Goal: Task Accomplishment & Management: Complete application form

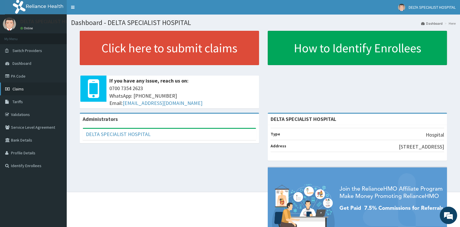
click at [15, 88] on span "Claims" at bounding box center [17, 88] width 11 height 5
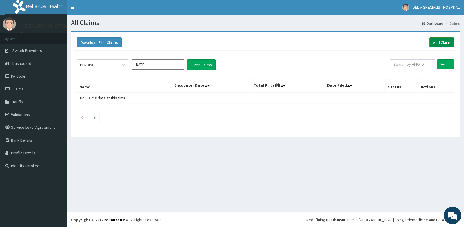
click at [444, 44] on link "Add Claim" at bounding box center [442, 42] width 25 height 10
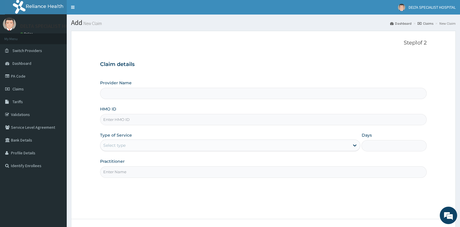
type input "DELTA SPECIALIST HOSPITAL"
click at [124, 119] on input "HMO ID" at bounding box center [263, 119] width 326 height 11
type input "ACB/10868/B"
click at [125, 147] on div "Select type" at bounding box center [114, 145] width 22 height 6
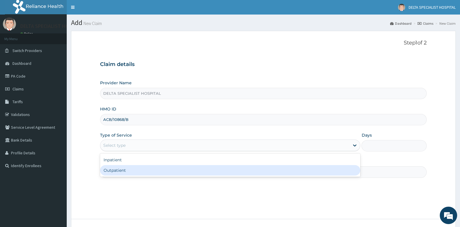
click at [122, 173] on div "Outpatient" at bounding box center [230, 170] width 260 height 10
type input "1"
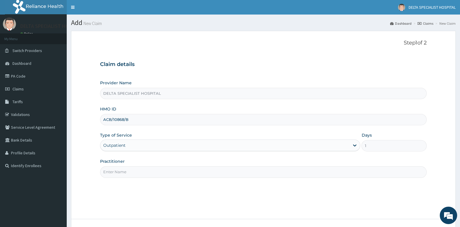
click at [122, 171] on input "Practitioner" at bounding box center [263, 171] width 326 height 11
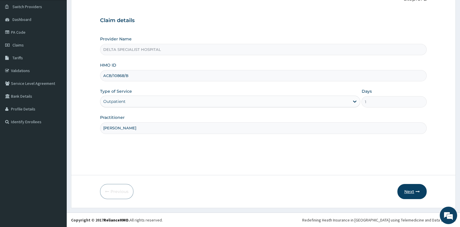
type input "[PERSON_NAME]"
click at [414, 191] on button "Next" at bounding box center [411, 191] width 29 height 15
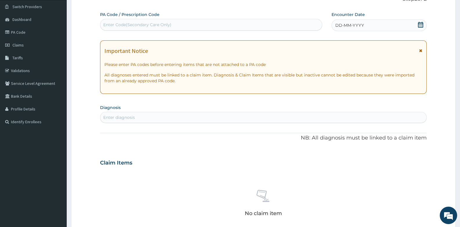
click at [420, 25] on icon at bounding box center [421, 25] width 6 height 6
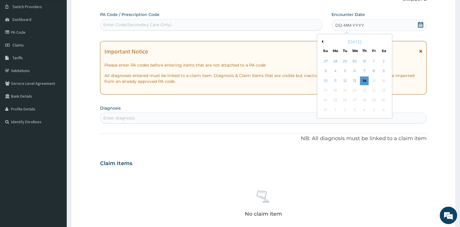
click at [323, 41] on button "Previous Month" at bounding box center [321, 41] width 3 height 3
click at [326, 70] on div "8" at bounding box center [325, 71] width 9 height 9
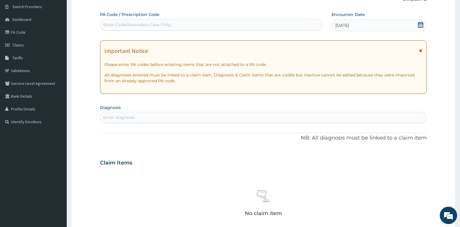
click at [185, 118] on div "Enter diagnosis" at bounding box center [263, 117] width 326 height 9
type input "PLASMOD"
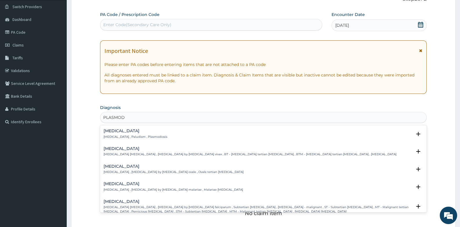
click at [116, 135] on p "[MEDICAL_DATA] , Paludism , Plasmodiosis" at bounding box center [136, 137] width 64 height 4
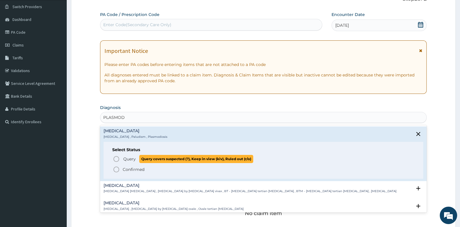
click at [117, 157] on icon "status option query" at bounding box center [116, 158] width 7 height 7
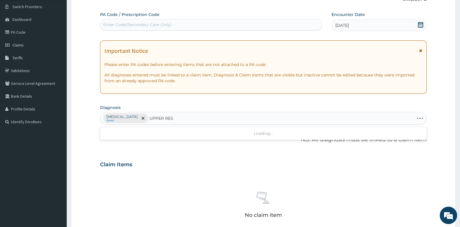
type input "UPPER RESP"
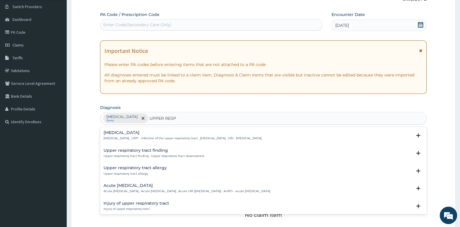
click at [125, 134] on h4 "Upper respiratory infection" at bounding box center [183, 132] width 158 height 4
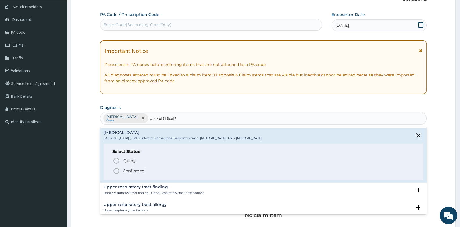
click at [117, 169] on icon "status option filled" at bounding box center [116, 170] width 7 height 7
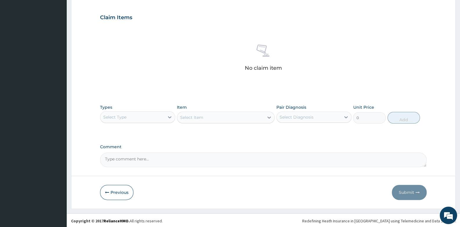
scroll to position [191, 0]
click at [136, 119] on div "Select Type" at bounding box center [132, 116] width 64 height 9
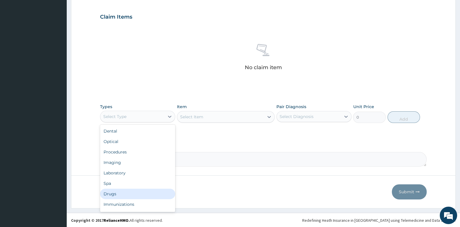
click at [124, 196] on div "Drugs" at bounding box center [137, 193] width 75 height 10
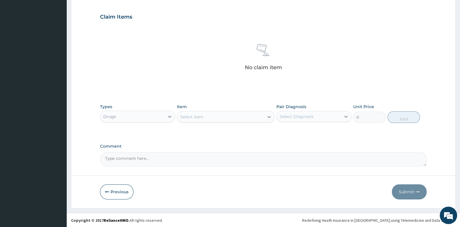
click at [200, 117] on div "Select Item" at bounding box center [191, 117] width 23 height 6
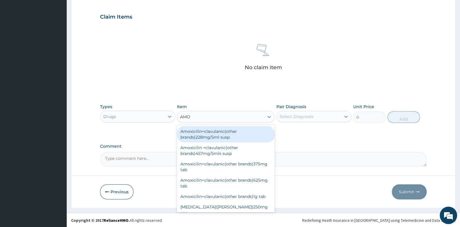
type input "AMOX"
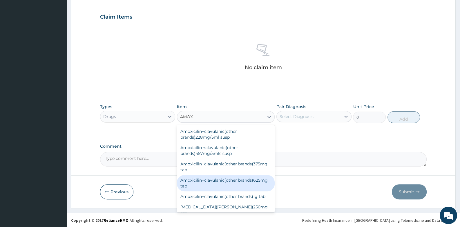
scroll to position [29, 0]
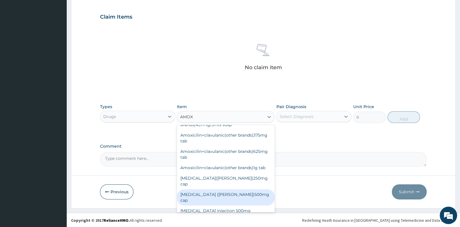
click at [220, 189] on div "[MEDICAL_DATA] ([PERSON_NAME])500mg cap" at bounding box center [226, 197] width 98 height 16
type input "95"
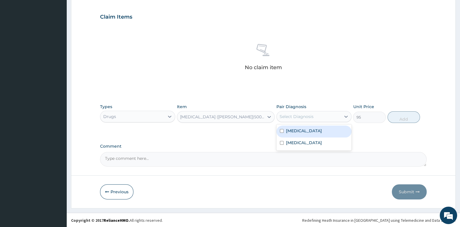
click at [305, 111] on div "Select Diagnosis" at bounding box center [313, 116] width 75 height 11
click at [305, 142] on label "[MEDICAL_DATA]" at bounding box center [304, 143] width 36 height 6
checkbox input "true"
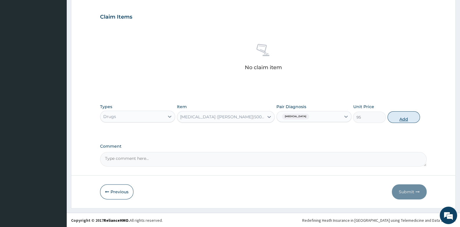
click at [409, 117] on button "Add" at bounding box center [404, 117] width 33 height 12
type input "0"
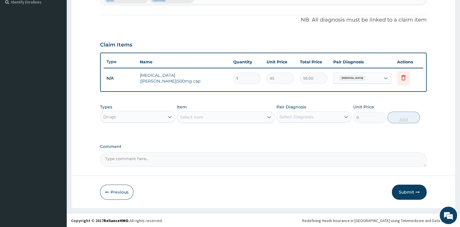
type input "15"
type input "1425.00"
type input "15"
click at [195, 114] on div "Select Item" at bounding box center [191, 117] width 23 height 6
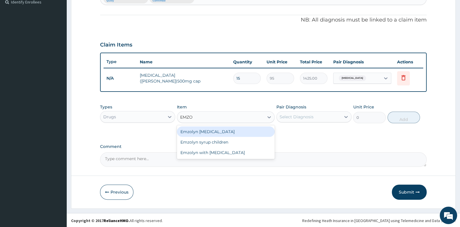
type input "EMZOL"
click at [230, 131] on div "Emzolyn [MEDICAL_DATA]" at bounding box center [226, 131] width 98 height 10
type input "400"
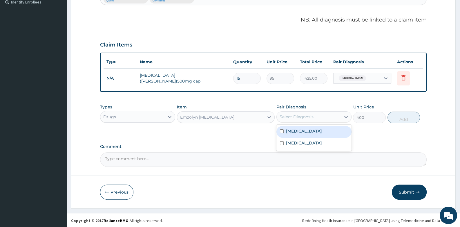
click at [300, 114] on div "Select Diagnosis" at bounding box center [297, 117] width 34 height 6
drag, startPoint x: 300, startPoint y: 139, endPoint x: 397, endPoint y: 119, distance: 99.0
click at [304, 140] on label "[MEDICAL_DATA]" at bounding box center [304, 143] width 36 height 6
checkbox input "true"
drag, startPoint x: 406, startPoint y: 117, endPoint x: 387, endPoint y: 117, distance: 18.9
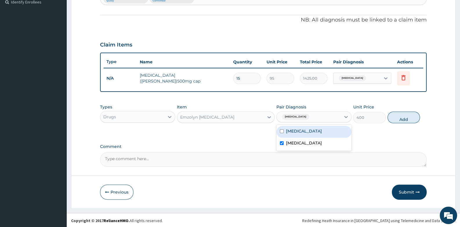
click at [406, 117] on button "Add" at bounding box center [404, 117] width 33 height 12
type input "0"
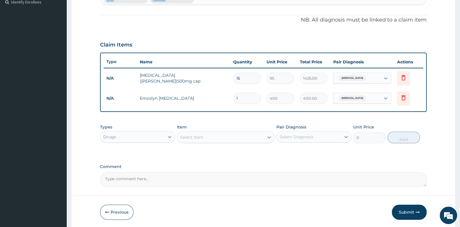
click at [191, 138] on div "Select Item" at bounding box center [191, 137] width 23 height 6
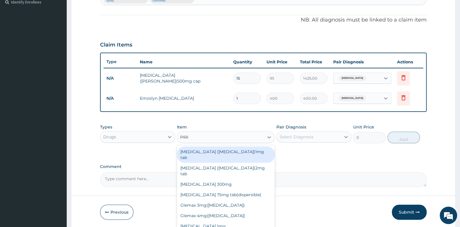
type input "PIRIT"
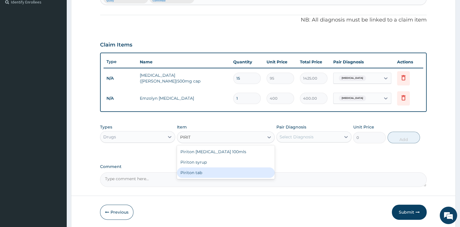
click at [203, 173] on div "Piriton tab" at bounding box center [226, 172] width 98 height 10
type input "32"
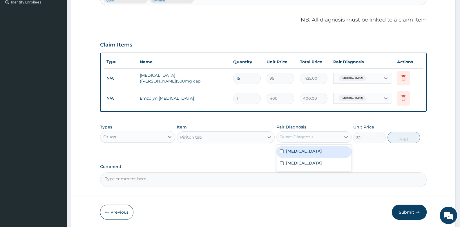
click at [299, 134] on div "Select Diagnosis" at bounding box center [297, 137] width 34 height 6
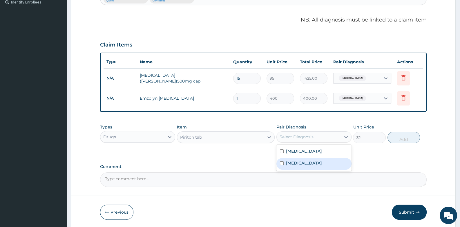
click at [298, 160] on label "[MEDICAL_DATA]" at bounding box center [304, 163] width 36 height 6
checkbox input "true"
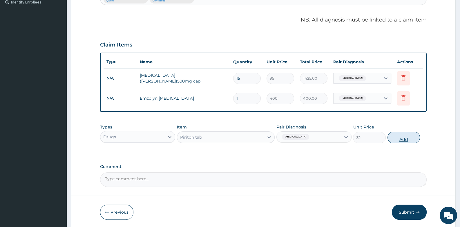
click at [406, 136] on button "Add" at bounding box center [404, 137] width 33 height 12
type input "0"
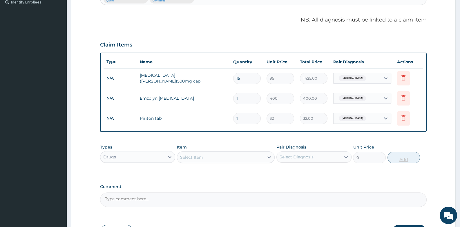
type input "10"
type input "320.00"
type input "10"
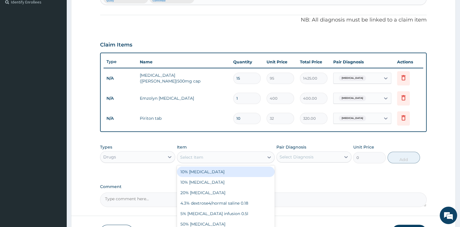
click at [190, 158] on div "Select Item" at bounding box center [191, 157] width 23 height 6
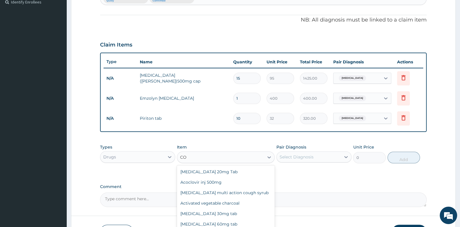
type input "COR"
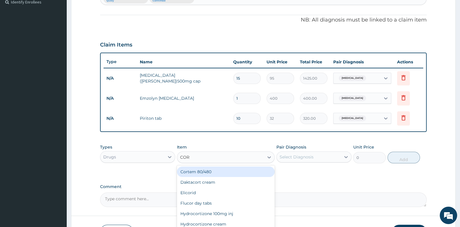
click at [195, 168] on div "Cortem 80/480" at bounding box center [226, 171] width 98 height 10
type input "320"
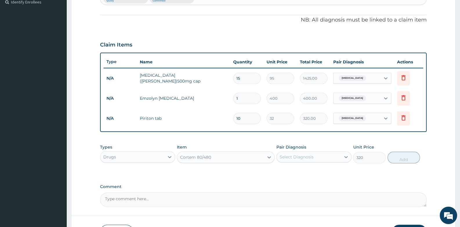
click at [299, 154] on div "Select Diagnosis" at bounding box center [297, 157] width 34 height 6
drag, startPoint x: 297, startPoint y: 172, endPoint x: 409, endPoint y: 166, distance: 112.1
click at [297, 172] on label "[MEDICAL_DATA]" at bounding box center [304, 171] width 36 height 6
checkbox input "true"
click at [401, 157] on button "Add" at bounding box center [404, 157] width 33 height 12
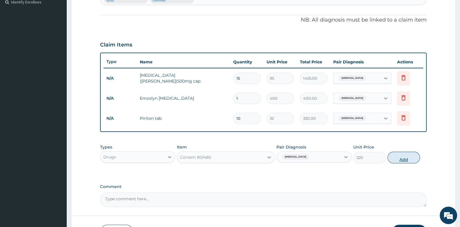
type input "0"
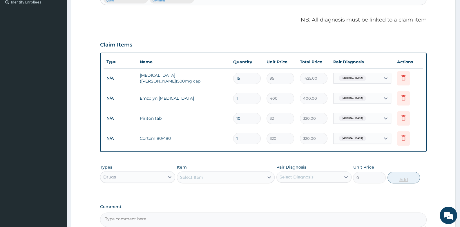
type input "0.00"
type input "6"
type input "1920.00"
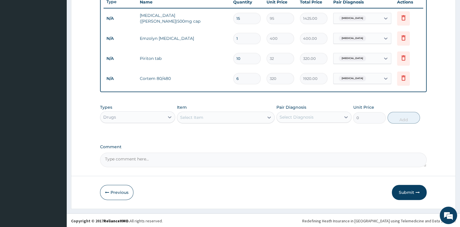
scroll to position [223, 0]
type input "6"
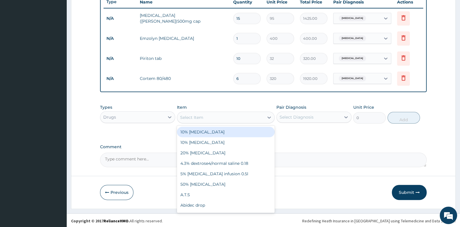
click at [207, 120] on div "Select Item" at bounding box center [220, 117] width 87 height 9
type input "PARA"
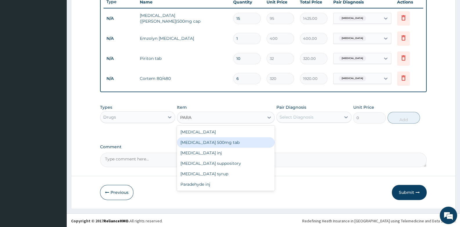
click at [210, 143] on div "[MEDICAL_DATA] 500mg tab" at bounding box center [226, 142] width 98 height 10
type input "10"
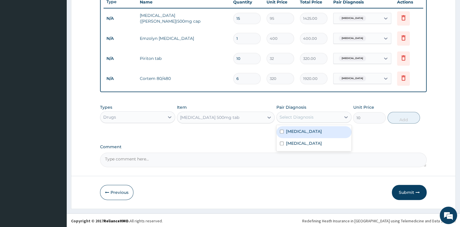
click at [284, 118] on div "Select Diagnosis" at bounding box center [297, 117] width 34 height 6
drag, startPoint x: 287, startPoint y: 131, endPoint x: 389, endPoint y: 117, distance: 102.6
click at [291, 131] on label "[MEDICAL_DATA]" at bounding box center [304, 131] width 36 height 6
checkbox input "true"
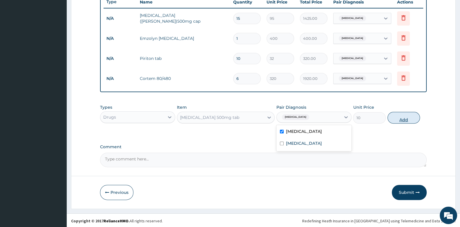
click at [399, 115] on button "Add" at bounding box center [404, 118] width 33 height 12
type input "0"
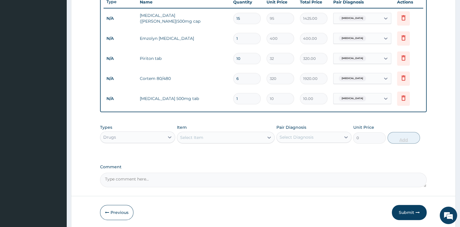
type input "19"
type input "190.00"
type input "1"
type input "10.00"
type input "18"
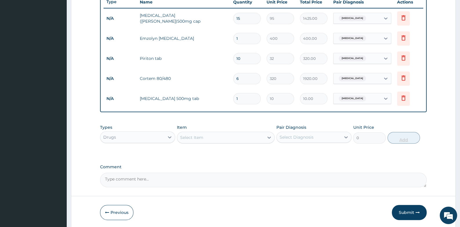
type input "180.00"
type input "18"
click at [197, 137] on div "Select Item" at bounding box center [191, 137] width 23 height 6
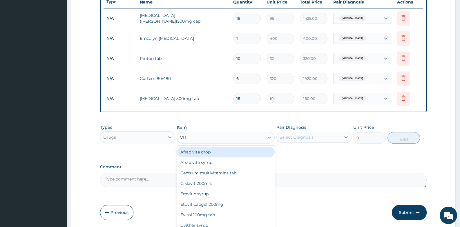
type input "VITA"
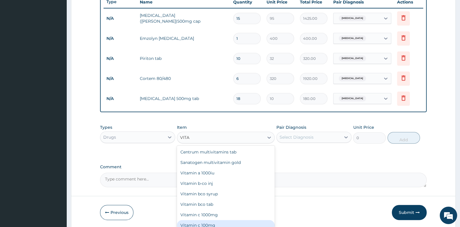
click at [215, 221] on div "Vitamin c 100mg" at bounding box center [226, 225] width 98 height 10
type input "10"
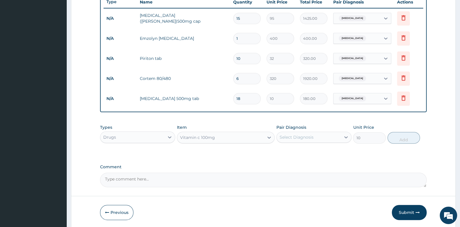
click at [299, 134] on div "Select Diagnosis" at bounding box center [297, 137] width 34 height 6
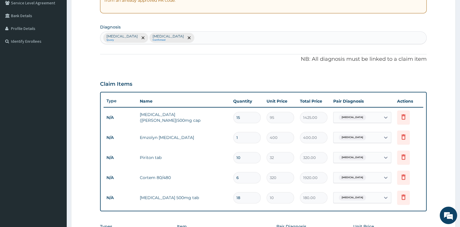
scroll to position [107, 0]
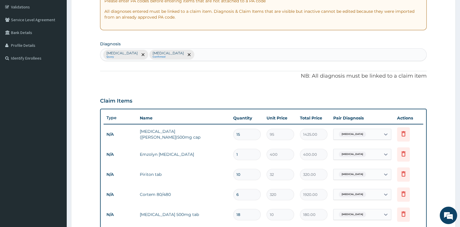
click at [228, 55] on div "Malaria Query Upper respiratory infection Confirmed" at bounding box center [263, 54] width 326 height 12
type input "ANEMIA"
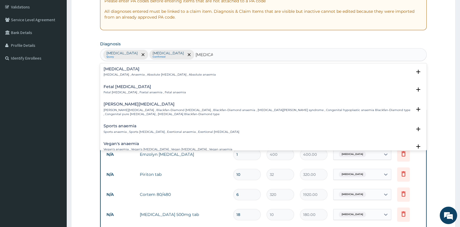
click at [122, 68] on h4 "Anemia" at bounding box center [160, 69] width 112 height 4
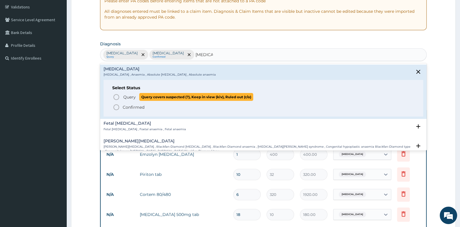
click at [116, 95] on icon "status option query" at bounding box center [116, 96] width 7 height 7
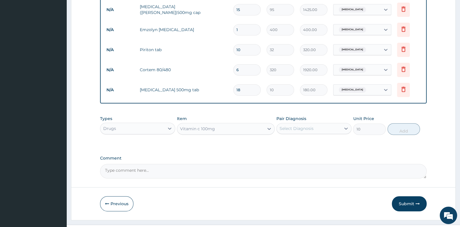
scroll to position [243, 0]
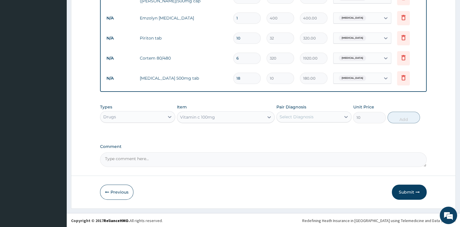
click at [310, 114] on div "Select Diagnosis" at bounding box center [297, 117] width 34 height 6
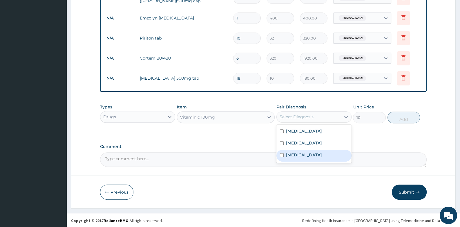
click at [287, 155] on label "Anemia" at bounding box center [304, 155] width 36 height 6
checkbox input "true"
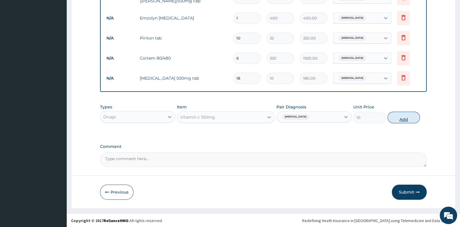
click at [397, 118] on button "Add" at bounding box center [404, 117] width 33 height 12
type input "0"
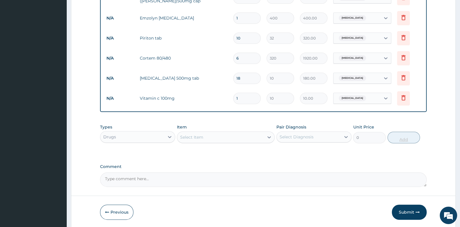
type input "0.00"
type input "3"
type input "30.00"
type input "30"
type input "300.00"
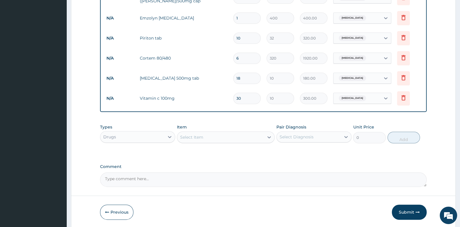
type input "30"
drag, startPoint x: 127, startPoint y: 136, endPoint x: 125, endPoint y: 143, distance: 7.5
click at [127, 137] on div "Drugs" at bounding box center [132, 136] width 64 height 9
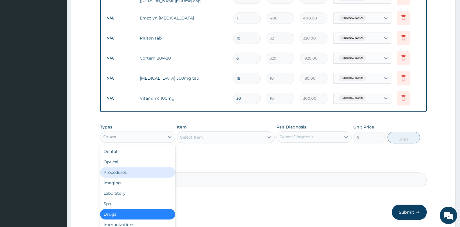
click at [123, 168] on div "Procedures" at bounding box center [137, 172] width 75 height 10
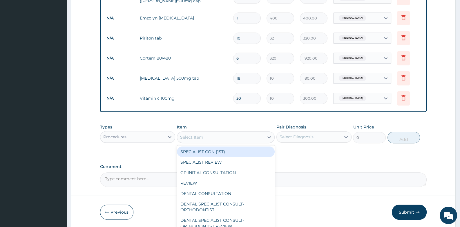
click at [215, 135] on div "Select Item" at bounding box center [220, 136] width 87 height 9
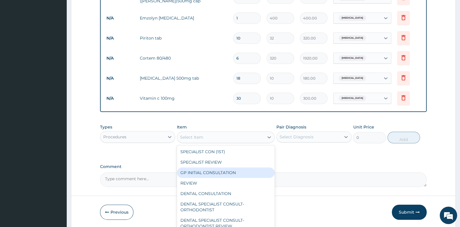
click at [212, 168] on div "GP INITIAL CONSULTATION" at bounding box center [226, 172] width 98 height 10
type input "2000"
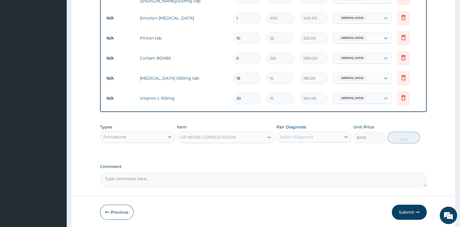
click at [308, 136] on div "Select Diagnosis" at bounding box center [297, 137] width 34 height 6
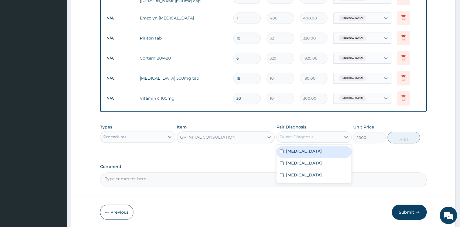
drag, startPoint x: 305, startPoint y: 151, endPoint x: 305, endPoint y: 167, distance: 16.2
click at [305, 152] on div "Malaria" at bounding box center [313, 152] width 75 height 12
checkbox input "true"
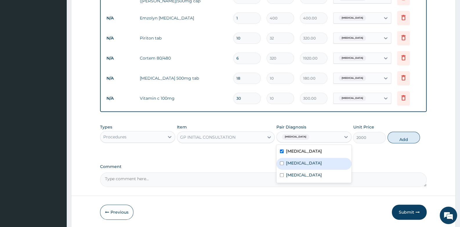
click at [305, 167] on div "Upper respiratory infection" at bounding box center [313, 164] width 75 height 12
checkbox input "true"
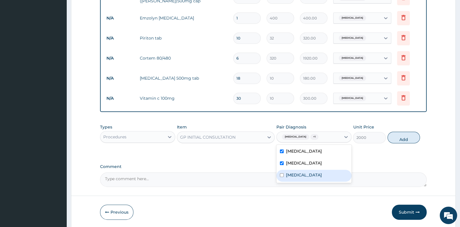
click at [303, 175] on div "Anemia" at bounding box center [313, 175] width 75 height 12
checkbox input "true"
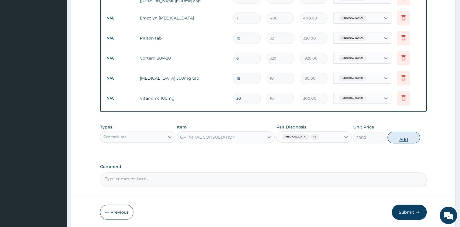
click at [408, 138] on button "Add" at bounding box center [404, 137] width 33 height 12
type input "0"
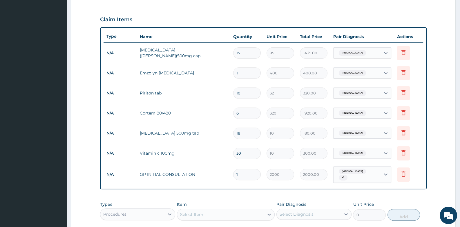
scroll to position [185, 0]
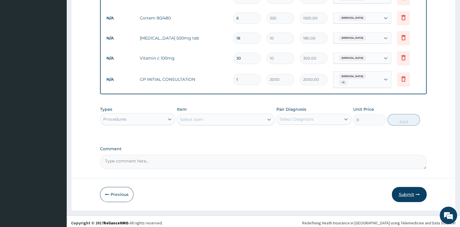
click at [409, 189] on button "Submit" at bounding box center [409, 194] width 35 height 15
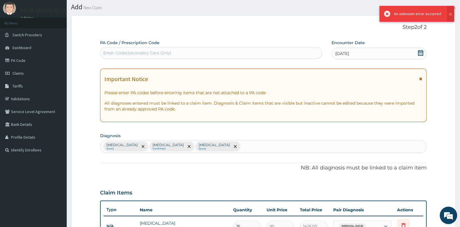
scroll to position [283, 0]
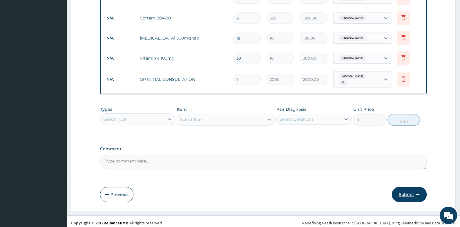
click at [405, 189] on button "Submit" at bounding box center [409, 194] width 35 height 15
click at [403, 191] on button "Submit" at bounding box center [409, 194] width 35 height 15
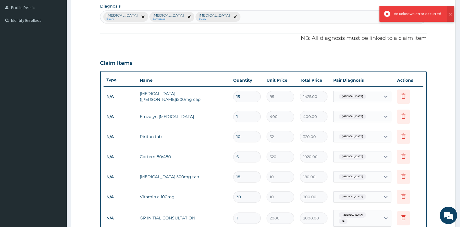
scroll to position [138, 0]
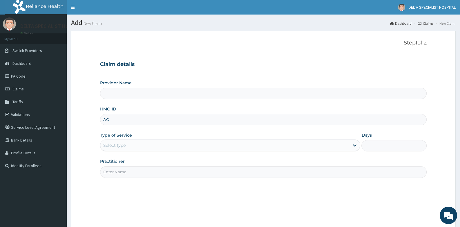
type input "ACB"
type input "DELTA SPECIALIST HOSPITAL"
type input "ACB/10868/B"
click at [116, 147] on div "Select type" at bounding box center [114, 145] width 22 height 6
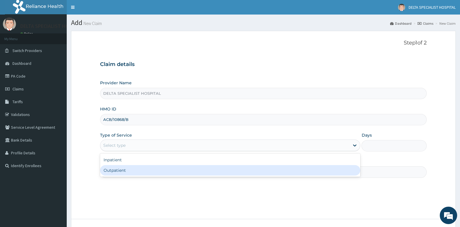
click at [108, 172] on div "Outpatient" at bounding box center [230, 170] width 260 height 10
type input "1"
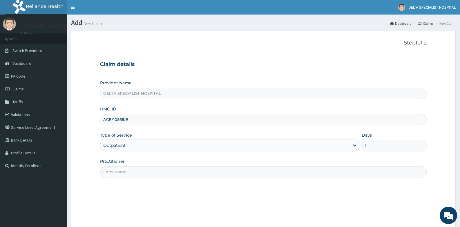
click at [117, 169] on input "Practitioner" at bounding box center [263, 171] width 326 height 11
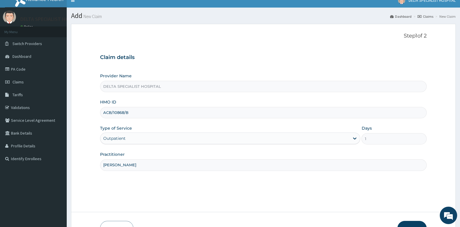
scroll to position [44, 0]
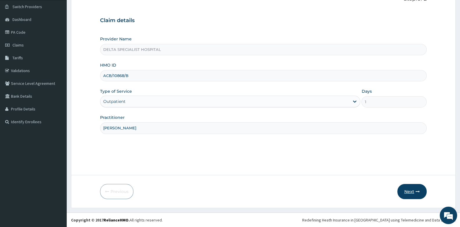
type input "[PERSON_NAME]"
click at [410, 189] on button "Next" at bounding box center [411, 191] width 29 height 15
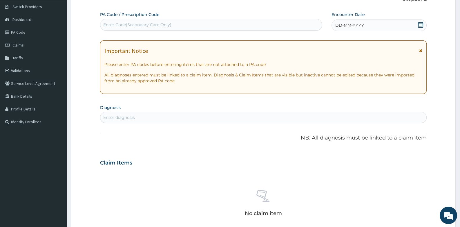
click at [420, 27] on icon at bounding box center [420, 25] width 5 height 6
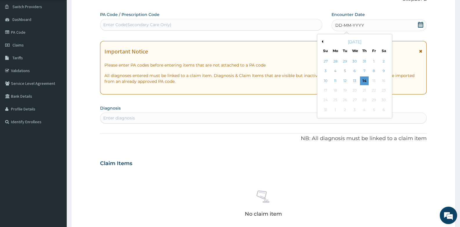
click at [322, 40] on button "Previous Month" at bounding box center [321, 41] width 3 height 3
click at [326, 71] on div "8" at bounding box center [325, 71] width 9 height 9
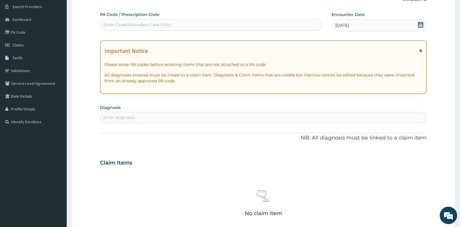
click at [156, 118] on div "Enter diagnosis" at bounding box center [263, 117] width 326 height 9
type input "PLASMOD"
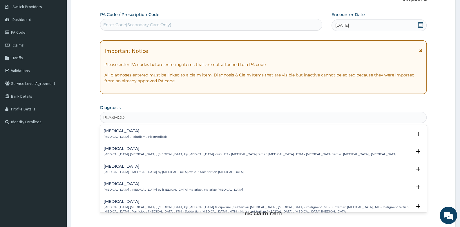
click at [120, 133] on div "Malaria Malaria , Paludism , Plasmodiosis" at bounding box center [136, 133] width 64 height 10
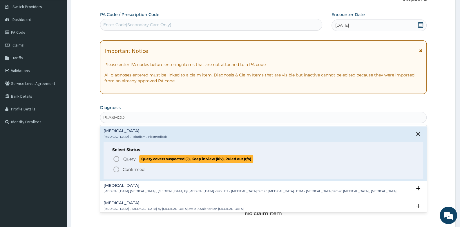
click at [116, 159] on icon "status option query" at bounding box center [116, 158] width 7 height 7
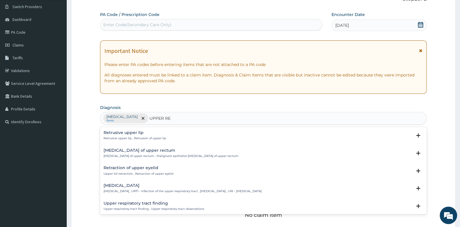
type input "UPPER RES"
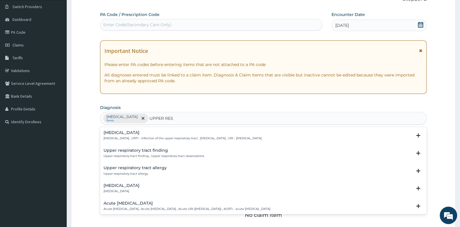
click at [137, 133] on h4 "[MEDICAL_DATA]" at bounding box center [183, 132] width 158 height 4
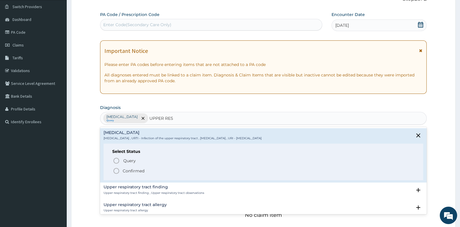
click at [117, 171] on icon "status option filled" at bounding box center [116, 170] width 7 height 7
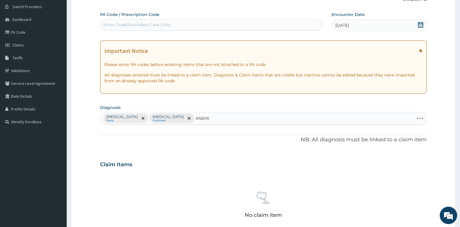
type input "ANEMIA"
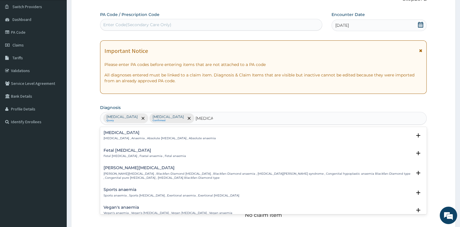
click at [115, 134] on h4 "Anemia" at bounding box center [160, 132] width 112 height 4
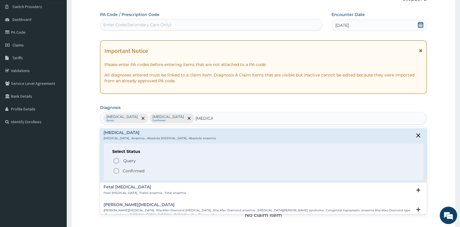
click at [116, 171] on icon "status option filled" at bounding box center [116, 170] width 7 height 7
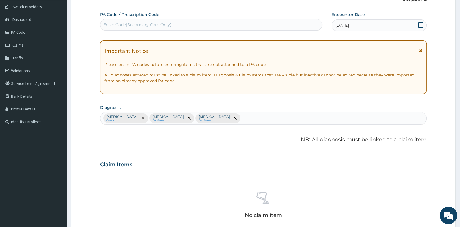
scroll to position [191, 0]
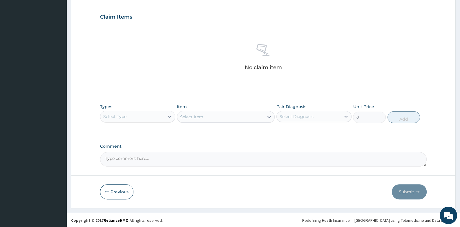
click at [153, 122] on div "Select Type" at bounding box center [137, 117] width 75 height 12
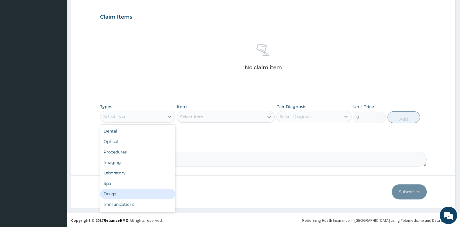
click at [148, 194] on div "Drugs" at bounding box center [137, 193] width 75 height 10
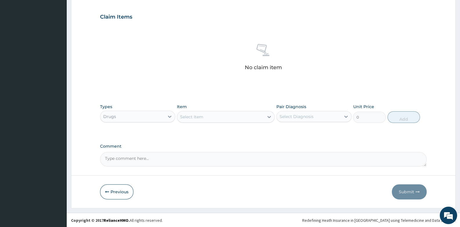
click at [211, 116] on div "Select Item" at bounding box center [220, 116] width 87 height 9
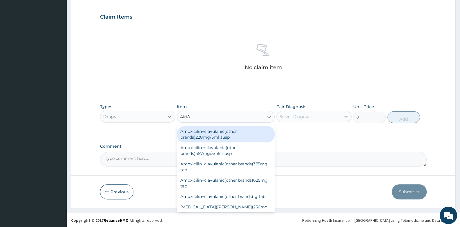
type input "AMOX"
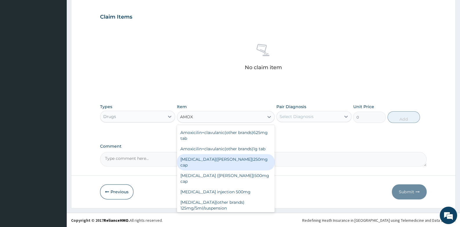
scroll to position [58, 0]
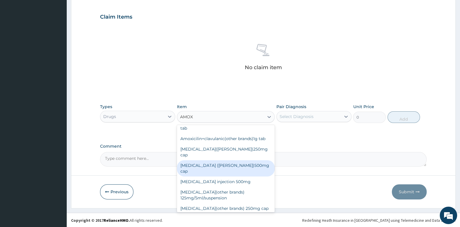
click at [221, 160] on div "Amoxil (beecham)500mg cap" at bounding box center [226, 168] width 98 height 16
type input "95"
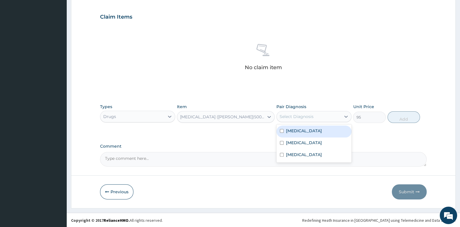
click at [290, 116] on div "Select Diagnosis" at bounding box center [297, 116] width 34 height 6
click at [291, 142] on label "Upper respiratory infection" at bounding box center [304, 143] width 36 height 6
checkbox input "true"
click at [402, 115] on button "Add" at bounding box center [404, 117] width 33 height 12
type input "0"
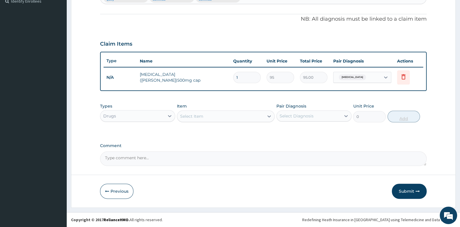
scroll to position [163, 0]
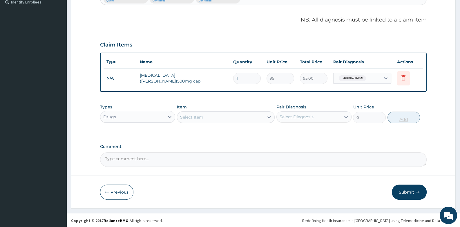
type input "15"
type input "1425.00"
type input "15"
click at [207, 113] on div "Select Item" at bounding box center [220, 116] width 87 height 9
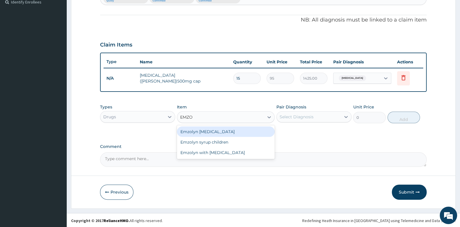
type input "EMZOL"
click at [207, 133] on div "Emzolyn [MEDICAL_DATA]" at bounding box center [226, 131] width 98 height 10
type input "400"
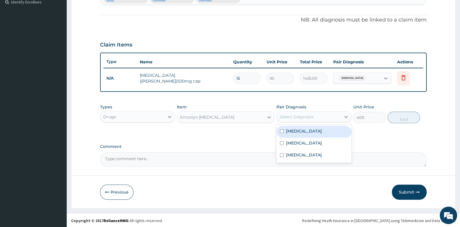
click at [284, 114] on div "Select Diagnosis" at bounding box center [297, 117] width 34 height 6
click at [291, 142] on label "[MEDICAL_DATA]" at bounding box center [304, 143] width 36 height 6
checkbox input "true"
click at [400, 118] on button "Add" at bounding box center [404, 117] width 33 height 12
type input "0"
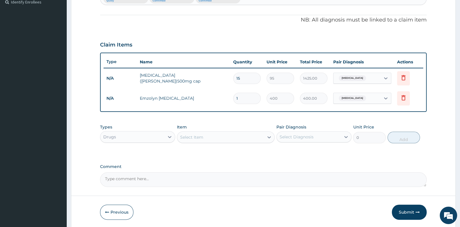
click at [214, 138] on div "Select Item" at bounding box center [220, 136] width 87 height 9
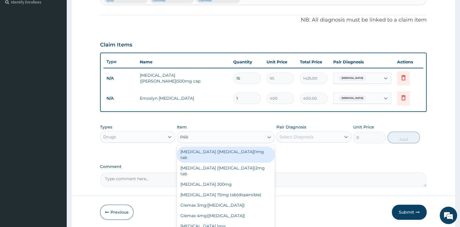
type input "PIRIT"
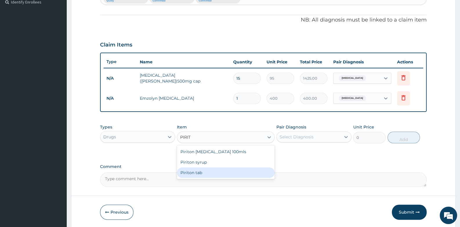
click at [204, 173] on div "Piriton tab" at bounding box center [226, 172] width 98 height 10
type input "32"
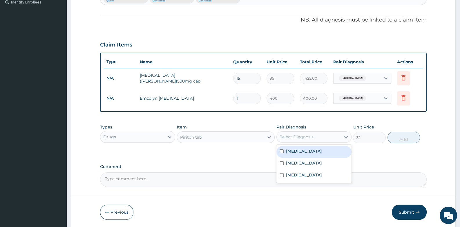
click at [303, 134] on div "Select Diagnosis" at bounding box center [297, 137] width 34 height 6
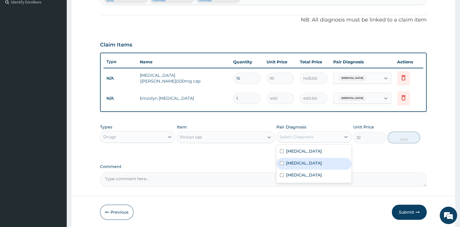
click at [307, 161] on label "Upper respiratory infection" at bounding box center [304, 163] width 36 height 6
checkbox input "true"
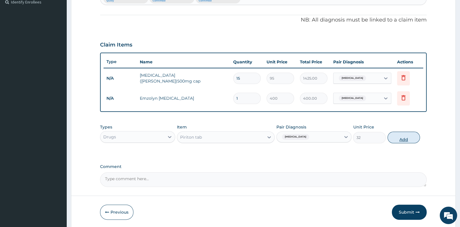
click at [408, 138] on button "Add" at bounding box center [404, 137] width 33 height 12
type input "0"
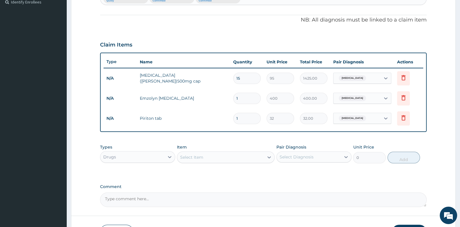
type input "10"
type input "320.00"
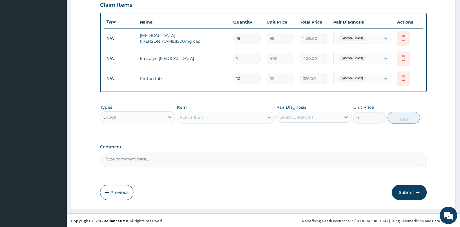
type input "10"
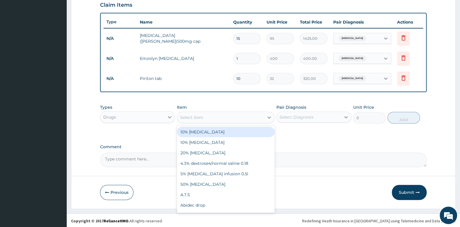
click at [222, 116] on div "Select Item" at bounding box center [220, 117] width 87 height 9
type input "COR"
click at [222, 131] on div "Cortem 80/480" at bounding box center [226, 131] width 98 height 10
type input "320"
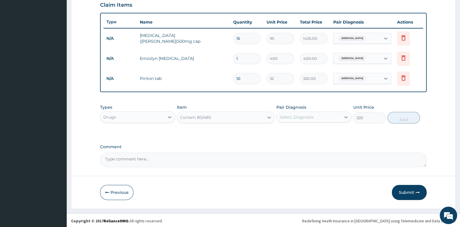
click at [298, 118] on div "Select Diagnosis" at bounding box center [297, 117] width 34 height 6
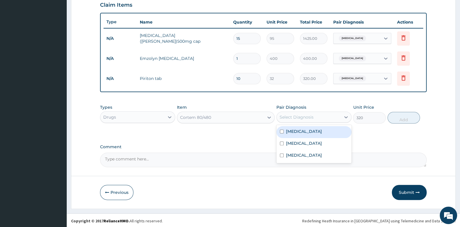
click at [296, 133] on div "[MEDICAL_DATA]" at bounding box center [313, 132] width 75 height 12
checkbox input "true"
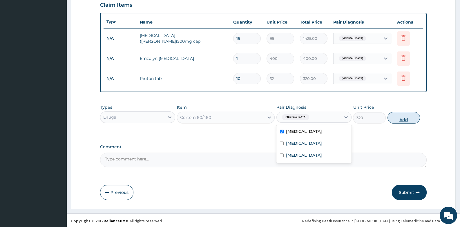
click at [406, 119] on button "Add" at bounding box center [404, 118] width 33 height 12
type input "0"
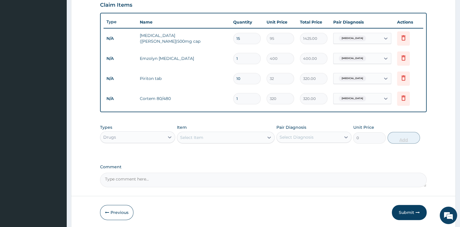
type input "0.00"
type input "6"
type input "1920.00"
type input "6"
click at [219, 137] on div "Select Item" at bounding box center [220, 137] width 87 height 9
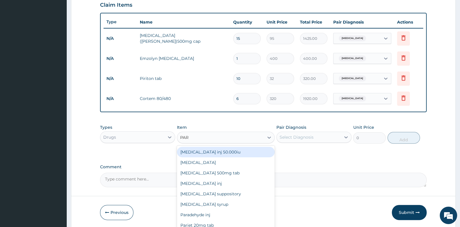
type input "PARA"
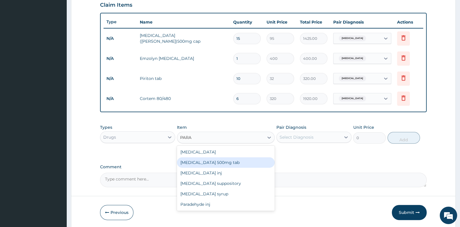
click at [222, 159] on div "[MEDICAL_DATA] 500mg tab" at bounding box center [226, 162] width 98 height 10
type input "10"
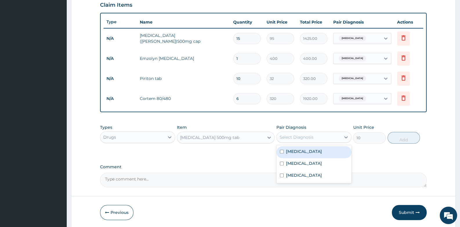
click at [295, 135] on div "Select Diagnosis" at bounding box center [297, 137] width 34 height 6
drag, startPoint x: 297, startPoint y: 153, endPoint x: 335, endPoint y: 148, distance: 37.7
click at [297, 153] on label "[MEDICAL_DATA]" at bounding box center [304, 151] width 36 height 6
checkbox input "true"
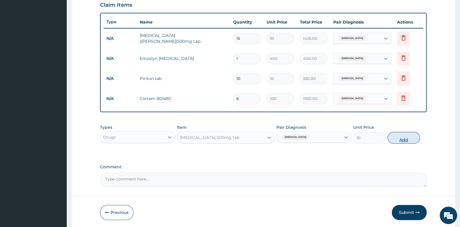
click at [396, 137] on button "Add" at bounding box center [404, 138] width 33 height 12
type input "0"
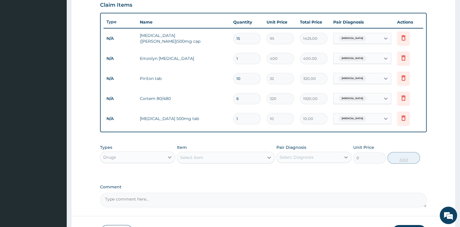
type input "18"
type input "180.00"
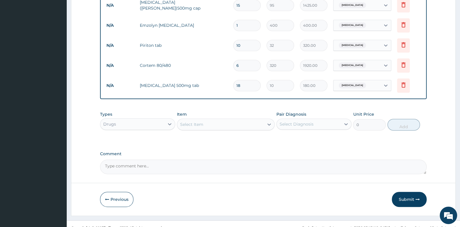
scroll to position [243, 0]
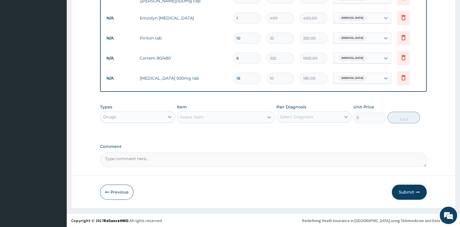
type input "18"
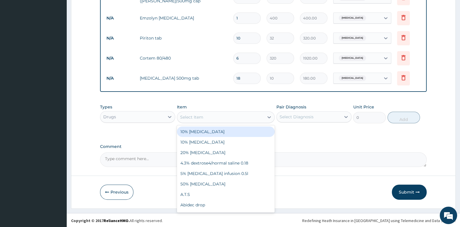
click at [216, 117] on div "Select Item" at bounding box center [220, 116] width 87 height 9
type input "VITAMI"
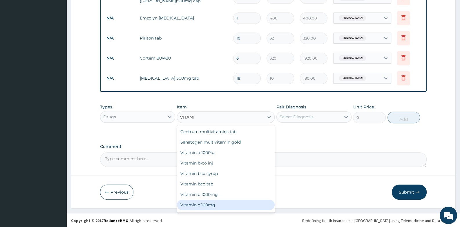
click at [217, 200] on div "Vitamin c 100mg" at bounding box center [226, 204] width 98 height 10
type input "10"
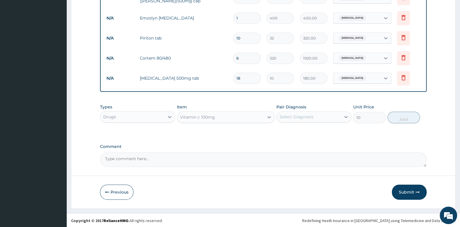
click at [303, 111] on div "Select Diagnosis" at bounding box center [313, 116] width 75 height 11
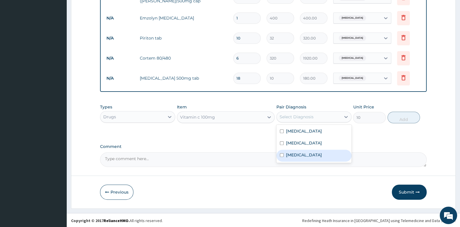
click at [293, 152] on label "Anemia" at bounding box center [304, 155] width 36 height 6
checkbox input "true"
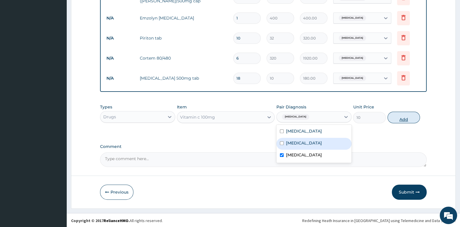
click at [407, 118] on button "Add" at bounding box center [404, 117] width 33 height 12
type input "0"
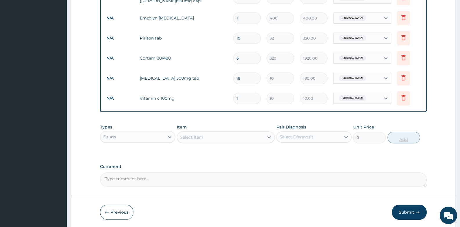
type input "0.00"
type input "3"
type input "30.00"
type input "30"
type input "300.00"
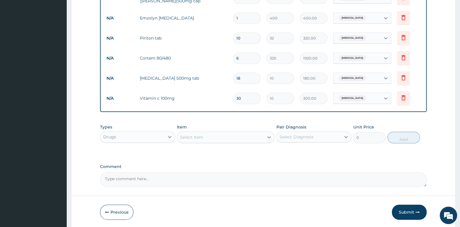
type input "30"
click at [129, 140] on div "Drugs" at bounding box center [132, 136] width 64 height 9
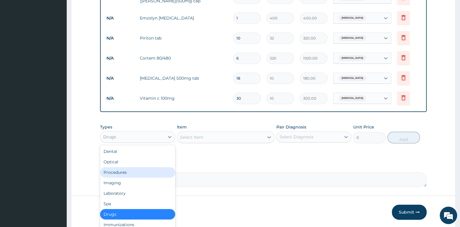
click at [128, 173] on div "Procedures" at bounding box center [137, 172] width 75 height 10
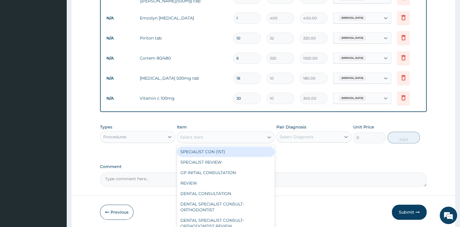
click at [209, 134] on div "Select Item" at bounding box center [220, 136] width 87 height 9
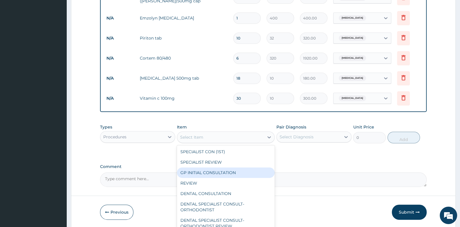
click at [206, 168] on div "GP INITIAL CONSULTATION" at bounding box center [226, 172] width 98 height 10
type input "2000"
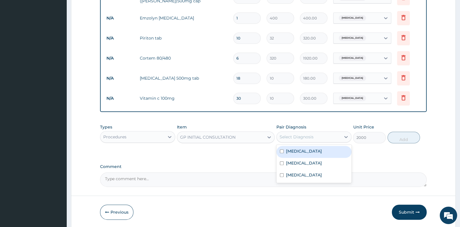
click at [293, 136] on div "Select Diagnosis" at bounding box center [297, 137] width 34 height 6
drag, startPoint x: 292, startPoint y: 146, endPoint x: 292, endPoint y: 151, distance: 5.2
click at [292, 147] on div "Malaria" at bounding box center [313, 152] width 75 height 12
checkbox input "true"
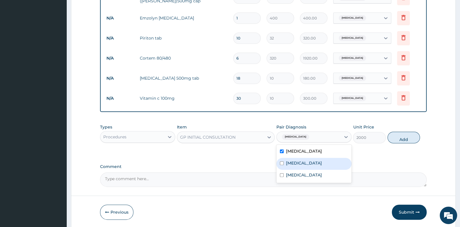
click at [292, 162] on label "Upper respiratory infection" at bounding box center [304, 163] width 36 height 6
checkbox input "true"
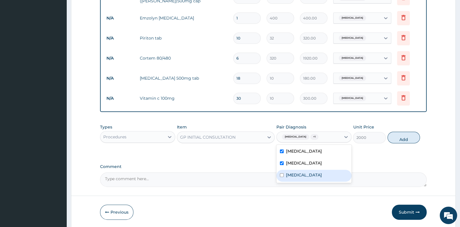
drag, startPoint x: 292, startPoint y: 169, endPoint x: 347, endPoint y: 159, distance: 55.4
click at [292, 169] on div "Anemia" at bounding box center [313, 175] width 75 height 12
checkbox input "true"
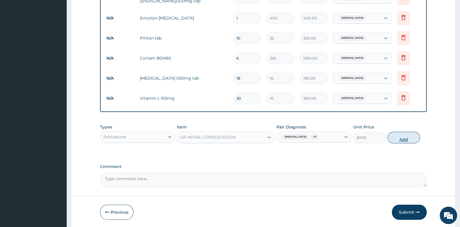
click at [398, 139] on button "Add" at bounding box center [404, 137] width 33 height 12
type input "0"
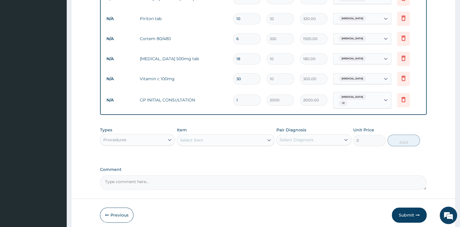
scroll to position [283, 0]
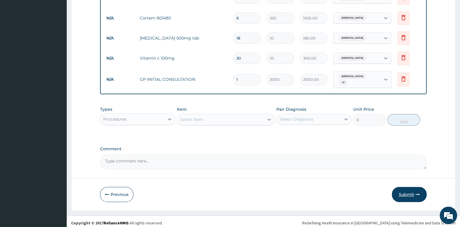
click at [408, 188] on button "Submit" at bounding box center [409, 194] width 35 height 15
click at [404, 191] on button "Submit" at bounding box center [409, 194] width 35 height 15
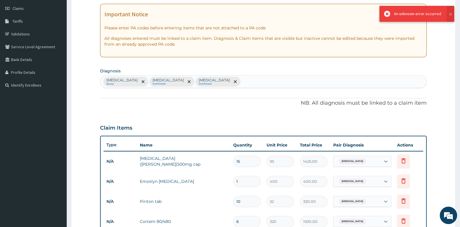
scroll to position [0, 0]
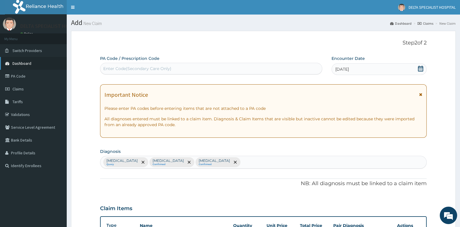
click at [32, 65] on link "Dashboard" at bounding box center [33, 63] width 67 height 13
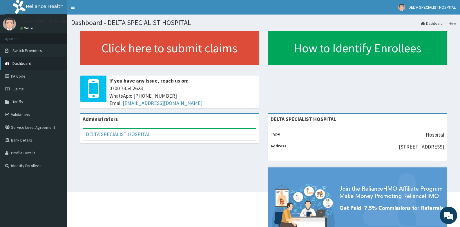
click at [33, 59] on link "Dashboard" at bounding box center [33, 63] width 67 height 13
click at [26, 90] on link "Claims" at bounding box center [33, 88] width 67 height 13
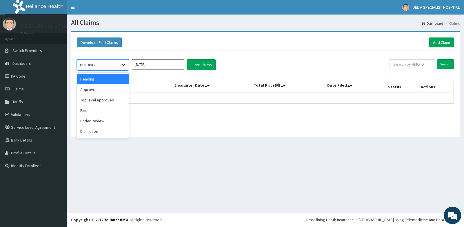
click at [122, 64] on icon at bounding box center [124, 65] width 6 height 6
click at [114, 88] on div "Approved" at bounding box center [103, 89] width 52 height 10
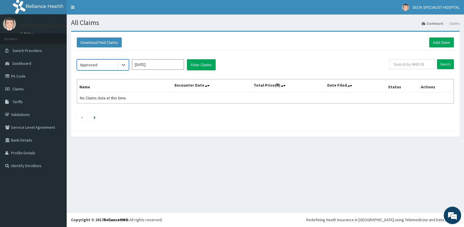
click at [178, 61] on input "Aug 2025" at bounding box center [158, 64] width 52 height 10
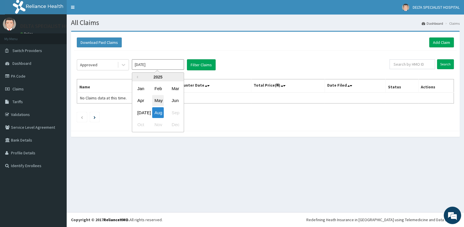
click at [157, 99] on div "May" at bounding box center [158, 100] width 12 height 11
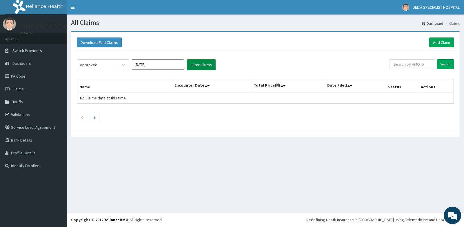
click at [190, 65] on button "Filter Claims" at bounding box center [201, 64] width 29 height 11
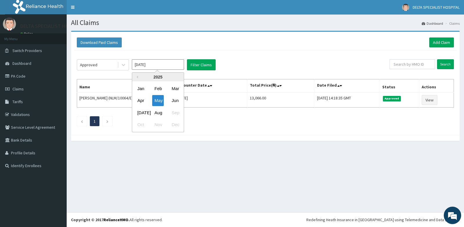
click at [175, 65] on input "May 2025" at bounding box center [158, 64] width 52 height 10
click at [143, 100] on div "Apr" at bounding box center [141, 100] width 12 height 11
type input "Apr 2025"
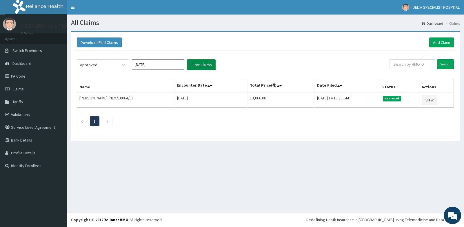
click at [204, 66] on button "Filter Claims" at bounding box center [201, 64] width 29 height 11
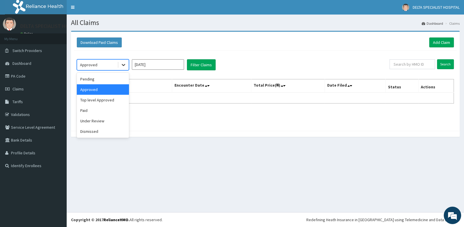
click at [122, 62] on icon at bounding box center [124, 65] width 6 height 6
click at [108, 107] on div "Paid" at bounding box center [103, 110] width 52 height 10
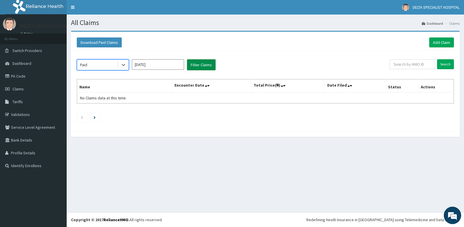
click at [204, 66] on button "Filter Claims" at bounding box center [201, 64] width 29 height 11
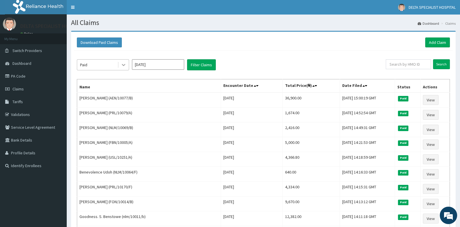
click at [121, 61] on div at bounding box center [123, 64] width 10 height 10
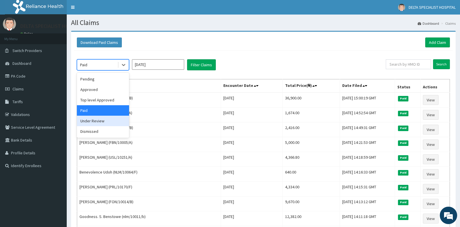
click at [115, 120] on div "Under Review" at bounding box center [103, 120] width 52 height 10
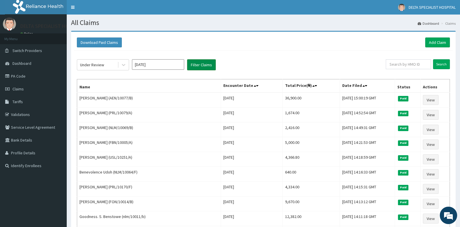
click at [204, 67] on button "Filter Claims" at bounding box center [201, 64] width 29 height 11
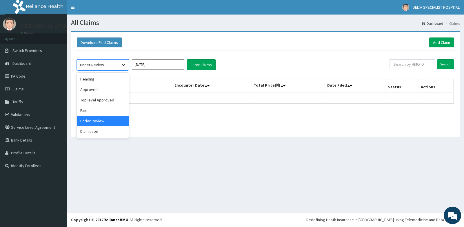
click at [122, 65] on icon at bounding box center [124, 65] width 6 height 6
click at [97, 131] on div "Dismissed" at bounding box center [103, 131] width 52 height 10
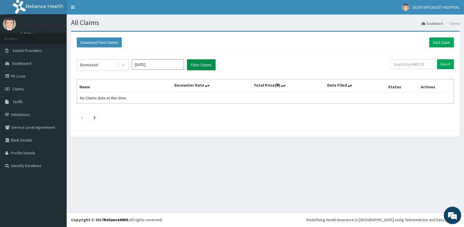
click at [199, 65] on button "Filter Claims" at bounding box center [201, 64] width 29 height 11
click at [447, 41] on link "Add Claim" at bounding box center [442, 42] width 25 height 10
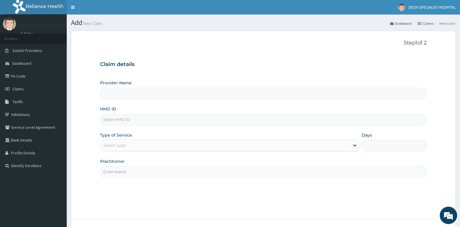
type input "DELTA SPECIALIST HOSPITAL"
click at [120, 117] on input "HMO ID" at bounding box center [263, 119] width 326 height 11
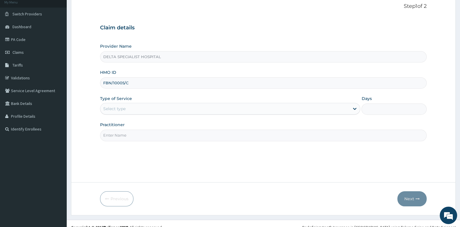
scroll to position [44, 0]
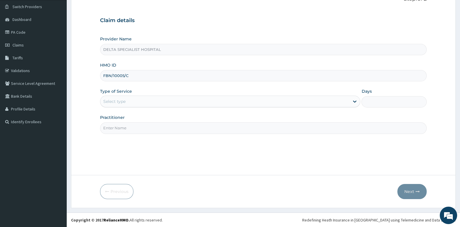
type input "FBN/10005/C"
click at [162, 101] on div "Select type" at bounding box center [224, 101] width 249 height 9
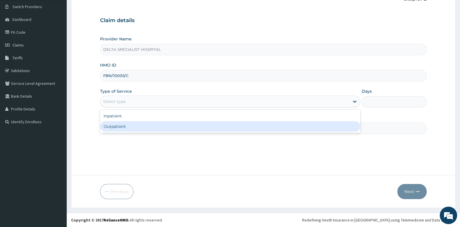
click at [160, 123] on div "Outpatient" at bounding box center [230, 126] width 260 height 10
type input "1"
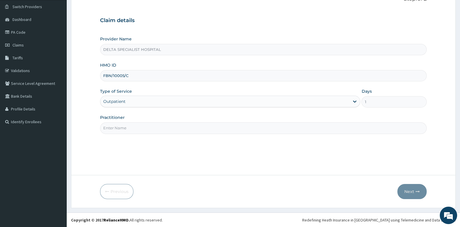
click at [160, 123] on input "Practitioner" at bounding box center [263, 127] width 326 height 11
type input "[PERSON_NAME]"
click at [409, 190] on button "Next" at bounding box center [411, 191] width 29 height 15
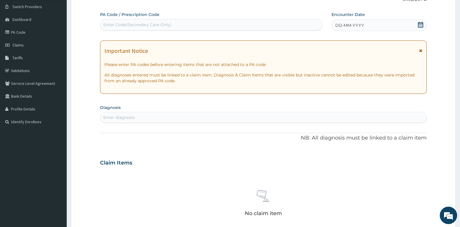
drag, startPoint x: 422, startPoint y: 25, endPoint x: 403, endPoint y: 28, distance: 19.5
click at [421, 25] on icon at bounding box center [421, 25] width 6 height 6
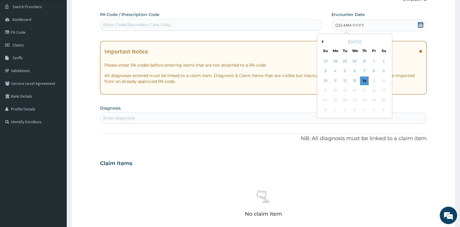
click at [322, 41] on button "Previous Month" at bounding box center [321, 41] width 3 height 3
click at [326, 72] on div "8" at bounding box center [325, 71] width 9 height 9
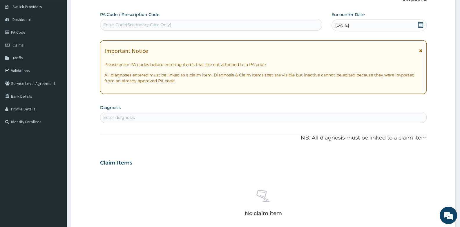
click at [185, 119] on div "Enter diagnosis" at bounding box center [263, 117] width 326 height 9
type input "UPPER RESPIRATORY"
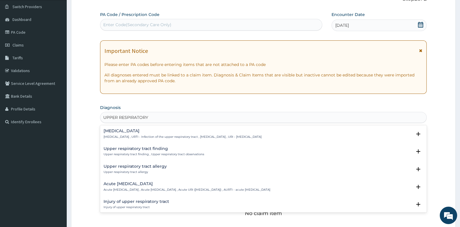
click at [119, 130] on h4 "[MEDICAL_DATA]" at bounding box center [183, 130] width 158 height 4
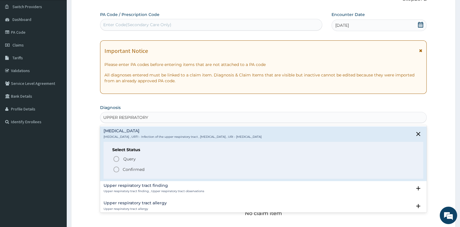
click at [115, 168] on icon "status option filled" at bounding box center [116, 169] width 7 height 7
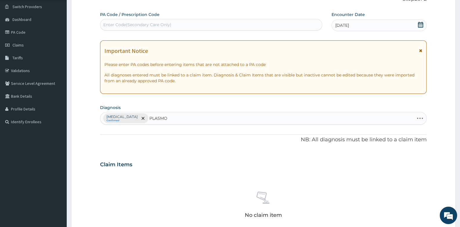
type input "PLASMOD"
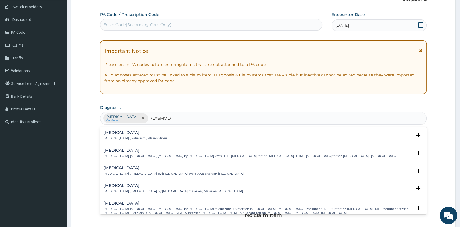
click at [117, 134] on h4 "[MEDICAL_DATA]" at bounding box center [136, 132] width 64 height 4
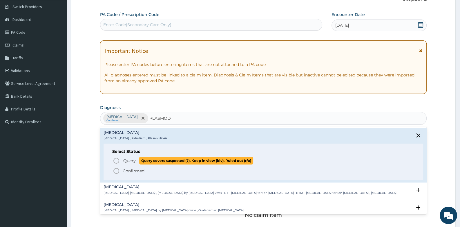
click at [116, 159] on icon "status option query" at bounding box center [116, 160] width 7 height 7
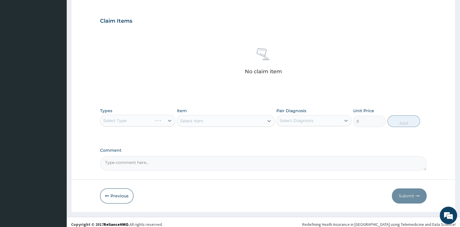
scroll to position [191, 0]
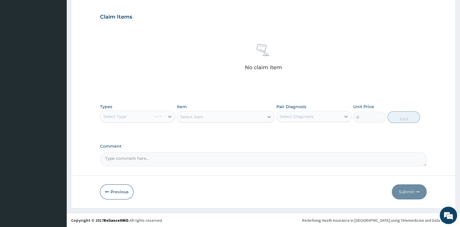
click at [144, 115] on div "Select Type" at bounding box center [137, 117] width 75 height 12
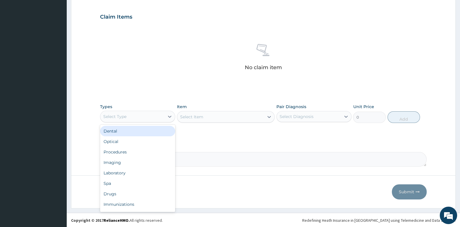
click at [154, 117] on div "Select Type" at bounding box center [132, 116] width 64 height 9
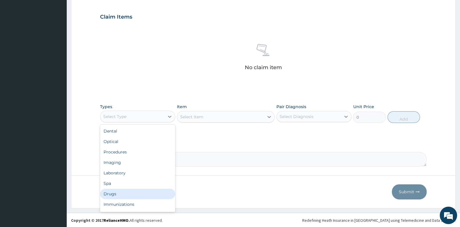
click at [131, 193] on div "Drugs" at bounding box center [137, 193] width 75 height 10
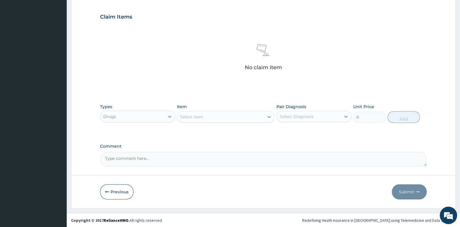
click at [207, 117] on div "Select Item" at bounding box center [220, 116] width 87 height 9
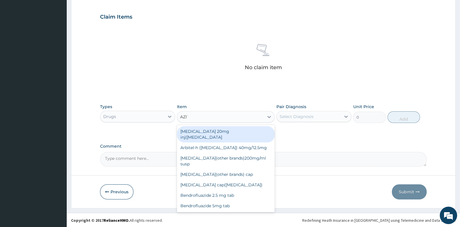
type input "AZITH"
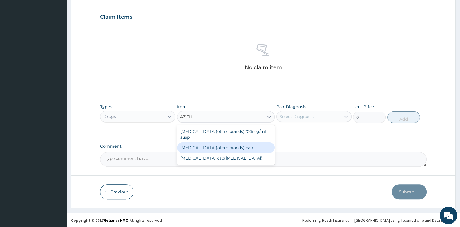
click at [213, 142] on div "[MEDICAL_DATA](other brands) cap" at bounding box center [226, 147] width 98 height 10
type input "224"
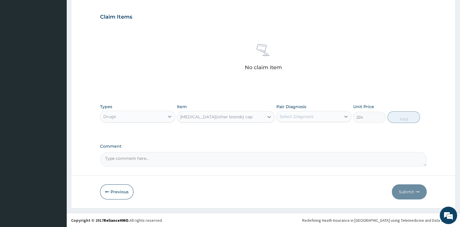
click at [316, 115] on div "Select Diagnosis" at bounding box center [309, 116] width 64 height 9
click at [306, 131] on label "[MEDICAL_DATA]" at bounding box center [304, 131] width 36 height 6
checkbox input "true"
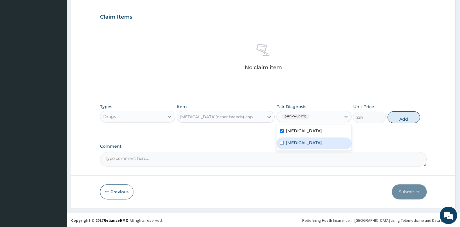
click at [292, 142] on label "[MEDICAL_DATA]" at bounding box center [304, 143] width 36 height 6
checkbox input "true"
click at [393, 117] on button "Add" at bounding box center [404, 117] width 33 height 12
type input "0"
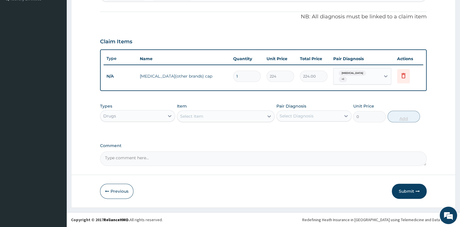
scroll to position [166, 0]
type input "10"
type input "2240.00"
type input "10"
click at [195, 115] on div "Select Item" at bounding box center [191, 117] width 23 height 6
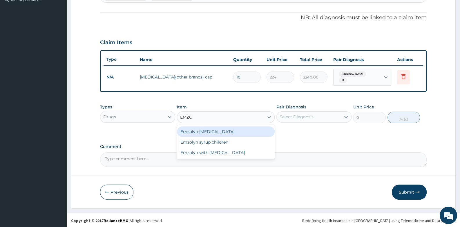
type input "EMZOL"
click at [208, 126] on div "Emzolyn [MEDICAL_DATA]" at bounding box center [226, 131] width 98 height 10
type input "400"
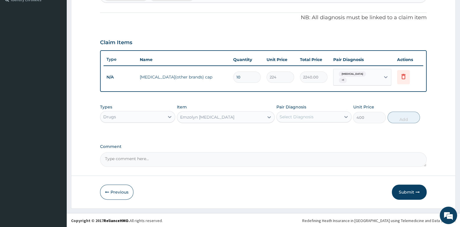
drag, startPoint x: 295, startPoint y: 108, endPoint x: 298, endPoint y: 116, distance: 8.4
click at [296, 110] on div "Pair Diagnosis Select Diagnosis" at bounding box center [313, 113] width 75 height 19
click at [299, 117] on div "Select Diagnosis" at bounding box center [297, 117] width 34 height 6
drag, startPoint x: 310, startPoint y: 131, endPoint x: 361, endPoint y: 128, distance: 50.6
click at [312, 131] on label "[MEDICAL_DATA]" at bounding box center [304, 131] width 36 height 6
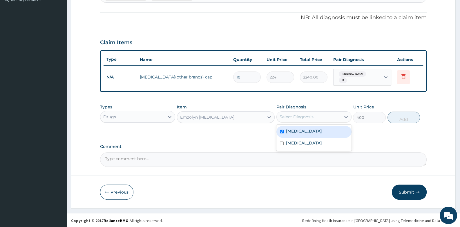
checkbox input "true"
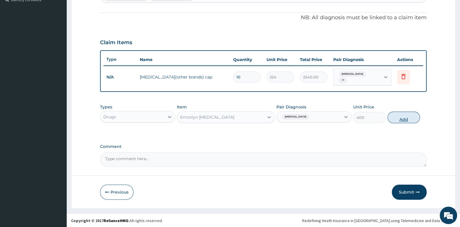
click at [401, 116] on button "Add" at bounding box center [404, 117] width 33 height 12
type input "0"
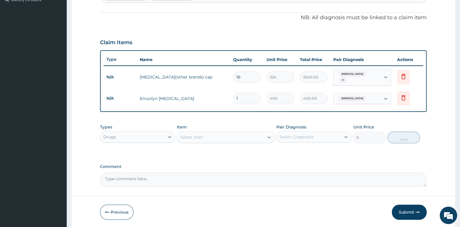
click at [203, 136] on div "Select Item" at bounding box center [191, 137] width 23 height 6
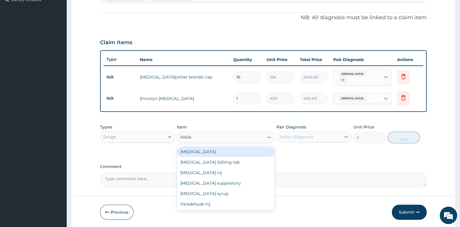
type input "PARAC"
click at [208, 148] on div "[MEDICAL_DATA] 500mg tab" at bounding box center [226, 151] width 98 height 10
type input "10"
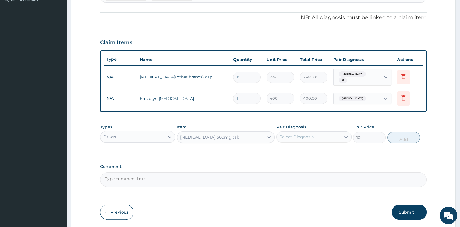
drag, startPoint x: 309, startPoint y: 131, endPoint x: 309, endPoint y: 135, distance: 3.5
click at [309, 132] on div "Select Diagnosis" at bounding box center [309, 136] width 64 height 9
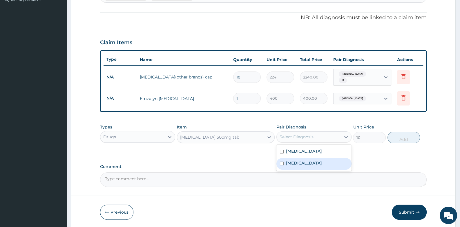
drag, startPoint x: 307, startPoint y: 164, endPoint x: 357, endPoint y: 144, distance: 54.2
click at [313, 162] on div "[MEDICAL_DATA]" at bounding box center [313, 164] width 75 height 12
checkbox input "true"
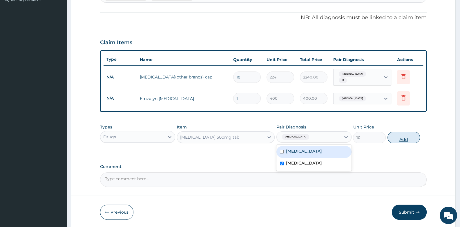
click at [398, 136] on button "Add" at bounding box center [404, 137] width 33 height 12
type input "0"
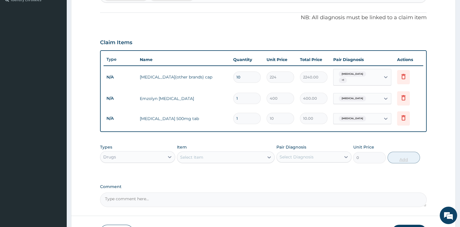
type input "18"
type input "180.00"
type input "18"
drag, startPoint x: 153, startPoint y: 156, endPoint x: 138, endPoint y: 178, distance: 27.0
click at [153, 156] on div "Drugs" at bounding box center [132, 156] width 64 height 9
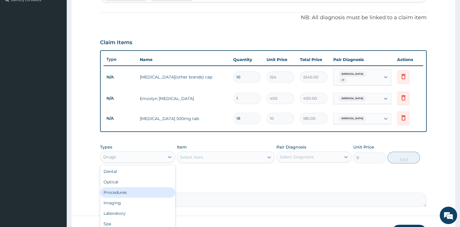
click at [135, 189] on div "Procedures" at bounding box center [137, 192] width 75 height 10
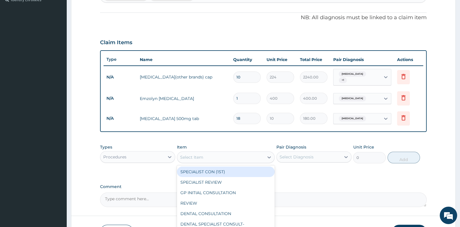
click at [232, 160] on div "Select Item" at bounding box center [220, 156] width 87 height 9
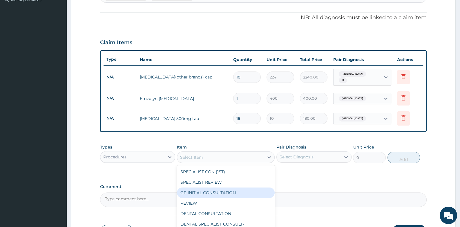
click at [220, 191] on div "GP INITIAL CONSULTATION" at bounding box center [226, 192] width 98 height 10
type input "2000"
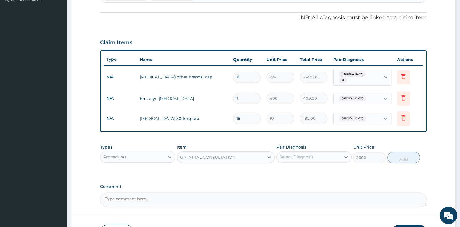
click at [297, 157] on div "Select Diagnosis" at bounding box center [297, 157] width 34 height 6
drag, startPoint x: 298, startPoint y: 172, endPoint x: 297, endPoint y: 185, distance: 12.8
click at [298, 173] on label "[MEDICAL_DATA]" at bounding box center [304, 171] width 36 height 6
checkbox input "true"
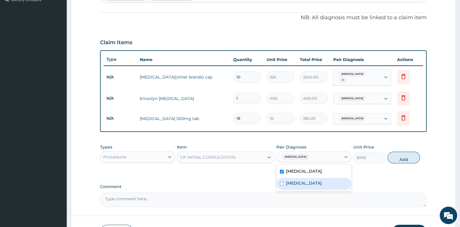
drag, startPoint x: 297, startPoint y: 185, endPoint x: 303, endPoint y: 184, distance: 5.9
click at [297, 185] on div "[MEDICAL_DATA]" at bounding box center [313, 184] width 75 height 12
checkbox input "true"
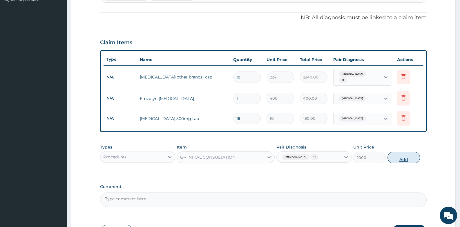
click at [412, 157] on button "Add" at bounding box center [404, 157] width 33 height 12
type input "0"
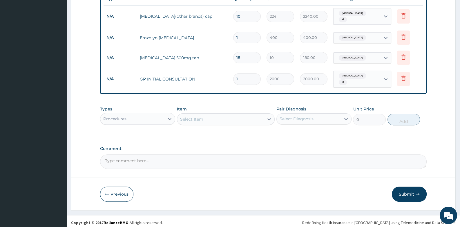
scroll to position [228, 0]
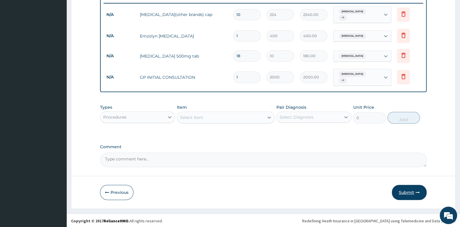
click at [405, 189] on button "Submit" at bounding box center [409, 191] width 35 height 15
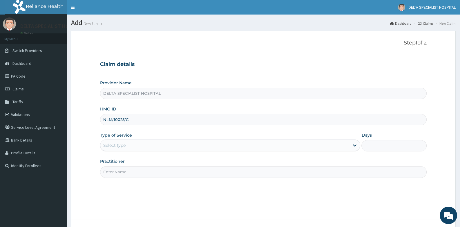
type input "NLM/10025/C"
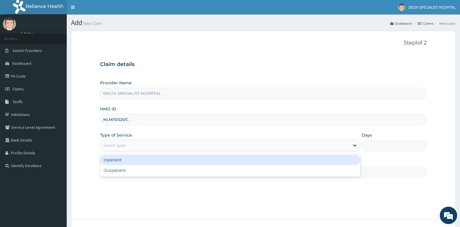
click at [133, 148] on div "Select type" at bounding box center [224, 144] width 249 height 9
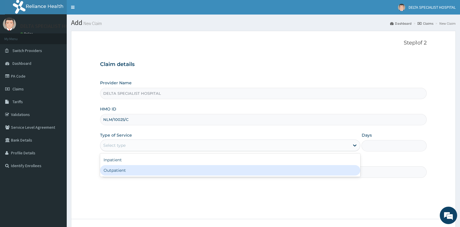
click at [127, 171] on div "Outpatient" at bounding box center [230, 170] width 260 height 10
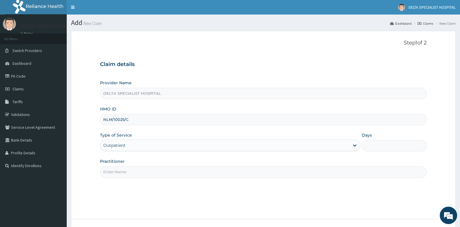
type input "1"
click at [127, 173] on input "Practitioner" at bounding box center [263, 171] width 326 height 11
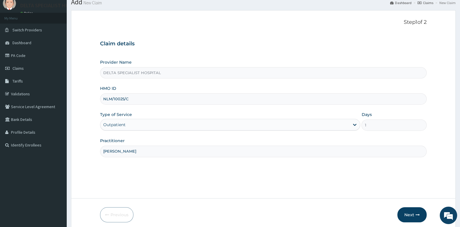
scroll to position [44, 0]
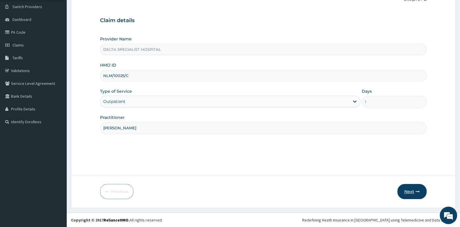
type input "DR ADAM I"
click at [408, 192] on button "Next" at bounding box center [411, 191] width 29 height 15
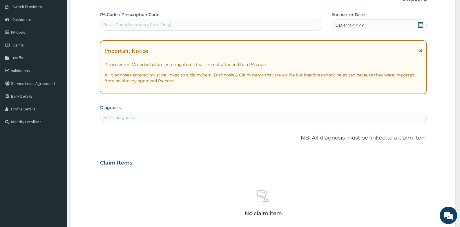
click at [419, 26] on icon at bounding box center [421, 25] width 6 height 6
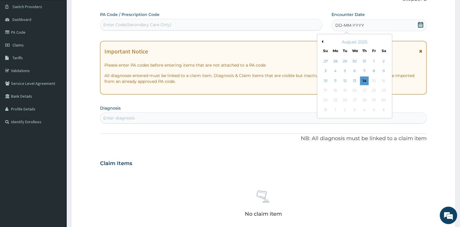
click at [322, 41] on button "Previous Month" at bounding box center [321, 41] width 3 height 3
click at [326, 70] on div "8" at bounding box center [325, 71] width 9 height 9
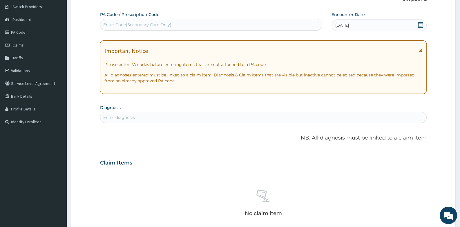
click at [227, 116] on div "Enter diagnosis" at bounding box center [263, 117] width 326 height 9
type input "PLASMOD"
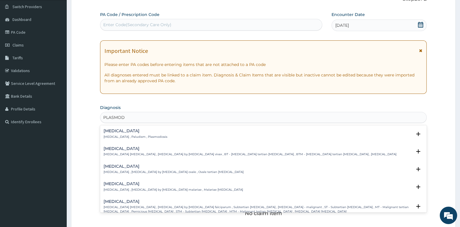
click at [116, 131] on h4 "[MEDICAL_DATA]" at bounding box center [136, 130] width 64 height 4
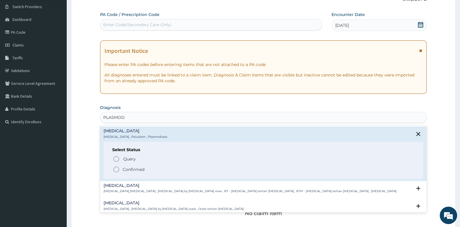
click at [117, 170] on icon "status option filled" at bounding box center [116, 169] width 7 height 7
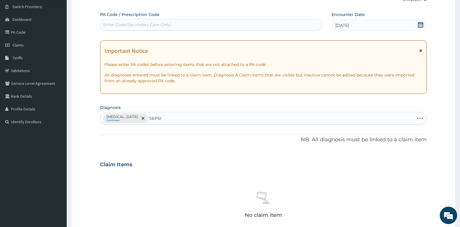
type input "SEPSIS"
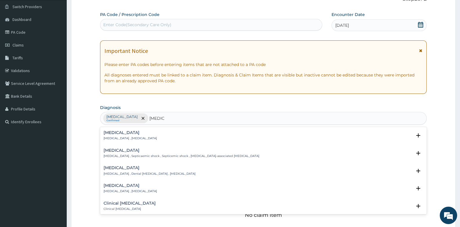
click at [120, 133] on h4 "Sepsis" at bounding box center [130, 132] width 53 height 4
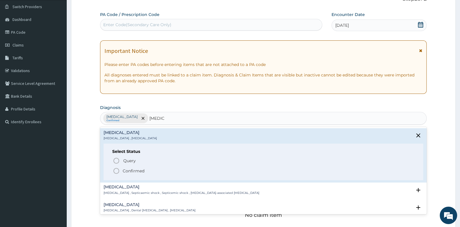
click at [116, 171] on icon "status option filled" at bounding box center [116, 170] width 7 height 7
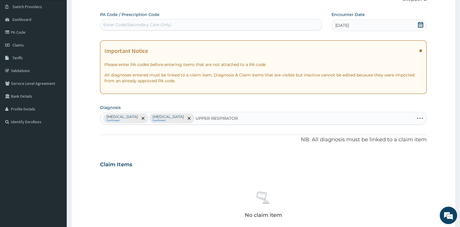
type input "UPPER RESPIRATORY"
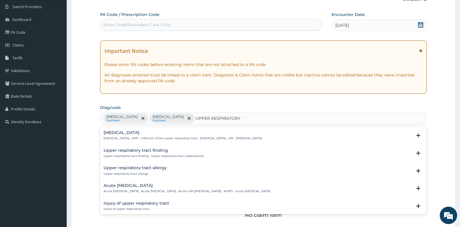
click at [141, 133] on h4 "[MEDICAL_DATA]" at bounding box center [183, 132] width 158 height 4
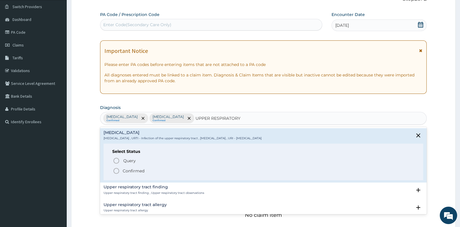
click at [118, 171] on icon "status option filled" at bounding box center [116, 170] width 7 height 7
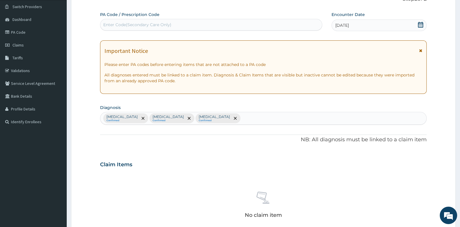
scroll to position [191, 0]
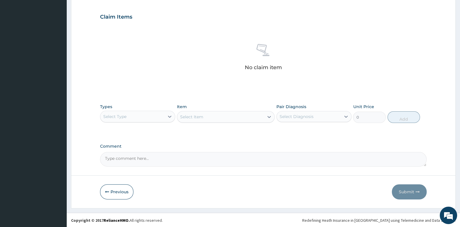
drag, startPoint x: 145, startPoint y: 113, endPoint x: 145, endPoint y: 123, distance: 10.2
click at [145, 121] on div "Select Type" at bounding box center [137, 117] width 75 height 12
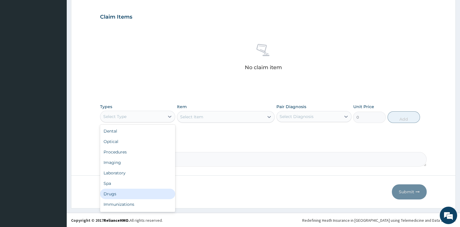
click at [141, 193] on div "Drugs" at bounding box center [137, 193] width 75 height 10
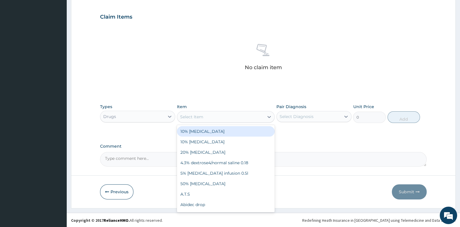
click at [222, 114] on div "Select Item" at bounding box center [220, 116] width 87 height 9
type input "ERYTH"
click at [231, 130] on div "[MEDICAL_DATA] 125mg/5ml susp" at bounding box center [226, 131] width 98 height 10
type input "1120"
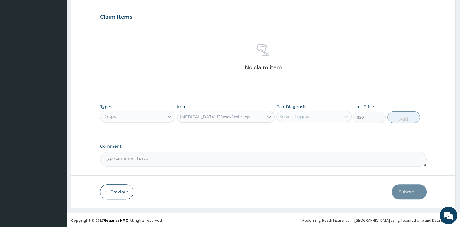
click at [320, 116] on div "Select Diagnosis" at bounding box center [309, 116] width 64 height 9
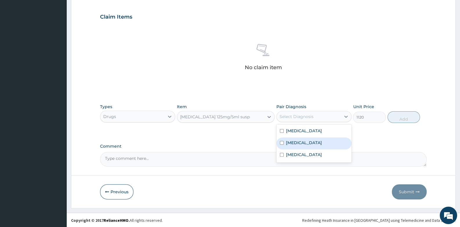
click at [315, 148] on div "Sepsis" at bounding box center [313, 143] width 75 height 12
checkbox input "true"
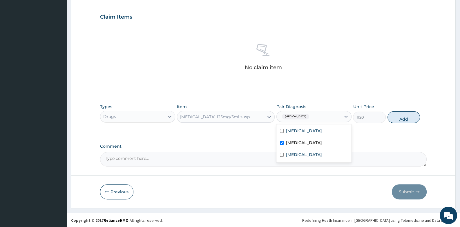
click at [406, 118] on button "Add" at bounding box center [404, 117] width 33 height 12
type input "0"
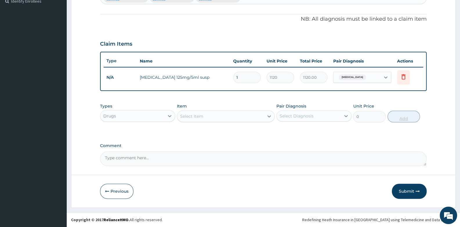
scroll to position [163, 0]
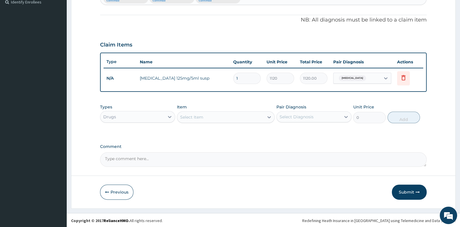
click at [202, 117] on div "Select Item" at bounding box center [191, 117] width 23 height 6
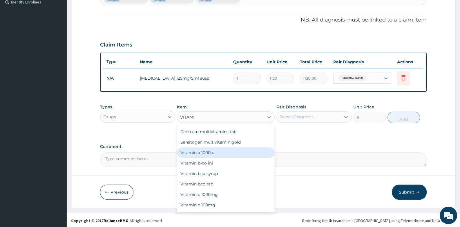
type input "VITAMIN"
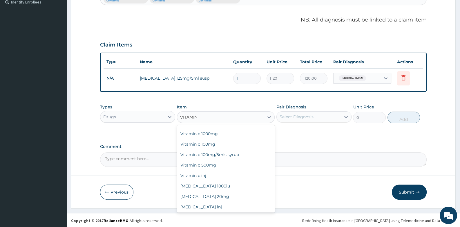
scroll to position [61, 0]
click at [216, 154] on div "Vitamin c 100mg/5mls syrup" at bounding box center [226, 154] width 98 height 10
type input "320"
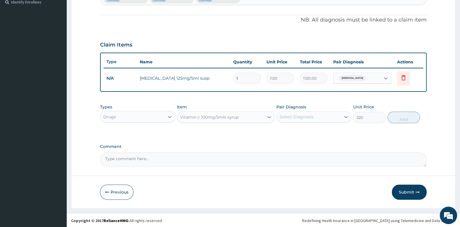
click at [286, 117] on div "Select Diagnosis" at bounding box center [297, 117] width 34 height 6
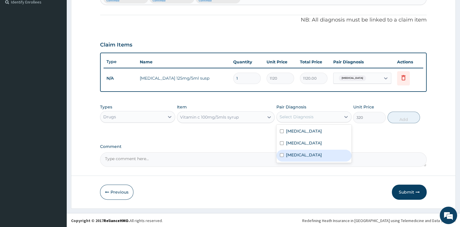
click at [289, 152] on label "[MEDICAL_DATA]" at bounding box center [304, 155] width 36 height 6
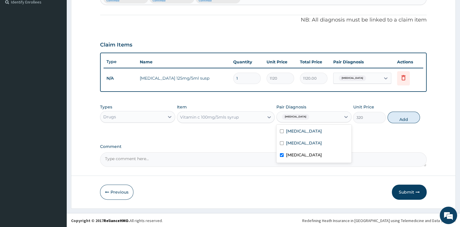
click at [283, 153] on input "checkbox" at bounding box center [282, 155] width 4 height 4
checkbox input "false"
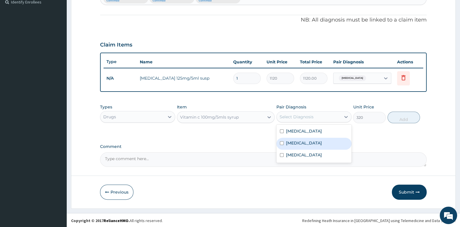
click at [283, 146] on div "Sepsis" at bounding box center [313, 143] width 75 height 12
checkbox input "true"
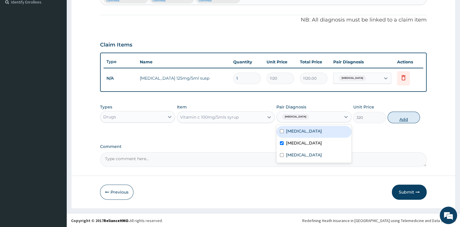
click at [399, 117] on button "Add" at bounding box center [404, 117] width 33 height 12
type input "0"
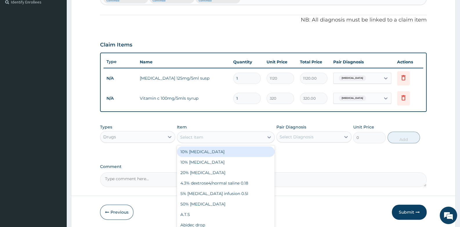
click at [207, 138] on div "Select Item" at bounding box center [220, 136] width 87 height 9
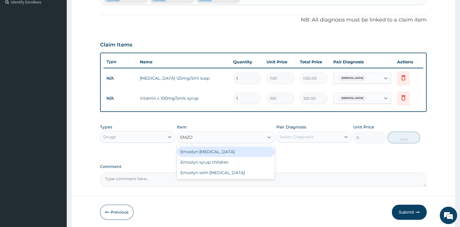
type input "EMZOL"
click at [209, 152] on div "Emzolyn [MEDICAL_DATA]" at bounding box center [226, 151] width 98 height 10
type input "400"
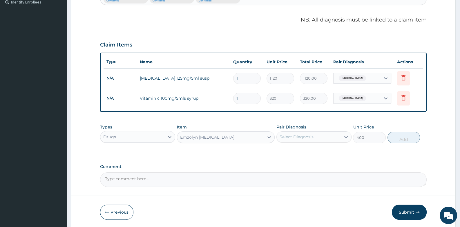
click at [292, 136] on div "Select Diagnosis" at bounding box center [297, 137] width 34 height 6
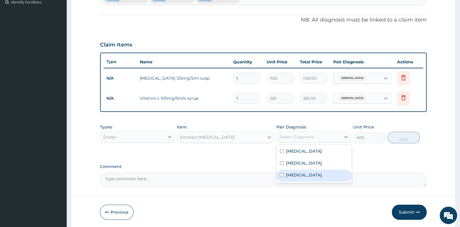
click at [300, 175] on label "[MEDICAL_DATA]" at bounding box center [304, 175] width 36 height 6
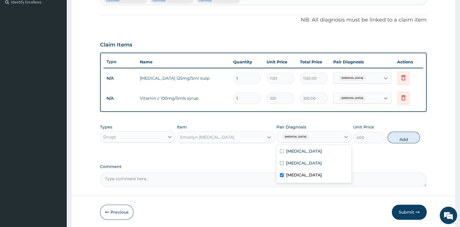
checkbox input "true"
click at [405, 138] on button "Add" at bounding box center [404, 137] width 33 height 12
type input "0"
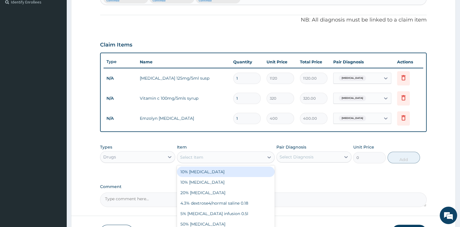
click at [236, 154] on div "Select Item" at bounding box center [220, 156] width 87 height 9
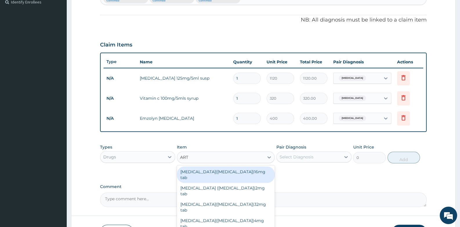
type input "ARTE"
click at [234, 175] on div "Artemeter +lumefantin 20/120mg (other brand)" at bounding box center [226, 174] width 98 height 16
type input "42"
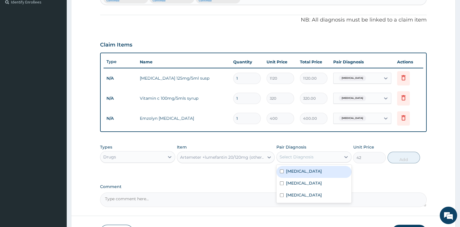
click at [299, 154] on div "Select Diagnosis" at bounding box center [297, 157] width 34 height 6
click at [301, 172] on label "[MEDICAL_DATA]" at bounding box center [304, 171] width 36 height 6
checkbox input "true"
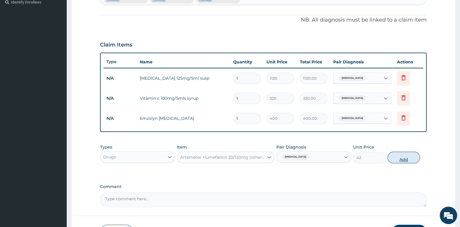
click at [395, 158] on button "Add" at bounding box center [404, 157] width 33 height 12
type input "0"
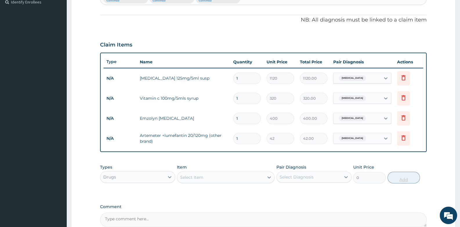
type input "15"
type input "630.00"
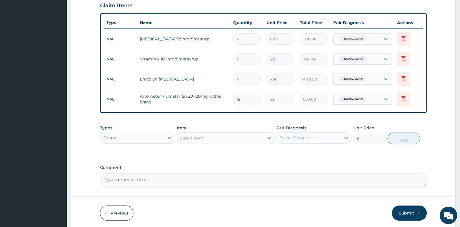
scroll to position [221, 0]
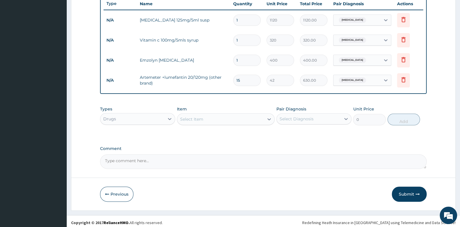
type input "1"
type input "42.00"
type input "12"
type input "504.00"
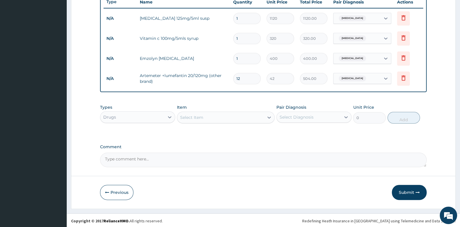
scroll to position [223, 0]
type input "12"
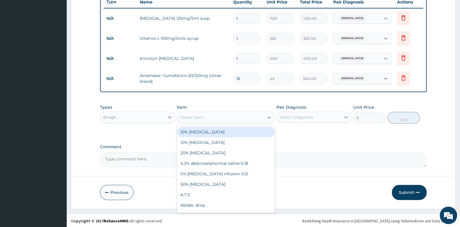
click at [207, 120] on div "Select Item" at bounding box center [220, 117] width 87 height 9
type input "PARA"
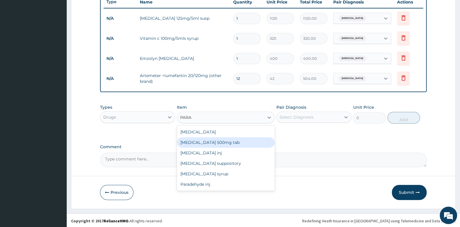
click at [202, 139] on div "[MEDICAL_DATA] 500mg tab" at bounding box center [226, 142] width 98 height 10
type input "10"
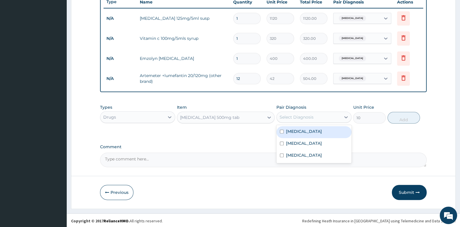
click at [312, 118] on div "Select Diagnosis" at bounding box center [297, 117] width 34 height 6
click at [308, 134] on div "[MEDICAL_DATA]" at bounding box center [313, 132] width 75 height 12
checkbox input "true"
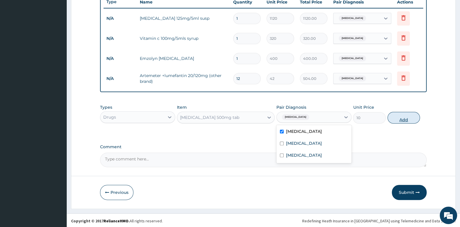
click at [401, 118] on button "Add" at bounding box center [404, 118] width 33 height 12
type input "0"
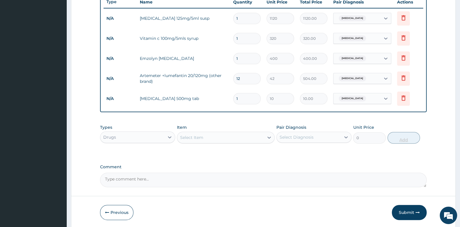
type input "0.00"
type input "9"
type input "90.00"
type input "9"
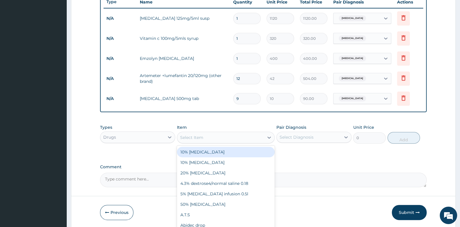
click at [205, 141] on div "Select Item" at bounding box center [226, 137] width 98 height 12
type input "PARA"
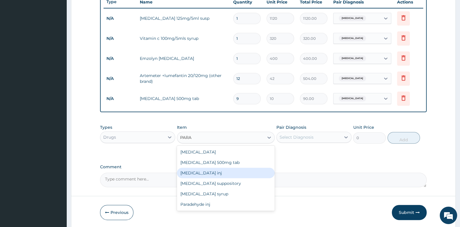
click at [213, 171] on div "[MEDICAL_DATA] inj" at bounding box center [226, 172] width 98 height 10
type input "80"
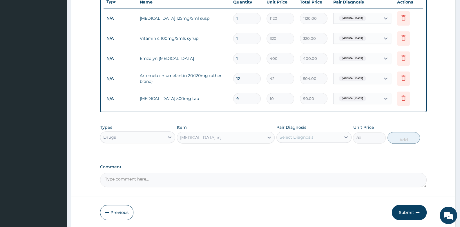
click at [286, 135] on div "Select Diagnosis" at bounding box center [297, 137] width 34 height 6
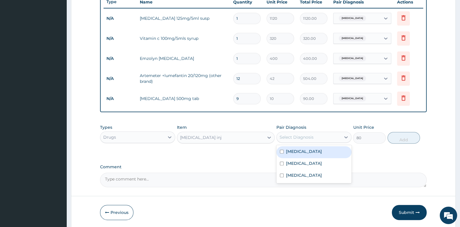
click at [295, 153] on label "[MEDICAL_DATA]" at bounding box center [304, 151] width 36 height 6
checkbox input "true"
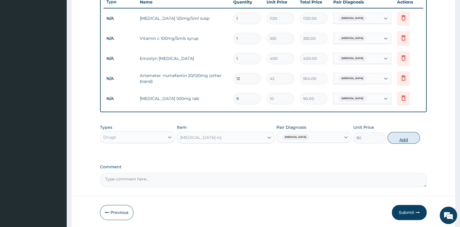
click at [403, 140] on button "Add" at bounding box center [404, 138] width 33 height 12
type input "0"
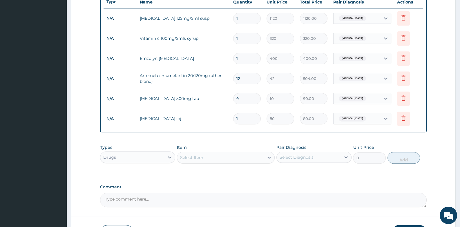
type input "0.00"
type input "2"
type input "160.00"
type input "2"
click at [153, 155] on div "Drugs" at bounding box center [132, 156] width 64 height 9
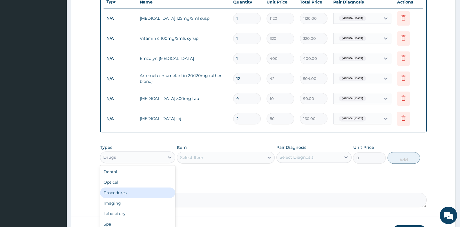
click at [147, 189] on div "Procedures" at bounding box center [137, 192] width 75 height 10
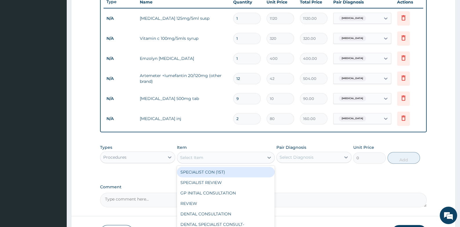
click at [202, 156] on div "Select Item" at bounding box center [191, 157] width 23 height 6
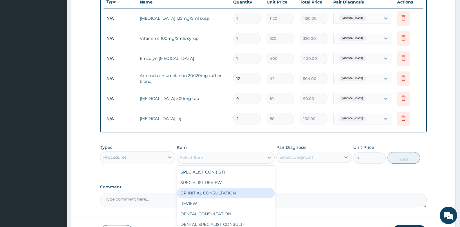
drag, startPoint x: 204, startPoint y: 189, endPoint x: 277, endPoint y: 162, distance: 78.2
click at [207, 188] on div "GP INITIAL CONSULTATION" at bounding box center [226, 192] width 98 height 10
type input "2000"
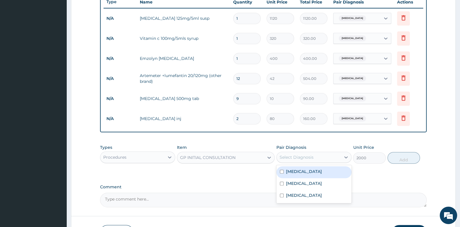
drag, startPoint x: 317, startPoint y: 153, endPoint x: 313, endPoint y: 169, distance: 17.2
click at [318, 153] on div "Select Diagnosis" at bounding box center [309, 156] width 64 height 9
click at [310, 173] on div "[MEDICAL_DATA]" at bounding box center [313, 172] width 75 height 12
checkbox input "true"
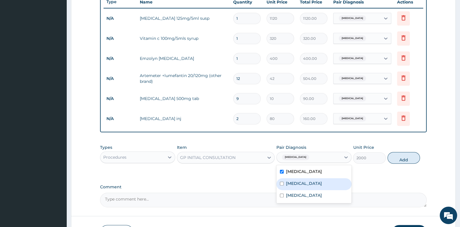
drag, startPoint x: 307, startPoint y: 182, endPoint x: 307, endPoint y: 192, distance: 9.9
click at [307, 185] on div "Sepsis" at bounding box center [313, 184] width 75 height 12
checkbox input "true"
drag, startPoint x: 307, startPoint y: 192, endPoint x: 373, endPoint y: 164, distance: 71.1
click at [311, 192] on label "[MEDICAL_DATA]" at bounding box center [304, 195] width 36 height 6
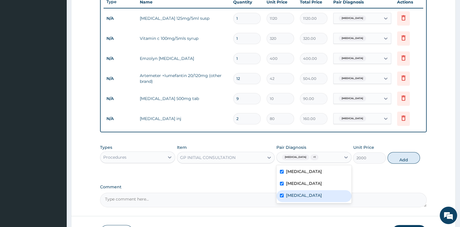
checkbox input "true"
click at [416, 152] on button "Add" at bounding box center [404, 158] width 33 height 12
type input "0"
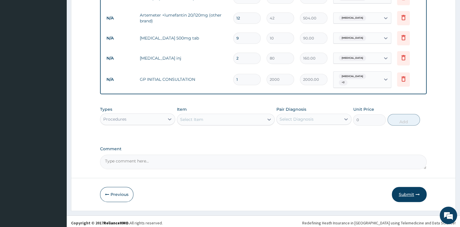
click at [404, 188] on button "Submit" at bounding box center [409, 194] width 35 height 15
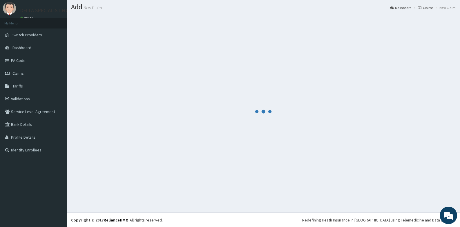
scroll to position [283, 0]
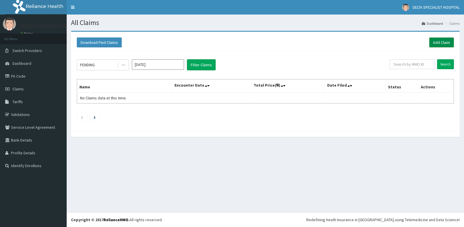
click at [437, 43] on link "Add Claim" at bounding box center [442, 42] width 25 height 10
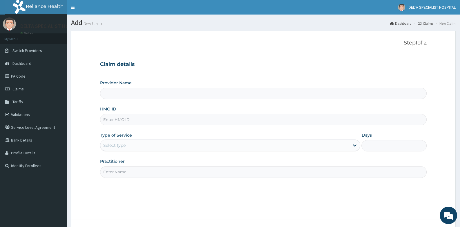
click at [120, 121] on input "HMO ID" at bounding box center [263, 119] width 326 height 11
type input "DELTA SPECIALIST HOSPITAL"
type input "ACB/10868/C"
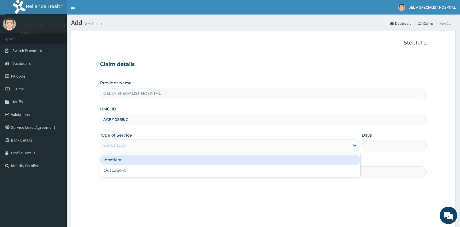
drag, startPoint x: 124, startPoint y: 146, endPoint x: 125, endPoint y: 165, distance: 19.1
click at [124, 148] on div "Select type" at bounding box center [224, 144] width 249 height 9
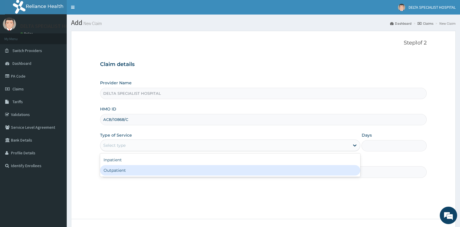
click at [124, 168] on div "Outpatient" at bounding box center [230, 170] width 260 height 10
type input "1"
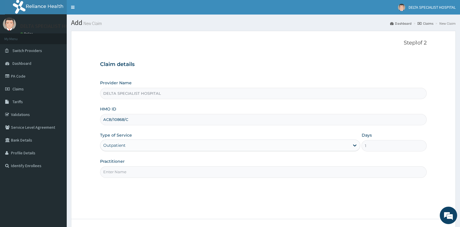
click at [121, 178] on div "Step 1 of 2 Claim details Provider Name DELTA SPECIALIST HOSPITAL HMO ID ACB/10…" at bounding box center [263, 125] width 326 height 170
click at [121, 171] on input "Practitioner" at bounding box center [263, 171] width 326 height 11
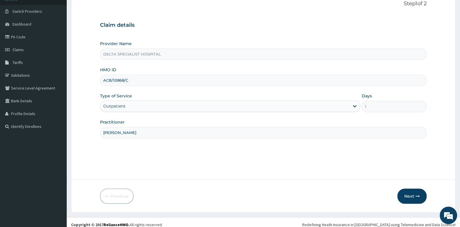
scroll to position [44, 0]
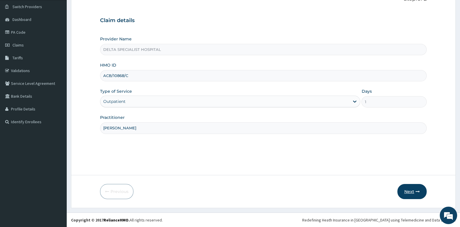
type input "[PERSON_NAME]"
click at [408, 189] on button "Next" at bounding box center [411, 191] width 29 height 15
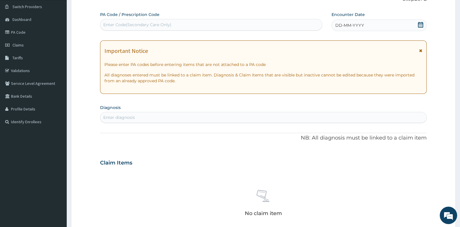
click at [421, 24] on icon at bounding box center [421, 25] width 6 height 6
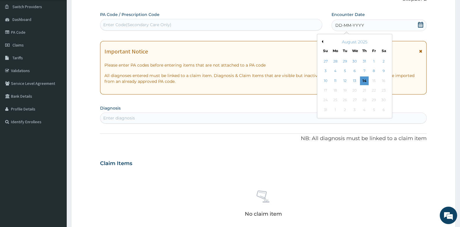
click at [322, 41] on button "Previous Month" at bounding box center [321, 41] width 3 height 3
click at [325, 68] on div "8" at bounding box center [325, 71] width 9 height 9
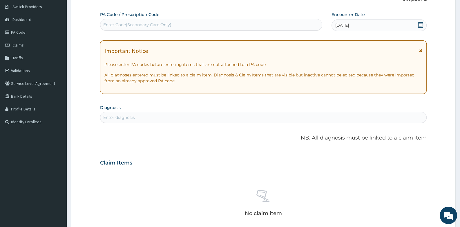
click at [215, 116] on div "Enter diagnosis" at bounding box center [263, 117] width 326 height 9
type input "PLASMOD"
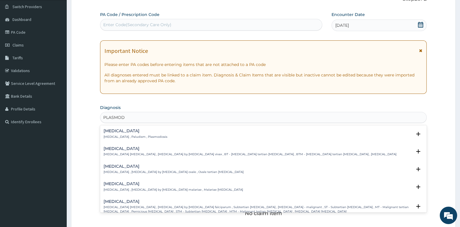
click at [120, 135] on p "[MEDICAL_DATA] , Paludism , Plasmodiosis" at bounding box center [136, 137] width 64 height 4
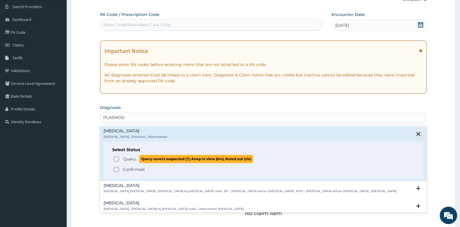
click at [117, 159] on icon "status option query" at bounding box center [116, 158] width 7 height 7
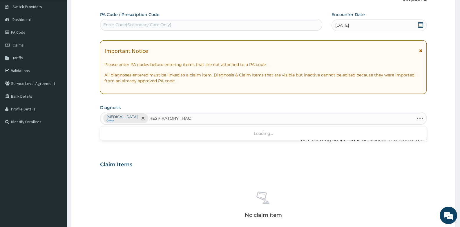
type input "RESPIRATORY TRACT"
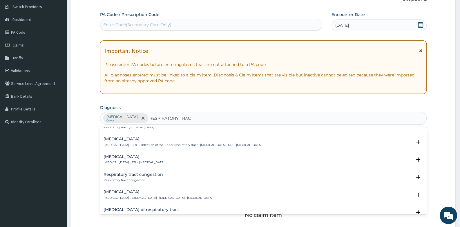
scroll to position [58, 0]
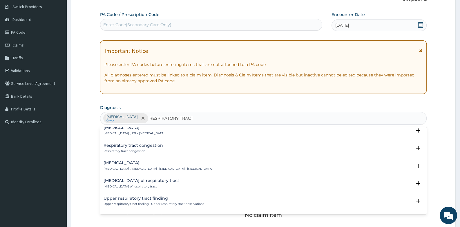
click at [121, 129] on div "[MEDICAL_DATA] [MEDICAL_DATA] , RTI - [MEDICAL_DATA]" at bounding box center [134, 130] width 61 height 10
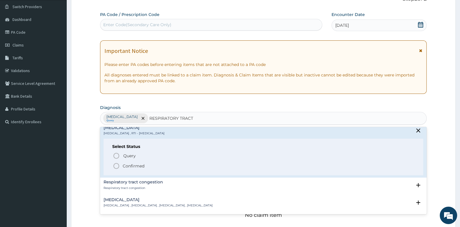
click at [114, 166] on icon "status option filled" at bounding box center [116, 165] width 7 height 7
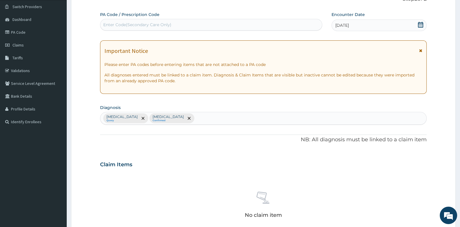
scroll to position [191, 0]
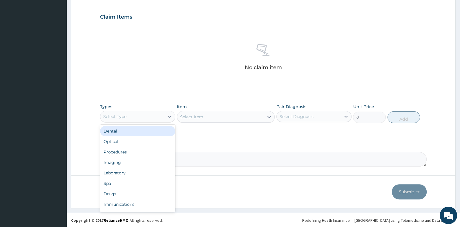
click at [150, 111] on div "Select Type" at bounding box center [137, 117] width 75 height 12
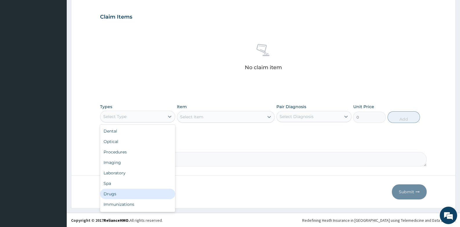
click at [138, 191] on div "Drugs" at bounding box center [137, 193] width 75 height 10
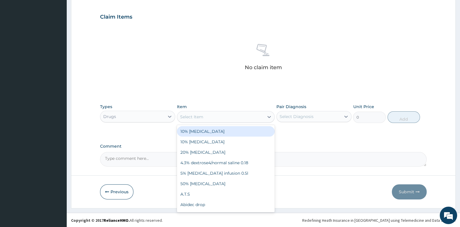
click at [200, 114] on div "Select Item" at bounding box center [191, 117] width 23 height 6
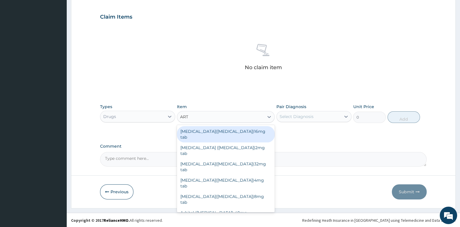
type input "ARTE"
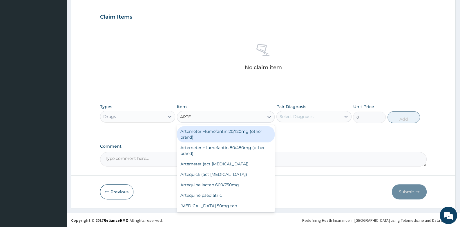
drag, startPoint x: 212, startPoint y: 137, endPoint x: 239, endPoint y: 131, distance: 28.0
click at [213, 137] on div "Artemeter +lumefantin 20/120mg (other brand)" at bounding box center [226, 134] width 98 height 16
type input "42"
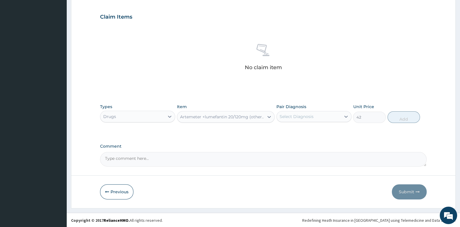
click at [297, 117] on div "Select Diagnosis" at bounding box center [297, 116] width 34 height 6
click at [302, 130] on div "[MEDICAL_DATA]" at bounding box center [313, 131] width 75 height 12
checkbox input "true"
click at [405, 120] on button "Add" at bounding box center [404, 117] width 33 height 12
type input "0"
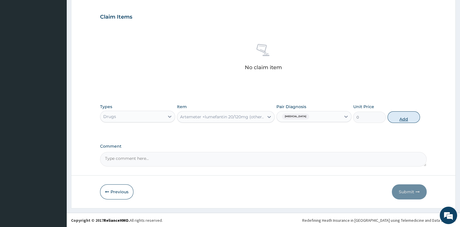
scroll to position [163, 0]
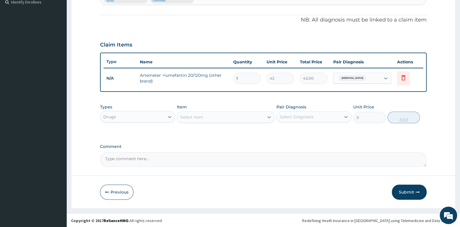
type input "12"
type input "504.00"
type input "12"
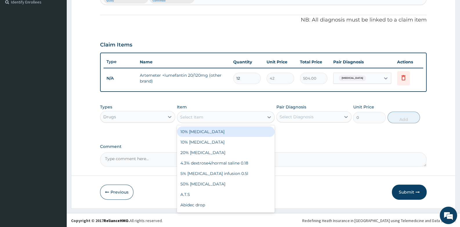
click at [218, 115] on div "Select Item" at bounding box center [220, 116] width 87 height 9
type input "PARAC"
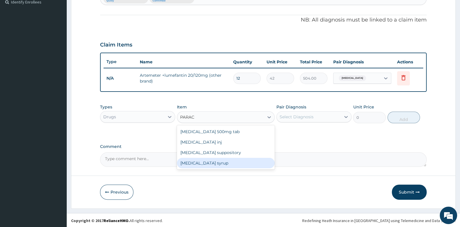
click at [215, 163] on div "[MEDICAL_DATA] syrup" at bounding box center [226, 163] width 98 height 10
type input "240"
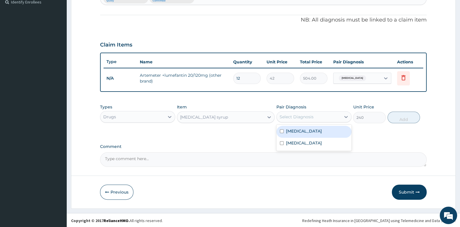
click at [309, 114] on div "Select Diagnosis" at bounding box center [297, 117] width 34 height 6
drag, startPoint x: 303, startPoint y: 131, endPoint x: 361, endPoint y: 122, distance: 58.8
click at [304, 131] on div "[MEDICAL_DATA]" at bounding box center [313, 132] width 75 height 12
checkbox input "true"
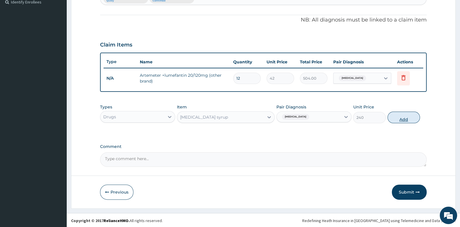
click at [403, 116] on button "Add" at bounding box center [404, 117] width 33 height 12
type input "0"
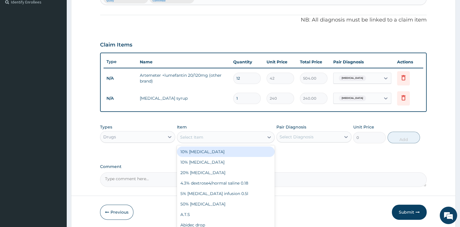
click at [196, 133] on div "Select Item" at bounding box center [220, 136] width 87 height 9
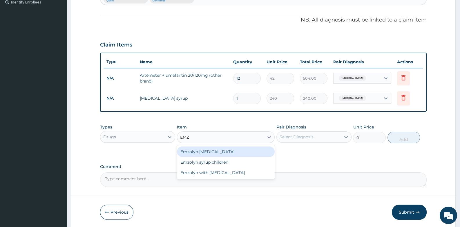
type input "EMZO"
click at [222, 149] on div "Emzolyn [MEDICAL_DATA]" at bounding box center [226, 151] width 98 height 10
type input "400"
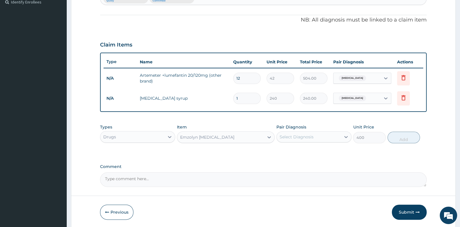
click at [297, 136] on div "Select Diagnosis" at bounding box center [297, 137] width 34 height 6
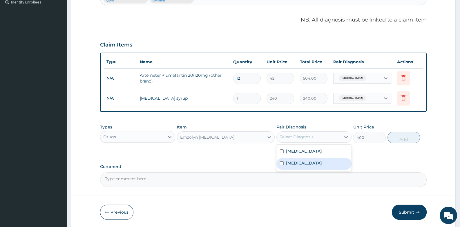
drag, startPoint x: 296, startPoint y: 162, endPoint x: 345, endPoint y: 152, distance: 50.6
click at [296, 162] on label "[MEDICAL_DATA]" at bounding box center [304, 163] width 36 height 6
checkbox input "true"
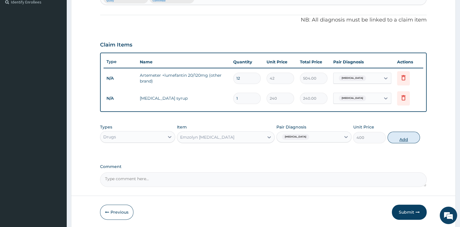
click at [405, 137] on button "Add" at bounding box center [404, 137] width 33 height 12
type input "0"
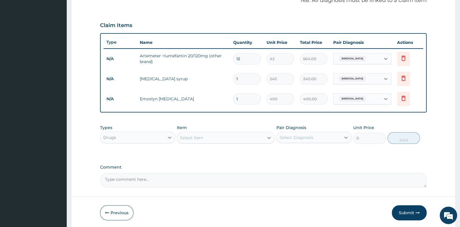
scroll to position [203, 0]
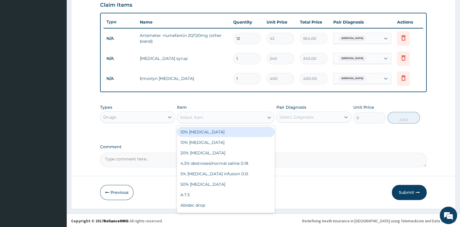
click at [195, 116] on div "Select Item" at bounding box center [191, 117] width 23 height 6
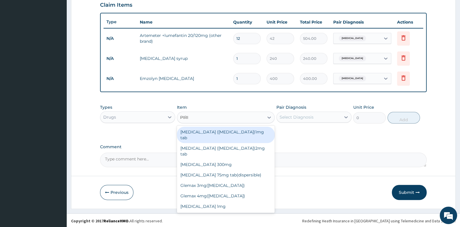
type input "PIRIT"
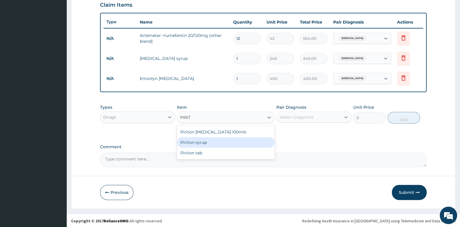
click at [216, 143] on div "Piriton syrup" at bounding box center [226, 142] width 98 height 10
type input "280"
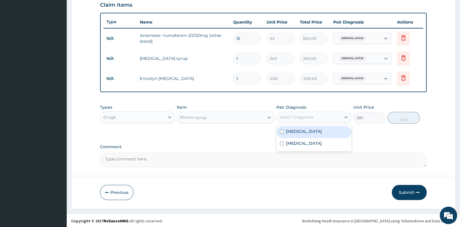
click at [289, 117] on div "Select Diagnosis" at bounding box center [297, 117] width 34 height 6
click at [290, 143] on label "Respiratory tract infection" at bounding box center [304, 143] width 36 height 6
checkbox input "true"
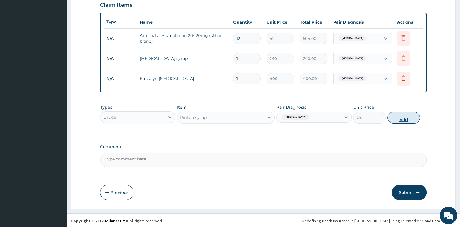
click at [404, 117] on button "Add" at bounding box center [404, 118] width 33 height 12
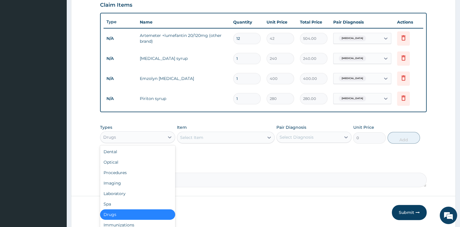
click at [132, 139] on div "Drugs" at bounding box center [132, 136] width 64 height 9
click at [112, 173] on div "Procedures" at bounding box center [137, 172] width 75 height 10
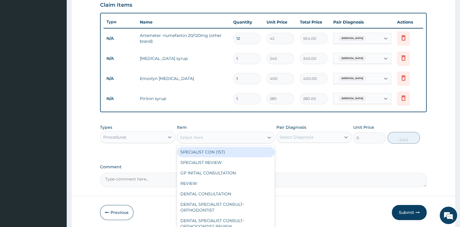
click at [205, 134] on div "Select Item" at bounding box center [220, 137] width 87 height 9
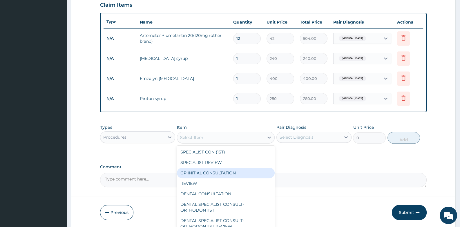
drag, startPoint x: 199, startPoint y: 169, endPoint x: 241, endPoint y: 150, distance: 46.2
click at [199, 170] on div "GP INITIAL CONSULTATION" at bounding box center [226, 172] width 98 height 10
type input "2000"
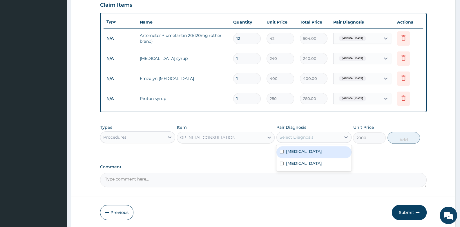
drag, startPoint x: 299, startPoint y: 138, endPoint x: 300, endPoint y: 159, distance: 21.2
click at [299, 138] on div "Select Diagnosis" at bounding box center [297, 137] width 34 height 6
click at [300, 152] on label "[MEDICAL_DATA]" at bounding box center [304, 151] width 36 height 6
checkbox input "true"
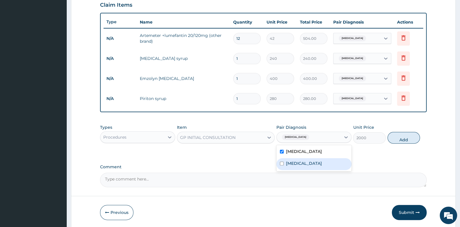
drag, startPoint x: 301, startPoint y: 162, endPoint x: 405, endPoint y: 146, distance: 105.6
click at [307, 162] on label "Respiratory tract infection" at bounding box center [304, 163] width 36 height 6
checkbox input "true"
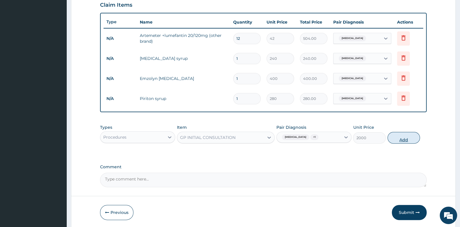
click at [409, 137] on button "Add" at bounding box center [404, 138] width 33 height 12
type input "0"
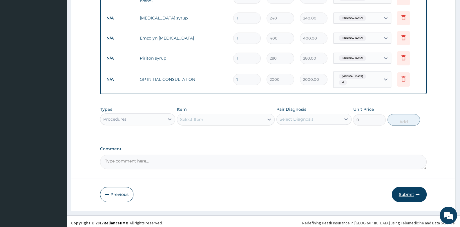
click at [408, 191] on button "Submit" at bounding box center [409, 194] width 35 height 15
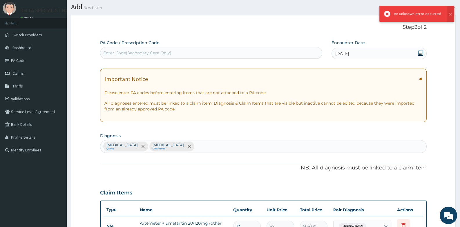
scroll to position [243, 0]
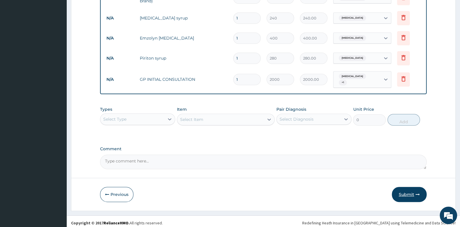
click at [403, 190] on button "Submit" at bounding box center [409, 194] width 35 height 15
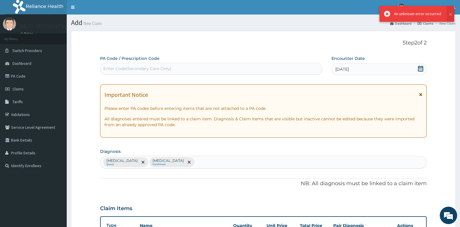
scroll to position [0, 0]
click at [23, 91] on span "Claims" at bounding box center [17, 88] width 11 height 5
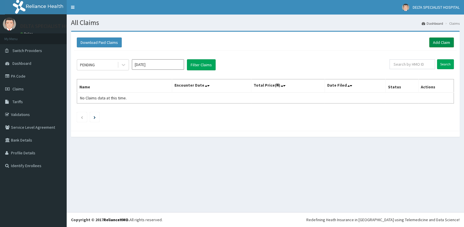
click at [444, 43] on link "Add Claim" at bounding box center [442, 42] width 25 height 10
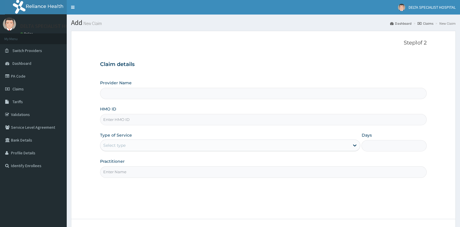
drag, startPoint x: 0, startPoint y: 0, endPoint x: 148, endPoint y: 120, distance: 190.3
click at [148, 120] on input "HMO ID" at bounding box center [263, 119] width 326 height 11
type input "DELTA SPECIALIST HOSPITAL"
type input "ACB/10868/D"
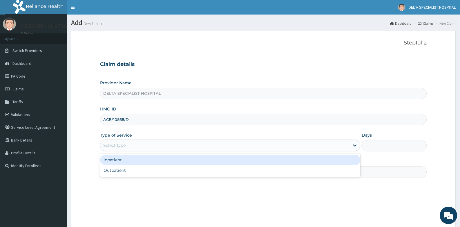
drag, startPoint x: 135, startPoint y: 146, endPoint x: 135, endPoint y: 169, distance: 22.6
click at [135, 149] on div "Select type" at bounding box center [224, 144] width 249 height 9
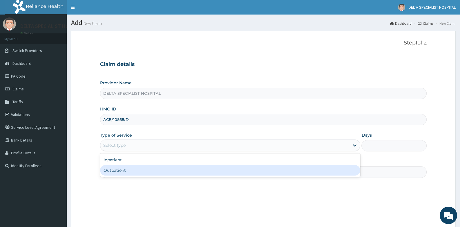
click at [135, 169] on div "Outpatient" at bounding box center [230, 170] width 260 height 10
type input "1"
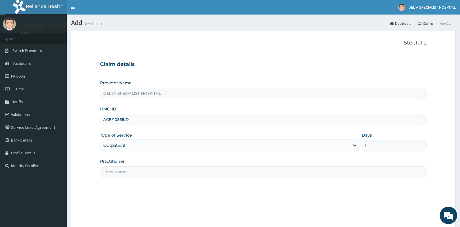
click at [135, 178] on div "Step 1 of 2 Claim details Provider Name DELTA SPECIALIST HOSPITAL HMO ID ACB/10…" at bounding box center [263, 125] width 326 height 170
click at [136, 170] on input "Practitioner" at bounding box center [263, 171] width 326 height 11
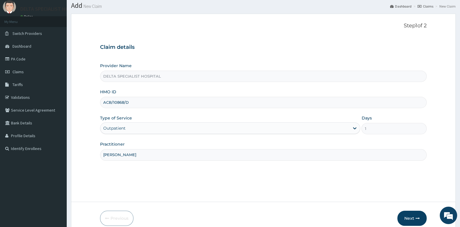
scroll to position [44, 0]
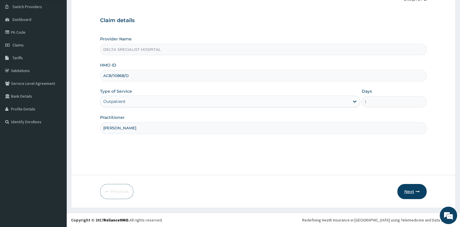
type input "DR ADAM I"
click at [412, 190] on button "Next" at bounding box center [411, 191] width 29 height 15
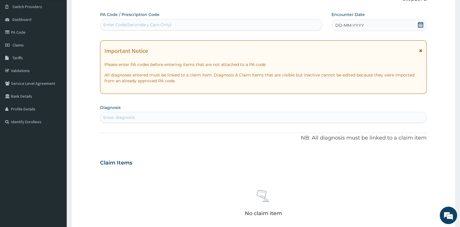
click at [420, 25] on icon at bounding box center [421, 25] width 6 height 6
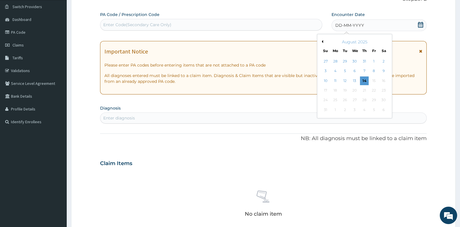
click at [321, 41] on button "Previous Month" at bounding box center [321, 41] width 3 height 3
click at [322, 68] on div "8" at bounding box center [325, 71] width 9 height 9
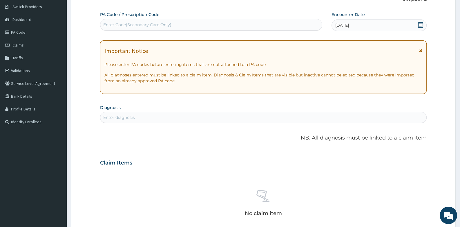
click at [212, 119] on div "Enter diagnosis" at bounding box center [263, 117] width 326 height 9
type input "PLASMOD"
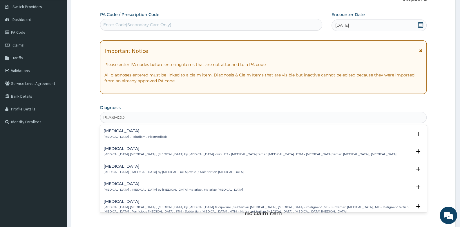
click at [117, 133] on div "Malaria Malaria , Paludism , Plasmodiosis" at bounding box center [136, 133] width 64 height 10
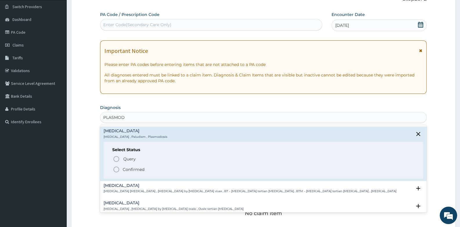
click at [117, 171] on icon "status option filled" at bounding box center [116, 169] width 7 height 7
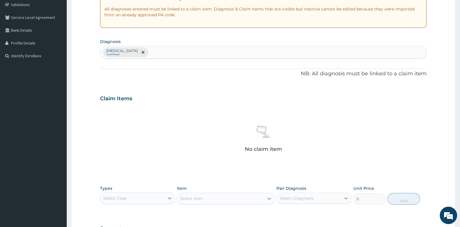
scroll to position [191, 0]
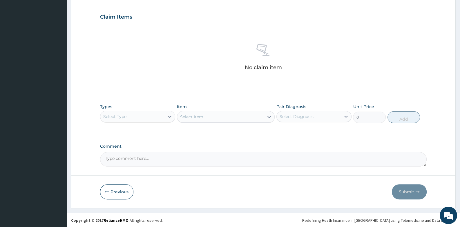
drag, startPoint x: 150, startPoint y: 112, endPoint x: 149, endPoint y: 120, distance: 8.2
click at [150, 113] on div "Select Type" at bounding box center [132, 116] width 64 height 9
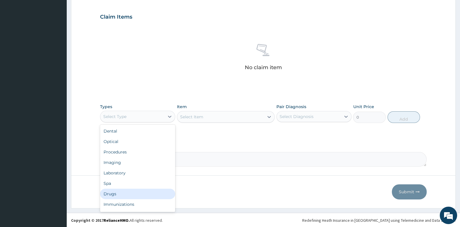
click at [140, 188] on div "Drugs" at bounding box center [137, 193] width 75 height 10
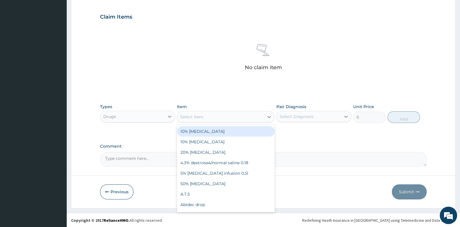
click at [206, 114] on div "Select Item" at bounding box center [220, 116] width 87 height 9
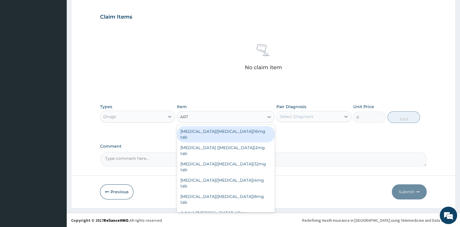
type input "ARTE"
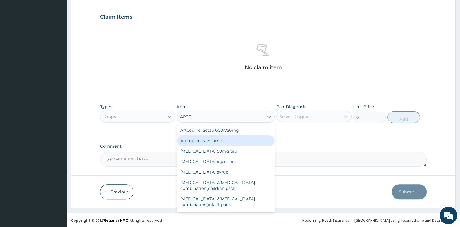
scroll to position [58, 0]
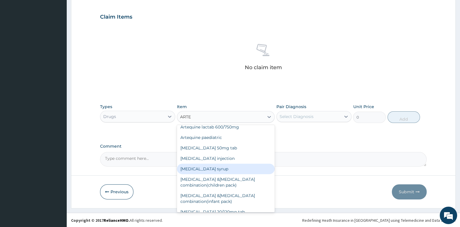
click at [220, 168] on div "Artesunate syrup" at bounding box center [226, 168] width 98 height 10
type input "350"
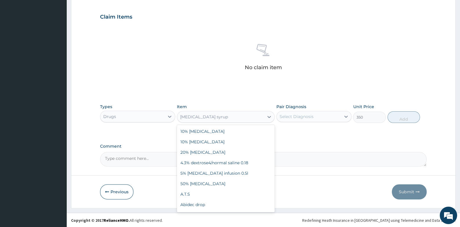
click at [234, 113] on div "Artesunate syrup" at bounding box center [220, 116] width 87 height 9
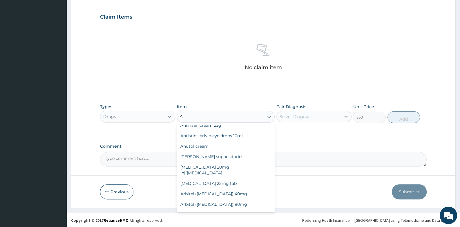
scroll to position [0, 0]
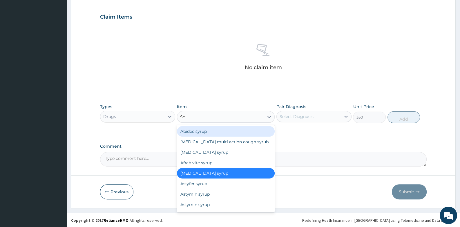
type input "SYR"
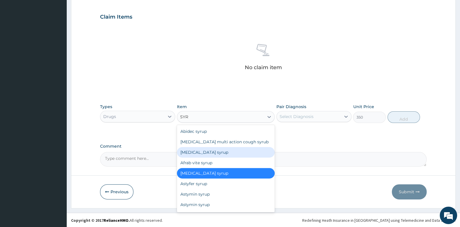
click at [222, 150] on div "Actifed syrup" at bounding box center [226, 152] width 98 height 10
type input "1000"
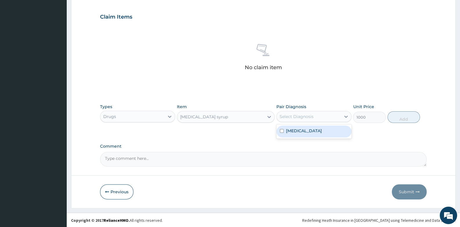
drag, startPoint x: 319, startPoint y: 112, endPoint x: 314, endPoint y: 122, distance: 10.5
click at [319, 114] on div "Select Diagnosis" at bounding box center [309, 116] width 64 height 9
click at [305, 129] on div "Malaria" at bounding box center [313, 131] width 75 height 12
checkbox input "true"
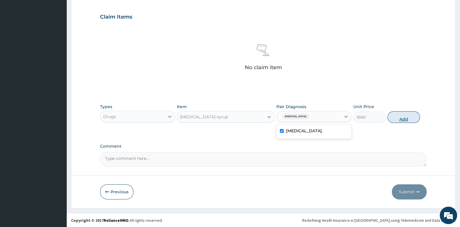
click at [407, 118] on button "Add" at bounding box center [404, 117] width 33 height 12
type input "0"
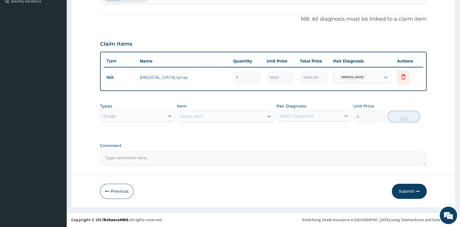
scroll to position [163, 0]
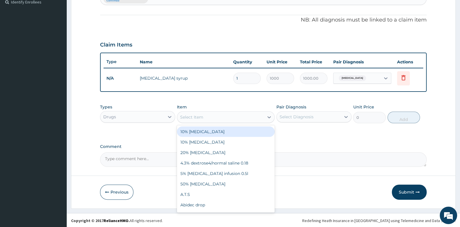
click at [217, 117] on div "Select Item" at bounding box center [220, 116] width 87 height 9
type input "PARAC"
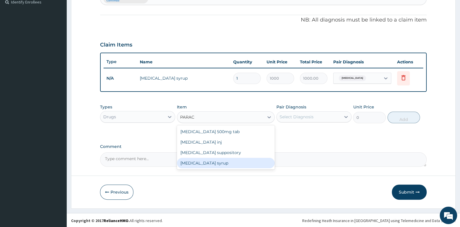
click at [220, 158] on div "Paracetamol syrup" at bounding box center [226, 163] width 98 height 10
type input "240"
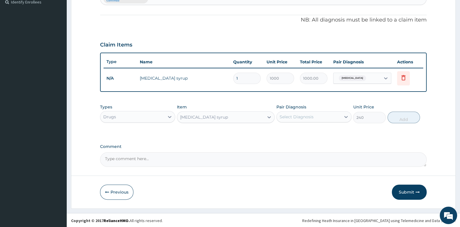
click at [294, 114] on div "Select Diagnosis" at bounding box center [297, 117] width 34 height 6
click at [295, 131] on label "[MEDICAL_DATA]" at bounding box center [304, 131] width 36 height 6
checkbox input "true"
click at [398, 119] on button "Add" at bounding box center [404, 117] width 33 height 12
type input "0"
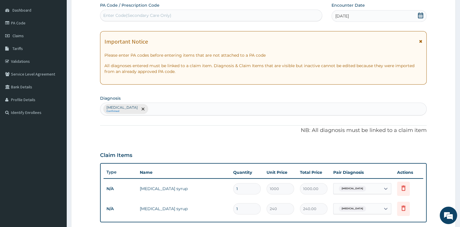
scroll to position [47, 0]
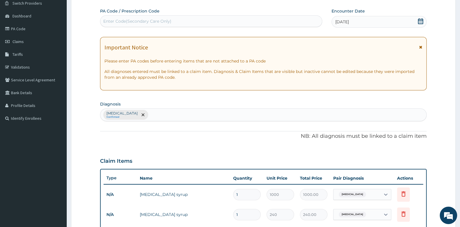
click at [159, 115] on div "Malaria Confirmed" at bounding box center [263, 114] width 326 height 12
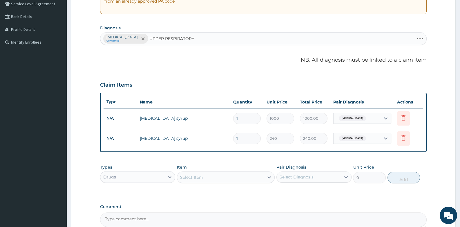
scroll to position [105, 0]
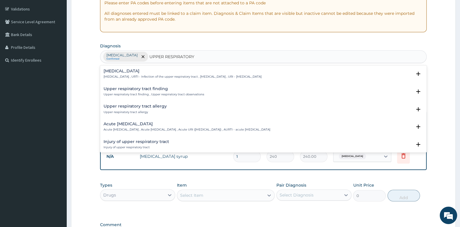
type input "UPPER RESPIRATOR"
click at [141, 73] on div "Upper respiratory infection Upper respiratory infection , URTI - Infection of t…" at bounding box center [183, 74] width 158 height 10
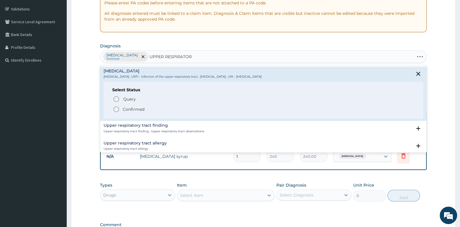
click at [116, 109] on icon "status option filled" at bounding box center [116, 109] width 7 height 7
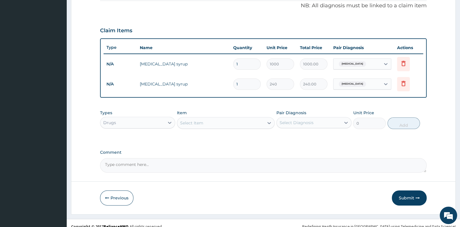
scroll to position [183, 0]
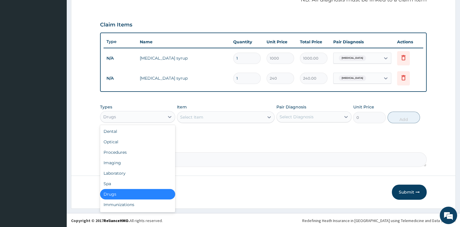
click at [144, 116] on div "Drugs" at bounding box center [132, 116] width 64 height 9
click at [191, 116] on div "Select Item" at bounding box center [191, 117] width 23 height 6
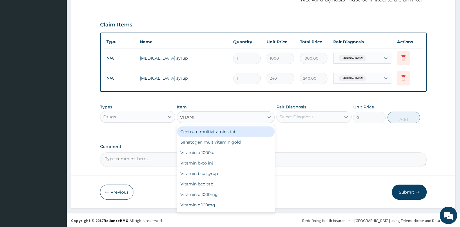
type input "VITAMIN"
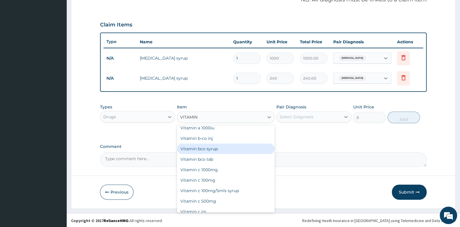
scroll to position [61, 0]
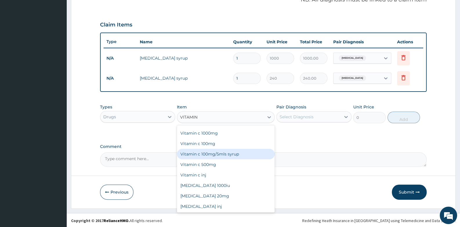
click at [214, 154] on div "Vitamin c 100mg/5mls syrup" at bounding box center [226, 154] width 98 height 10
type input "320"
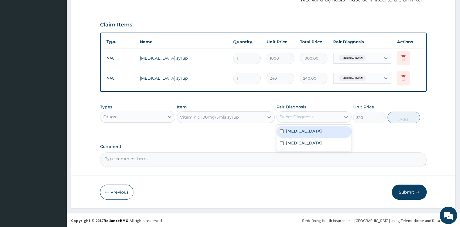
click at [307, 117] on div "Select Diagnosis" at bounding box center [297, 117] width 34 height 6
click at [307, 141] on label "[MEDICAL_DATA]" at bounding box center [304, 143] width 36 height 6
checkbox input "true"
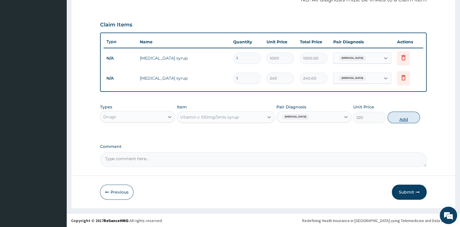
click at [399, 116] on button "Add" at bounding box center [404, 117] width 33 height 12
type input "0"
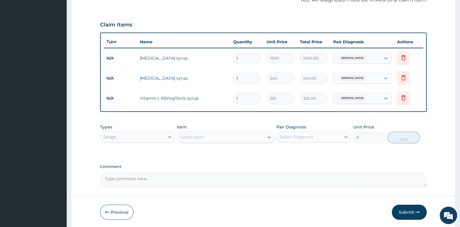
click at [197, 140] on div "Select Item" at bounding box center [220, 136] width 87 height 9
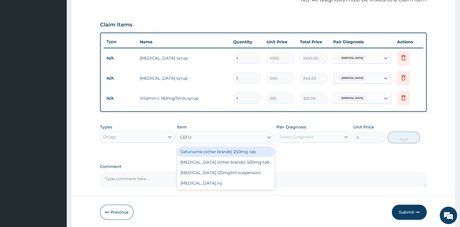
type input "CEFUR"
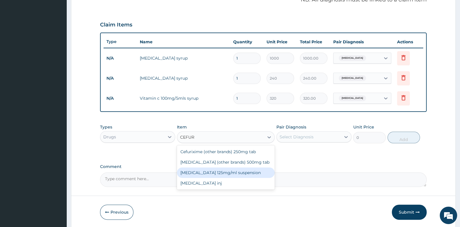
click at [215, 170] on div "[MEDICAL_DATA] 125mg/ml suspension" at bounding box center [226, 172] width 98 height 10
type input "1440"
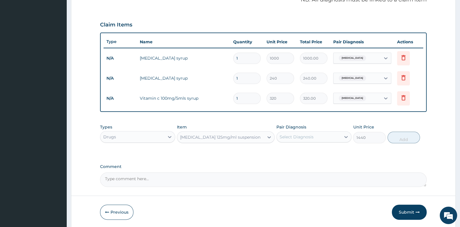
click at [294, 136] on div "Select Diagnosis" at bounding box center [297, 137] width 34 height 6
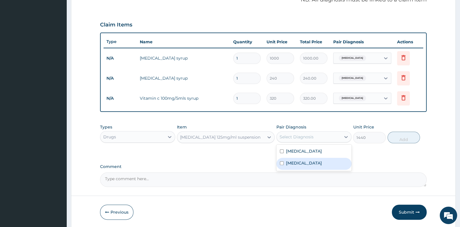
click at [297, 160] on label "[MEDICAL_DATA]" at bounding box center [304, 163] width 36 height 6
checkbox input "true"
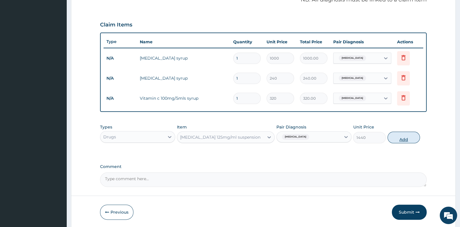
click at [400, 136] on button "Add" at bounding box center [404, 137] width 33 height 12
type input "0"
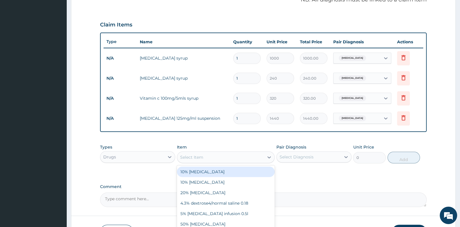
click at [209, 158] on div "Select Item" at bounding box center [220, 156] width 87 height 9
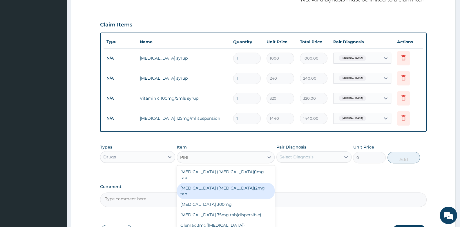
type input "PIRIT"
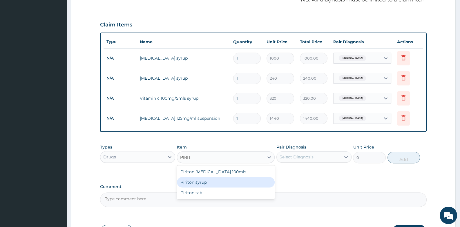
click at [210, 180] on div "Piriton syrup" at bounding box center [226, 182] width 98 height 10
type input "280"
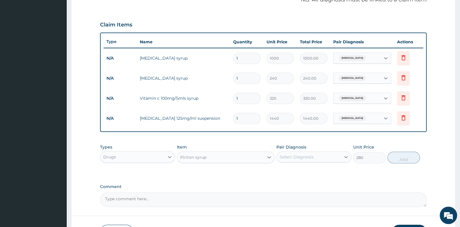
click at [290, 154] on div "Select Diagnosis" at bounding box center [297, 157] width 34 height 6
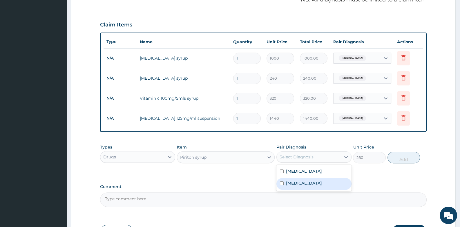
drag, startPoint x: 296, startPoint y: 187, endPoint x: 326, endPoint y: 172, distance: 33.7
click at [296, 187] on div "[MEDICAL_DATA]" at bounding box center [313, 184] width 75 height 12
checkbox input "true"
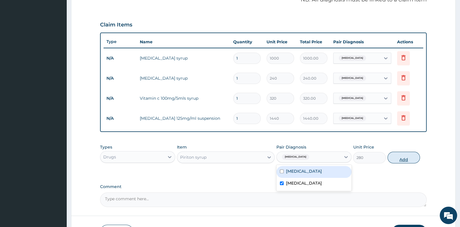
click at [401, 159] on button "Add" at bounding box center [404, 157] width 33 height 12
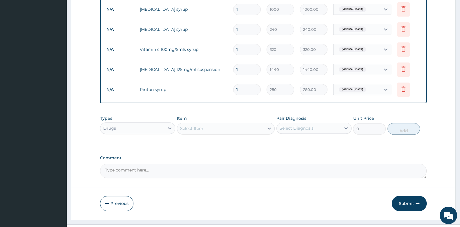
scroll to position [243, 0]
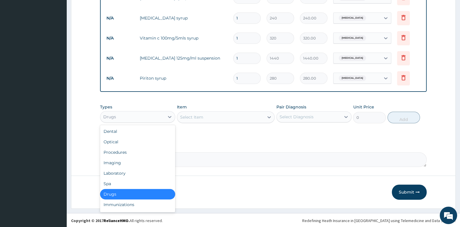
drag, startPoint x: 152, startPoint y: 115, endPoint x: 145, endPoint y: 145, distance: 30.4
click at [151, 123] on div "Types option Drugs, selected. option Drugs selected, 7 of 10. 10 results availa…" at bounding box center [263, 113] width 326 height 25
click at [141, 156] on div "Procedures" at bounding box center [137, 152] width 75 height 10
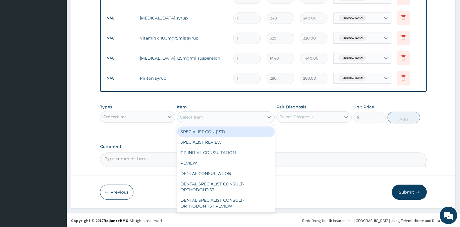
click at [206, 118] on div "Select Item" at bounding box center [220, 116] width 87 height 9
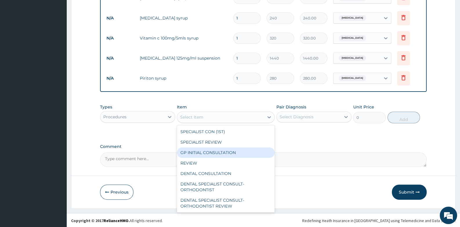
click at [202, 152] on div "GP INITIAL CONSULTATION" at bounding box center [226, 152] width 98 height 10
type input "2000"
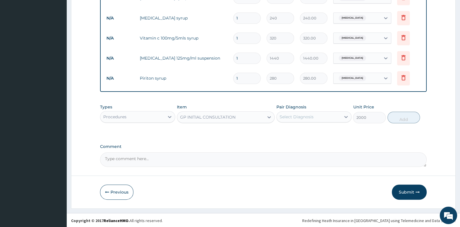
click at [298, 114] on div "Select Diagnosis" at bounding box center [297, 117] width 34 height 6
drag, startPoint x: 293, startPoint y: 131, endPoint x: 295, endPoint y: 138, distance: 7.6
click at [294, 133] on div "[MEDICAL_DATA]" at bounding box center [313, 132] width 75 height 12
checkbox input "true"
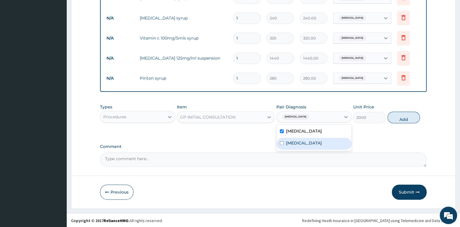
drag, startPoint x: 295, startPoint y: 139, endPoint x: 333, endPoint y: 133, distance: 38.5
click at [295, 140] on label "[MEDICAL_DATA]" at bounding box center [304, 143] width 36 height 6
checkbox input "true"
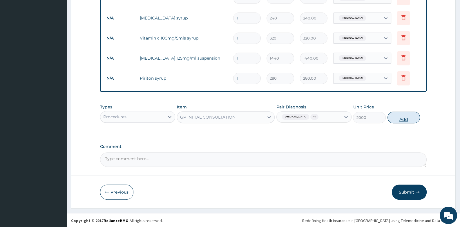
click at [409, 114] on button "Add" at bounding box center [404, 117] width 33 height 12
type input "0"
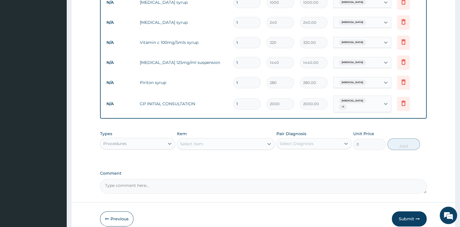
scroll to position [263, 0]
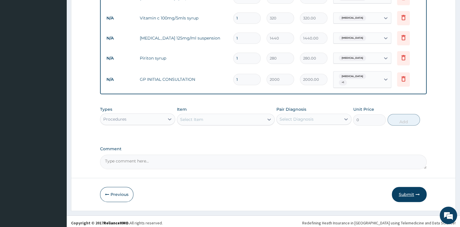
click at [404, 188] on button "Submit" at bounding box center [409, 194] width 35 height 15
click at [408, 192] on button "Submit" at bounding box center [409, 194] width 35 height 15
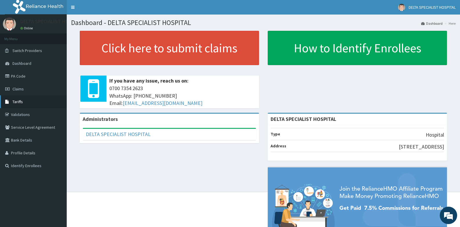
click at [19, 105] on link "Tariffs" at bounding box center [33, 101] width 67 height 13
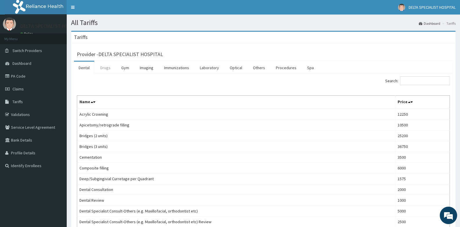
click at [110, 65] on link "Drugs" at bounding box center [105, 67] width 19 height 12
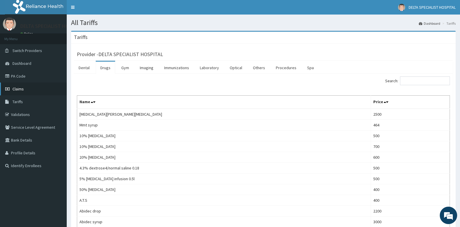
click at [22, 88] on span "Claims" at bounding box center [17, 88] width 11 height 5
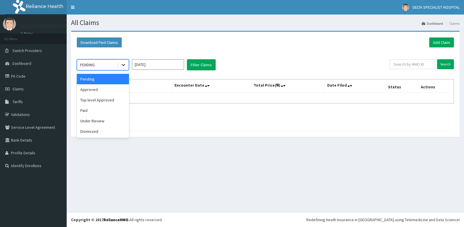
click at [125, 65] on icon at bounding box center [124, 65] width 6 height 6
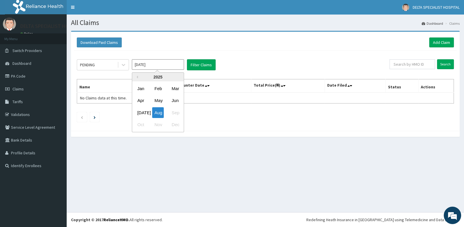
click at [179, 63] on input "[DATE]" at bounding box center [158, 64] width 52 height 10
click at [173, 101] on div "Jun" at bounding box center [175, 100] width 12 height 11
type input "[DATE]"
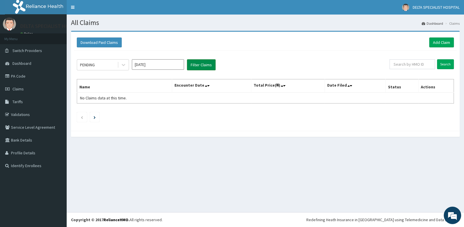
click at [210, 66] on button "Filter Claims" at bounding box center [201, 64] width 29 height 11
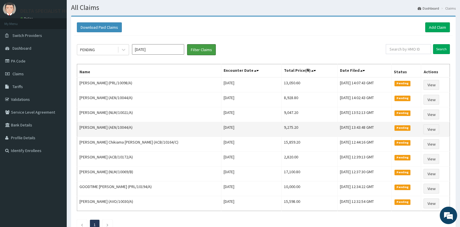
scroll to position [29, 0]
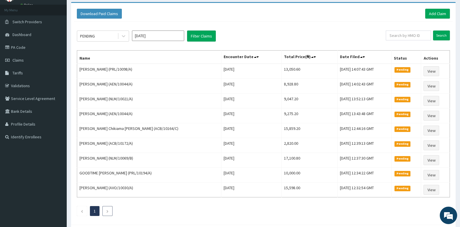
click at [106, 209] on icon "Next page" at bounding box center [107, 210] width 3 height 3
click at [109, 209] on li at bounding box center [107, 211] width 10 height 10
click at [205, 33] on button "Filter Claims" at bounding box center [201, 35] width 29 height 11
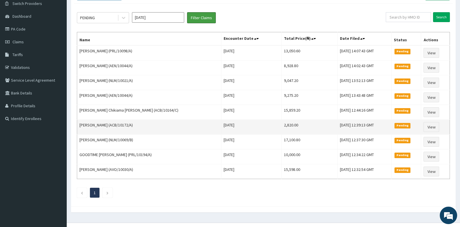
scroll to position [55, 0]
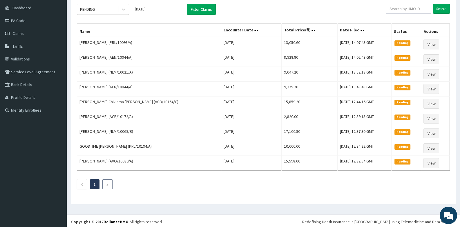
click at [104, 182] on li at bounding box center [107, 184] width 10 height 10
click at [110, 182] on li at bounding box center [107, 184] width 10 height 10
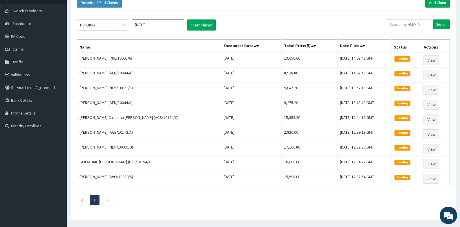
scroll to position [26, 0]
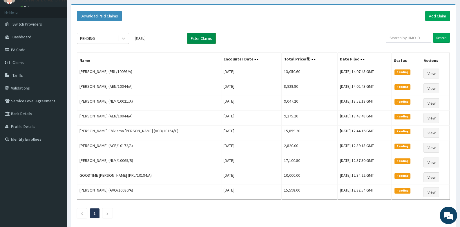
click at [201, 37] on button "Filter Claims" at bounding box center [201, 38] width 29 height 11
click at [443, 17] on link "Add Claim" at bounding box center [437, 16] width 25 height 10
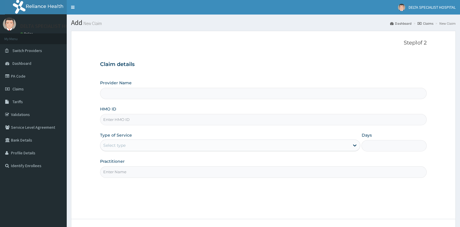
click at [124, 119] on input "HMO ID" at bounding box center [263, 119] width 326 height 11
type input "ACB/10"
type input "DELTA SPECIALIST HOSPITAL"
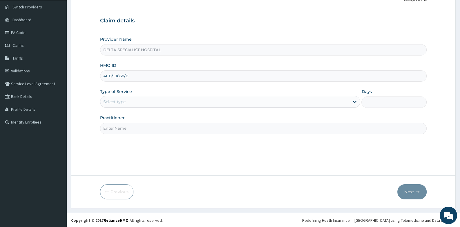
scroll to position [44, 0]
type input "ACB/10868/B"
drag, startPoint x: 138, startPoint y: 99, endPoint x: 137, endPoint y: 107, distance: 7.9
click at [138, 101] on div "Select type" at bounding box center [224, 101] width 249 height 9
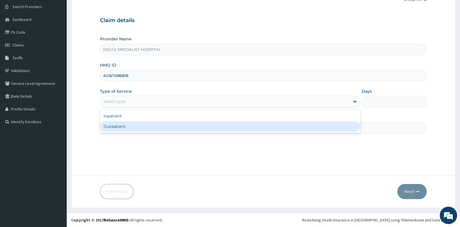
click at [130, 127] on div "Outpatient" at bounding box center [230, 126] width 260 height 10
type input "1"
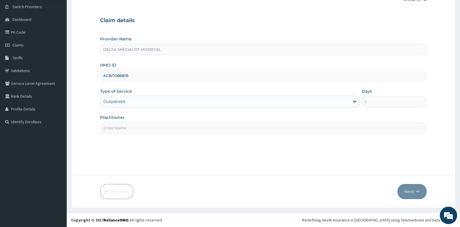
click at [130, 127] on input "Practitioner" at bounding box center [263, 127] width 326 height 11
type input "[PERSON_NAME]"
click at [412, 190] on button "Next" at bounding box center [411, 191] width 29 height 15
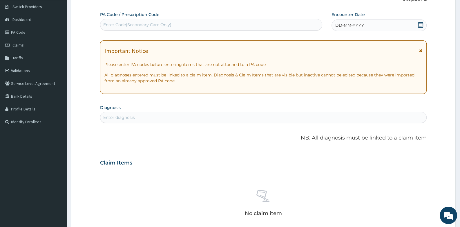
click at [420, 27] on span at bounding box center [421, 25] width 6 height 7
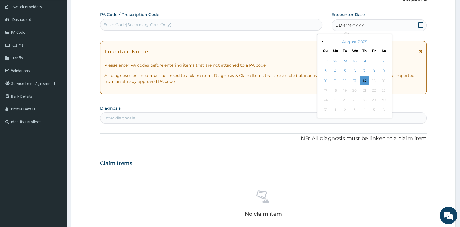
click at [322, 41] on button "Previous Month" at bounding box center [321, 41] width 3 height 3
click at [325, 70] on div "8" at bounding box center [325, 71] width 9 height 9
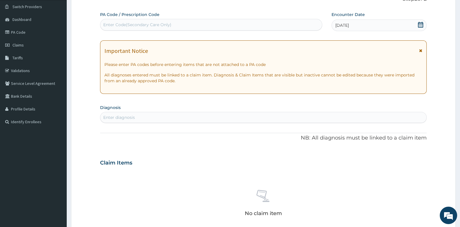
click at [200, 115] on div "Enter diagnosis" at bounding box center [263, 117] width 326 height 9
type input "PLASMOD"
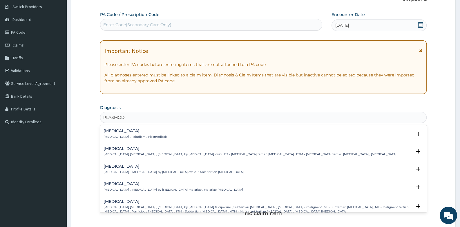
click at [113, 135] on p "[MEDICAL_DATA] , Paludism , Plasmodiosis" at bounding box center [136, 137] width 64 height 4
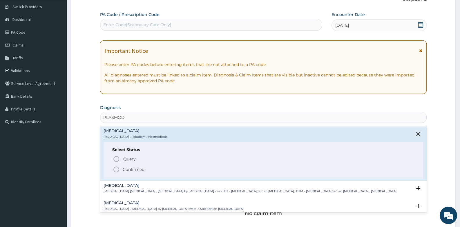
click at [116, 170] on icon "status option filled" at bounding box center [116, 169] width 7 height 7
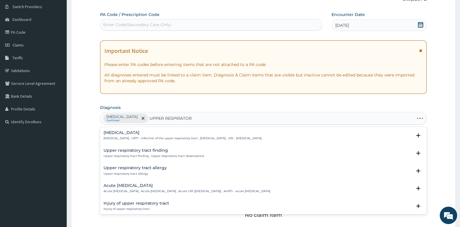
type input "UPPER RESPIRATORY"
click at [141, 134] on h4 "[MEDICAL_DATA]" at bounding box center [183, 132] width 158 height 4
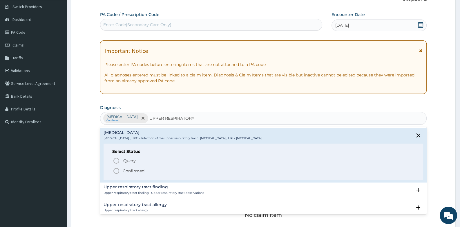
click at [117, 169] on icon "status option filled" at bounding box center [116, 170] width 7 height 7
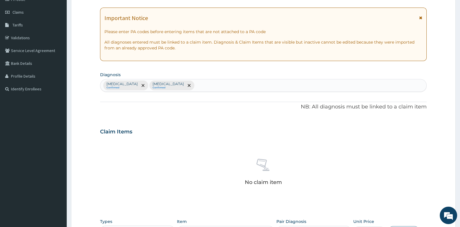
scroll to position [160, 0]
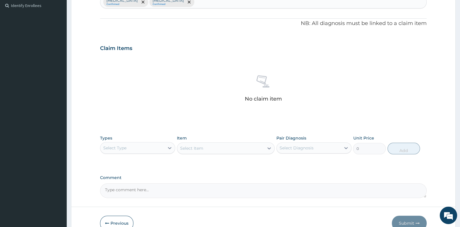
click at [141, 149] on div "Select Type" at bounding box center [132, 147] width 64 height 9
click at [124, 222] on div "Drugs" at bounding box center [137, 225] width 75 height 10
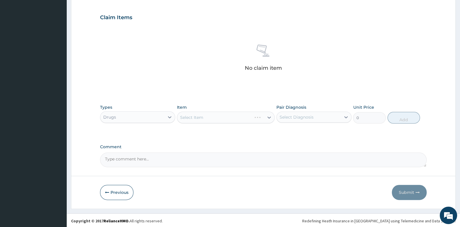
scroll to position [191, 0]
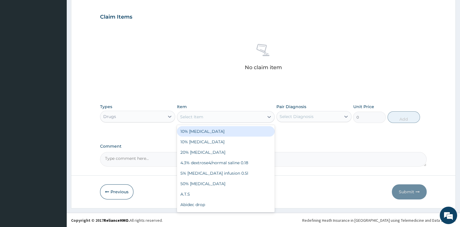
click at [218, 112] on div "Select Item" at bounding box center [220, 116] width 87 height 9
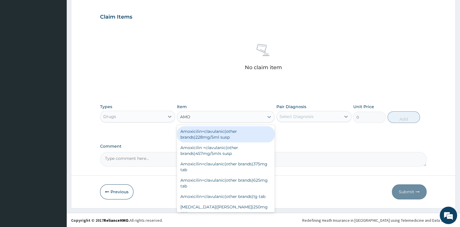
type input "AMOX"
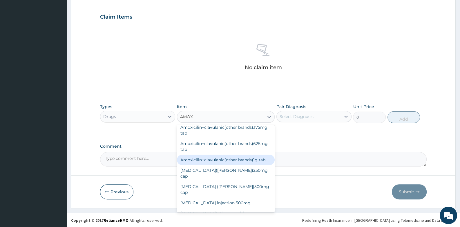
scroll to position [58, 0]
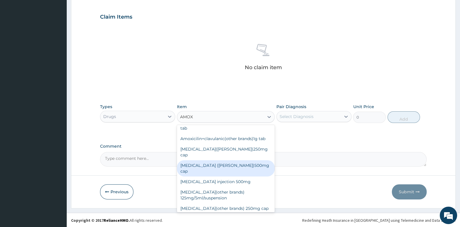
click at [233, 160] on div "[MEDICAL_DATA] ([PERSON_NAME])500mg cap" at bounding box center [226, 168] width 98 height 16
type input "95"
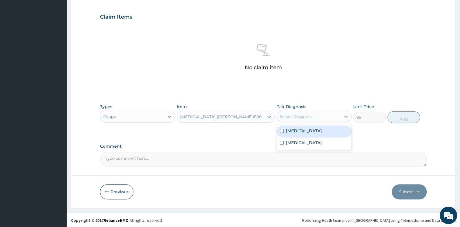
click at [309, 115] on div "Select Diagnosis" at bounding box center [297, 116] width 34 height 6
click at [297, 140] on label "[MEDICAL_DATA]" at bounding box center [304, 143] width 36 height 6
checkbox input "true"
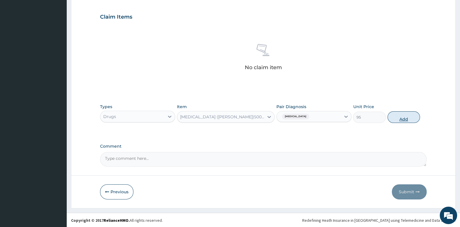
click at [406, 117] on button "Add" at bounding box center [404, 117] width 33 height 12
type input "0"
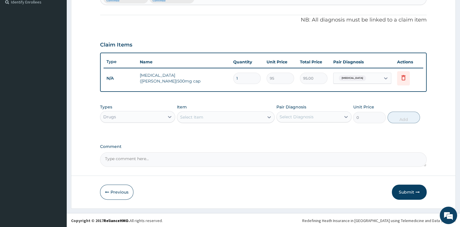
type input "15"
type input "1425.00"
type input "15"
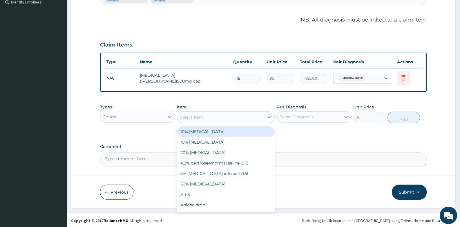
click at [201, 115] on div "Select Item" at bounding box center [191, 117] width 23 height 6
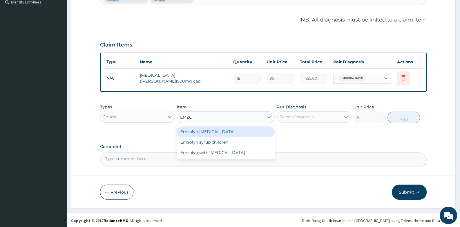
type input "EMZOL"
click at [212, 130] on div "Emzolyn [MEDICAL_DATA]" at bounding box center [226, 131] width 98 height 10
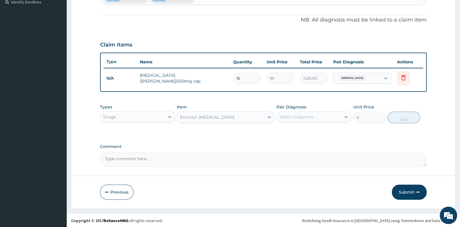
type input "400"
click at [297, 114] on div "Select Diagnosis" at bounding box center [297, 117] width 34 height 6
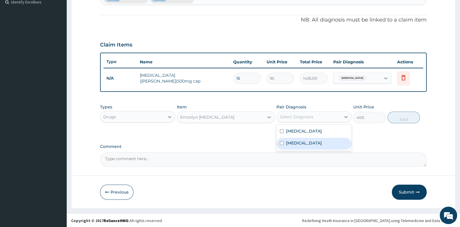
click at [301, 142] on label "[MEDICAL_DATA]" at bounding box center [304, 143] width 36 height 6
checkbox input "true"
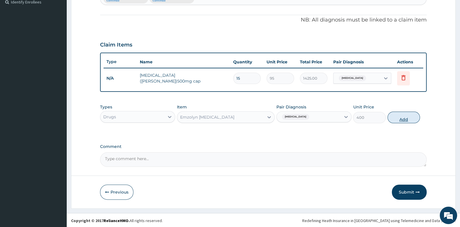
click at [404, 114] on button "Add" at bounding box center [404, 117] width 33 height 12
type input "0"
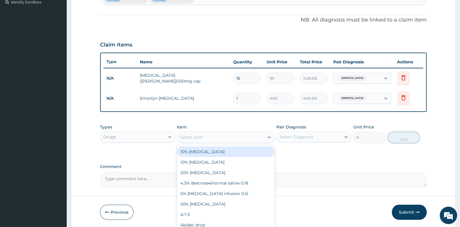
click at [216, 135] on div "Select Item" at bounding box center [220, 136] width 87 height 9
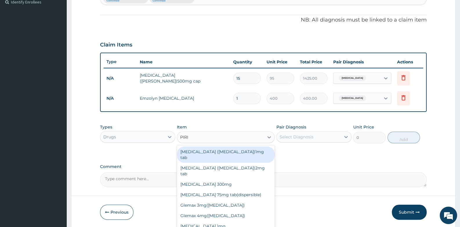
type input "PIRIT"
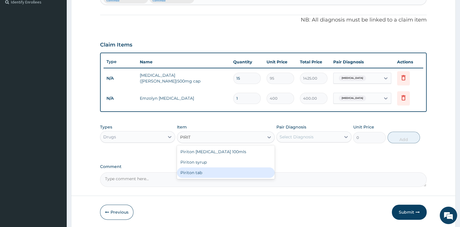
click at [198, 169] on div "Piriton tab" at bounding box center [226, 172] width 98 height 10
type input "32"
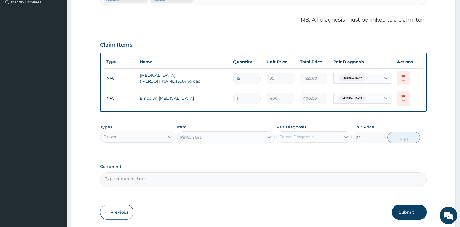
click at [301, 134] on div "Select Diagnosis" at bounding box center [297, 137] width 34 height 6
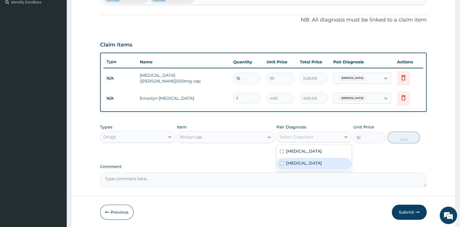
click at [297, 164] on label "[MEDICAL_DATA]" at bounding box center [304, 163] width 36 height 6
checkbox input "true"
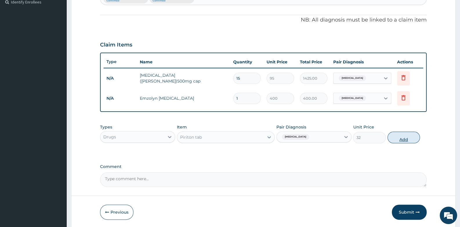
click at [401, 138] on button "Add" at bounding box center [404, 137] width 33 height 12
type input "0"
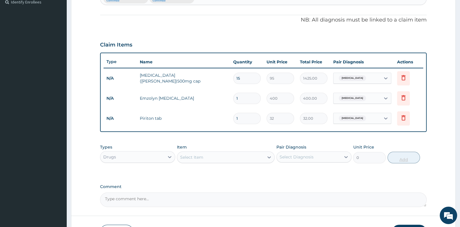
type input "10"
type input "320.00"
type input "10"
click at [223, 159] on div "Select Item" at bounding box center [220, 156] width 87 height 9
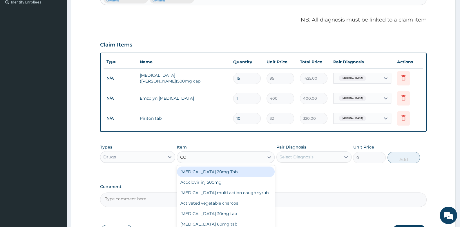
type input "COR"
click at [219, 168] on div "Cortem 80/480" at bounding box center [226, 171] width 98 height 10
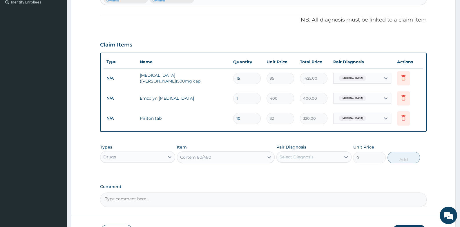
type input "320"
click at [289, 158] on div "Select Diagnosis" at bounding box center [297, 157] width 34 height 6
click at [291, 171] on label "[MEDICAL_DATA]" at bounding box center [304, 171] width 36 height 6
checkbox input "true"
click at [395, 157] on button "Add" at bounding box center [404, 157] width 33 height 12
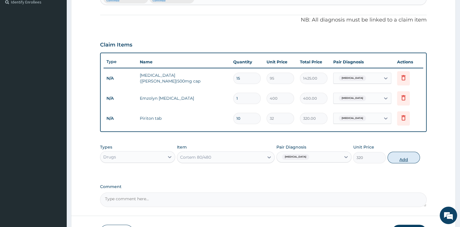
type input "0"
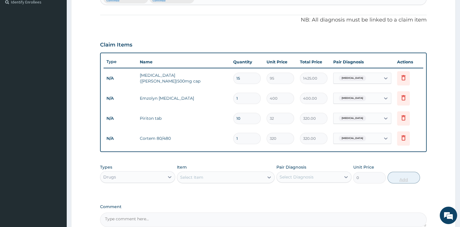
type input "0.00"
type input "6"
type input "1920.00"
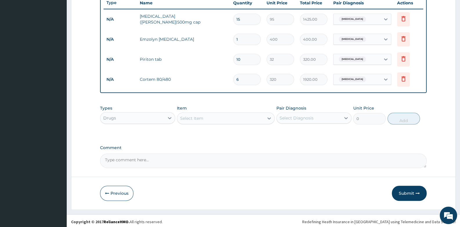
scroll to position [223, 0]
type input "6"
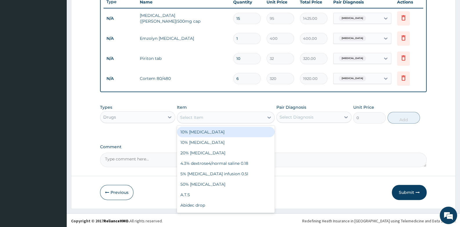
click at [211, 117] on div "Select Item" at bounding box center [220, 117] width 87 height 9
type input "PARAC"
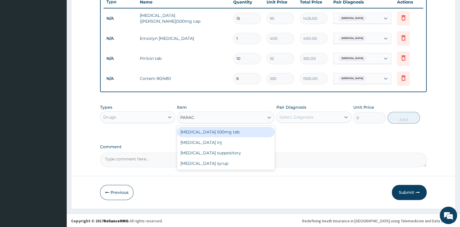
click at [210, 130] on div "[MEDICAL_DATA] 500mg tab" at bounding box center [226, 131] width 98 height 10
type input "10"
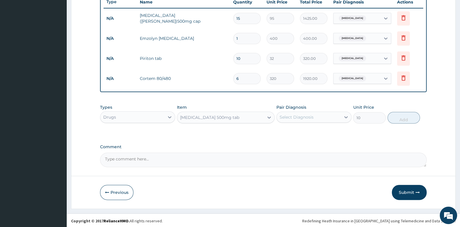
click at [300, 116] on div "Select Diagnosis" at bounding box center [297, 117] width 34 height 6
click at [294, 130] on label "[MEDICAL_DATA]" at bounding box center [304, 131] width 36 height 6
checkbox input "true"
click at [395, 119] on button "Add" at bounding box center [404, 118] width 33 height 12
type input "0"
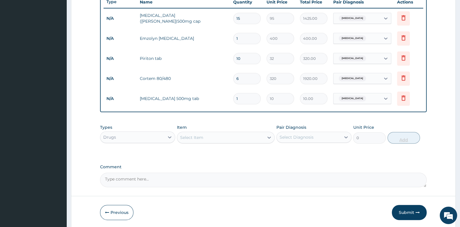
type input "18"
type input "180.00"
type input "18"
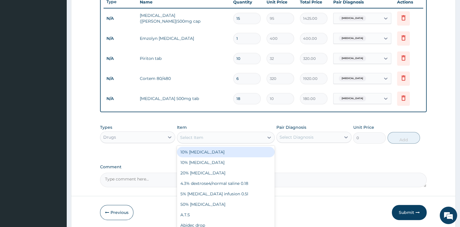
click at [197, 134] on div "Select Item" at bounding box center [191, 137] width 23 height 6
type input "VITAMIN"
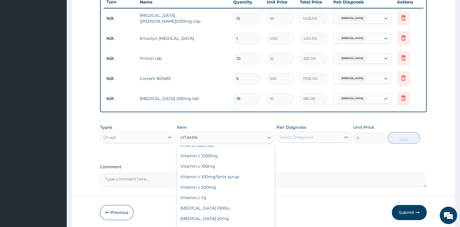
scroll to position [61, 0]
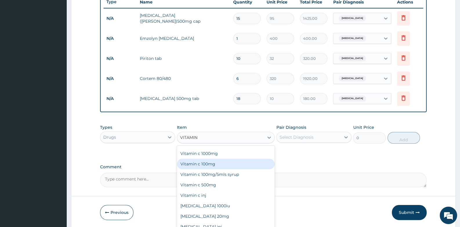
click at [209, 158] on div "Vitamin c 100mg" at bounding box center [226, 163] width 98 height 10
type input "10"
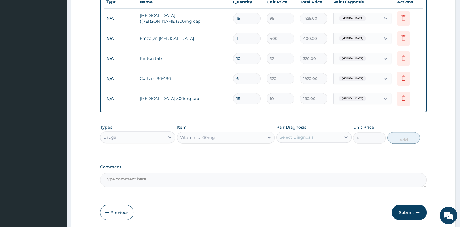
drag, startPoint x: 300, startPoint y: 130, endPoint x: 299, endPoint y: 133, distance: 3.9
click at [299, 133] on div "Pair Diagnosis Select Diagnosis" at bounding box center [313, 133] width 75 height 19
drag, startPoint x: 312, startPoint y: 134, endPoint x: 312, endPoint y: 137, distance: 3.6
click at [312, 136] on div "Select Diagnosis" at bounding box center [297, 137] width 34 height 6
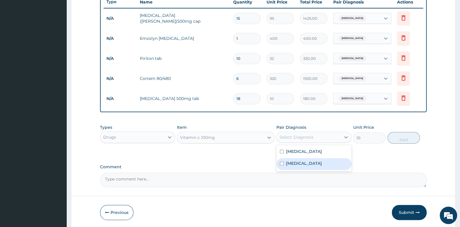
drag, startPoint x: 310, startPoint y: 163, endPoint x: 370, endPoint y: 146, distance: 62.2
click at [311, 162] on label "Upper respiratory infection" at bounding box center [304, 163] width 36 height 6
checkbox input "true"
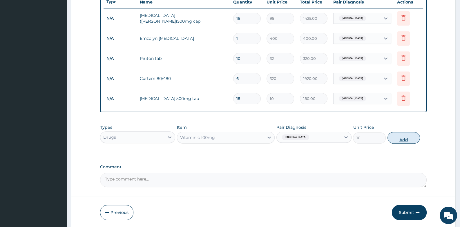
click at [399, 135] on button "Add" at bounding box center [404, 138] width 33 height 12
type input "0"
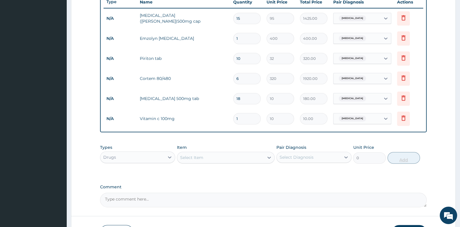
type input "0.00"
type input "3"
type input "30.00"
type input "30"
type input "300.00"
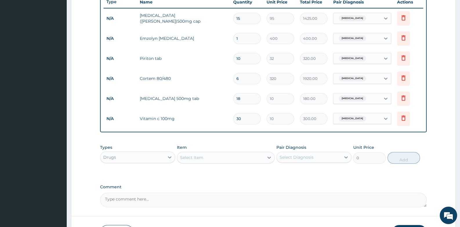
type input "30"
click at [140, 154] on div "Drugs" at bounding box center [132, 156] width 64 height 9
click at [128, 195] on div "Procedures" at bounding box center [137, 192] width 75 height 10
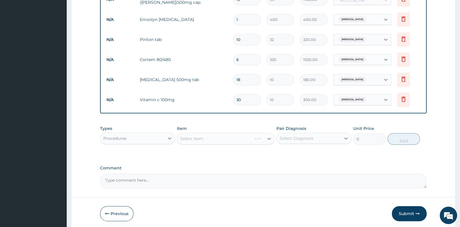
scroll to position [263, 0]
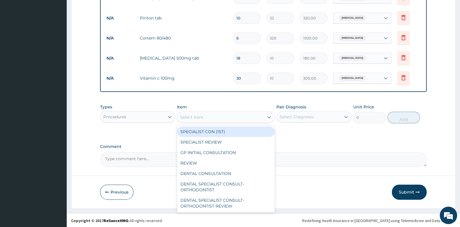
click at [234, 118] on div "Select Item" at bounding box center [220, 116] width 87 height 9
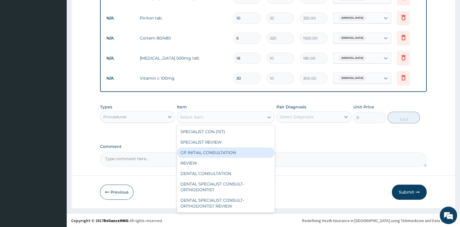
click at [229, 147] on div "GP INITIAL CONSULTATION" at bounding box center [226, 152] width 98 height 10
type input "2000"
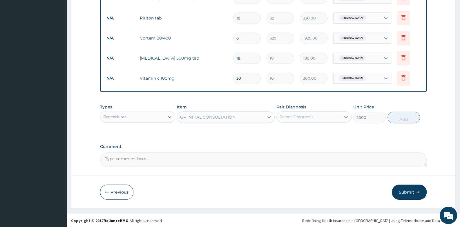
click at [314, 113] on div "Select Diagnosis" at bounding box center [309, 116] width 64 height 9
click at [307, 130] on div "[MEDICAL_DATA]" at bounding box center [313, 132] width 75 height 12
checkbox input "true"
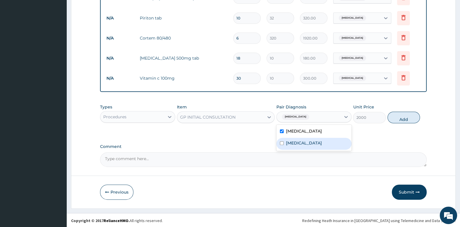
click at [306, 146] on div "Upper respiratory infection" at bounding box center [313, 143] width 75 height 12
checkbox input "true"
click at [404, 117] on button "Add" at bounding box center [404, 117] width 33 height 12
type input "0"
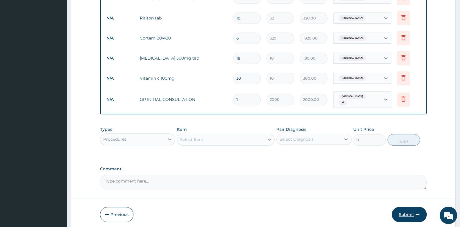
click at [414, 209] on button "Submit" at bounding box center [409, 214] width 35 height 15
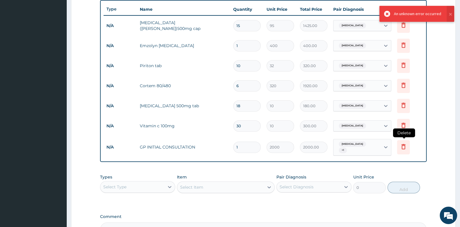
scroll to position [205, 0]
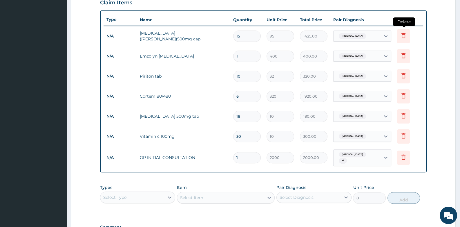
click at [406, 34] on icon at bounding box center [403, 35] width 7 height 7
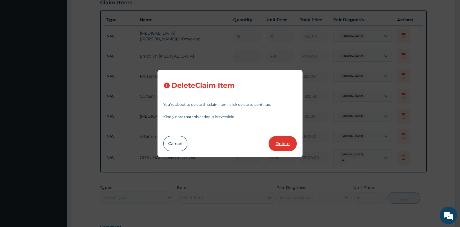
click at [288, 145] on button "Delete" at bounding box center [283, 143] width 28 height 15
type input "1"
type input "400"
type input "400.00"
type input "10"
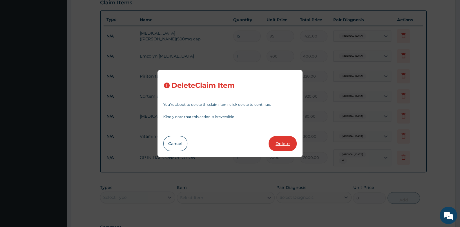
type input "32"
type input "320.00"
type input "6"
type input "320"
type input "1920.00"
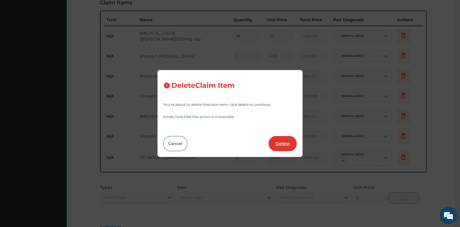
type input "18"
type input "10"
type input "180.00"
type input "30"
type input "300.00"
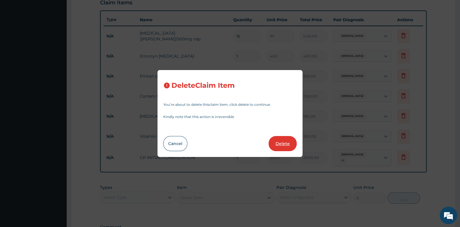
type input "1"
type input "2000"
type input "2000.00"
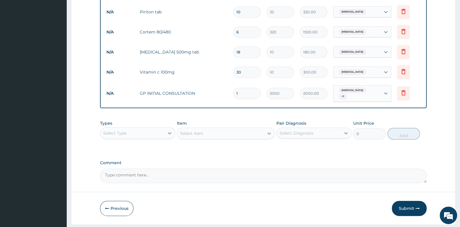
scroll to position [263, 0]
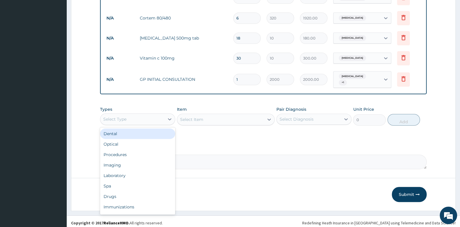
click at [146, 117] on div "Select Type" at bounding box center [132, 118] width 64 height 9
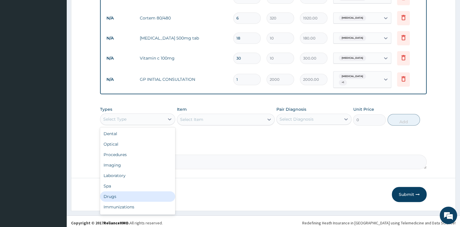
click at [125, 195] on div "Drugs" at bounding box center [137, 196] width 75 height 10
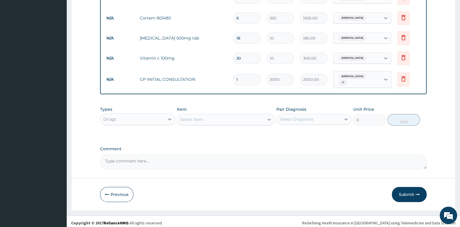
click at [242, 118] on div "Select Item" at bounding box center [220, 119] width 87 height 9
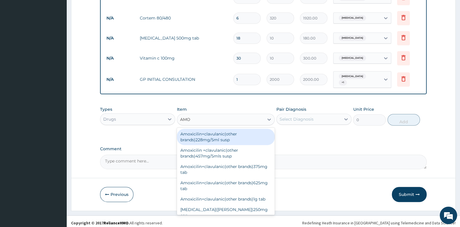
type input "AMOX"
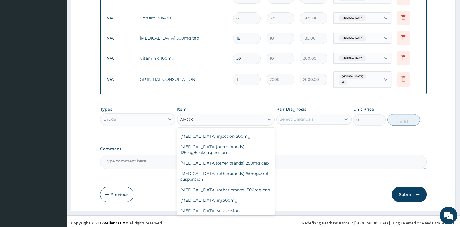
scroll to position [116, 0]
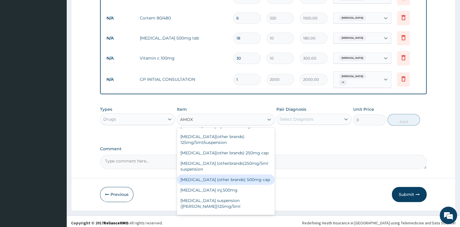
click at [247, 174] on div "[MEDICAL_DATA] (other brands) 500mg cap" at bounding box center [226, 179] width 98 height 10
type input "40"
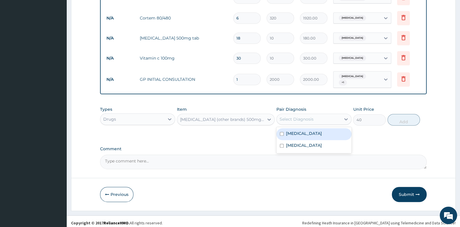
click at [318, 114] on div "Select Diagnosis" at bounding box center [309, 118] width 64 height 9
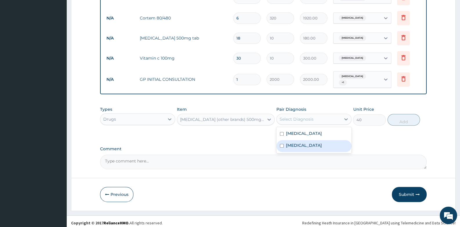
click at [307, 142] on label "Upper respiratory infection" at bounding box center [304, 145] width 36 height 6
checkbox input "true"
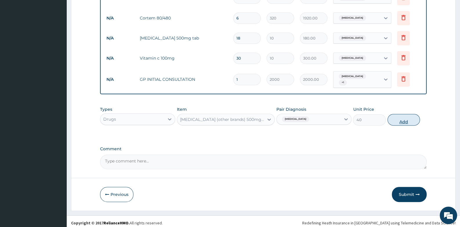
click at [409, 119] on button "Add" at bounding box center [404, 120] width 33 height 12
type input "0"
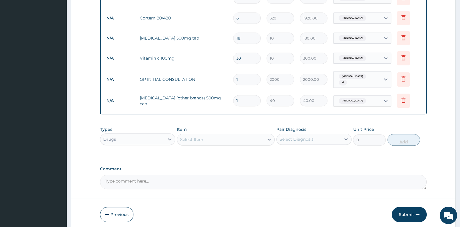
type input "15"
type input "600.00"
type input "15"
click at [402, 209] on button "Submit" at bounding box center [409, 214] width 35 height 15
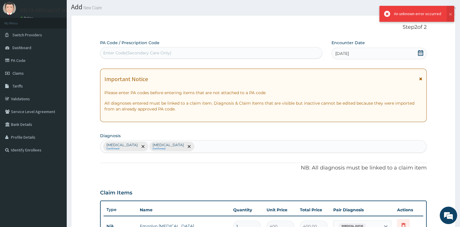
scroll to position [263, 0]
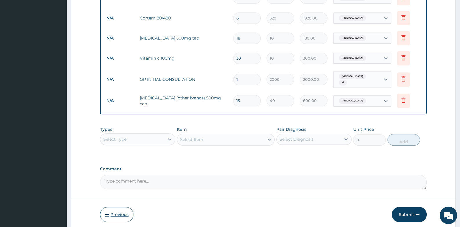
click at [116, 211] on button "Previous" at bounding box center [116, 214] width 33 height 15
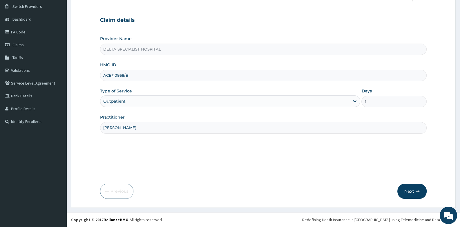
scroll to position [44, 0]
drag, startPoint x: 138, startPoint y: 77, endPoint x: 101, endPoint y: 79, distance: 37.2
click at [101, 79] on div "ACB/10868/B" at bounding box center [263, 75] width 326 height 11
type input "ACB/10145/A"
click at [413, 188] on button "Next" at bounding box center [411, 191] width 29 height 15
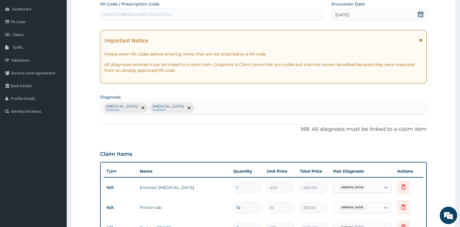
scroll to position [0, 0]
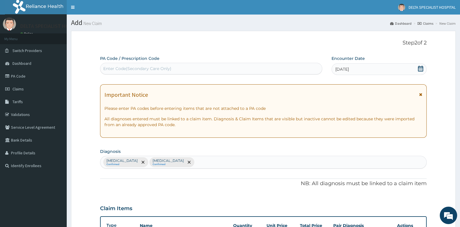
click at [420, 67] on icon at bounding box center [420, 69] width 5 height 6
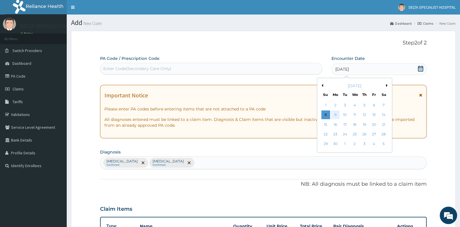
click at [336, 113] on div "9" at bounding box center [335, 115] width 9 height 9
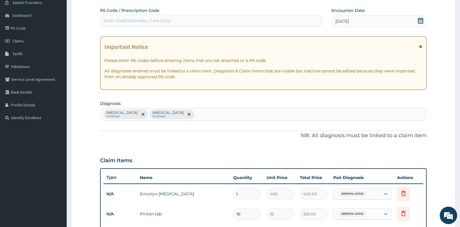
scroll to position [58, 0]
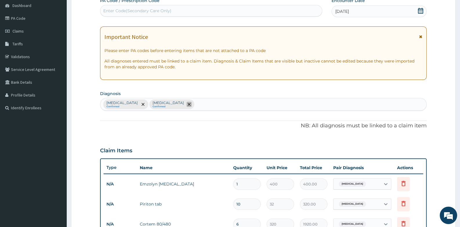
click at [188, 103] on icon "remove selection option" at bounding box center [189, 104] width 3 height 3
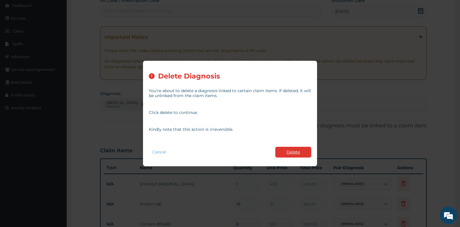
click at [291, 152] on button "Delete" at bounding box center [293, 151] width 36 height 11
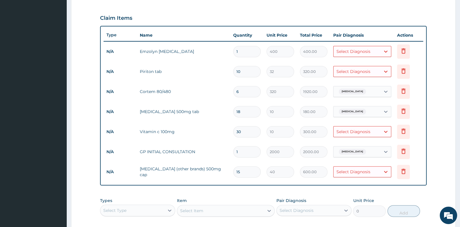
scroll to position [203, 0]
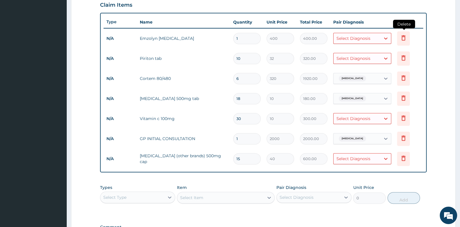
click at [404, 36] on icon at bounding box center [403, 37] width 4 height 5
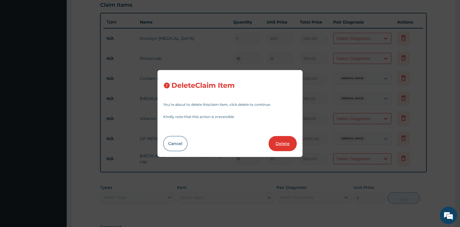
click at [281, 142] on button "Delete" at bounding box center [283, 143] width 28 height 15
type input "10"
type input "32"
type input "320.00"
type input "6"
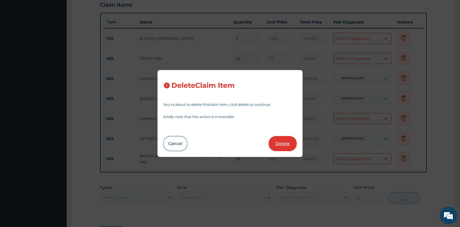
type input "320"
type input "1920.00"
type input "18"
type input "10"
type input "180.00"
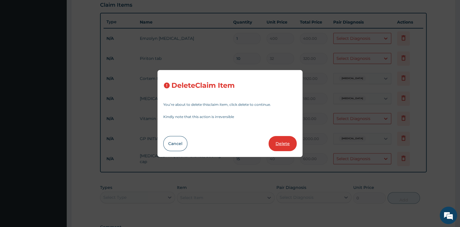
type input "30"
type input "300.00"
type input "1"
type input "2000"
type input "2000.00"
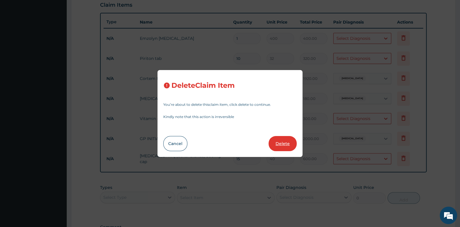
type input "15"
type input "40"
type input "600.00"
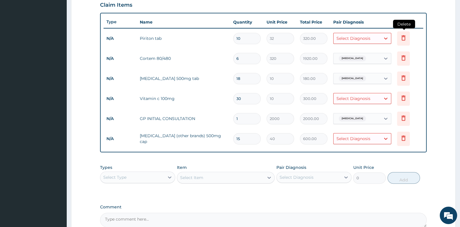
click at [403, 38] on icon at bounding box center [403, 37] width 7 height 7
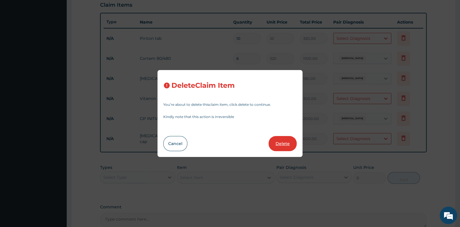
click at [281, 143] on button "Delete" at bounding box center [283, 143] width 28 height 15
type input "6"
type input "320"
type input "1920.00"
type input "18"
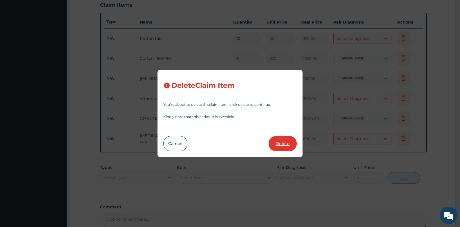
type input "10"
type input "180.00"
type input "30"
type input "300.00"
type input "1"
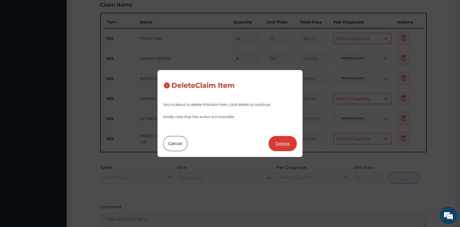
type input "2000"
type input "2000.00"
type input "15"
type input "40"
type input "600.00"
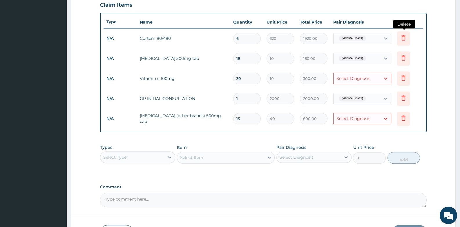
click at [403, 41] on icon at bounding box center [403, 38] width 13 height 14
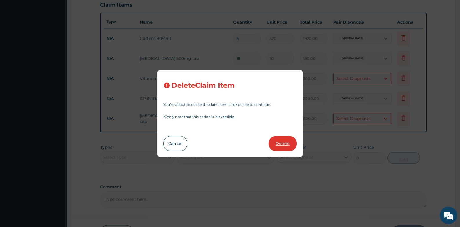
click at [277, 144] on button "Delete" at bounding box center [283, 143] width 28 height 15
type input "18"
type input "10"
type input "180.00"
type input "30"
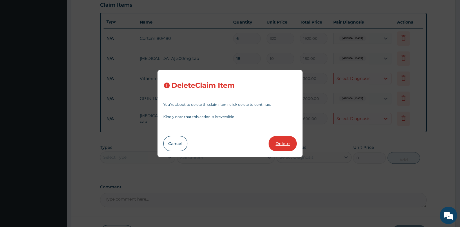
type input "300.00"
type input "1"
type input "2000"
type input "2000.00"
type input "15"
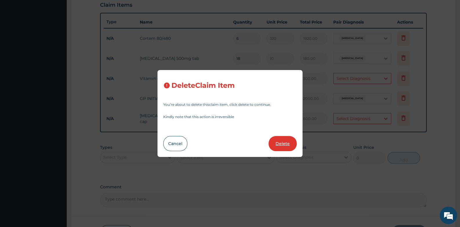
type input "40"
type input "600.00"
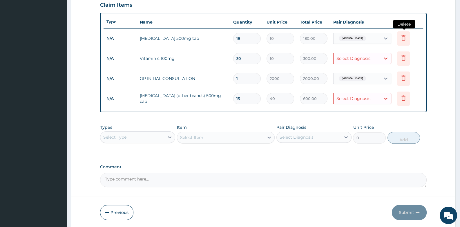
click at [402, 37] on icon at bounding box center [403, 37] width 4 height 5
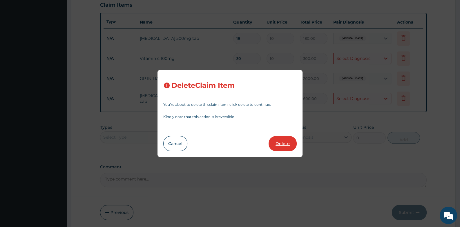
click at [286, 140] on button "Delete" at bounding box center [283, 143] width 28 height 15
type input "30"
type input "300.00"
type input "1"
type input "2000"
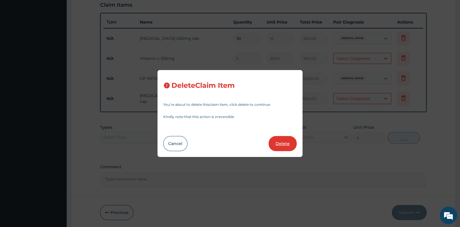
type input "2000.00"
type input "15"
type input "40"
type input "600.00"
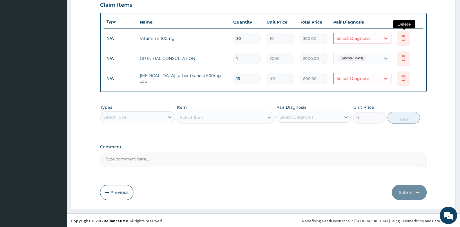
click at [402, 37] on icon at bounding box center [403, 37] width 7 height 7
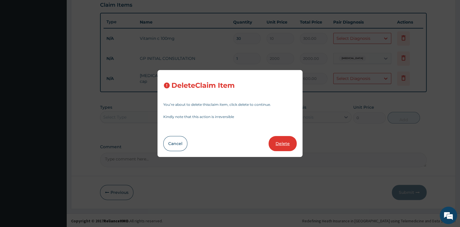
click at [286, 143] on button "Delete" at bounding box center [283, 143] width 28 height 15
type input "1"
type input "2000"
type input "2000.00"
type input "15"
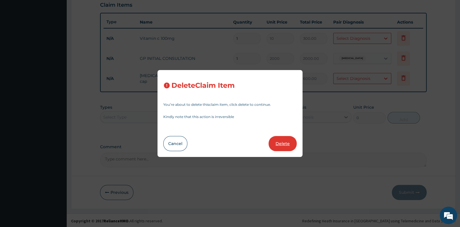
type input "40"
type input "600.00"
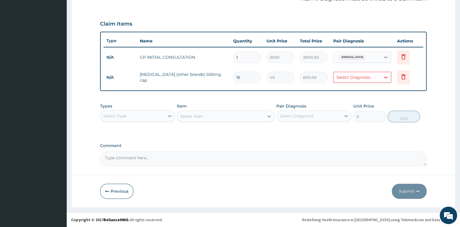
scroll to position [183, 0]
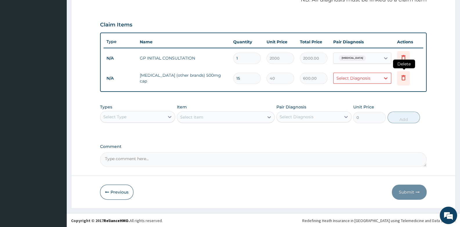
click at [403, 79] on icon at bounding box center [403, 77] width 4 height 5
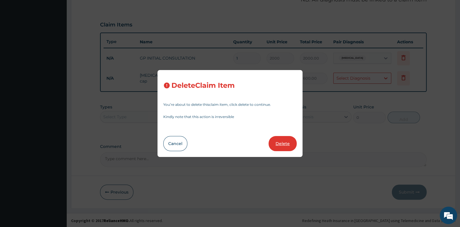
click at [278, 142] on button "Delete" at bounding box center [283, 143] width 28 height 15
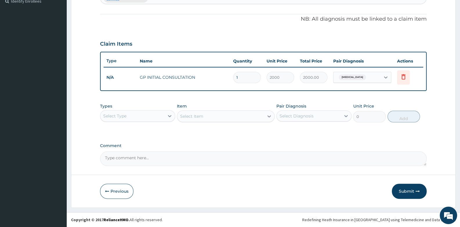
scroll to position [163, 0]
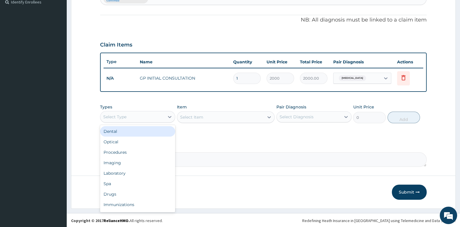
click at [154, 115] on div "Select Type" at bounding box center [132, 116] width 64 height 9
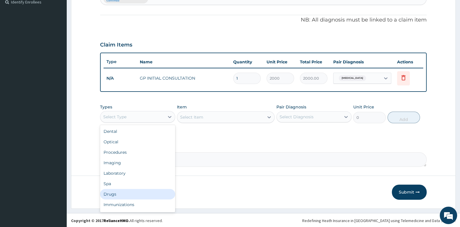
click at [134, 193] on div "Drugs" at bounding box center [137, 194] width 75 height 10
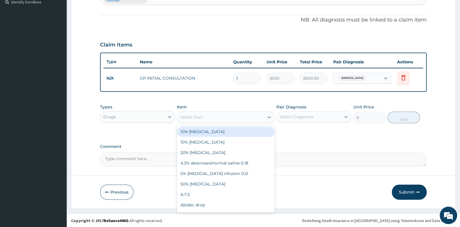
click at [212, 120] on div "Select Item" at bounding box center [220, 116] width 87 height 9
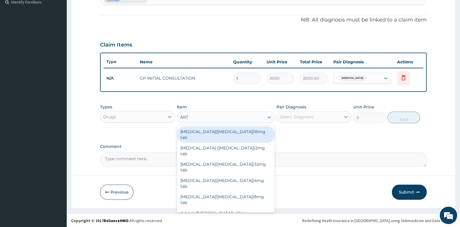
type input "ARTE"
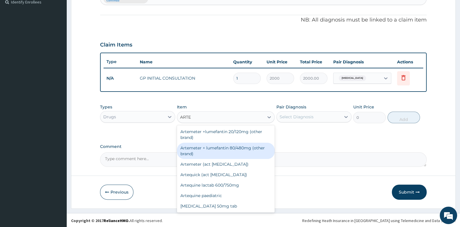
click at [217, 146] on div "Artemeter + lumefantin 80/480mg (other brand)" at bounding box center [226, 150] width 98 height 16
type input "179"
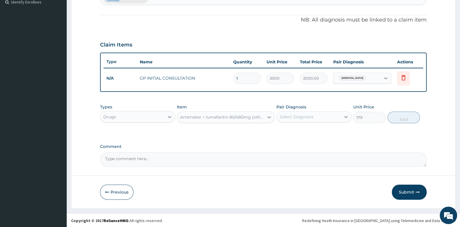
click at [297, 119] on div "Select Diagnosis" at bounding box center [309, 116] width 64 height 9
click at [297, 134] on div "[MEDICAL_DATA]" at bounding box center [313, 132] width 75 height 12
checkbox input "true"
click at [402, 115] on button "Add" at bounding box center [404, 117] width 33 height 12
type input "0"
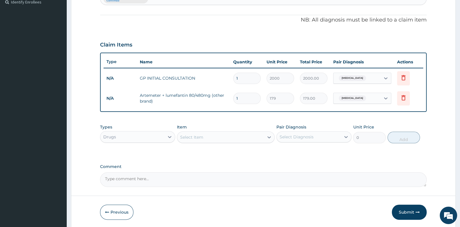
type input "0.00"
type input "6"
type input "1074.00"
type input "6"
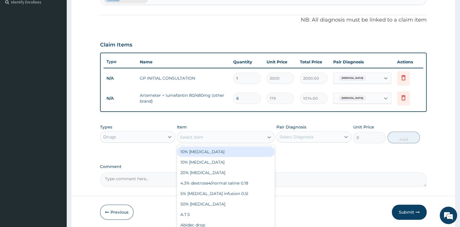
click at [201, 135] on div "Select Item" at bounding box center [191, 137] width 23 height 6
type input "PARAC"
click at [202, 152] on div "[MEDICAL_DATA] 500mg tab" at bounding box center [226, 151] width 98 height 10
type input "10"
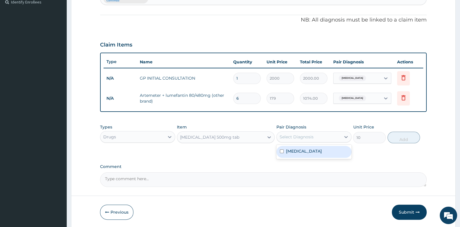
click at [308, 137] on div "Select Diagnosis" at bounding box center [297, 137] width 34 height 6
click at [306, 152] on div "[MEDICAL_DATA]" at bounding box center [313, 152] width 75 height 12
checkbox input "true"
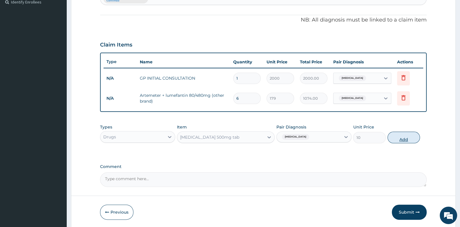
click at [397, 135] on button "Add" at bounding box center [404, 137] width 33 height 12
type input "0"
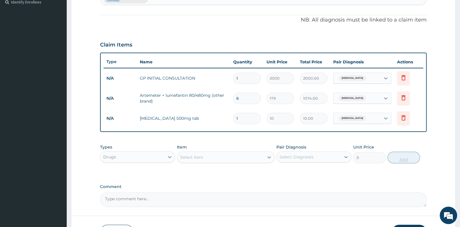
type input "18"
type input "180.00"
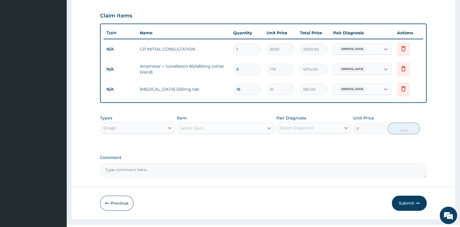
scroll to position [203, 0]
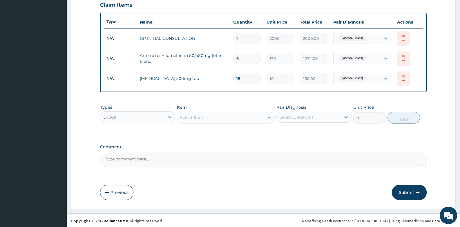
type input "18"
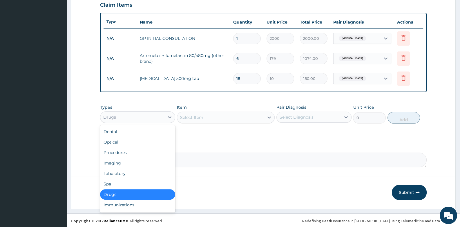
drag, startPoint x: 157, startPoint y: 114, endPoint x: 149, endPoint y: 159, distance: 45.6
click at [154, 120] on div "Drugs" at bounding box center [132, 116] width 64 height 9
click at [149, 171] on div "Laboratory" at bounding box center [137, 173] width 75 height 10
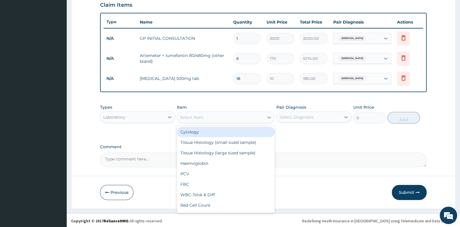
drag, startPoint x: 207, startPoint y: 115, endPoint x: 207, endPoint y: 119, distance: 4.7
click at [207, 115] on div "Select Item" at bounding box center [220, 117] width 87 height 9
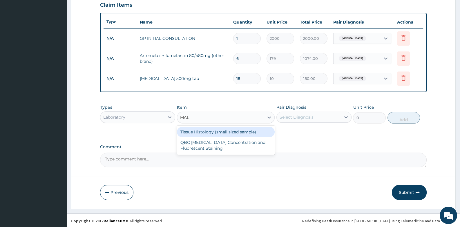
type input "MALA"
click at [206, 136] on div "QBC Malaria Concentration and Fluorescent Staining" at bounding box center [226, 134] width 98 height 16
type input "1500"
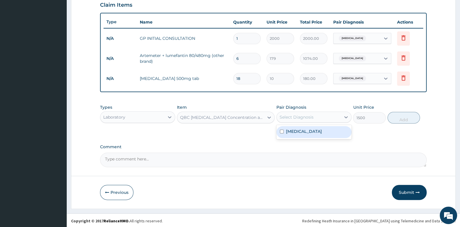
drag, startPoint x: 292, startPoint y: 114, endPoint x: 293, endPoint y: 130, distance: 16.0
click at [292, 116] on div "Select Diagnosis" at bounding box center [297, 117] width 34 height 6
click at [294, 135] on div "Malaria" at bounding box center [313, 132] width 75 height 12
checkbox input "true"
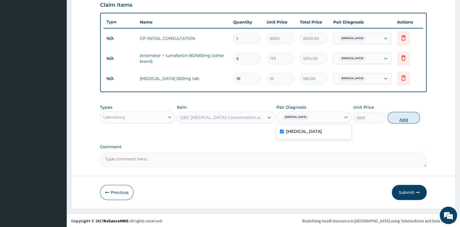
click at [405, 118] on button "Add" at bounding box center [404, 118] width 33 height 12
type input "0"
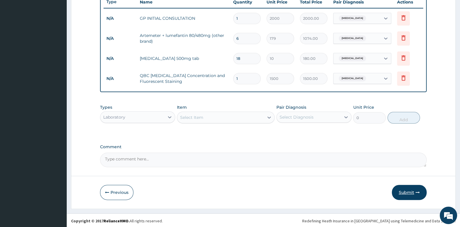
click at [407, 192] on button "Submit" at bounding box center [409, 191] width 35 height 15
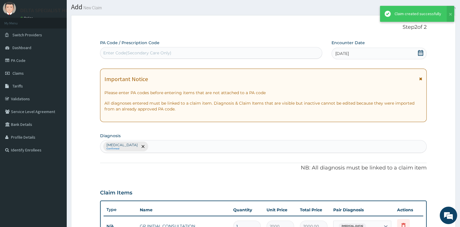
scroll to position [223, 0]
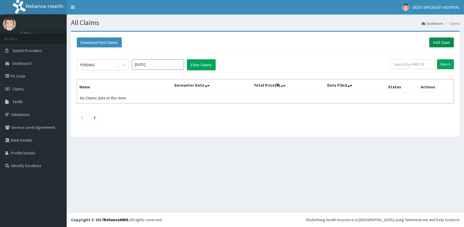
click at [442, 45] on link "Add Claim" at bounding box center [442, 42] width 25 height 10
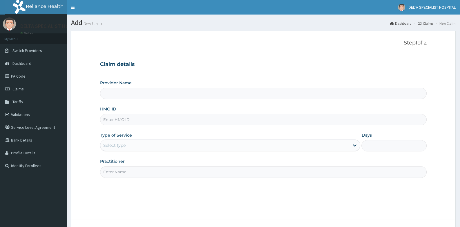
click at [133, 118] on input "HMO ID" at bounding box center [263, 119] width 326 height 11
type input "ACB/10"
type input "DELTA SPECIALIST HOSPITAL"
type input "ACB/10145/B"
click at [127, 149] on div "Select type" at bounding box center [224, 144] width 249 height 9
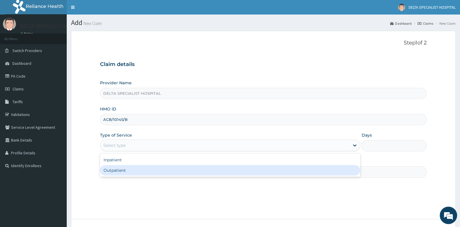
click at [126, 172] on div "Outpatient" at bounding box center [230, 170] width 260 height 10
type input "1"
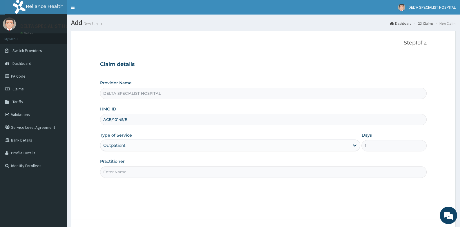
click at [126, 172] on input "Practitioner" at bounding box center [263, 171] width 326 height 11
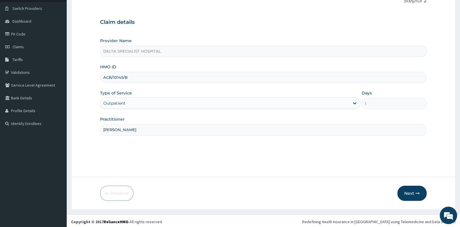
scroll to position [44, 0]
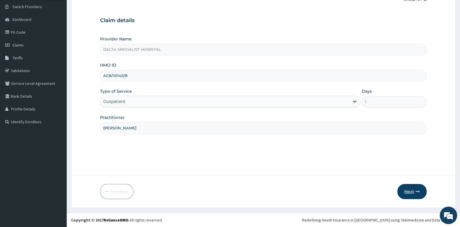
type input "[PERSON_NAME]"
click at [410, 190] on button "Next" at bounding box center [411, 191] width 29 height 15
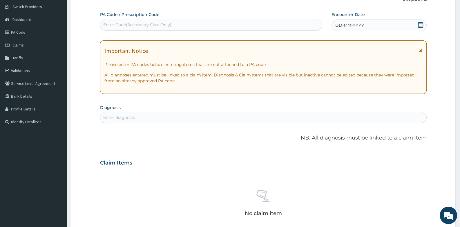
click at [421, 24] on icon at bounding box center [421, 25] width 6 height 6
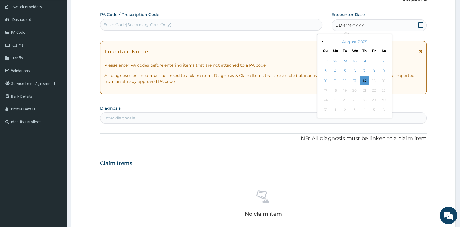
click at [321, 40] on button "Previous Month" at bounding box center [321, 41] width 3 height 3
click at [334, 69] on div "9" at bounding box center [335, 71] width 9 height 9
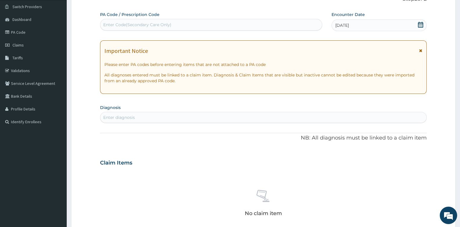
click at [178, 111] on section "Diagnosis Enter diagnosis" at bounding box center [263, 113] width 326 height 20
click at [178, 113] on div "Enter diagnosis" at bounding box center [263, 117] width 326 height 9
type input "PLASMOD"
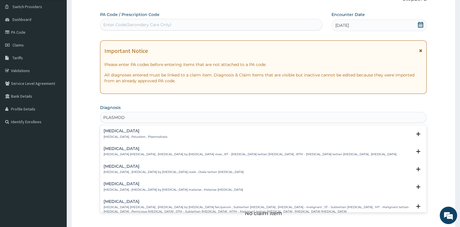
click at [109, 131] on h4 "[MEDICAL_DATA]" at bounding box center [136, 130] width 64 height 4
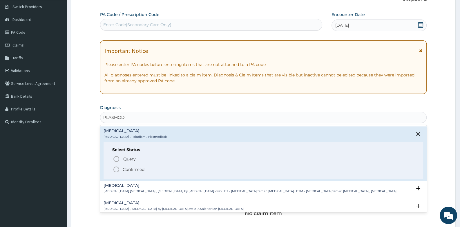
click at [116, 170] on icon "status option filled" at bounding box center [116, 169] width 7 height 7
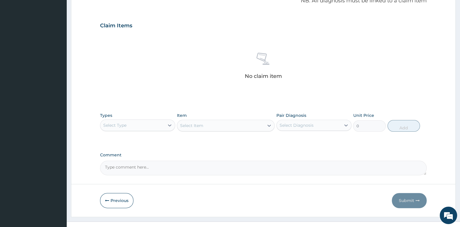
scroll to position [191, 0]
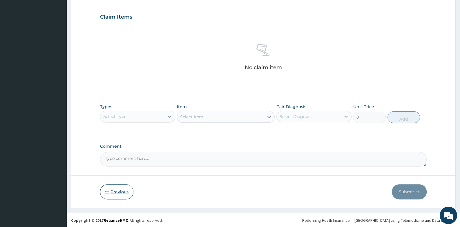
click at [118, 189] on button "Previous" at bounding box center [116, 191] width 33 height 15
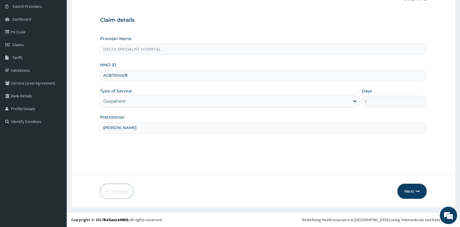
scroll to position [44, 0]
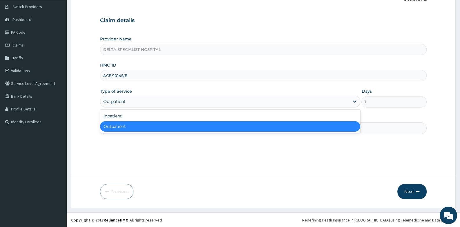
click at [126, 101] on div "Outpatient" at bounding box center [224, 101] width 249 height 9
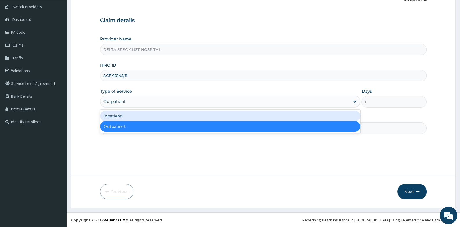
click at [129, 116] on div "Inpatient" at bounding box center [230, 116] width 260 height 10
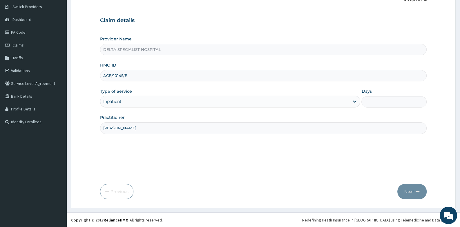
click at [370, 100] on input "Days" at bounding box center [393, 101] width 65 height 11
type input "1"
click at [407, 189] on button "Next" at bounding box center [411, 191] width 29 height 15
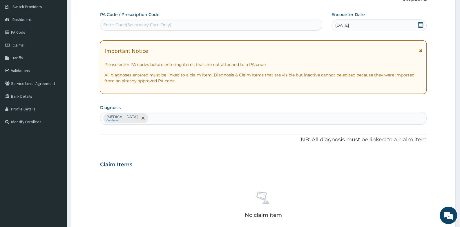
click at [146, 118] on div "Malaria Confirmed" at bounding box center [263, 118] width 326 height 12
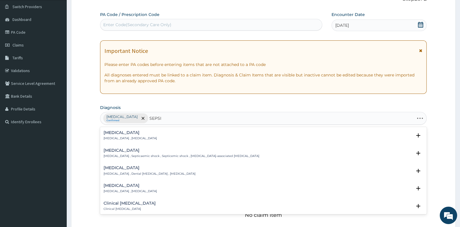
type input "SEPSIS"
click at [113, 133] on h4 "Sepsis" at bounding box center [130, 132] width 53 height 4
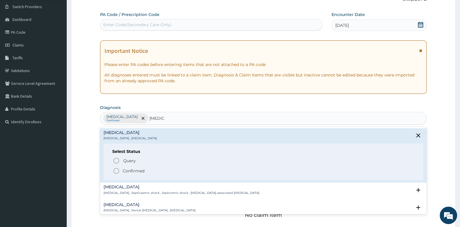
click at [116, 171] on icon "status option filled" at bounding box center [116, 170] width 7 height 7
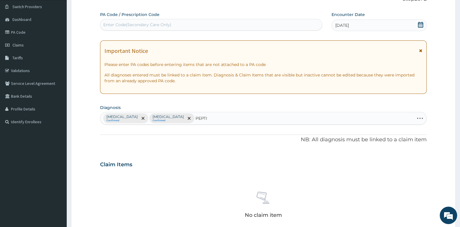
type input "PEPTIC"
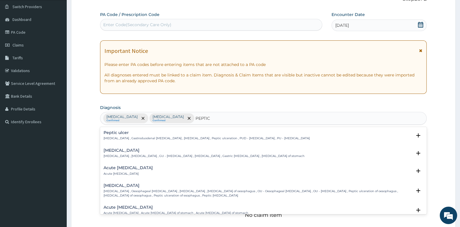
click at [117, 133] on h4 "Peptic ulcer" at bounding box center [207, 132] width 206 height 4
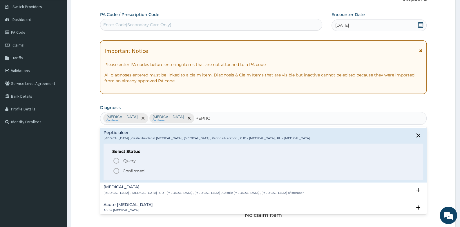
click at [115, 170] on icon "status option filled" at bounding box center [116, 170] width 7 height 7
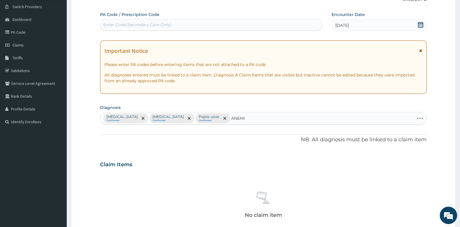
type input "ANEMIA"
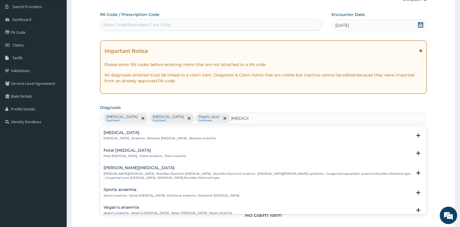
click at [118, 135] on div "Anemia Anemia , Anaemia , Absolute anemia , Absolute anaemia" at bounding box center [160, 135] width 112 height 10
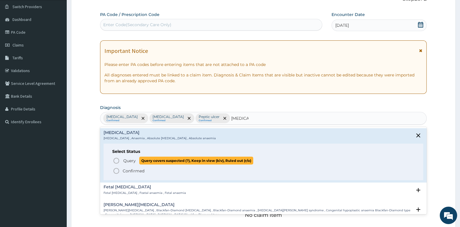
click at [117, 160] on icon "status option query" at bounding box center [116, 160] width 7 height 7
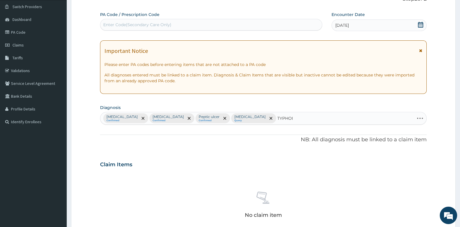
type input "TYPHOID"
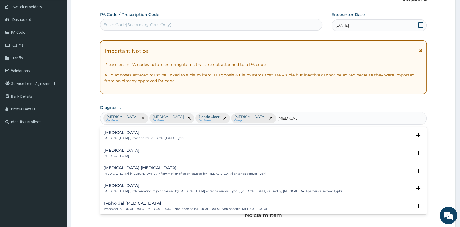
click at [121, 134] on h4 "Typhoid fever" at bounding box center [144, 132] width 81 height 4
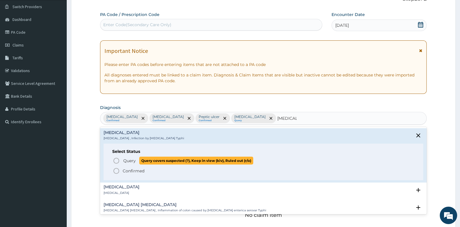
click at [115, 162] on icon "status option query" at bounding box center [116, 160] width 7 height 7
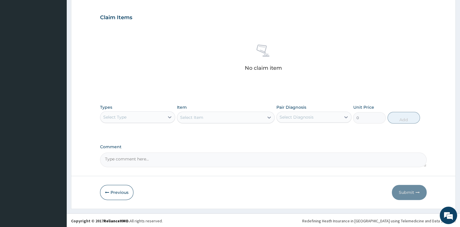
scroll to position [191, 0]
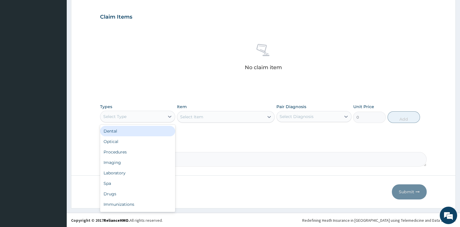
click at [139, 116] on div "Select Type" at bounding box center [132, 116] width 64 height 9
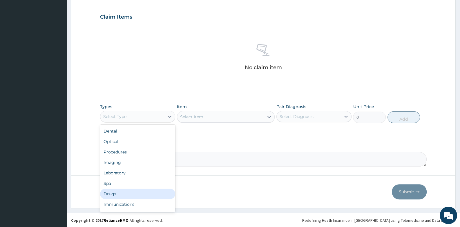
click at [129, 188] on div "Drugs" at bounding box center [137, 193] width 75 height 10
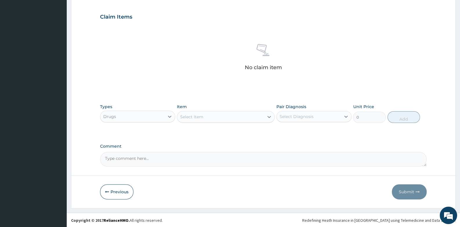
click at [201, 119] on div "Select Item" at bounding box center [220, 116] width 87 height 9
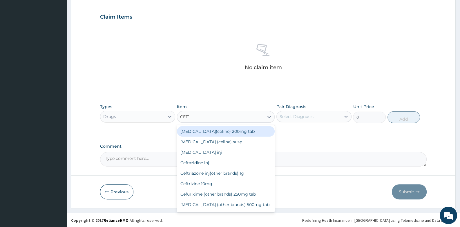
type input "CEFTR"
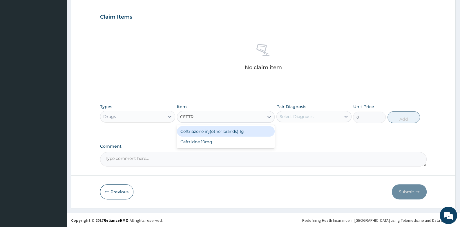
click at [212, 131] on div "Ceftriazone inj(other brands) 1g" at bounding box center [226, 131] width 98 height 10
type input "1450"
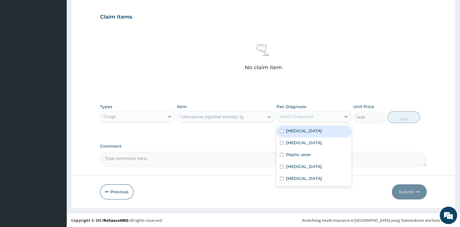
click at [300, 116] on div "Select Diagnosis" at bounding box center [297, 116] width 34 height 6
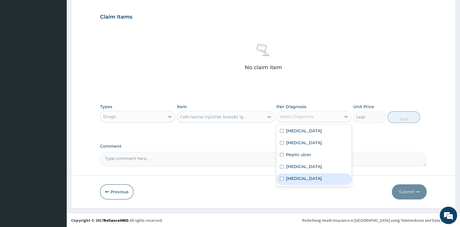
click at [305, 177] on label "[MEDICAL_DATA]" at bounding box center [304, 178] width 36 height 6
checkbox input "true"
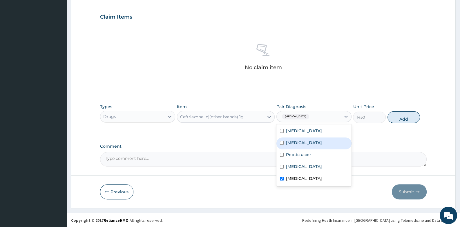
click at [303, 143] on div "Sepsis" at bounding box center [313, 143] width 75 height 12
checkbox input "true"
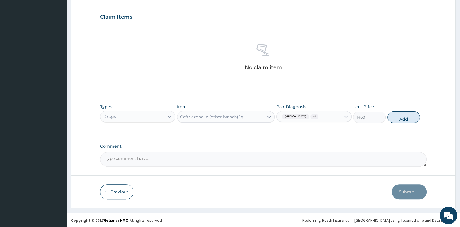
click at [407, 119] on button "Add" at bounding box center [404, 117] width 33 height 12
type input "0"
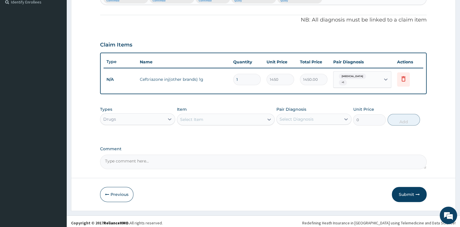
drag, startPoint x: 242, startPoint y: 75, endPoint x: 218, endPoint y: 81, distance: 24.6
click at [224, 81] on tr "N/A Ceftriazone inj(other brands) 1g 1 1450 1450.00 Typhoid fever + 1 Delete" at bounding box center [263, 79] width 319 height 23
type input "3"
type input "4350.00"
type input "3"
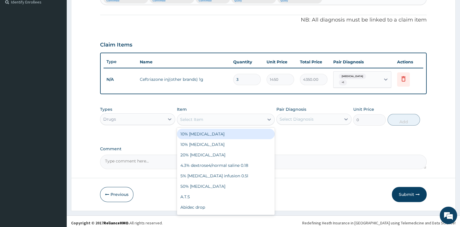
click at [193, 117] on div "Select Item" at bounding box center [191, 119] width 23 height 6
type input "GENT"
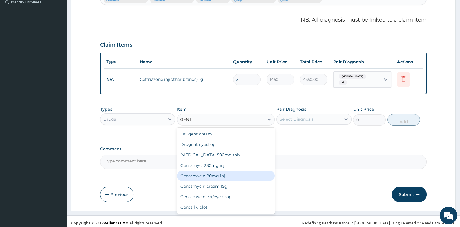
click at [198, 172] on div "Gentamycin 80mg inj" at bounding box center [226, 175] width 98 height 10
type input "252.8"
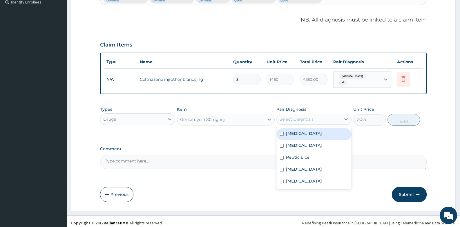
click at [312, 116] on div "Select Diagnosis" at bounding box center [297, 119] width 34 height 6
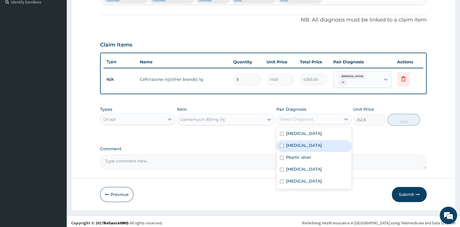
click at [310, 143] on div "Sepsis" at bounding box center [313, 146] width 75 height 12
checkbox input "true"
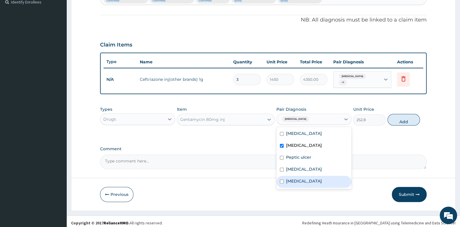
drag, startPoint x: 308, startPoint y: 179, endPoint x: 363, endPoint y: 146, distance: 64.8
click at [308, 178] on label "[MEDICAL_DATA]" at bounding box center [304, 181] width 36 height 6
checkbox input "true"
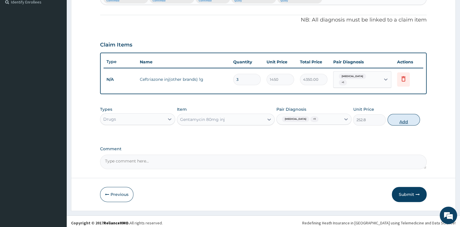
click at [404, 117] on button "Add" at bounding box center [404, 120] width 33 height 12
type input "0"
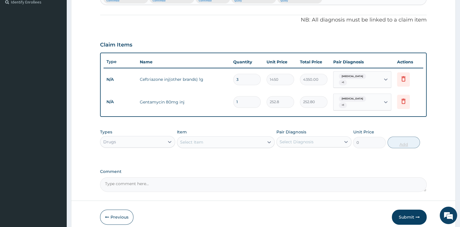
type input "0.00"
type input "3"
type input "758.40"
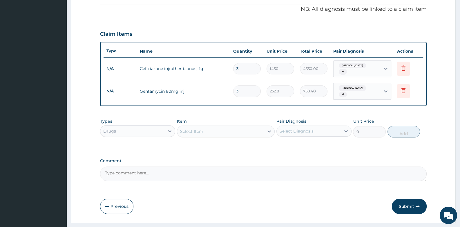
scroll to position [183, 0]
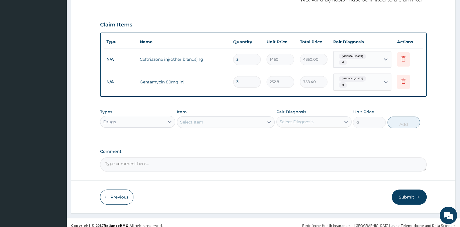
type input "3"
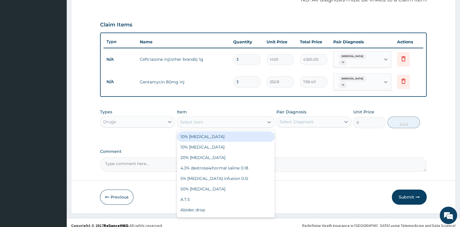
click at [219, 117] on div "Select Item" at bounding box center [220, 121] width 87 height 9
type input "PARA"
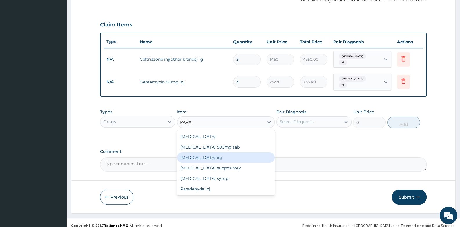
click at [216, 152] on div "[MEDICAL_DATA] inj" at bounding box center [226, 157] width 98 height 10
type input "80"
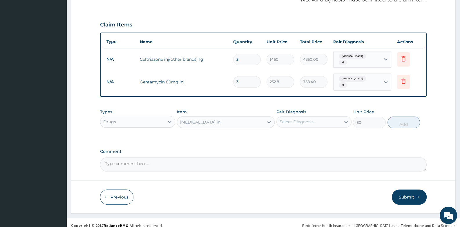
click at [288, 119] on div "Select Diagnosis" at bounding box center [297, 122] width 34 height 6
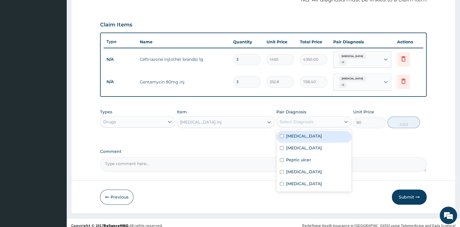
drag, startPoint x: 292, startPoint y: 132, endPoint x: 335, endPoint y: 129, distance: 43.6
click at [292, 133] on label "[MEDICAL_DATA]" at bounding box center [304, 136] width 36 height 6
checkbox input "true"
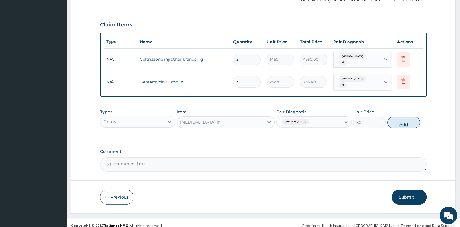
click at [406, 120] on button "Add" at bounding box center [404, 122] width 33 height 12
type input "0"
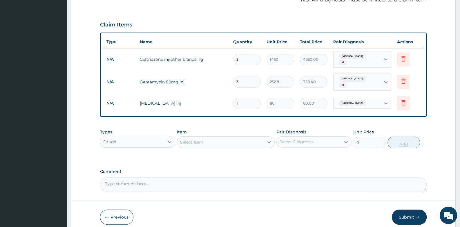
type input "0.00"
type input "6"
type input "480.00"
type input "6"
click at [216, 137] on div "Select Item" at bounding box center [220, 141] width 87 height 9
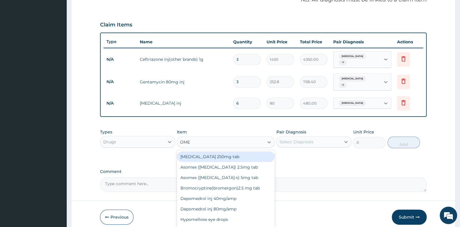
type input "OMEP"
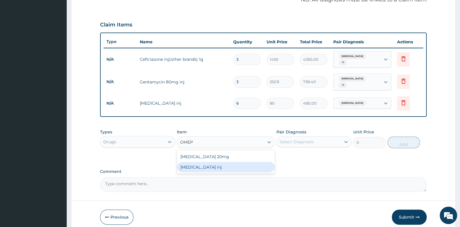
click at [218, 163] on div "[MEDICAL_DATA] inj" at bounding box center [226, 167] width 98 height 10
type input "600"
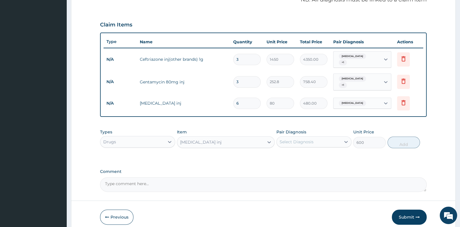
click at [290, 139] on div "Select Diagnosis" at bounding box center [297, 142] width 34 height 6
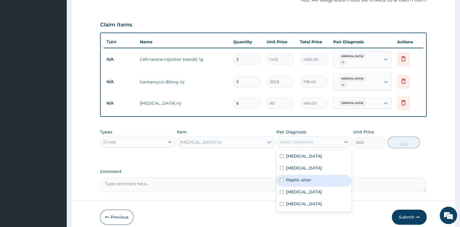
click at [287, 177] on label "Peptic ulcer" at bounding box center [298, 180] width 25 height 6
checkbox input "true"
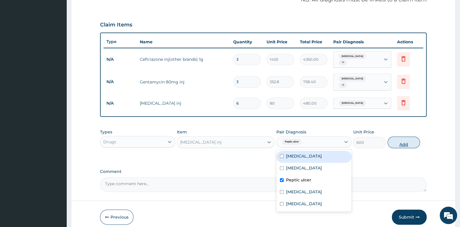
click at [409, 136] on button "Add" at bounding box center [404, 142] width 33 height 12
type input "0"
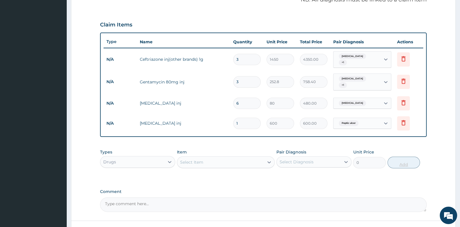
type input "0.00"
type input "2"
type input "1200.00"
type input "2"
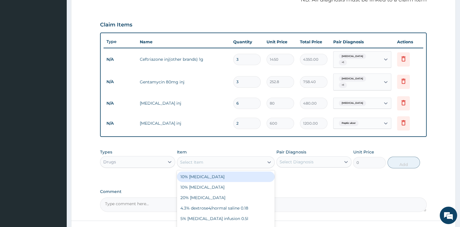
click at [207, 157] on div "Select Item" at bounding box center [220, 161] width 87 height 9
type input "BUSCO"
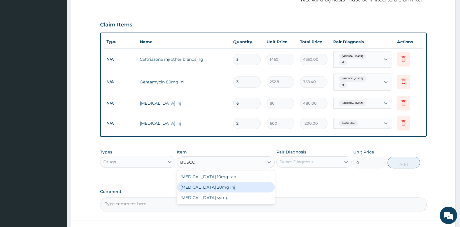
click at [214, 182] on div "[MEDICAL_DATA] 20mg inj" at bounding box center [226, 187] width 98 height 10
type input "300"
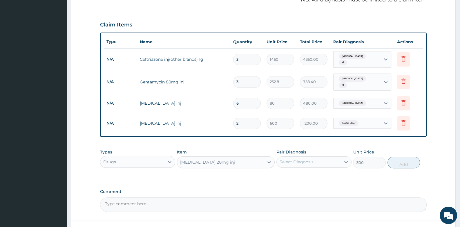
click at [301, 159] on div "Select Diagnosis" at bounding box center [297, 162] width 34 height 6
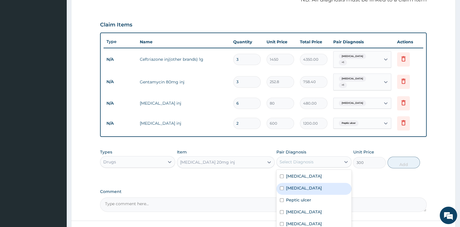
click at [300, 182] on div "Sepsis" at bounding box center [313, 188] width 75 height 12
checkbox input "true"
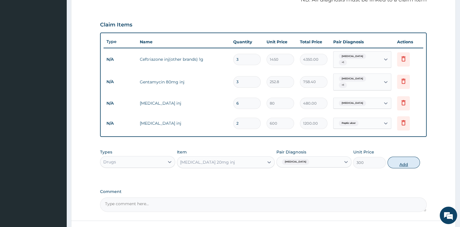
click at [400, 158] on button "Add" at bounding box center [404, 162] width 33 height 12
type input "0"
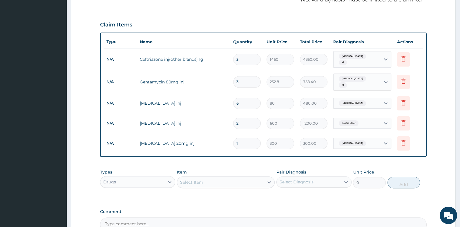
type input "0.00"
type input "4"
type input "1200.00"
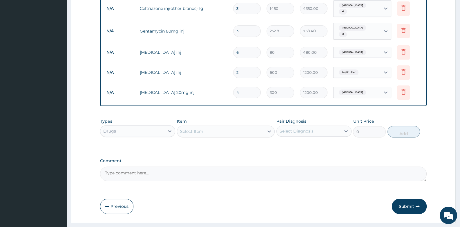
scroll to position [241, 0]
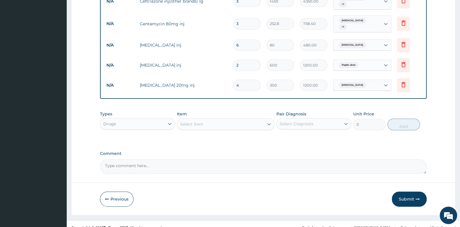
type input "4"
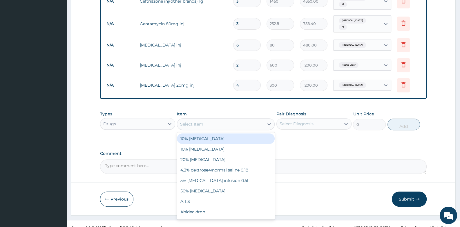
click at [218, 119] on div "Select Item" at bounding box center [220, 123] width 87 height 9
type input "DEXTR"
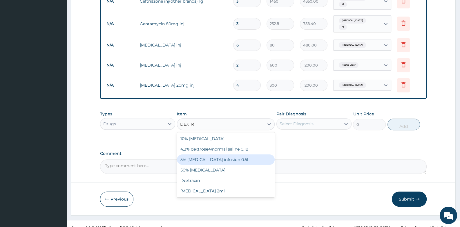
click at [219, 154] on div "5% [MEDICAL_DATA] infusion 0.5l" at bounding box center [226, 159] width 98 height 10
type input "500"
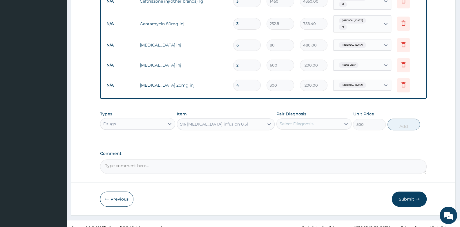
click at [292, 121] on div "Select Diagnosis" at bounding box center [297, 124] width 34 height 6
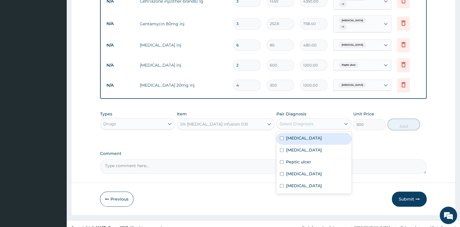
click at [290, 135] on label "[MEDICAL_DATA]" at bounding box center [304, 138] width 36 height 6
checkbox input "true"
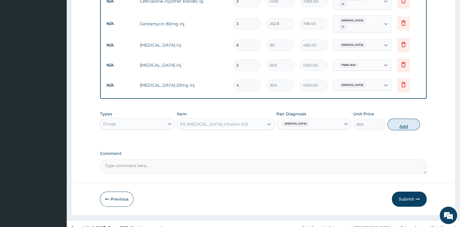
click at [408, 119] on button "Add" at bounding box center [404, 124] width 33 height 12
type input "0"
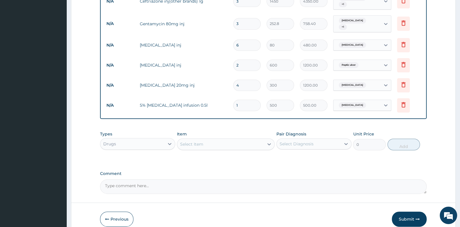
type input "0.00"
type input "3"
type input "1500.00"
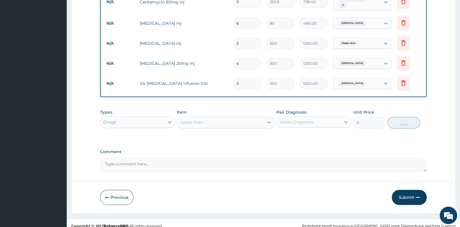
scroll to position [263, 0]
type input "3"
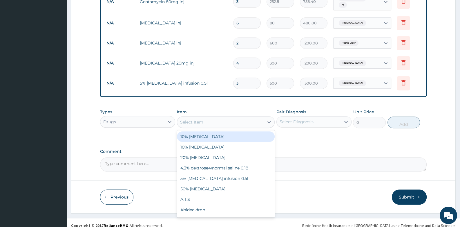
click at [211, 117] on div "Select Item" at bounding box center [220, 121] width 87 height 9
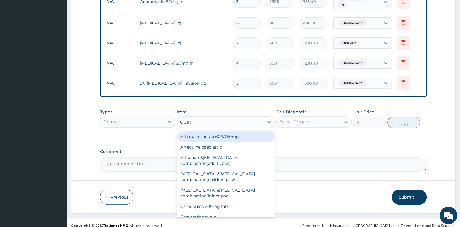
type input "QUINI"
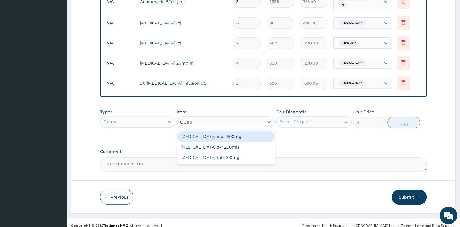
click at [218, 133] on div "[MEDICAL_DATA] inju. 600mg" at bounding box center [226, 136] width 98 height 10
type input "352"
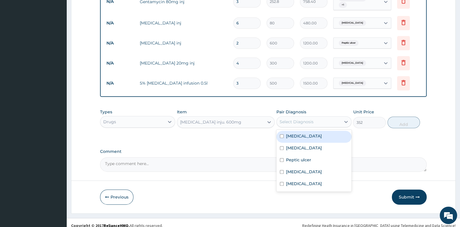
click at [296, 119] on div "Select Diagnosis" at bounding box center [297, 122] width 34 height 6
click at [296, 134] on div "[MEDICAL_DATA]" at bounding box center [313, 137] width 75 height 12
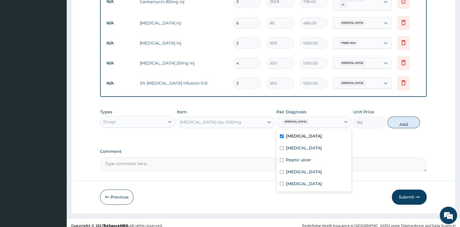
checkbox input "true"
click at [408, 120] on button "Add" at bounding box center [404, 122] width 33 height 12
type input "0"
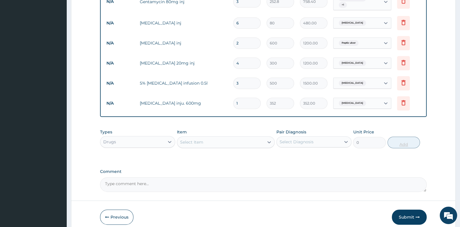
type input "0.00"
type input "3"
type input "1056.00"
type input "3"
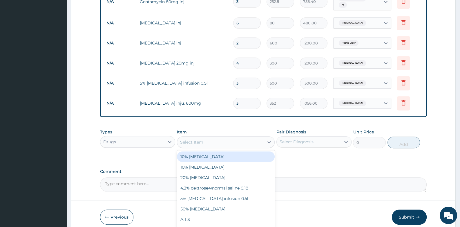
click at [200, 139] on div "Select Item" at bounding box center [191, 142] width 23 height 6
type input "BCO"
click at [194, 151] on div "Bco injection" at bounding box center [226, 156] width 98 height 10
type input "115"
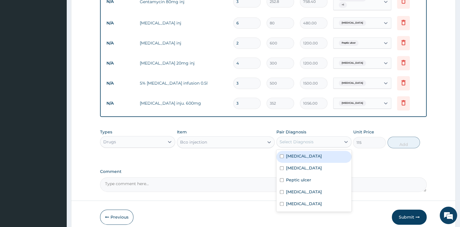
click at [289, 139] on div "Select Diagnosis" at bounding box center [309, 141] width 64 height 9
drag, startPoint x: 301, startPoint y: 155, endPoint x: 345, endPoint y: 148, distance: 45.1
click at [303, 154] on div "[MEDICAL_DATA]" at bounding box center [313, 157] width 75 height 12
checkbox input "true"
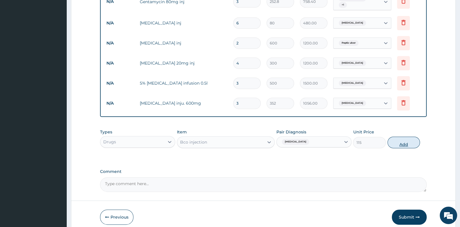
click at [413, 136] on button "Add" at bounding box center [404, 142] width 33 height 12
type input "0"
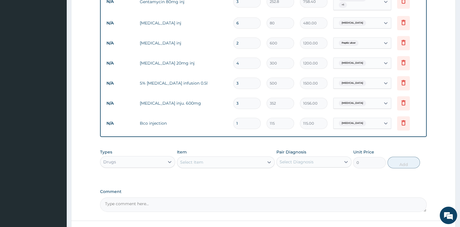
type input "0.00"
type input "3"
type input "345.00"
type input "3"
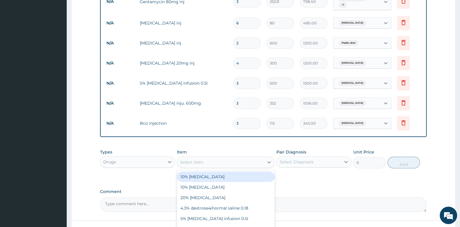
click at [212, 157] on div "Select Item" at bounding box center [220, 161] width 87 height 9
type input "["
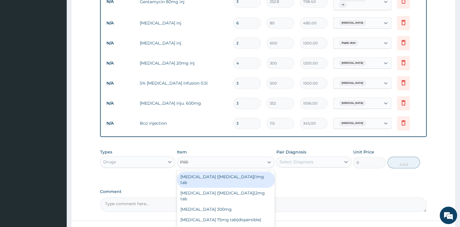
type input "PIRIT"
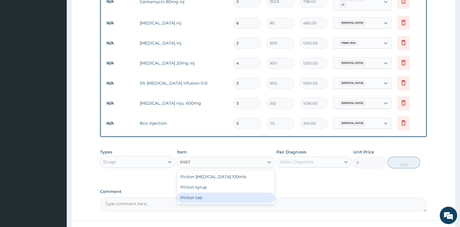
click at [201, 192] on div "Piriton tab" at bounding box center [226, 197] width 98 height 10
type input "32"
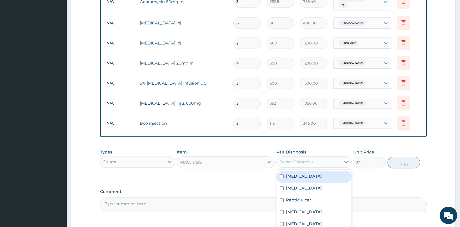
click at [325, 157] on div "Select Diagnosis" at bounding box center [309, 161] width 64 height 9
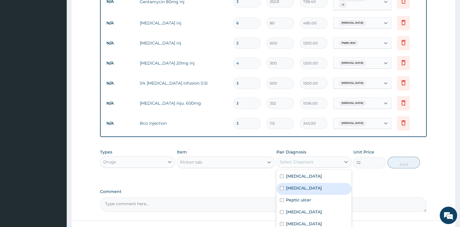
click at [305, 183] on div "Sepsis" at bounding box center [313, 188] width 75 height 12
checkbox input "true"
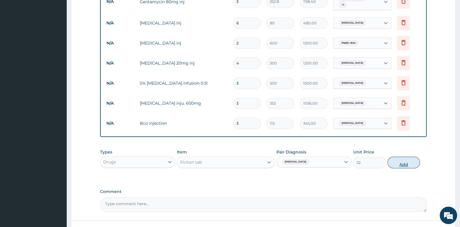
click at [396, 156] on button "Add" at bounding box center [404, 162] width 33 height 12
type input "0"
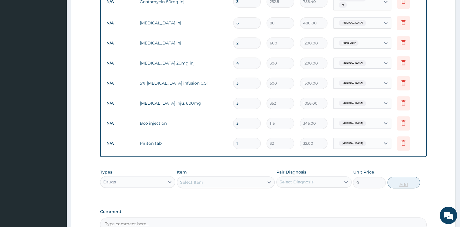
type input "10"
type input "320.00"
type input "10"
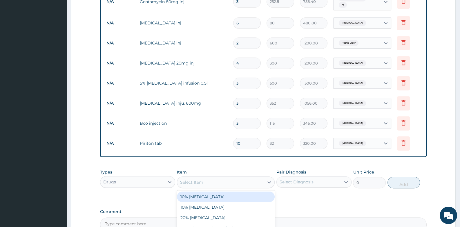
click at [227, 179] on div "Select Item" at bounding box center [220, 181] width 87 height 9
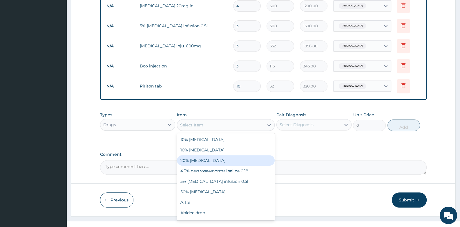
scroll to position [323, 0]
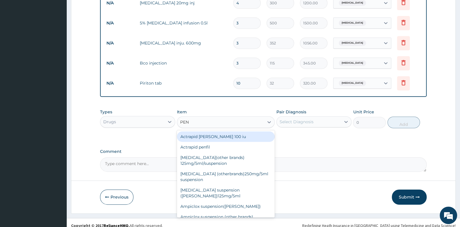
type input "PENT"
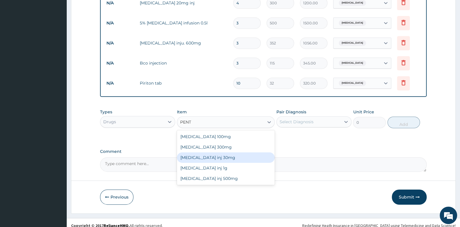
click at [196, 152] on div "[MEDICAL_DATA] inj 30mg" at bounding box center [226, 157] width 98 height 10
type input "350"
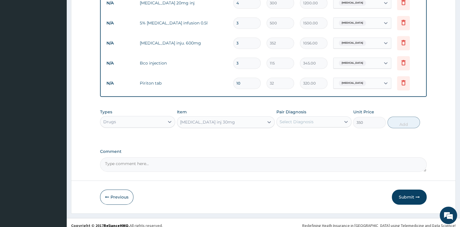
click at [296, 119] on div "Select Diagnosis" at bounding box center [297, 122] width 34 height 6
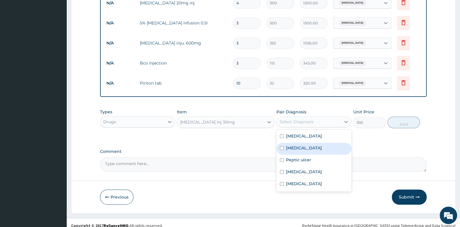
click at [301, 142] on div "Sepsis" at bounding box center [313, 148] width 75 height 12
checkbox input "true"
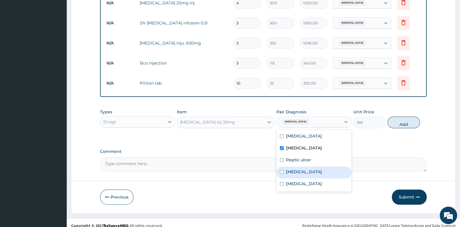
click at [304, 166] on div "Anemia" at bounding box center [313, 172] width 75 height 12
checkbox input "true"
click at [404, 116] on button "Add" at bounding box center [404, 122] width 33 height 12
type input "0"
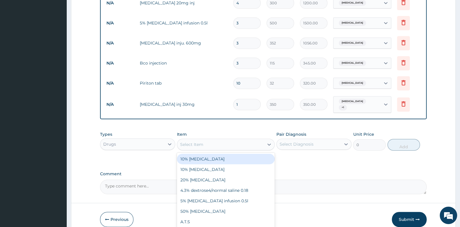
click at [212, 140] on div "Select Item" at bounding box center [220, 144] width 87 height 9
type input "BUSCO"
click at [222, 153] on div "[MEDICAL_DATA] 10mg tab" at bounding box center [226, 158] width 98 height 10
type input "16"
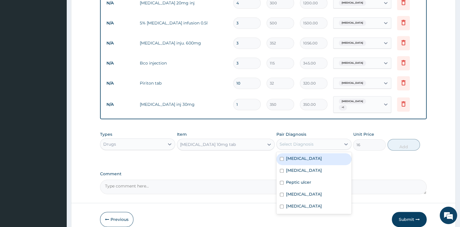
click at [306, 141] on div "Select Diagnosis" at bounding box center [297, 144] width 34 height 6
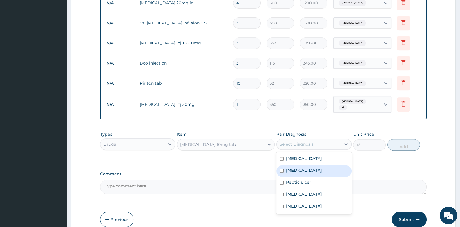
click at [305, 165] on div "Sepsis" at bounding box center [313, 171] width 75 height 12
checkbox input "true"
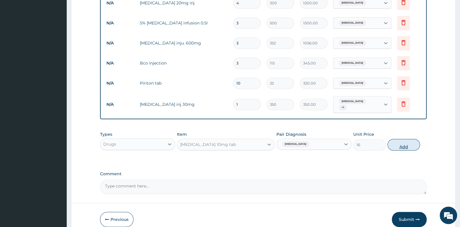
click at [402, 139] on button "Add" at bounding box center [404, 145] width 33 height 12
type input "0"
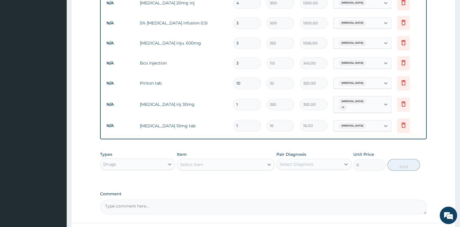
type input "10"
type input "160.00"
type input "10"
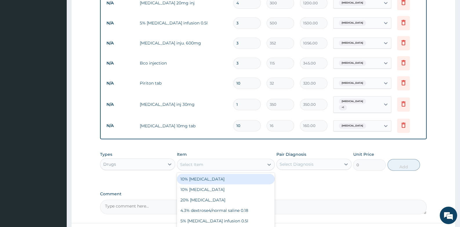
click at [193, 161] on div "Select Item" at bounding box center [191, 164] width 23 height 6
type input "PARA"
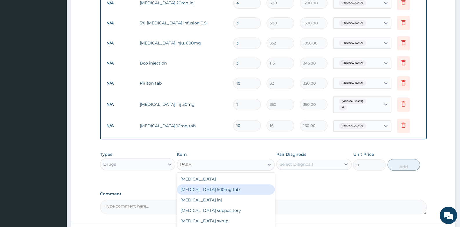
click at [204, 184] on div "[MEDICAL_DATA] 500mg tab" at bounding box center [226, 189] width 98 height 10
type input "10"
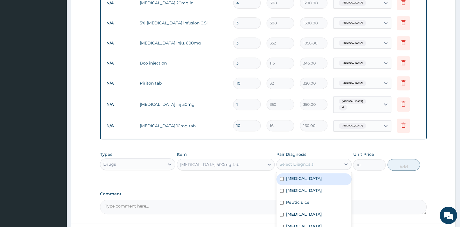
click at [300, 159] on div "Select Diagnosis" at bounding box center [309, 163] width 64 height 9
click at [300, 175] on label "[MEDICAL_DATA]" at bounding box center [304, 178] width 36 height 6
checkbox input "true"
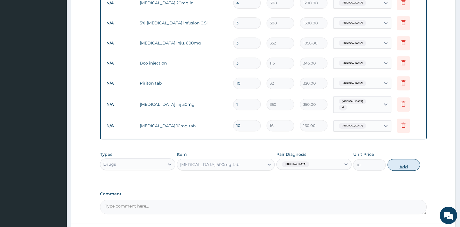
click at [399, 159] on button "Add" at bounding box center [404, 165] width 33 height 12
type input "0"
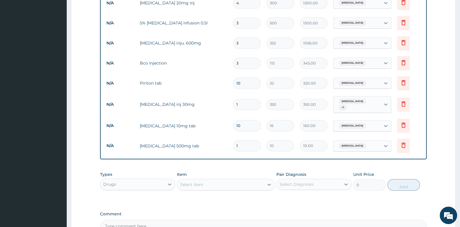
type input "18"
type input "180.00"
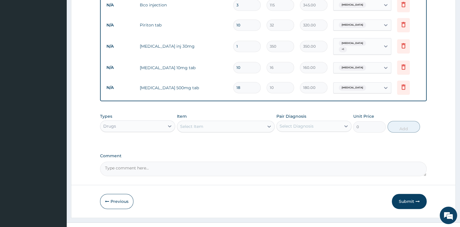
scroll to position [383, 0]
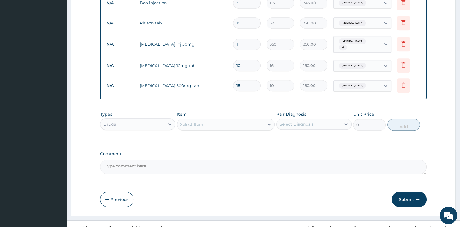
type input "18"
click at [142, 119] on div "Drugs" at bounding box center [132, 123] width 64 height 9
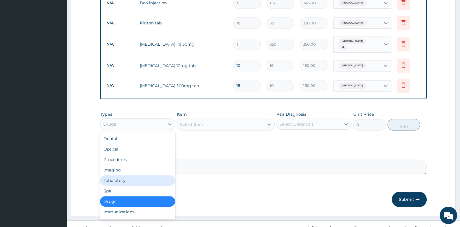
click at [127, 175] on div "Laboratory" at bounding box center [137, 180] width 75 height 10
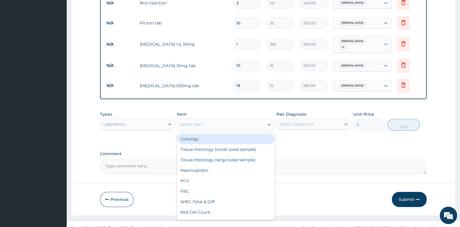
click at [228, 120] on div "Select Item" at bounding box center [220, 124] width 87 height 9
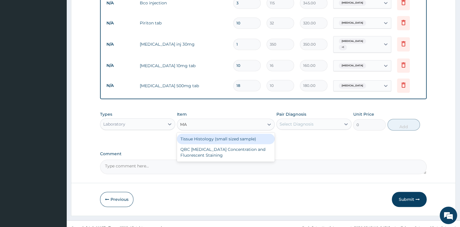
type input "MAL"
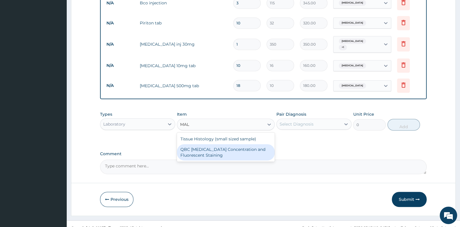
drag, startPoint x: 218, startPoint y: 141, endPoint x: 228, endPoint y: 138, distance: 10.8
click at [219, 144] on div "QBC [MEDICAL_DATA] Concentration and Fluorescent Staining" at bounding box center [226, 152] width 98 height 16
type input "1500"
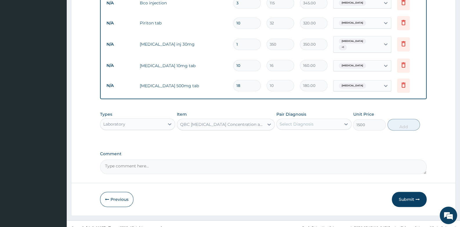
click at [288, 121] on div "Select Diagnosis" at bounding box center [297, 124] width 34 height 6
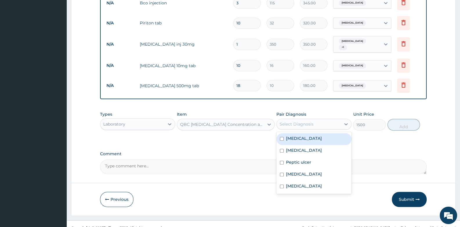
click at [288, 135] on label "[MEDICAL_DATA]" at bounding box center [304, 138] width 36 height 6
checkbox input "true"
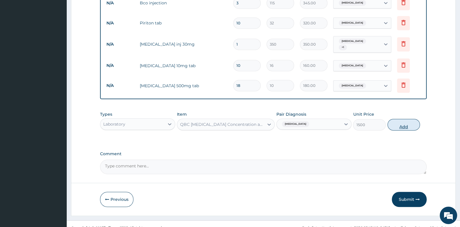
click at [402, 119] on button "Add" at bounding box center [404, 125] width 33 height 12
type input "0"
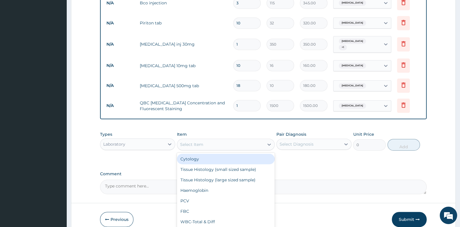
click at [197, 141] on div "Select Item" at bounding box center [191, 144] width 23 height 6
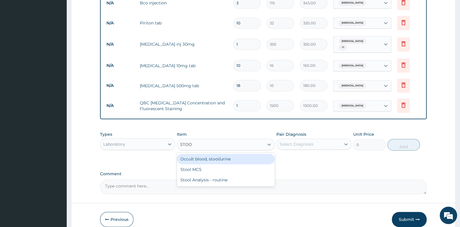
type input "STOOL"
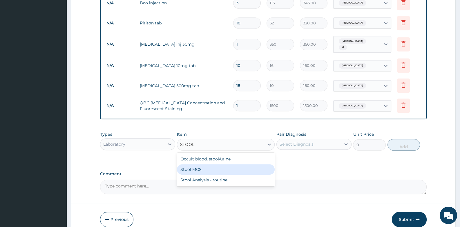
drag, startPoint x: 206, startPoint y: 161, endPoint x: 262, endPoint y: 143, distance: 59.2
click at [206, 164] on div "Stool MCS" at bounding box center [226, 169] width 98 height 10
type input "1500"
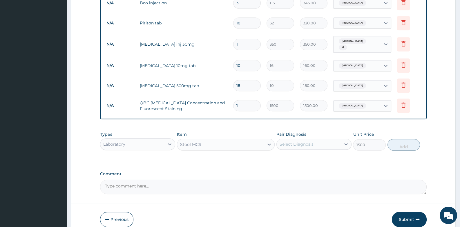
click at [309, 141] on div "Select Diagnosis" at bounding box center [297, 144] width 34 height 6
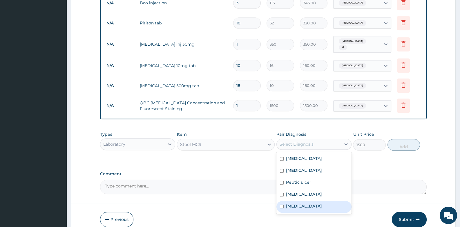
click at [302, 200] on div "[MEDICAL_DATA]" at bounding box center [313, 206] width 75 height 12
checkbox input "true"
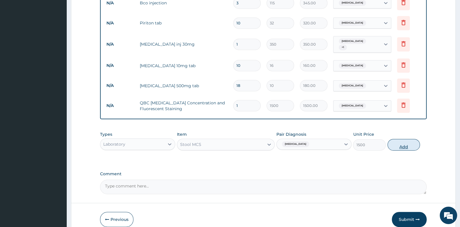
click at [403, 139] on button "Add" at bounding box center [404, 145] width 33 height 12
type input "0"
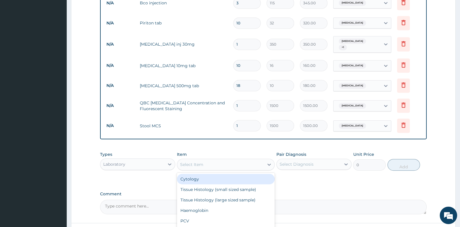
click at [187, 161] on div "Select Item" at bounding box center [191, 164] width 23 height 6
type input "F"
drag, startPoint x: 197, startPoint y: 168, endPoint x: 252, endPoint y: 157, distance: 56.2
click at [198, 173] on div "FBC" at bounding box center [226, 178] width 98 height 10
type input "1500"
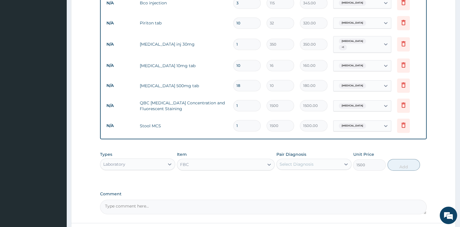
drag, startPoint x: 305, startPoint y: 156, endPoint x: 305, endPoint y: 160, distance: 4.1
click at [305, 161] on div "Select Diagnosis" at bounding box center [297, 164] width 34 height 6
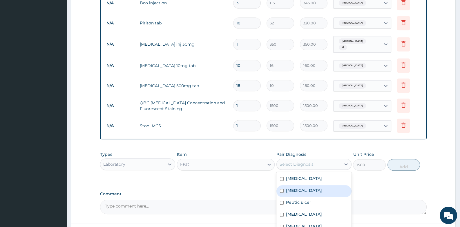
click at [293, 187] on label "Sepsis" at bounding box center [304, 190] width 36 height 6
checkbox input "true"
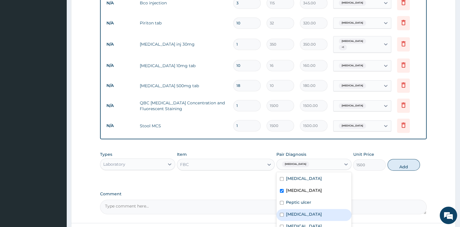
drag, startPoint x: 294, startPoint y: 204, endPoint x: 302, endPoint y: 202, distance: 7.4
click at [299, 211] on label "Anemia" at bounding box center [304, 214] width 36 height 6
checkbox input "true"
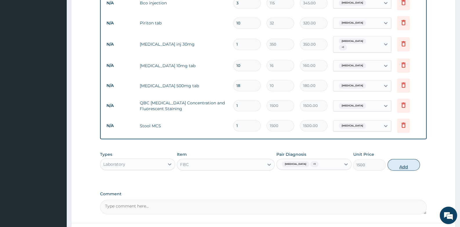
click at [400, 159] on button "Add" at bounding box center [404, 165] width 33 height 12
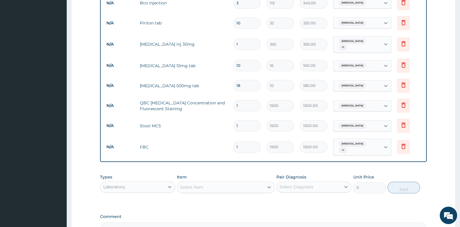
scroll to position [444, 0]
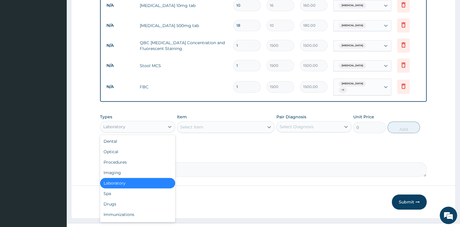
click at [152, 122] on div "Laboratory" at bounding box center [132, 126] width 64 height 9
click at [149, 157] on div "Procedures" at bounding box center [137, 162] width 75 height 10
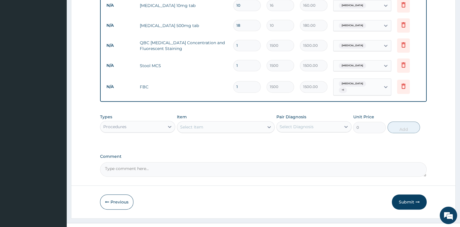
click at [190, 122] on div "Select Item" at bounding box center [220, 126] width 87 height 9
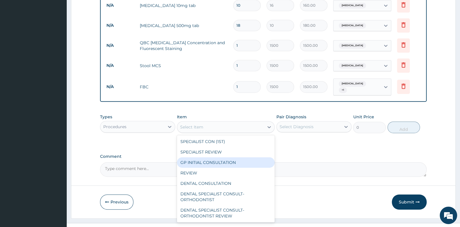
click at [200, 157] on div "GP INITIAL CONSULTATION" at bounding box center [226, 162] width 98 height 10
type input "2000"
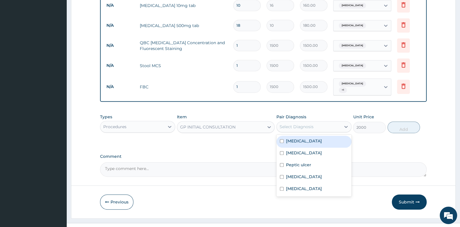
click at [326, 122] on div "Select Diagnosis" at bounding box center [309, 126] width 64 height 9
drag, startPoint x: 314, startPoint y: 130, endPoint x: 312, endPoint y: 139, distance: 9.5
click at [314, 135] on div "[MEDICAL_DATA]" at bounding box center [313, 141] width 75 height 12
checkbox input "true"
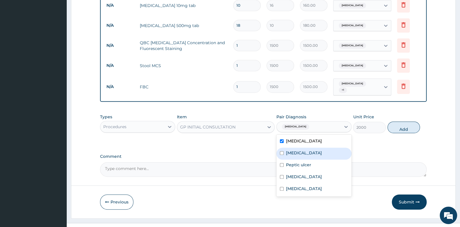
drag, startPoint x: 312, startPoint y: 140, endPoint x: 312, endPoint y: 150, distance: 10.7
click at [312, 147] on div "Sepsis" at bounding box center [313, 153] width 75 height 12
checkbox input "true"
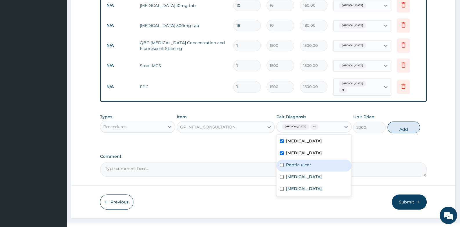
click at [312, 159] on div "Peptic ulcer" at bounding box center [313, 165] width 75 height 12
checkbox input "true"
click at [313, 171] on div "Anemia" at bounding box center [313, 177] width 75 height 12
checkbox input "true"
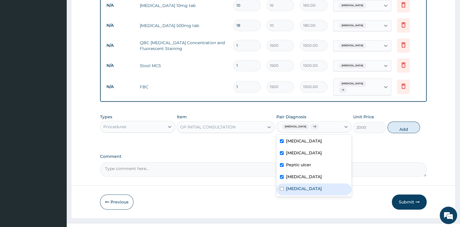
drag, startPoint x: 314, startPoint y: 174, endPoint x: 382, endPoint y: 131, distance: 80.4
click at [314, 183] on div "[MEDICAL_DATA]" at bounding box center [313, 189] width 75 height 12
checkbox input "true"
click at [401, 121] on button "Add" at bounding box center [404, 127] width 33 height 12
type input "0"
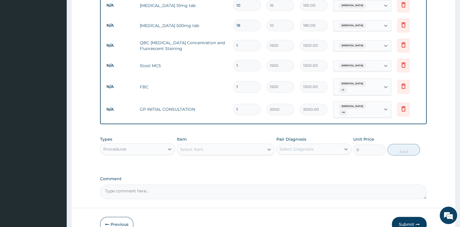
click at [215, 144] on div "Select Item" at bounding box center [220, 148] width 87 height 9
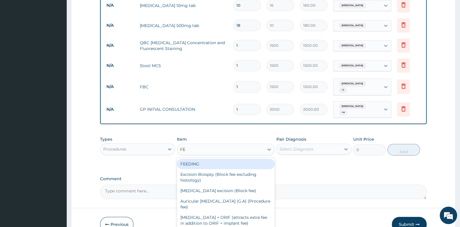
type input "FEE"
drag, startPoint x: 215, startPoint y: 149, endPoint x: 289, endPoint y: 128, distance: 76.9
click at [216, 158] on div "FEEDING" at bounding box center [226, 163] width 98 height 10
type input "2500"
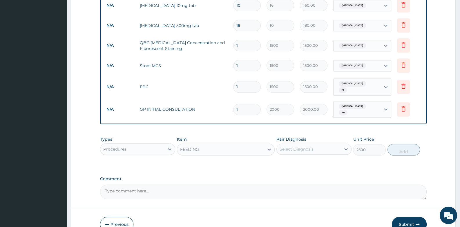
click at [314, 144] on div "Select Diagnosis" at bounding box center [309, 148] width 64 height 9
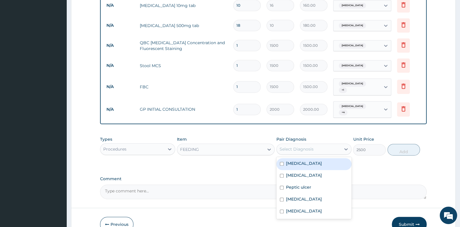
click at [313, 158] on div "[MEDICAL_DATA]" at bounding box center [313, 164] width 75 height 12
checkbox input "true"
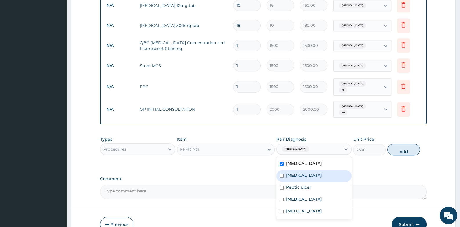
click at [313, 170] on div "Sepsis" at bounding box center [313, 176] width 75 height 12
checkbox input "true"
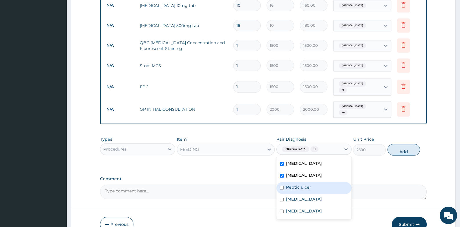
drag, startPoint x: 311, startPoint y: 171, endPoint x: 310, endPoint y: 175, distance: 3.8
click at [311, 182] on div "Peptic ulcer" at bounding box center [313, 188] width 75 height 12
checkbox input "true"
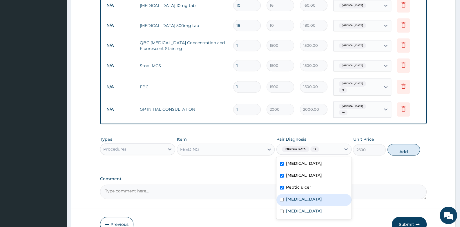
click at [310, 193] on div "Anemia" at bounding box center [313, 199] width 75 height 12
checkbox input "true"
drag, startPoint x: 308, startPoint y: 194, endPoint x: 361, endPoint y: 156, distance: 65.0
click at [312, 205] on div "Typhoid fever" at bounding box center [313, 211] width 75 height 12
checkbox input "true"
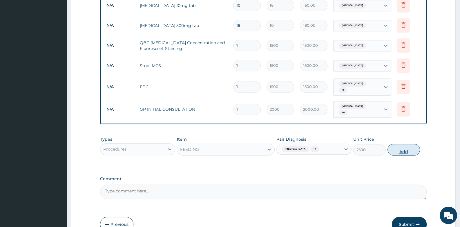
click at [395, 144] on button "Add" at bounding box center [404, 150] width 33 height 12
type input "0"
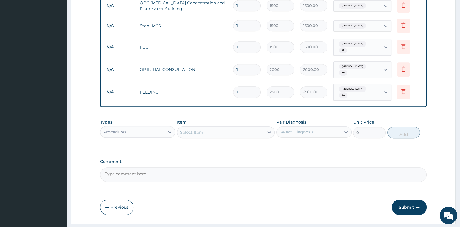
scroll to position [484, 0]
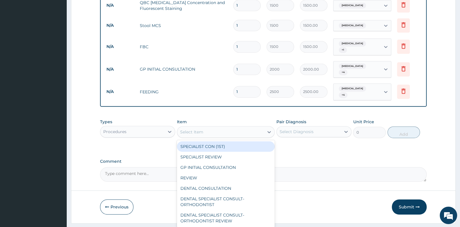
click at [205, 127] on div "Select Item" at bounding box center [220, 131] width 87 height 9
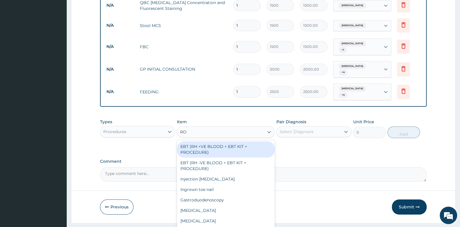
type input "R"
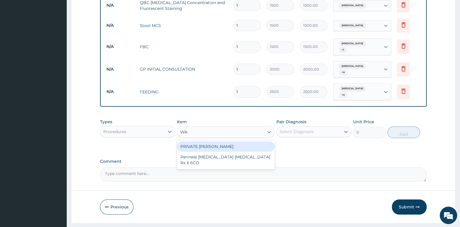
type input "W"
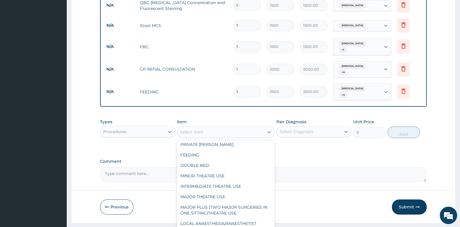
scroll to position [87, 0]
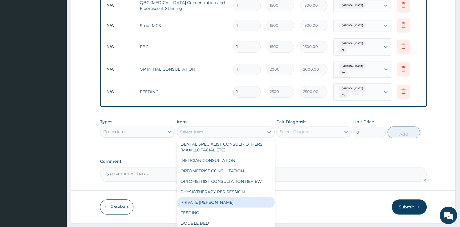
click at [220, 197] on div "PRIVATE WARD" at bounding box center [226, 202] width 98 height 10
type input "5000"
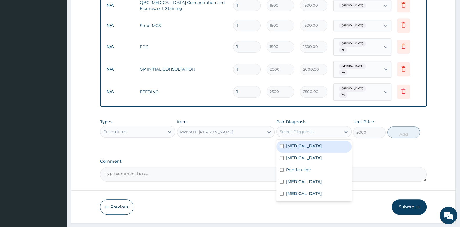
click at [322, 127] on div "Select Diagnosis" at bounding box center [309, 131] width 64 height 9
click at [310, 140] on div "Malaria" at bounding box center [313, 146] width 75 height 12
checkbox input "true"
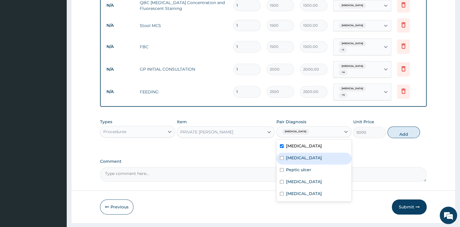
drag, startPoint x: 309, startPoint y: 138, endPoint x: 309, endPoint y: 142, distance: 4.4
click at [309, 152] on div "Sepsis" at bounding box center [313, 158] width 75 height 12
checkbox input "true"
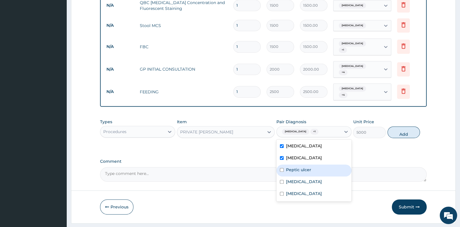
drag, startPoint x: 307, startPoint y: 150, endPoint x: 307, endPoint y: 163, distance: 13.1
click at [307, 164] on div "Peptic ulcer" at bounding box center [313, 170] width 75 height 12
checkbox input "true"
drag, startPoint x: 307, startPoint y: 163, endPoint x: 309, endPoint y: 169, distance: 5.4
click at [307, 176] on div "Anemia" at bounding box center [313, 182] width 75 height 12
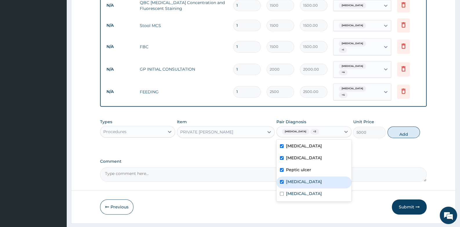
checkbox input "true"
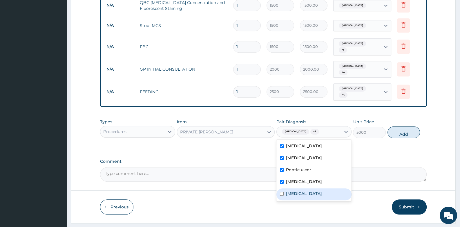
drag, startPoint x: 310, startPoint y: 175, endPoint x: 383, endPoint y: 138, distance: 82.5
click at [312, 190] on label "Typhoid fever" at bounding box center [304, 193] width 36 height 6
checkbox input "true"
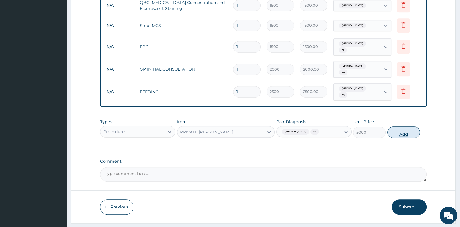
click at [406, 126] on button "Add" at bounding box center [404, 132] width 33 height 12
type input "0"
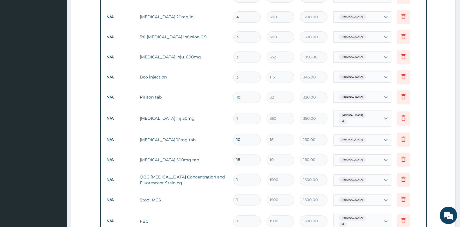
scroll to position [339, 0]
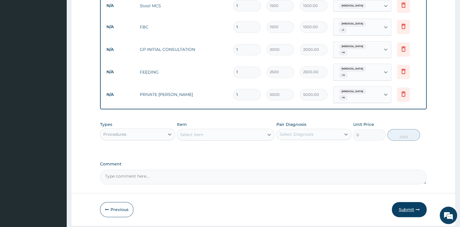
click at [406, 202] on button "Submit" at bounding box center [409, 209] width 35 height 15
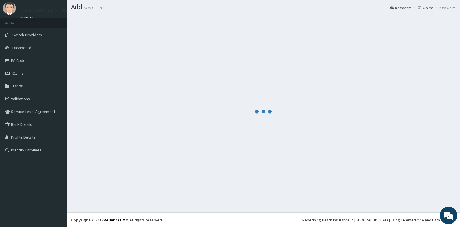
scroll to position [503, 0]
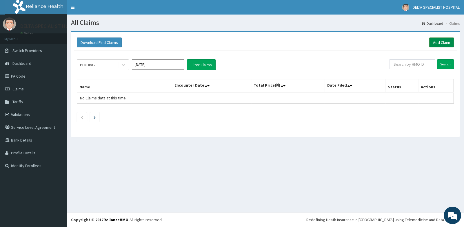
click at [447, 44] on link "Add Claim" at bounding box center [442, 42] width 25 height 10
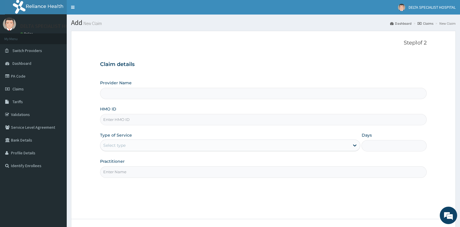
drag, startPoint x: 124, startPoint y: 110, endPoint x: 124, endPoint y: 119, distance: 8.4
click at [124, 117] on div "HMO ID" at bounding box center [263, 115] width 326 height 19
click at [124, 119] on input "HMO ID" at bounding box center [263, 119] width 326 height 11
type input "DELTA SPECIALIST HOSPITAL"
type input "AEN/10334/A"
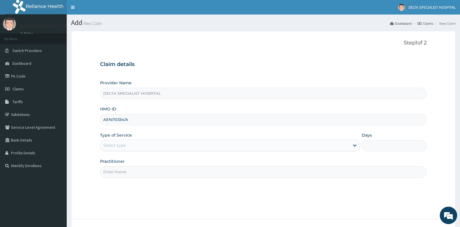
drag, startPoint x: 130, startPoint y: 133, endPoint x: 130, endPoint y: 138, distance: 5.5
click at [130, 135] on label "Type of Service" at bounding box center [116, 135] width 32 height 6
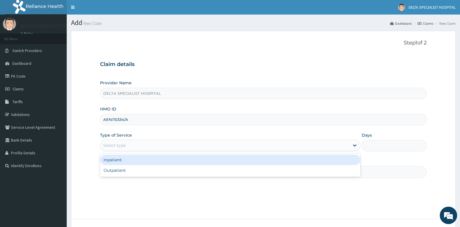
click at [128, 146] on div "Select type" at bounding box center [224, 144] width 249 height 9
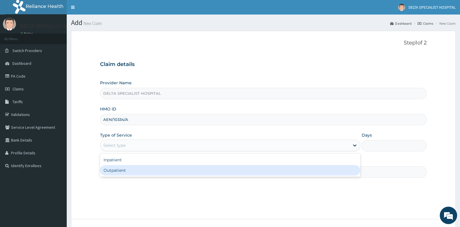
click at [124, 175] on div "Outpatient" at bounding box center [230, 170] width 260 height 10
type input "1"
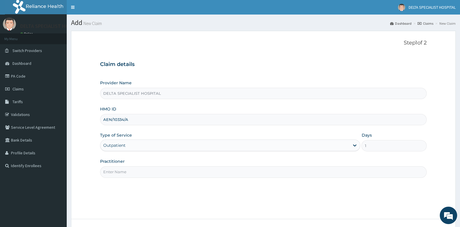
click at [124, 173] on input "Practitioner" at bounding box center [263, 171] width 326 height 11
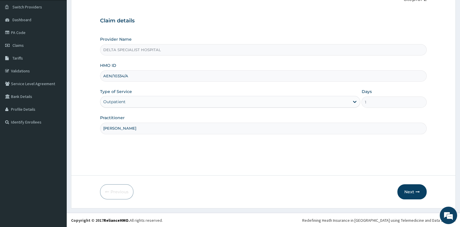
scroll to position [44, 0]
type input "[PERSON_NAME]"
click at [411, 190] on button "Next" at bounding box center [411, 191] width 29 height 15
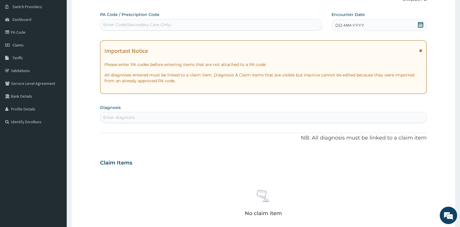
click at [422, 24] on icon at bounding box center [421, 25] width 6 height 6
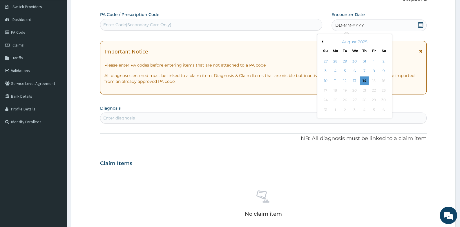
click at [322, 41] on button "Previous Month" at bounding box center [321, 41] width 3 height 3
click at [354, 68] on div "11" at bounding box center [354, 71] width 9 height 9
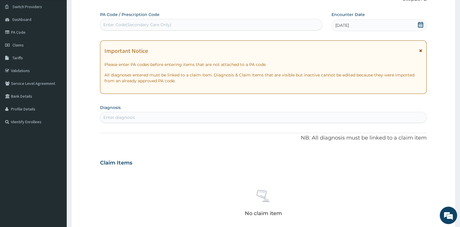
click at [215, 117] on div "Enter diagnosis" at bounding box center [263, 117] width 326 height 9
type input "PLASMOD"
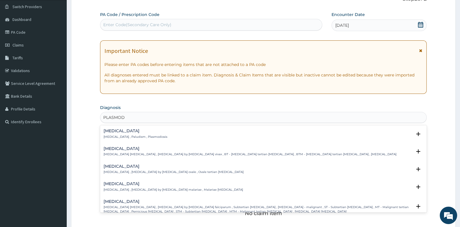
click at [117, 135] on p "[MEDICAL_DATA] , Paludism , Plasmodiosis" at bounding box center [136, 137] width 64 height 4
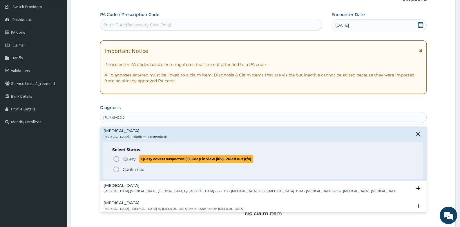
click at [117, 157] on icon "status option query" at bounding box center [116, 158] width 7 height 7
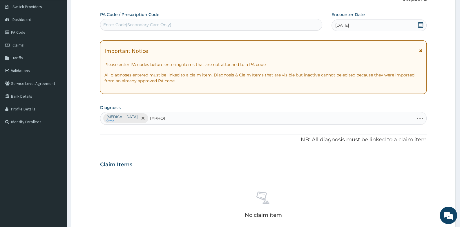
type input "[MEDICAL_DATA]"
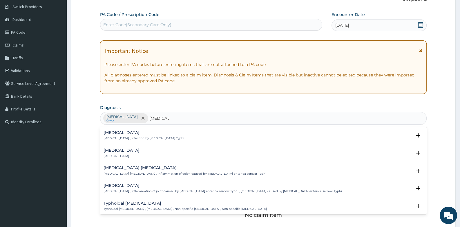
click at [119, 136] on p "[MEDICAL_DATA] , Infection by [MEDICAL_DATA] Typhi" at bounding box center [144, 138] width 81 height 4
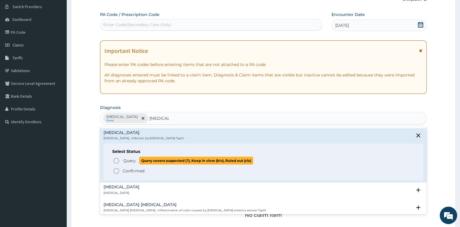
click at [118, 158] on circle "status option query" at bounding box center [116, 160] width 5 height 5
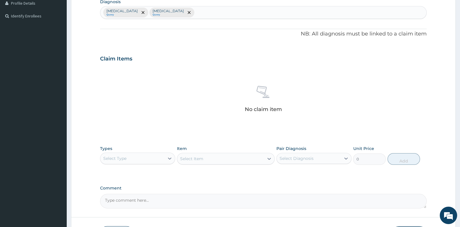
scroll to position [191, 0]
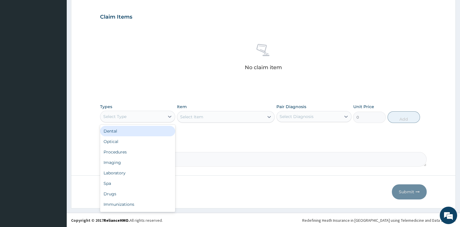
click at [154, 117] on div "Select Type" at bounding box center [132, 116] width 64 height 9
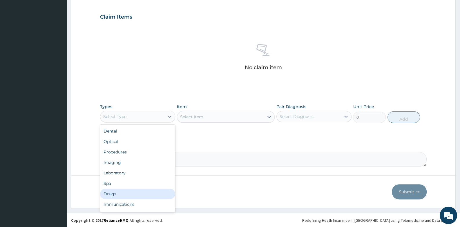
click at [143, 191] on div "Drugs" at bounding box center [137, 193] width 75 height 10
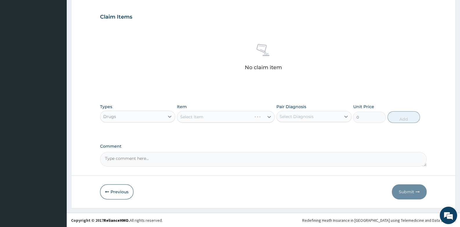
click at [211, 115] on div "Select Item" at bounding box center [226, 117] width 98 height 12
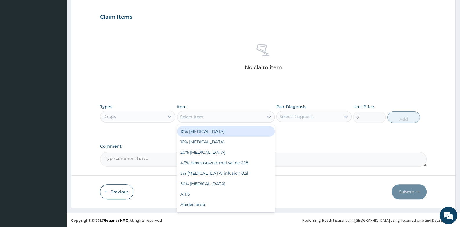
click at [207, 118] on div "Select Item" at bounding box center [220, 116] width 87 height 9
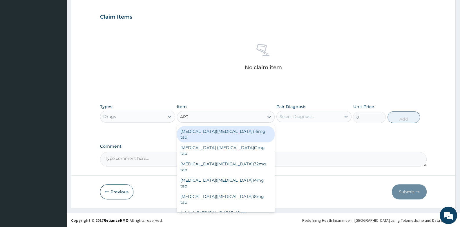
type input "ARTE"
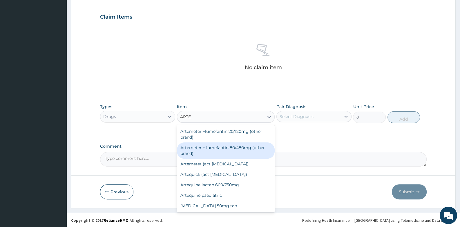
click at [211, 145] on div "Artemeter + lumefantin 80/480mg (other brand)" at bounding box center [226, 150] width 98 height 16
type input "179"
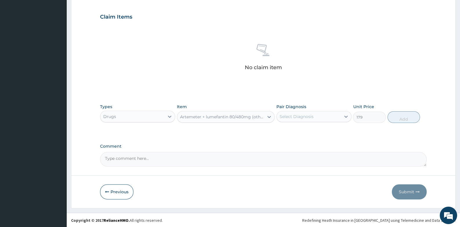
click at [287, 113] on div "Select Diagnosis" at bounding box center [297, 116] width 34 height 6
click at [291, 130] on label "[MEDICAL_DATA]" at bounding box center [304, 131] width 36 height 6
checkbox input "true"
click at [392, 118] on button "Add" at bounding box center [404, 117] width 33 height 12
type input "0"
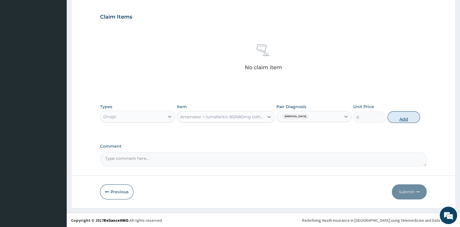
scroll to position [163, 0]
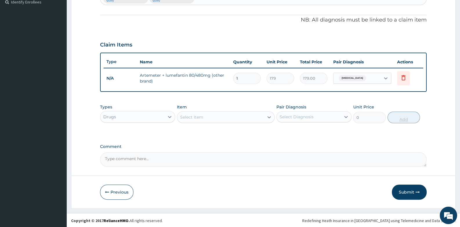
type input "0.00"
type input "6"
type input "1074.00"
type input "6"
click at [248, 115] on div "Select Item" at bounding box center [220, 116] width 87 height 9
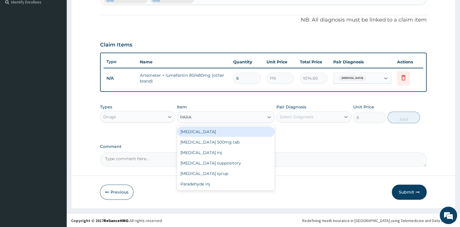
type input "PARAC"
click at [249, 129] on div "[MEDICAL_DATA] 500mg tab" at bounding box center [226, 131] width 98 height 10
type input "10"
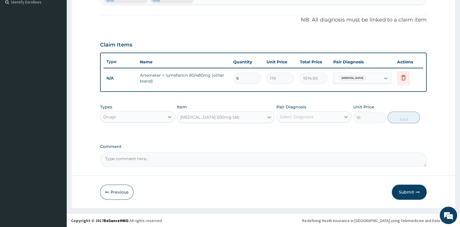
click at [299, 115] on div "Select Diagnosis" at bounding box center [297, 117] width 34 height 6
drag, startPoint x: 305, startPoint y: 133, endPoint x: 368, endPoint y: 120, distance: 65.1
click at [305, 132] on div "[MEDICAL_DATA]" at bounding box center [313, 132] width 75 height 12
checkbox input "true"
click at [396, 118] on button "Add" at bounding box center [404, 117] width 33 height 12
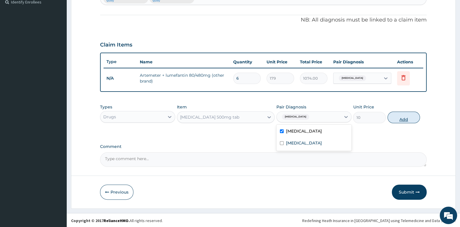
type input "0"
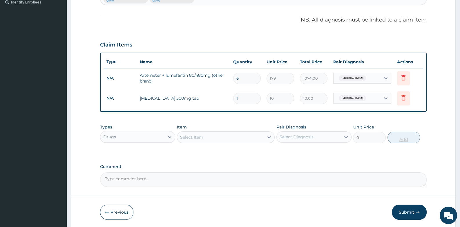
type input "18"
type input "180.00"
type input "18"
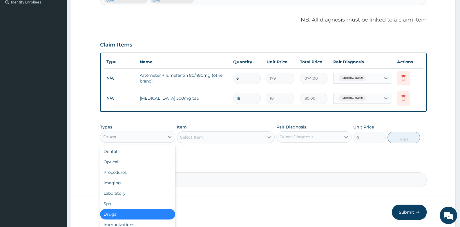
click at [132, 136] on div "Drugs" at bounding box center [132, 136] width 64 height 9
click at [127, 194] on div "Laboratory" at bounding box center [137, 193] width 75 height 10
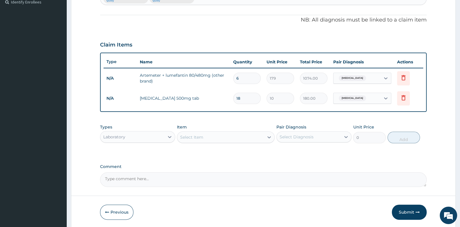
click at [212, 134] on div "Select Item" at bounding box center [220, 136] width 87 height 9
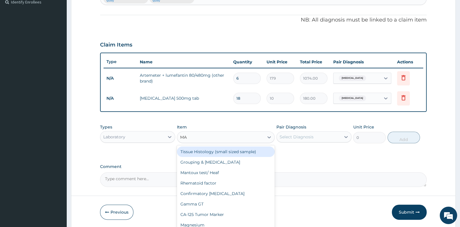
type input "MAL"
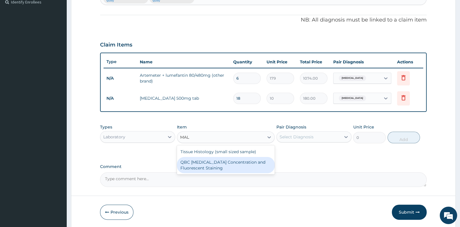
click at [203, 165] on div "QBC [MEDICAL_DATA] Concentration and Fluorescent Staining" at bounding box center [226, 165] width 98 height 16
type input "1500"
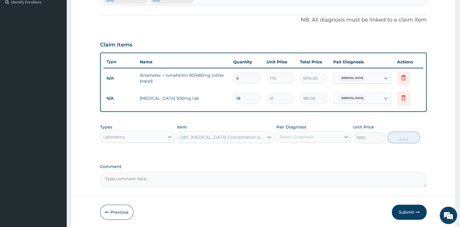
click at [316, 133] on div "Select Diagnosis" at bounding box center [309, 136] width 64 height 9
drag, startPoint x: 303, startPoint y: 152, endPoint x: 332, endPoint y: 146, distance: 29.0
click at [307, 152] on div "[MEDICAL_DATA]" at bounding box center [313, 152] width 75 height 12
checkbox input "true"
click at [405, 139] on button "Add" at bounding box center [404, 137] width 33 height 12
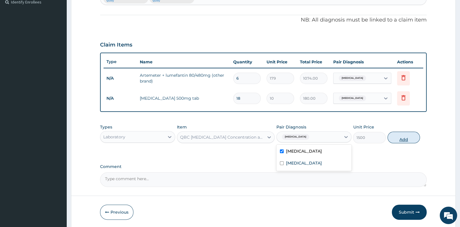
type input "0"
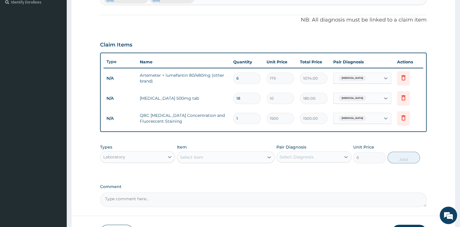
click at [184, 158] on div "Select Item" at bounding box center [191, 157] width 23 height 6
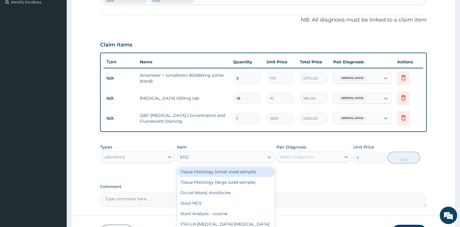
type input "STOO"
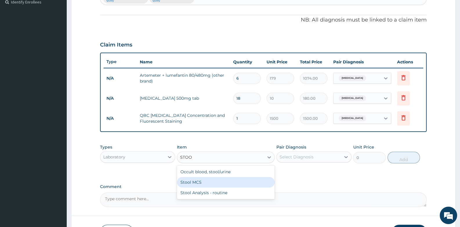
click at [200, 180] on div "Stool MCS" at bounding box center [226, 182] width 98 height 10
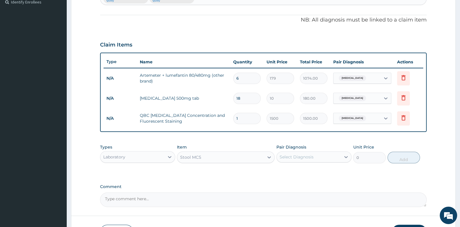
type input "1500"
click at [301, 156] on div "Select Diagnosis" at bounding box center [297, 157] width 34 height 6
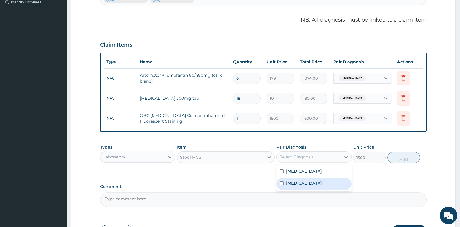
drag, startPoint x: 299, startPoint y: 183, endPoint x: 422, endPoint y: 158, distance: 125.9
click at [300, 182] on label "[MEDICAL_DATA]" at bounding box center [304, 183] width 36 height 6
checkbox input "true"
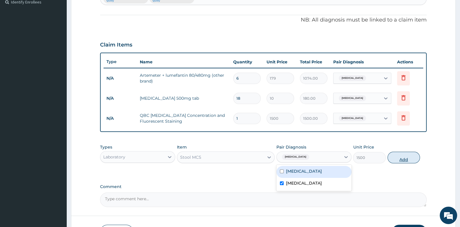
click at [397, 158] on button "Add" at bounding box center [404, 157] width 33 height 12
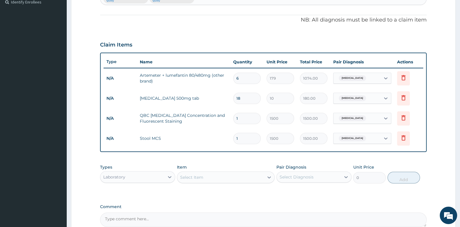
drag, startPoint x: 149, startPoint y: 178, endPoint x: 149, endPoint y: 181, distance: 3.3
click at [149, 179] on div "Laboratory" at bounding box center [132, 176] width 64 height 9
click at [138, 210] on div "Procedures" at bounding box center [137, 212] width 75 height 10
click at [221, 175] on div "Select Item" at bounding box center [220, 176] width 87 height 9
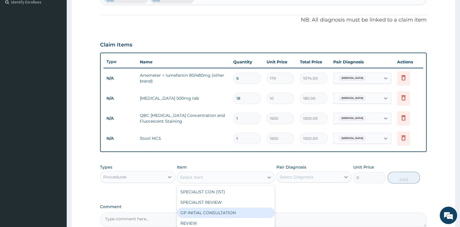
click at [209, 211] on div "GP INITIAL CONSULTATION" at bounding box center [226, 212] width 98 height 10
type input "2000"
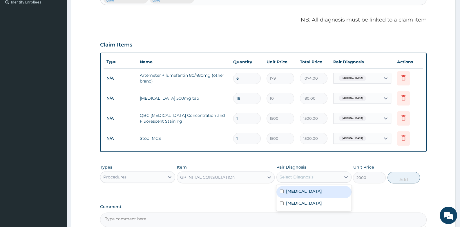
click at [297, 176] on div "Select Diagnosis" at bounding box center [297, 177] width 34 height 6
drag, startPoint x: 294, startPoint y: 188, endPoint x: 294, endPoint y: 193, distance: 4.9
click at [294, 189] on label "[MEDICAL_DATA]" at bounding box center [304, 191] width 36 height 6
checkbox input "true"
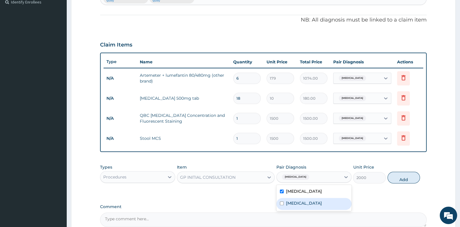
drag, startPoint x: 294, startPoint y: 201, endPoint x: 341, endPoint y: 196, distance: 47.3
click at [296, 202] on label "[MEDICAL_DATA]" at bounding box center [304, 203] width 36 height 6
checkbox input "true"
click at [406, 176] on button "Add" at bounding box center [404, 177] width 33 height 12
type input "0"
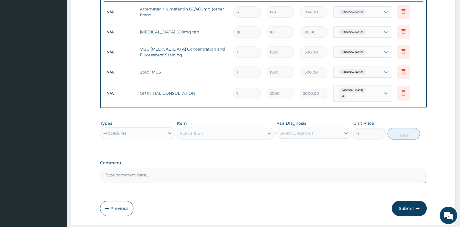
scroll to position [243, 0]
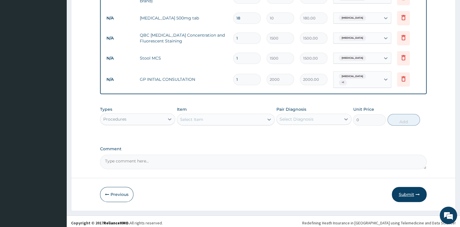
click at [406, 189] on button "Submit" at bounding box center [409, 194] width 35 height 15
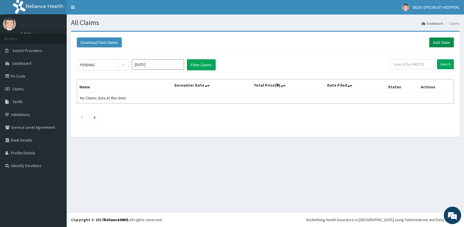
click at [444, 43] on link "Add Claim" at bounding box center [442, 42] width 25 height 10
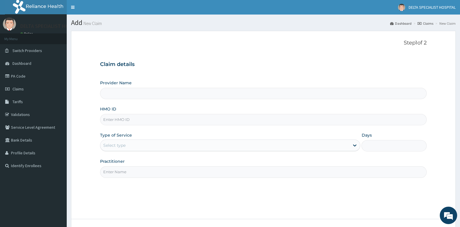
type input "DELTA SPECIALIST HOSPITAL"
click at [117, 118] on input "HMO ID" at bounding box center [263, 119] width 326 height 11
type input "ACB/10164/D"
click at [129, 140] on div "Select type" at bounding box center [224, 144] width 249 height 9
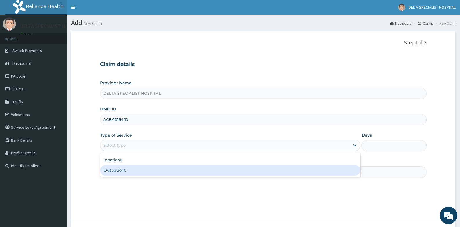
drag, startPoint x: 124, startPoint y: 173, endPoint x: 125, endPoint y: 170, distance: 3.5
click at [125, 171] on div "Outpatient" at bounding box center [230, 170] width 260 height 10
type input "1"
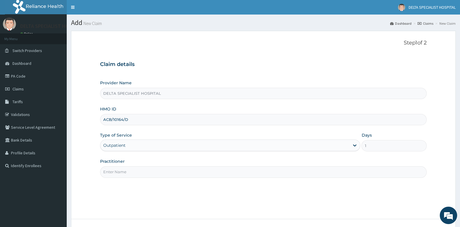
click at [125, 170] on input "Practitioner" at bounding box center [263, 171] width 326 height 11
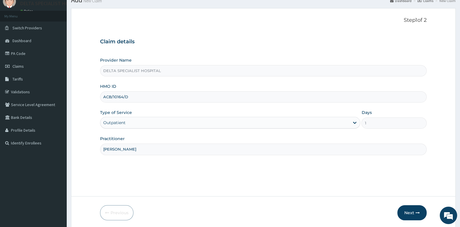
scroll to position [44, 0]
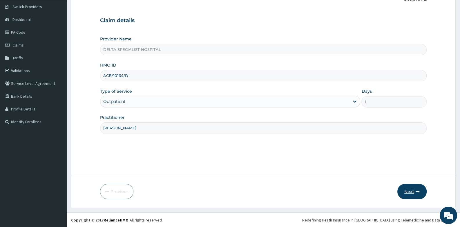
type input "[PERSON_NAME]"
click at [408, 188] on button "Next" at bounding box center [411, 191] width 29 height 15
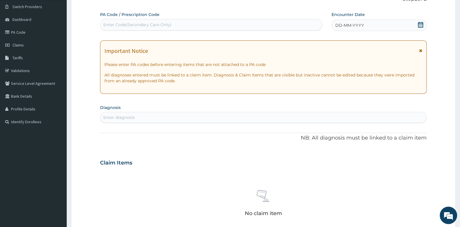
click at [423, 23] on icon at bounding box center [420, 25] width 5 height 6
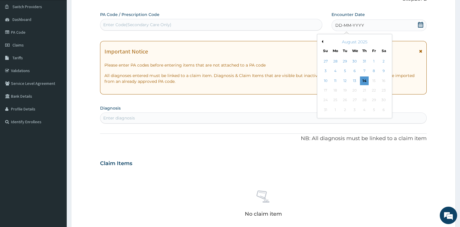
click at [322, 40] on button "Previous Month" at bounding box center [321, 41] width 3 height 3
click at [363, 71] on div "12" at bounding box center [364, 71] width 9 height 9
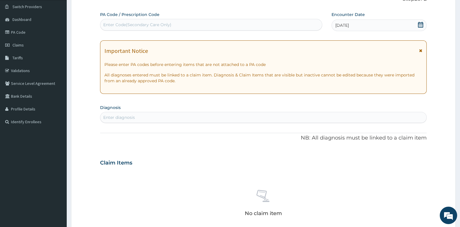
click at [169, 119] on div "Enter diagnosis" at bounding box center [263, 117] width 326 height 9
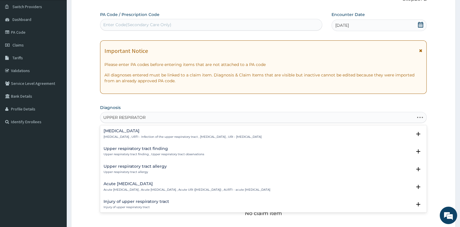
type input "UPPER RESPIRATORY"
click at [148, 132] on h4 "Upper respiratory infection" at bounding box center [183, 130] width 158 height 4
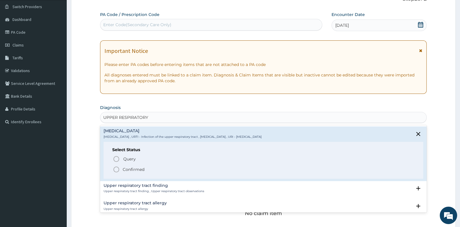
click at [115, 169] on icon "status option filled" at bounding box center [116, 169] width 7 height 7
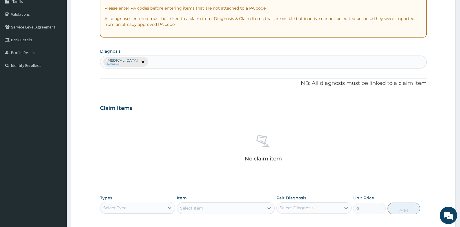
scroll to position [189, 0]
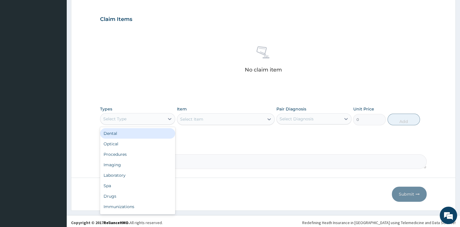
click at [146, 113] on div "Select Type" at bounding box center [137, 119] width 75 height 12
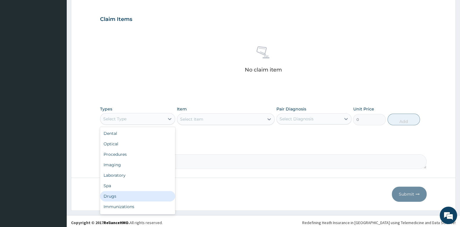
click at [132, 191] on div "Drugs" at bounding box center [137, 196] width 75 height 10
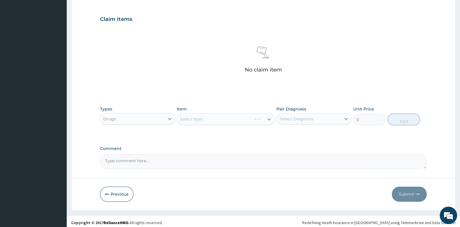
click at [209, 122] on div "Select Item" at bounding box center [226, 119] width 98 height 12
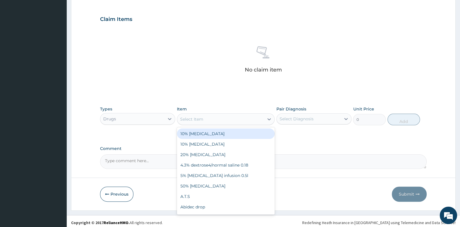
click at [210, 124] on div "Select Item" at bounding box center [226, 119] width 98 height 12
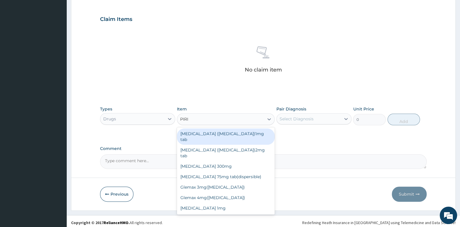
type input "PIRIT"
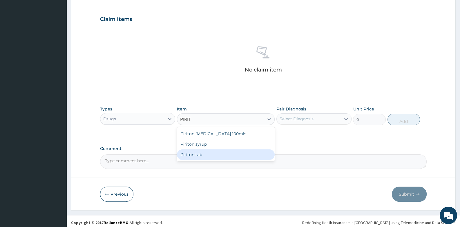
click at [216, 151] on div "Piriton tab" at bounding box center [226, 154] width 98 height 10
type input "32"
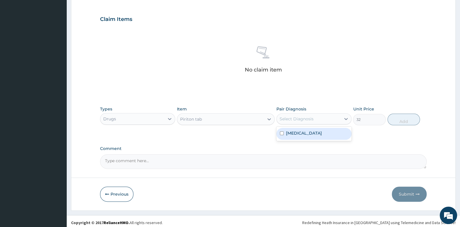
drag, startPoint x: 287, startPoint y: 114, endPoint x: 289, endPoint y: 119, distance: 5.7
click at [287, 115] on div "Select Diagnosis" at bounding box center [309, 118] width 64 height 9
click at [301, 133] on label "Upper respiratory infection" at bounding box center [304, 133] width 36 height 6
checkbox input "true"
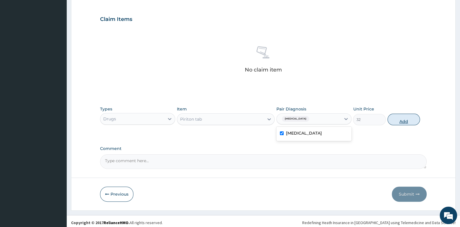
click at [396, 119] on button "Add" at bounding box center [404, 119] width 33 height 12
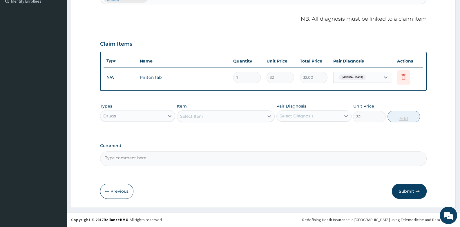
type input "0"
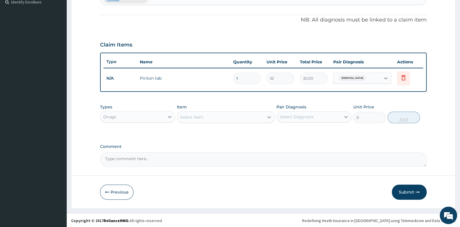
type input "10"
type input "320.00"
type input "10"
click at [218, 114] on div "Select Item" at bounding box center [220, 116] width 87 height 9
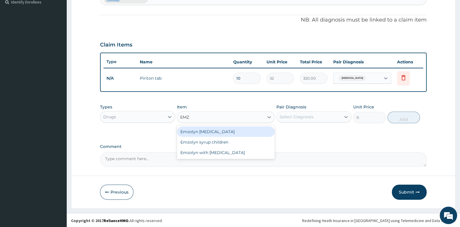
type input "EMZO"
click at [228, 130] on div "Emzolyn expectorant" at bounding box center [226, 131] width 98 height 10
type input "400"
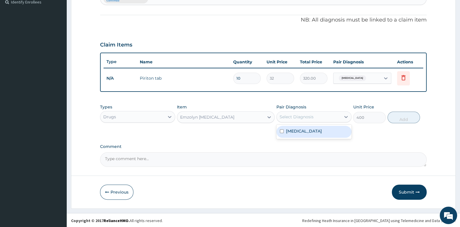
click at [294, 117] on div "Select Diagnosis" at bounding box center [297, 117] width 34 height 6
drag, startPoint x: 294, startPoint y: 130, endPoint x: 301, endPoint y: 130, distance: 7.3
click at [295, 130] on label "Upper respiratory infection" at bounding box center [304, 131] width 36 height 6
checkbox input "true"
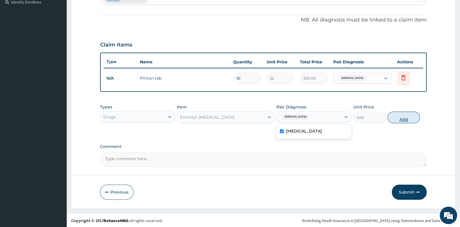
click at [403, 117] on button "Add" at bounding box center [404, 117] width 33 height 12
type input "0"
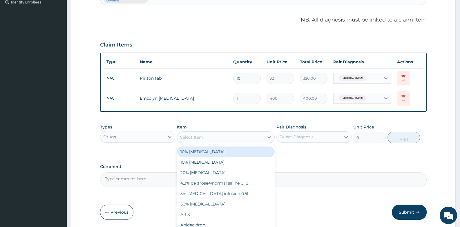
click at [227, 136] on div "Select Item" at bounding box center [220, 136] width 87 height 9
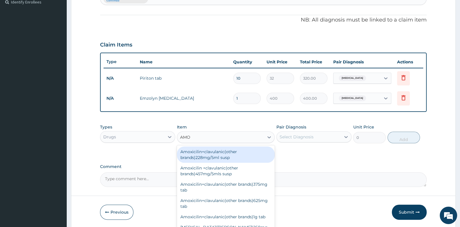
type input "AMOX"
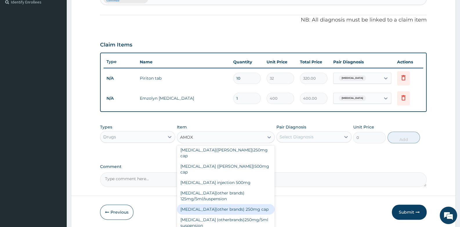
scroll to position [116, 0]
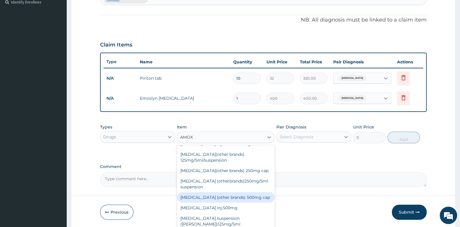
drag, startPoint x: 227, startPoint y: 185, endPoint x: 318, endPoint y: 150, distance: 96.7
click at [228, 192] on div "Amoxycillin (other brands) 500mg cap" at bounding box center [226, 197] width 98 height 10
type input "40"
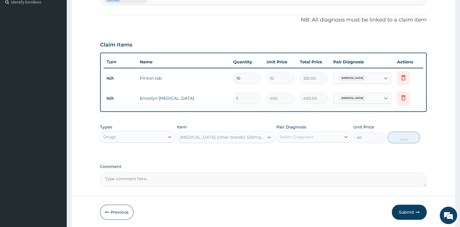
click at [312, 135] on div "Select Diagnosis" at bounding box center [297, 137] width 34 height 6
drag, startPoint x: 301, startPoint y: 151, endPoint x: 329, endPoint y: 143, distance: 29.1
click at [305, 150] on label "Upper respiratory infection" at bounding box center [304, 151] width 36 height 6
checkbox input "true"
click at [397, 134] on button "Add" at bounding box center [404, 137] width 33 height 12
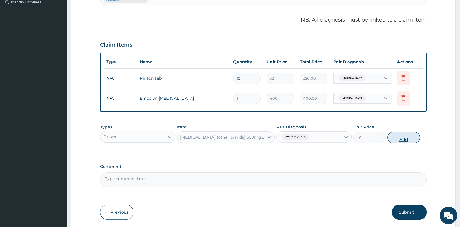
type input "0"
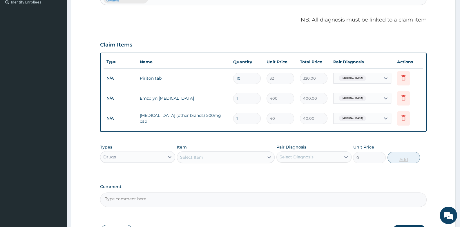
type input "15"
type input "600.00"
type input "15"
click at [141, 155] on div "Drugs" at bounding box center [132, 156] width 64 height 9
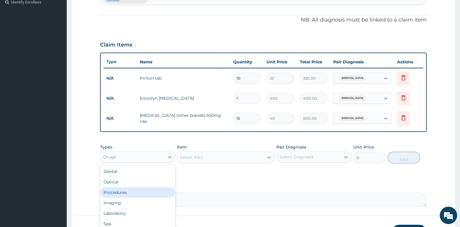
click at [137, 193] on div "Procedures" at bounding box center [137, 192] width 75 height 10
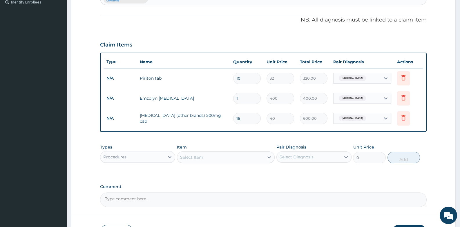
click at [213, 155] on div "Select Item" at bounding box center [220, 156] width 87 height 9
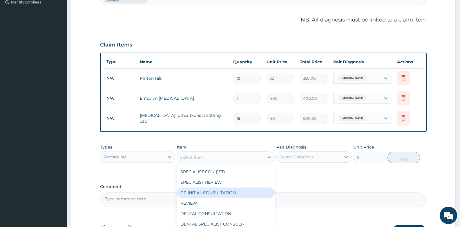
drag, startPoint x: 204, startPoint y: 190, endPoint x: 287, endPoint y: 158, distance: 89.6
click at [205, 190] on div "GP INITIAL CONSULTATION" at bounding box center [226, 192] width 98 height 10
type input "2000"
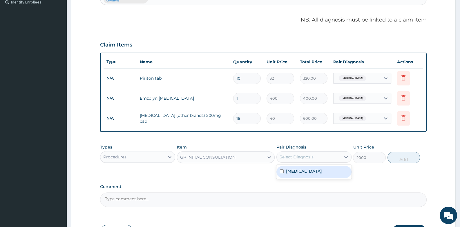
click at [298, 152] on div "Select Diagnosis" at bounding box center [309, 156] width 64 height 9
drag, startPoint x: 299, startPoint y: 167, endPoint x: 404, endPoint y: 165, distance: 104.7
click at [303, 168] on label "Upper respiratory infection" at bounding box center [304, 171] width 36 height 6
checkbox input "true"
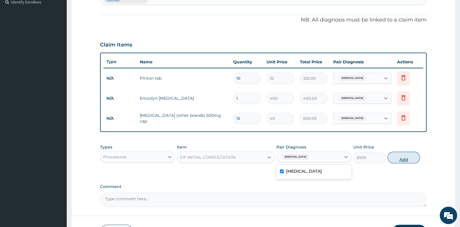
click at [405, 159] on button "Add" at bounding box center [404, 157] width 33 height 12
type input "0"
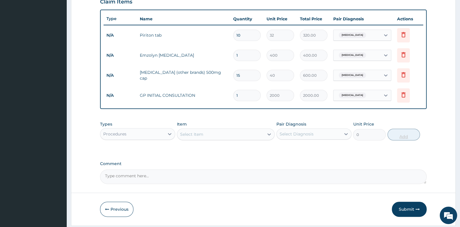
scroll to position [223, 0]
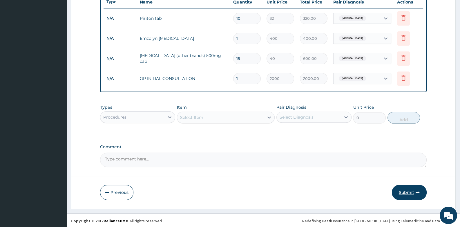
click at [405, 191] on button "Submit" at bounding box center [409, 191] width 35 height 15
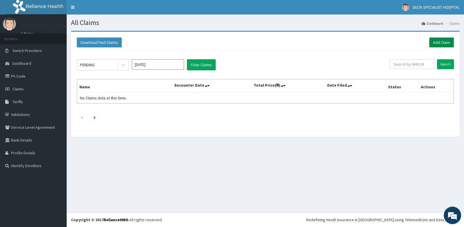
click at [445, 44] on link "Add Claim" at bounding box center [442, 42] width 25 height 10
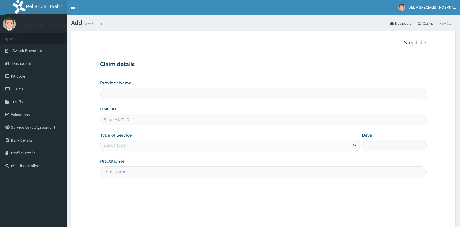
click at [122, 117] on input "HMO ID" at bounding box center [263, 119] width 326 height 11
type input "DELTA SPECIALIST HOSPITAL"
type input "ACB/10145/B"
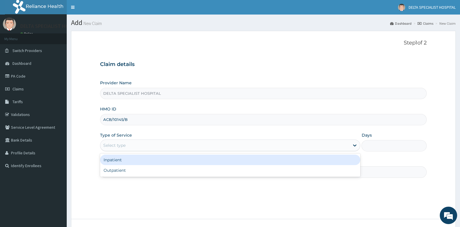
click at [124, 146] on div "Select type" at bounding box center [114, 145] width 22 height 6
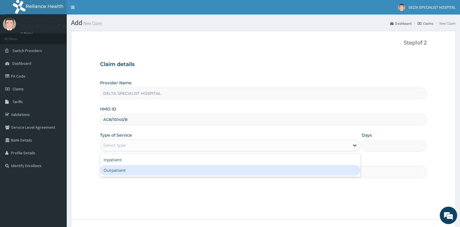
click at [119, 167] on div "Outpatient" at bounding box center [230, 170] width 260 height 10
type input "1"
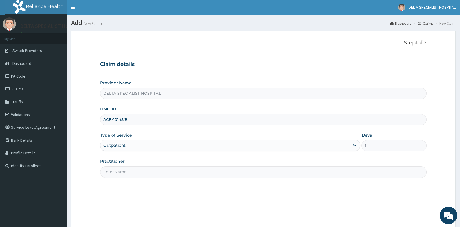
click at [119, 167] on input "Practitioner" at bounding box center [263, 171] width 326 height 11
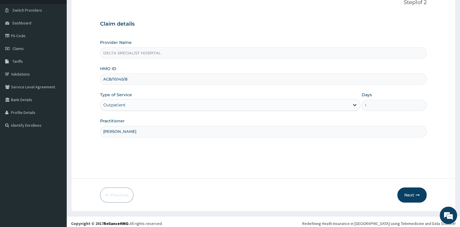
scroll to position [44, 0]
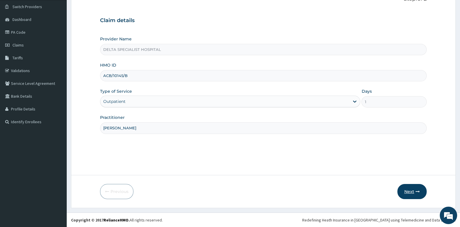
type input "DR ADAM I"
click at [408, 191] on button "Next" at bounding box center [411, 191] width 29 height 15
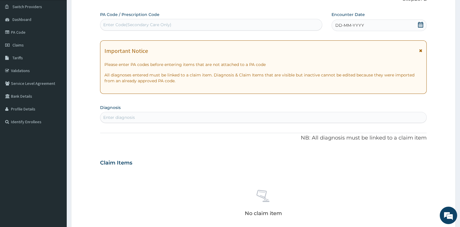
drag, startPoint x: 421, startPoint y: 22, endPoint x: 416, endPoint y: 26, distance: 6.4
click at [421, 23] on icon at bounding box center [421, 25] width 6 height 6
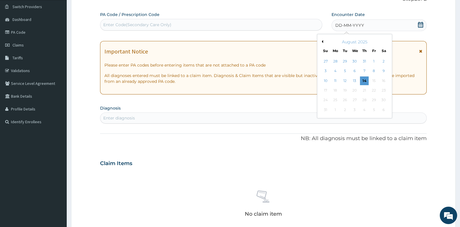
click at [322, 42] on button "Previous Month" at bounding box center [321, 41] width 3 height 3
click at [365, 68] on div "12" at bounding box center [364, 71] width 9 height 9
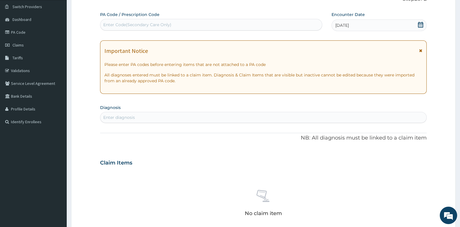
click at [119, 115] on div "Enter diagnosis" at bounding box center [119, 117] width 32 height 6
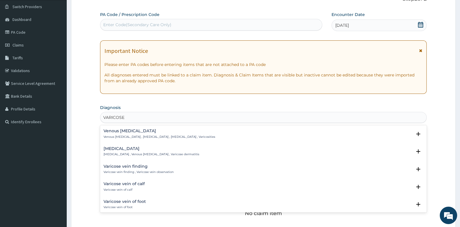
type input "VARICOSE"
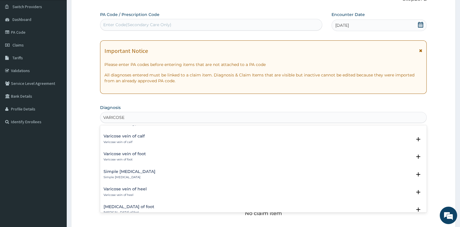
scroll to position [58, 0]
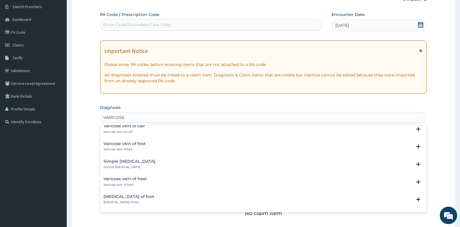
click at [120, 166] on p "Simple [MEDICAL_DATA]" at bounding box center [130, 167] width 52 height 4
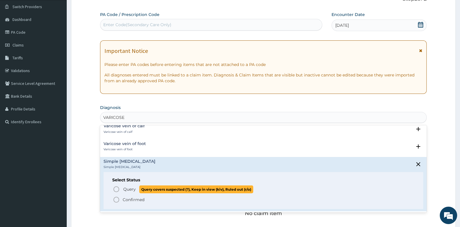
click at [116, 187] on icon "status option query" at bounding box center [116, 188] width 7 height 7
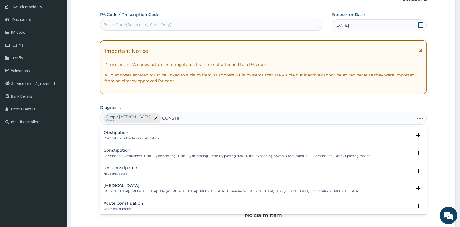
type input "CONSTIPA"
click at [118, 149] on h4 "Constipation" at bounding box center [237, 150] width 267 height 4
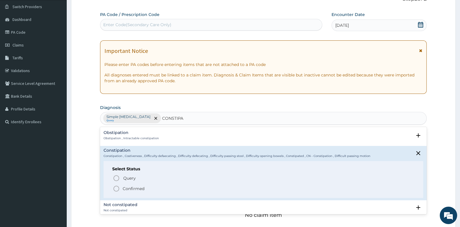
click at [117, 186] on icon "status option filled" at bounding box center [116, 188] width 7 height 7
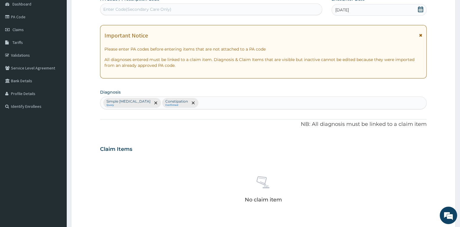
scroll to position [73, 0]
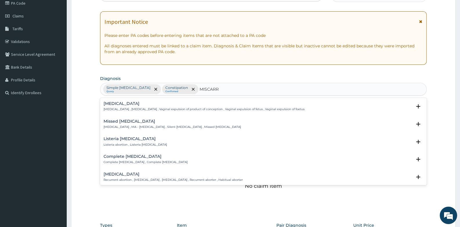
type input "MISCARRI"
click at [120, 108] on p "Spontaneous abortion , Miscarriage , Vaginal expulsion of product of conception…" at bounding box center [204, 109] width 201 height 4
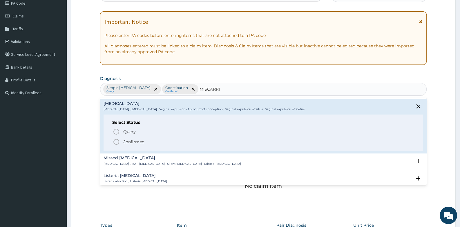
click at [116, 140] on icon "status option filled" at bounding box center [116, 141] width 7 height 7
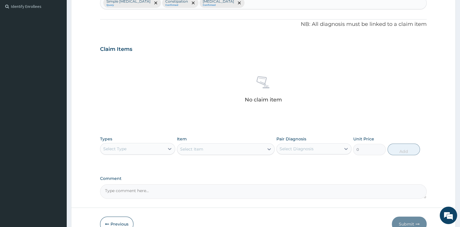
scroll to position [191, 0]
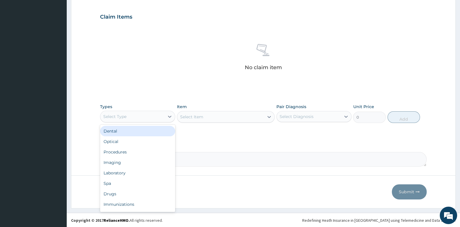
drag, startPoint x: 140, startPoint y: 116, endPoint x: 139, endPoint y: 144, distance: 28.1
click at [140, 116] on div "Select Type" at bounding box center [132, 116] width 64 height 9
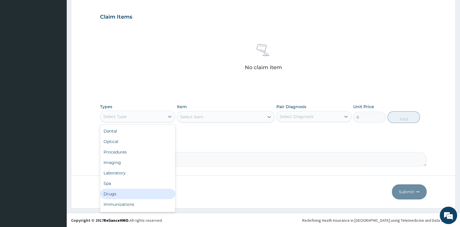
click at [135, 190] on div "Drugs" at bounding box center [137, 193] width 75 height 10
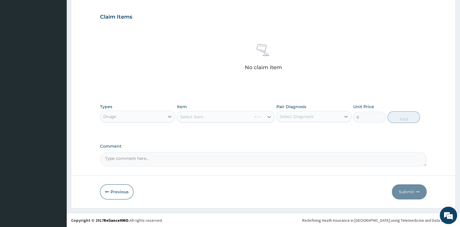
click at [213, 119] on div "Select Item" at bounding box center [226, 117] width 98 height 12
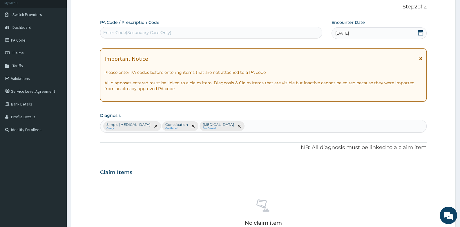
scroll to position [0, 0]
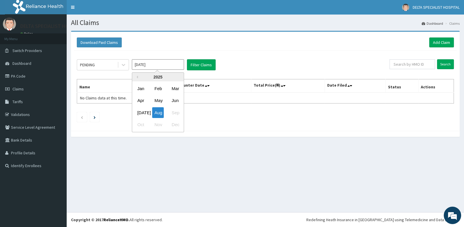
click at [170, 61] on input "Aug 2025" at bounding box center [158, 64] width 52 height 10
click at [172, 98] on div "Jun" at bounding box center [175, 100] width 12 height 11
type input "Jun 2025"
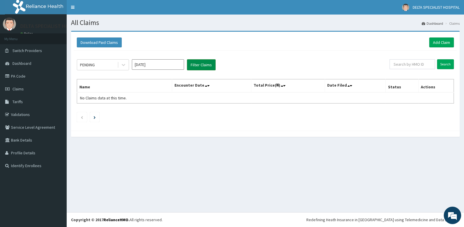
click at [200, 65] on button "Filter Claims" at bounding box center [201, 64] width 29 height 11
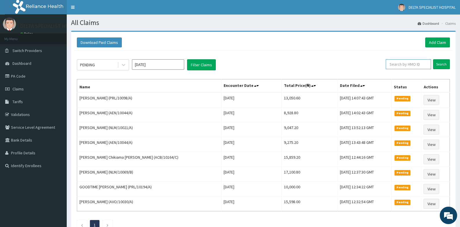
click at [396, 63] on input "text" at bounding box center [408, 64] width 45 height 10
click at [442, 60] on input "Search" at bounding box center [441, 64] width 17 height 10
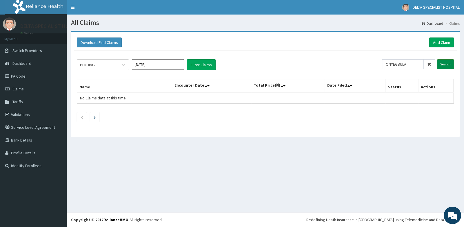
click at [447, 64] on input "Search" at bounding box center [445, 64] width 17 height 10
drag, startPoint x: 420, startPoint y: 66, endPoint x: 381, endPoint y: 67, distance: 39.2
click at [381, 67] on div "PENDING Jun 2025 Filter Claims ONYEGBULA Search" at bounding box center [265, 64] width 377 height 11
type input "ACB/10868/D"
click at [447, 62] on input "Search" at bounding box center [445, 64] width 17 height 10
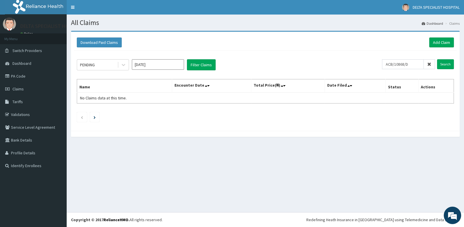
click at [153, 64] on input "Jun 2025" at bounding box center [158, 64] width 52 height 10
click at [202, 66] on button "Filter Claims" at bounding box center [201, 64] width 29 height 11
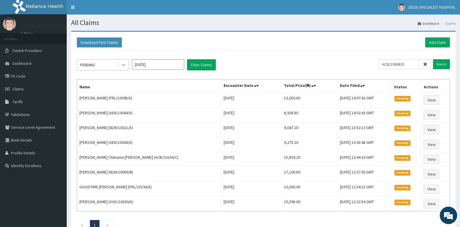
click at [124, 65] on icon at bounding box center [123, 65] width 3 height 2
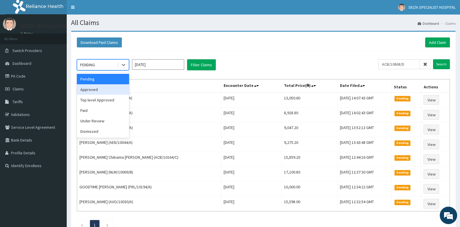
click at [109, 87] on div "Approved" at bounding box center [103, 89] width 52 height 10
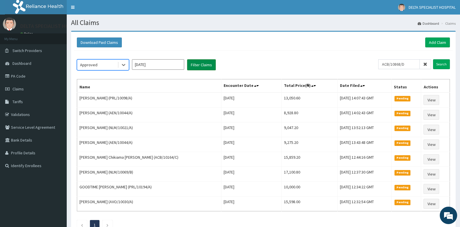
click at [194, 65] on button "Filter Claims" at bounding box center [201, 64] width 29 height 11
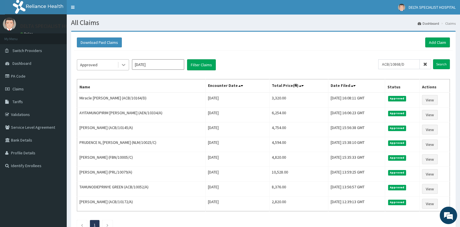
click at [120, 65] on div at bounding box center [123, 64] width 10 height 10
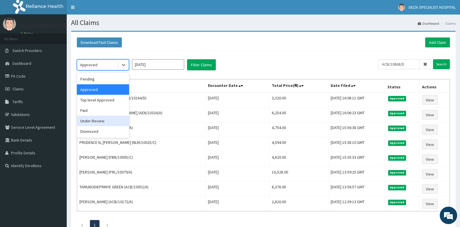
click at [111, 121] on div "Under Review" at bounding box center [103, 120] width 52 height 10
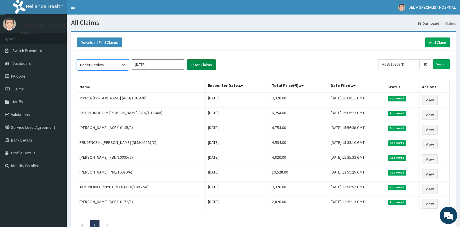
click at [207, 64] on button "Filter Claims" at bounding box center [201, 64] width 29 height 11
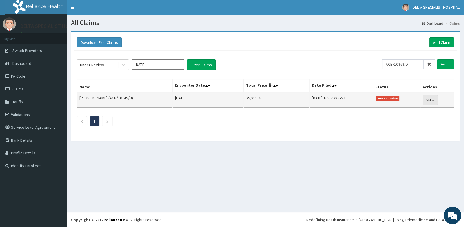
click at [431, 99] on link "View" at bounding box center [431, 100] width 16 height 10
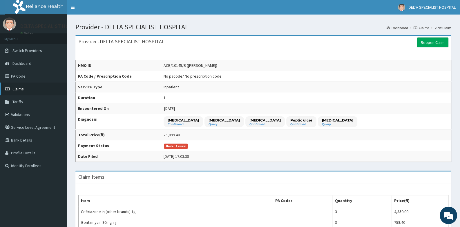
click at [17, 88] on span "Claims" at bounding box center [17, 88] width 11 height 5
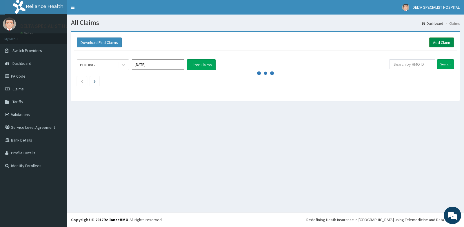
click at [439, 44] on link "Add Claim" at bounding box center [442, 42] width 25 height 10
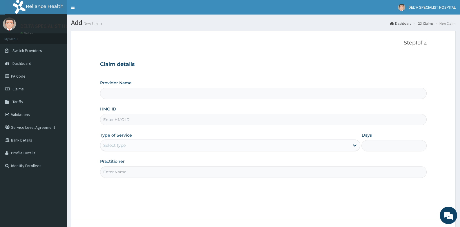
click at [148, 123] on input "HMO ID" at bounding box center [263, 119] width 326 height 11
type input "AC"
type input "DELTA SPECIALIST HOSPITAL"
type input "ACB/10145/B"
click at [133, 146] on div "Select type" at bounding box center [224, 144] width 249 height 9
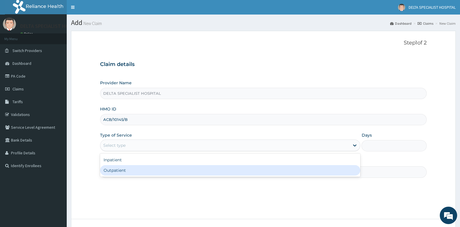
click at [131, 173] on div "Outpatient" at bounding box center [230, 170] width 260 height 10
type input "1"
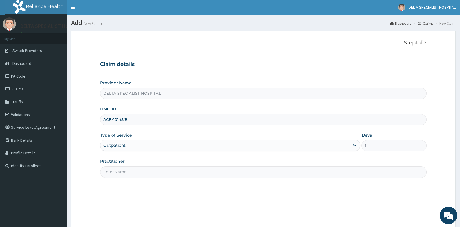
click at [132, 172] on input "Practitioner" at bounding box center [263, 171] width 326 height 11
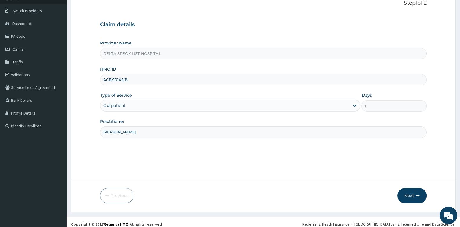
scroll to position [44, 0]
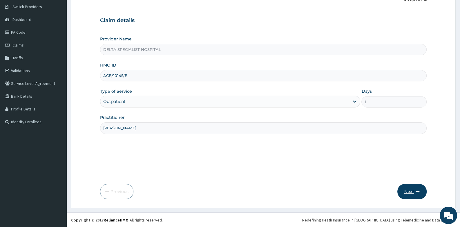
type input "[PERSON_NAME]"
click at [405, 191] on button "Next" at bounding box center [411, 191] width 29 height 15
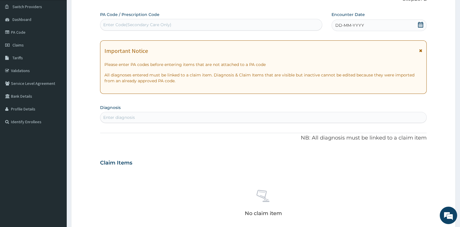
drag, startPoint x: 420, startPoint y: 23, endPoint x: 400, endPoint y: 30, distance: 21.2
click at [419, 23] on icon at bounding box center [421, 25] width 6 height 6
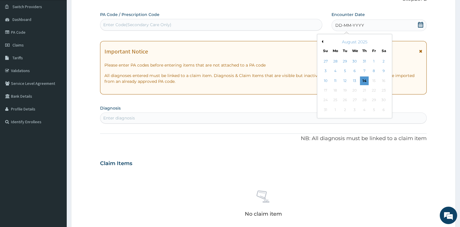
click at [322, 41] on button "Previous Month" at bounding box center [321, 41] width 3 height 3
click at [365, 70] on div "12" at bounding box center [364, 71] width 9 height 9
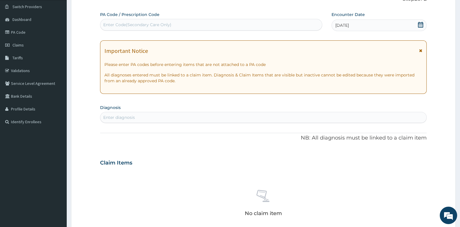
click at [202, 116] on div "Enter diagnosis" at bounding box center [263, 117] width 326 height 9
type input "VARICOSE"
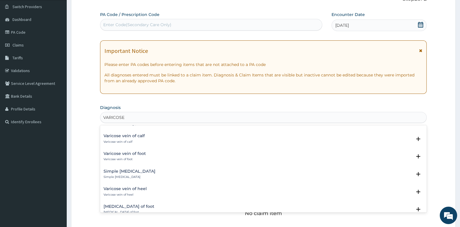
scroll to position [58, 0]
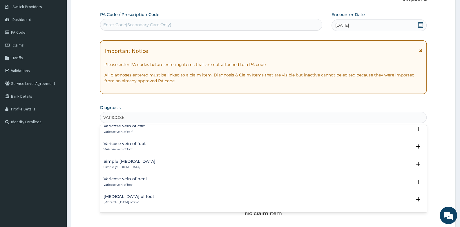
click at [128, 165] on p "Simple [MEDICAL_DATA]" at bounding box center [130, 167] width 52 height 4
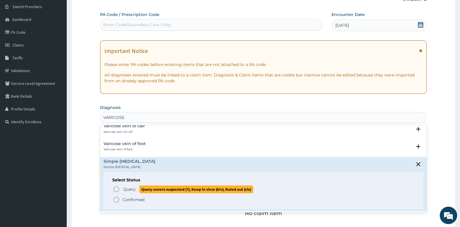
click at [115, 188] on icon "status option query" at bounding box center [116, 188] width 7 height 7
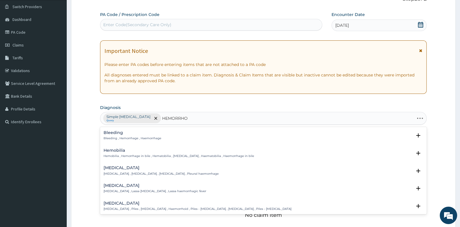
type input "HEMORRHOI"
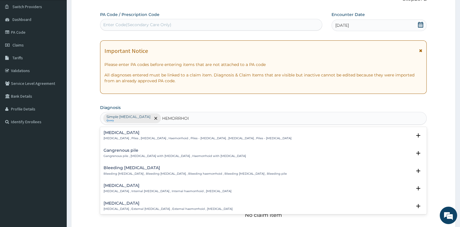
click at [114, 134] on h4 "[MEDICAL_DATA]" at bounding box center [198, 132] width 188 height 4
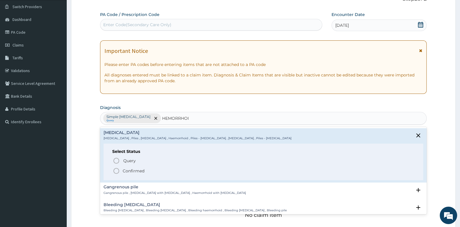
click at [114, 172] on icon "status option filled" at bounding box center [116, 170] width 7 height 7
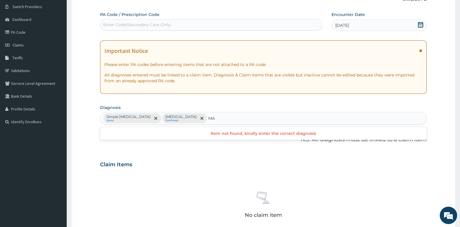
type input "M"
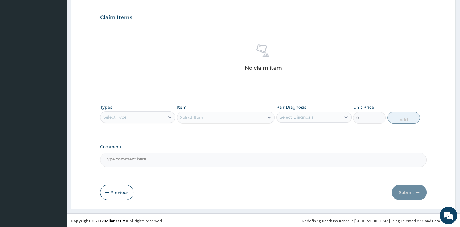
scroll to position [191, 0]
drag, startPoint x: 148, startPoint y: 115, endPoint x: 150, endPoint y: 121, distance: 6.1
click at [148, 117] on div "Select Type" at bounding box center [132, 116] width 64 height 9
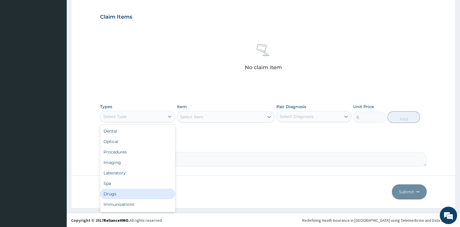
click at [142, 197] on div "Drugs" at bounding box center [137, 193] width 75 height 10
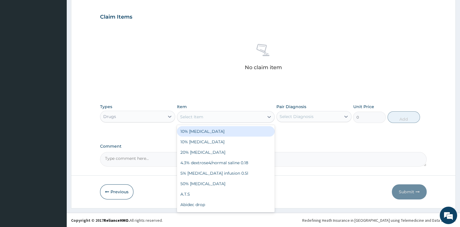
click at [225, 115] on div "Select Item" at bounding box center [220, 116] width 87 height 9
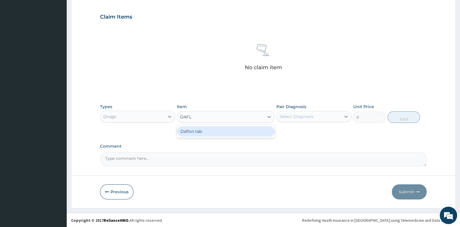
type input "DAFLO"
click at [230, 135] on div "Daflon tab" at bounding box center [226, 131] width 98 height 10
type input "200"
click at [292, 113] on div "Select Diagnosis" at bounding box center [297, 116] width 34 height 6
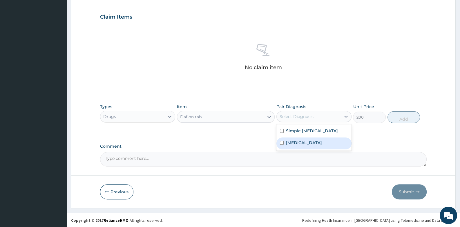
click at [294, 143] on label "[MEDICAL_DATA]" at bounding box center [304, 143] width 36 height 6
checkbox input "true"
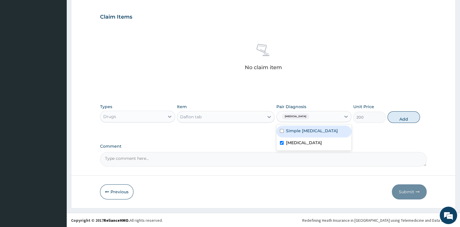
click at [294, 132] on label "Simple [MEDICAL_DATA]" at bounding box center [312, 131] width 52 height 6
checkbox input "true"
click at [400, 118] on button "Add" at bounding box center [404, 117] width 33 height 12
type input "0"
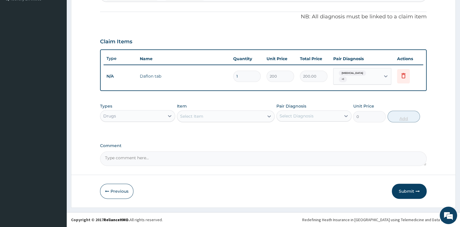
scroll to position [163, 0]
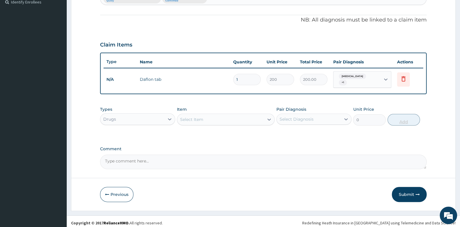
type input "14"
type input "2800.00"
type input "14"
click at [205, 116] on div "Select Item" at bounding box center [220, 119] width 87 height 9
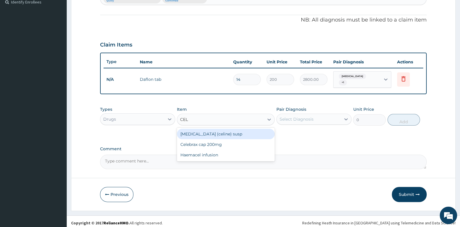
type input "CELE"
click at [212, 128] on div "Celebrax cap 200mg" at bounding box center [226, 133] width 98 height 10
type input "300"
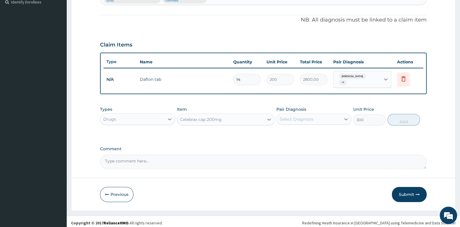
click at [302, 116] on div "Select Diagnosis" at bounding box center [297, 119] width 34 height 6
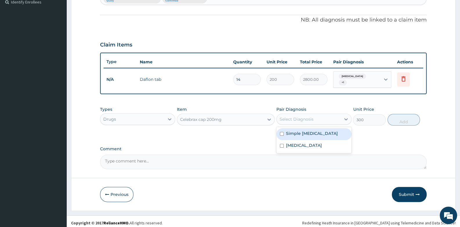
click at [303, 132] on label "Simple [MEDICAL_DATA]" at bounding box center [312, 133] width 52 height 6
checkbox input "true"
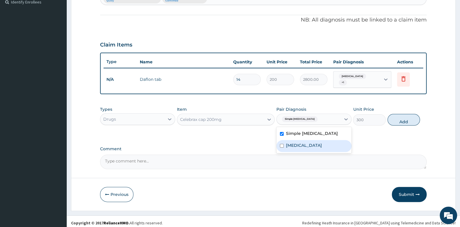
click at [303, 143] on label "[MEDICAL_DATA]" at bounding box center [304, 145] width 36 height 6
checkbox input "true"
click at [405, 120] on button "Add" at bounding box center [404, 120] width 33 height 12
type input "0"
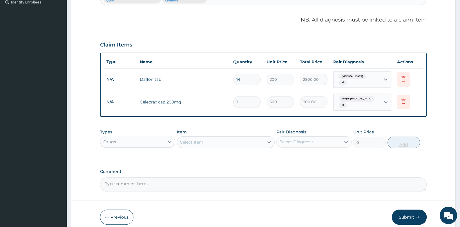
type input "10"
type input "3000.00"
type input "10"
click at [214, 137] on div "Select Item" at bounding box center [220, 141] width 87 height 9
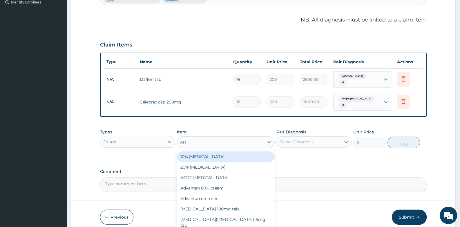
type input "ANU"
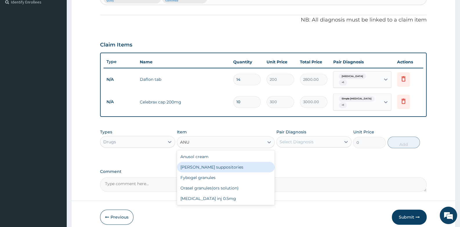
click at [215, 162] on div "[PERSON_NAME] suppositories" at bounding box center [226, 167] width 98 height 10
type input "175"
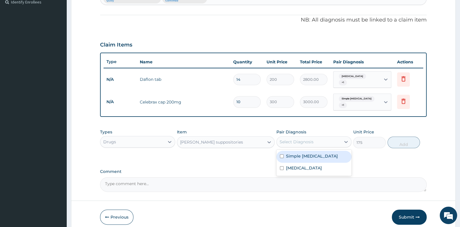
click at [297, 139] on div "Select Diagnosis" at bounding box center [297, 142] width 34 height 6
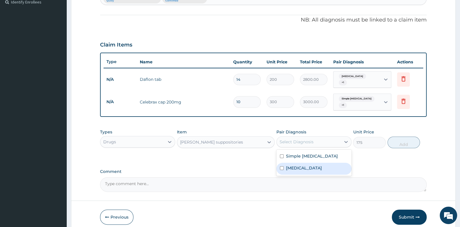
click at [298, 165] on label "[MEDICAL_DATA]" at bounding box center [304, 168] width 36 height 6
checkbox input "true"
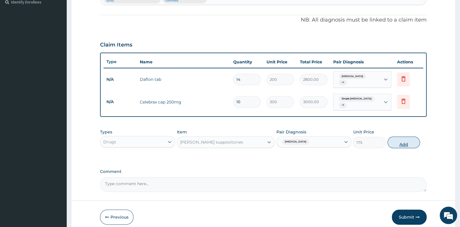
click at [403, 139] on button "Add" at bounding box center [404, 142] width 33 height 12
type input "0"
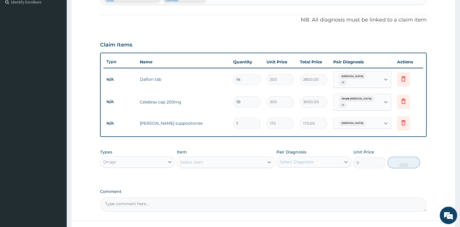
type input "0.00"
type input "7"
type input "1225.00"
type input "7"
click at [197, 160] on div "Select Item" at bounding box center [191, 162] width 23 height 6
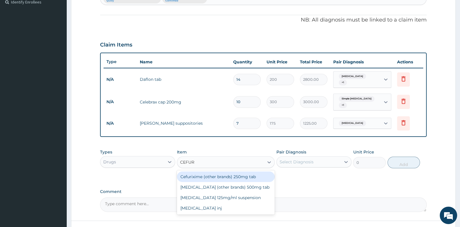
type input "CEFURO"
click at [218, 177] on div "[MEDICAL_DATA] (other brands) 500mg tab" at bounding box center [226, 176] width 98 height 10
type input "100"
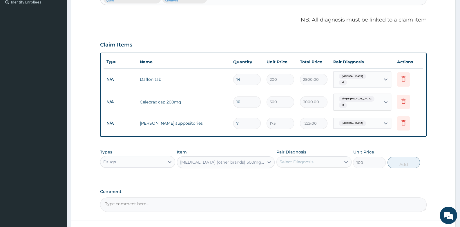
click at [316, 162] on div "Select Diagnosis" at bounding box center [309, 161] width 64 height 9
click at [306, 174] on label "Simple [MEDICAL_DATA]" at bounding box center [312, 176] width 52 height 6
checkbox input "true"
click at [399, 162] on button "Add" at bounding box center [404, 162] width 33 height 12
type input "0"
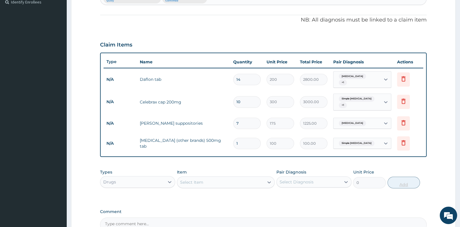
type input "14"
type input "1400.00"
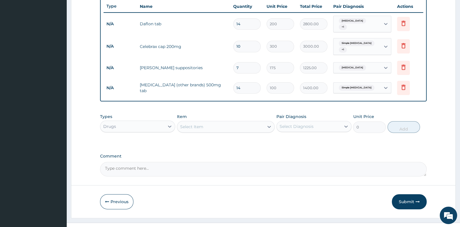
scroll to position [226, 0]
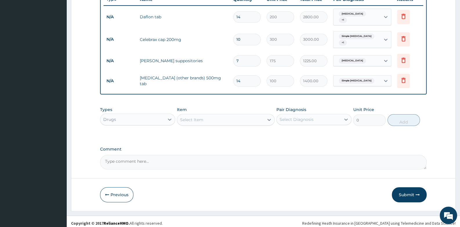
type input "14"
click at [213, 118] on div "Select Item" at bounding box center [220, 119] width 87 height 9
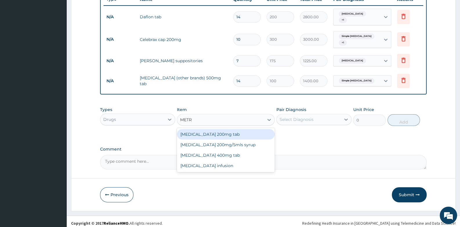
type input "METRO"
click at [222, 134] on div "[MEDICAL_DATA] 200mg tab" at bounding box center [226, 134] width 98 height 10
type input "56"
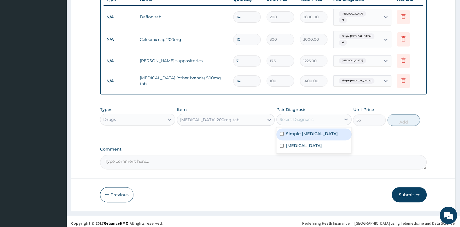
click at [306, 116] on div "Select Diagnosis" at bounding box center [297, 119] width 34 height 6
click at [310, 131] on label "Simple [MEDICAL_DATA]" at bounding box center [312, 134] width 52 height 6
checkbox input "true"
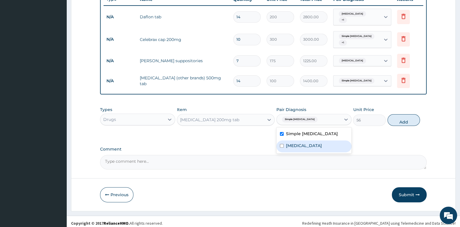
click at [313, 142] on label "[MEDICAL_DATA]" at bounding box center [304, 145] width 36 height 6
checkbox input "true"
click at [408, 118] on button "Add" at bounding box center [404, 120] width 33 height 12
type input "0"
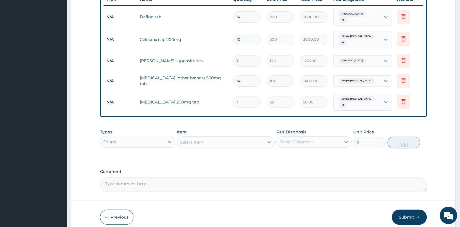
type input "0.00"
type input "4"
type input "224.00"
type input "42"
type input "2352.00"
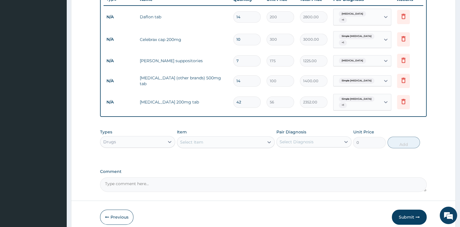
type input "42"
drag, startPoint x: 157, startPoint y: 136, endPoint x: 157, endPoint y: 144, distance: 7.6
click at [157, 138] on div "Drugs" at bounding box center [132, 141] width 64 height 9
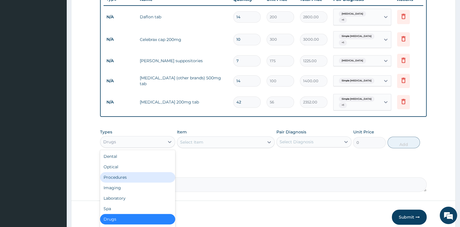
click at [157, 172] on div "Procedures" at bounding box center [137, 177] width 75 height 10
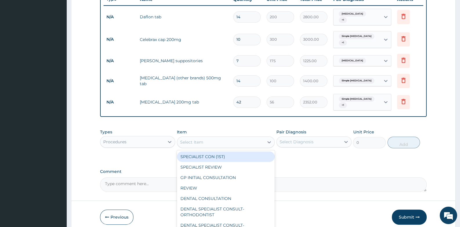
click at [221, 137] on div "Select Item" at bounding box center [220, 141] width 87 height 9
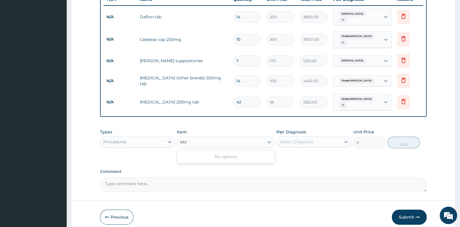
type input "M"
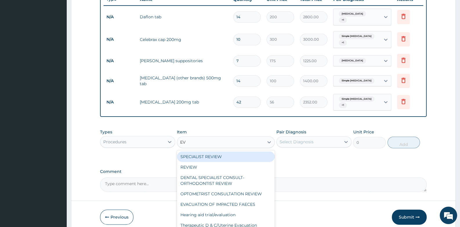
type input "EVA"
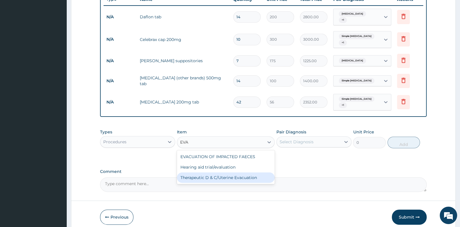
click at [220, 176] on div "Therapeutic D & C/Uterine Evacuation" at bounding box center [226, 177] width 98 height 10
type input "35000"
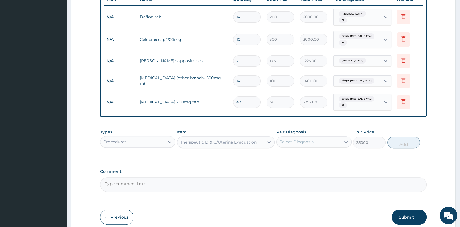
click at [312, 139] on div "Select Diagnosis" at bounding box center [297, 142] width 34 height 6
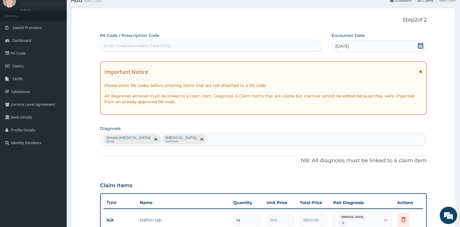
scroll to position [23, 0]
click at [210, 143] on div "Simple [MEDICAL_DATA] Query [MEDICAL_DATA] Confirmed" at bounding box center [263, 139] width 326 height 12
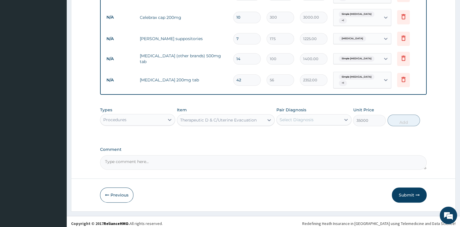
scroll to position [248, 0]
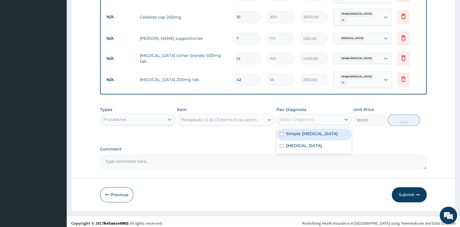
click at [286, 116] on div "Select Diagnosis" at bounding box center [297, 119] width 34 height 6
click at [281, 132] on input "checkbox" at bounding box center [282, 134] width 4 height 4
checkbox input "true"
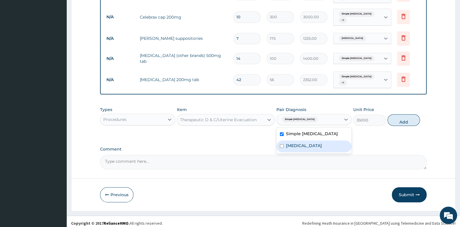
click at [281, 144] on input "checkbox" at bounding box center [282, 146] width 4 height 4
checkbox input "true"
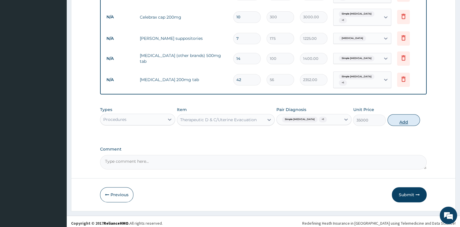
click at [410, 115] on button "Add" at bounding box center [404, 120] width 33 height 12
type input "0"
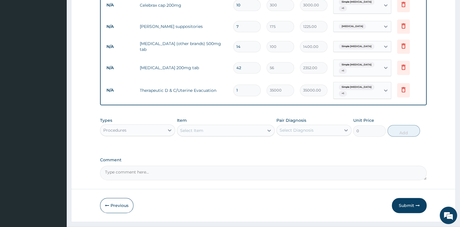
scroll to position [270, 0]
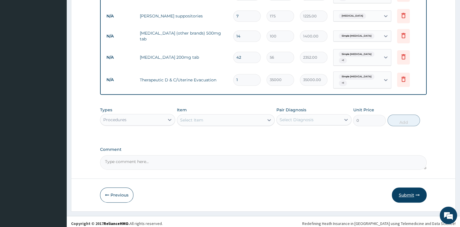
click at [408, 188] on button "Submit" at bounding box center [409, 194] width 35 height 15
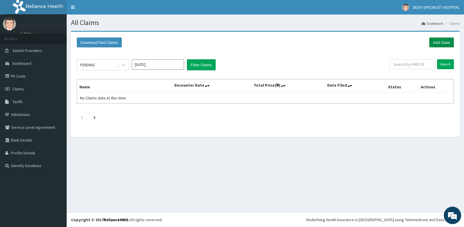
click at [448, 42] on link "Add Claim" at bounding box center [442, 42] width 25 height 10
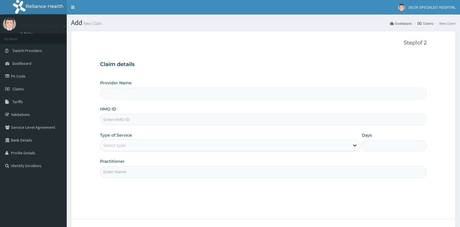
click at [126, 118] on input "HMO ID" at bounding box center [263, 119] width 326 height 11
type input "AC"
type input "DELTA SPECIALIST HOSPITAL"
type input "ACB/10079/A"
click at [130, 145] on div "Select type" at bounding box center [224, 144] width 249 height 9
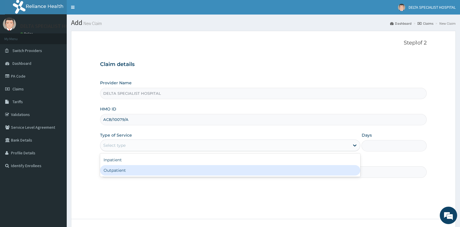
click at [128, 173] on div "Outpatient" at bounding box center [230, 170] width 260 height 10
type input "1"
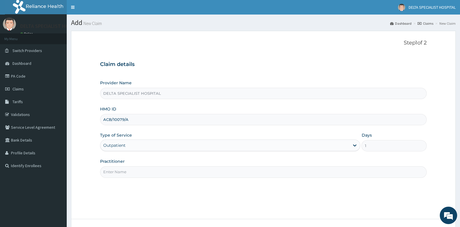
click at [128, 173] on input "Practitioner" at bounding box center [263, 171] width 326 height 11
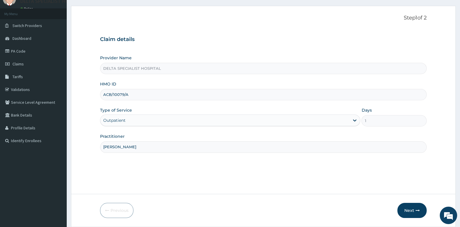
scroll to position [44, 0]
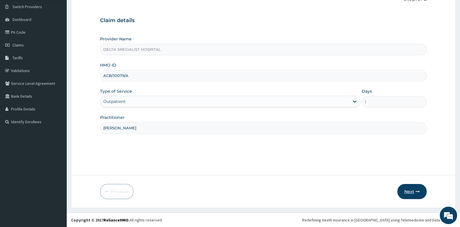
type input "DR ADAM I"
click at [412, 191] on button "Next" at bounding box center [411, 191] width 29 height 15
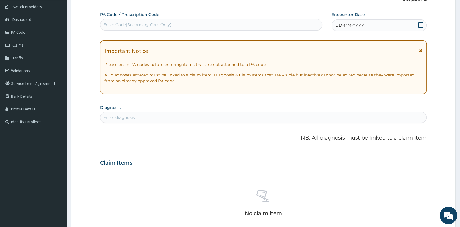
drag, startPoint x: 421, startPoint y: 23, endPoint x: 400, endPoint y: 29, distance: 21.6
click at [420, 23] on icon at bounding box center [421, 25] width 6 height 6
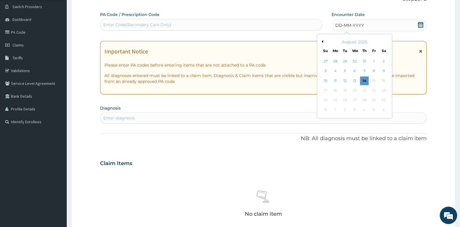
click at [322, 41] on button "Previous Month" at bounding box center [321, 41] width 3 height 3
click at [371, 67] on div "13" at bounding box center [374, 71] width 9 height 9
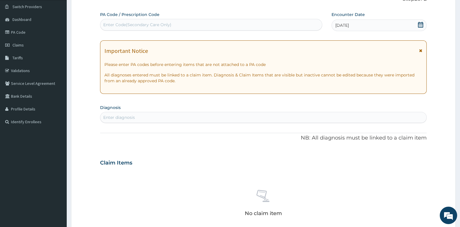
click at [174, 119] on div "Enter diagnosis" at bounding box center [263, 117] width 326 height 9
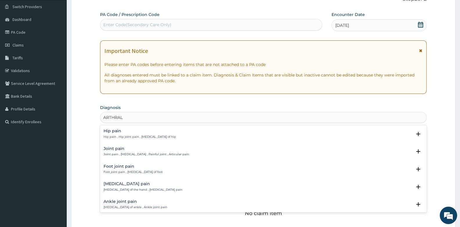
click at [114, 128] on h4 "Hip pain" at bounding box center [140, 130] width 73 height 4
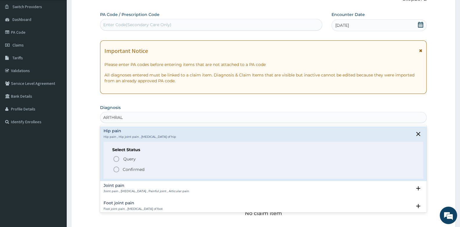
type input "ARTHRAL"
click at [95, 130] on form "Step 2 of 2 PA Code / Prescription Code Enter Code(Secondary Care Only) Encount…" at bounding box center [263, 170] width 385 height 367
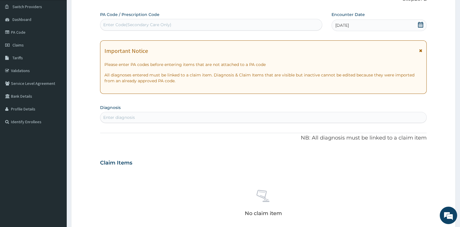
click at [139, 114] on div "Enter diagnosis" at bounding box center [263, 117] width 326 height 9
type input "ARTHR"
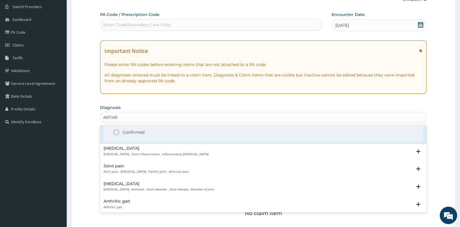
scroll to position [58, 0]
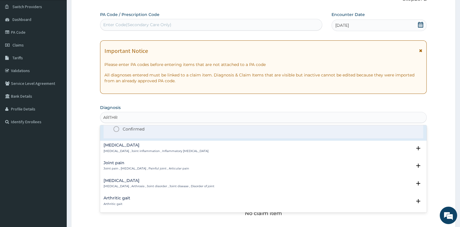
click at [116, 163] on h4 "Joint pain" at bounding box center [147, 162] width 86 height 4
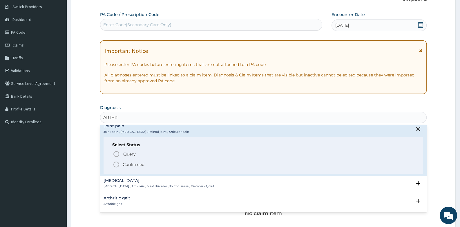
click at [115, 162] on icon "status option filled" at bounding box center [116, 164] width 7 height 7
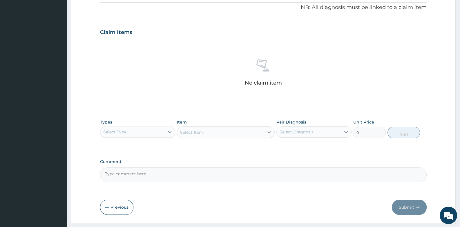
scroll to position [189, 0]
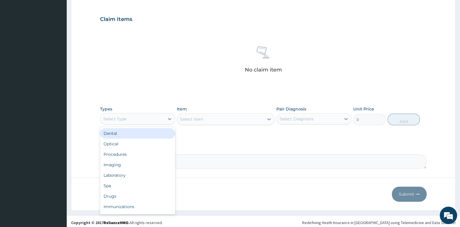
click at [140, 117] on div "Select Type" at bounding box center [132, 118] width 64 height 9
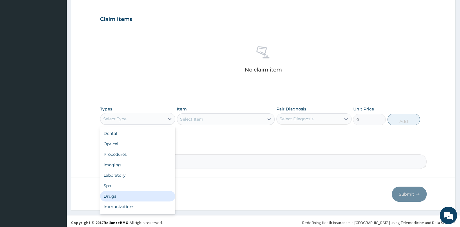
click at [133, 198] on div "Drugs" at bounding box center [137, 196] width 75 height 10
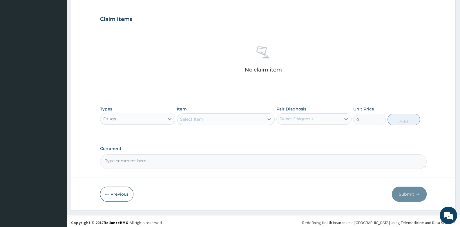
click at [228, 119] on div "Select Item" at bounding box center [220, 118] width 87 height 9
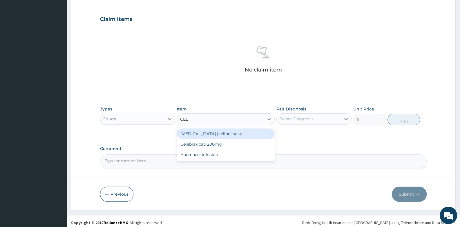
type input "CELE"
click at [233, 130] on div "Celebrax cap 200mg" at bounding box center [226, 133] width 98 height 10
type input "300"
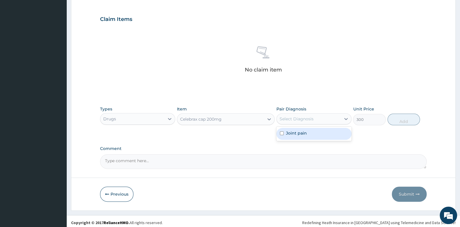
click at [290, 114] on div "Select Diagnosis" at bounding box center [309, 118] width 64 height 9
drag, startPoint x: 295, startPoint y: 131, endPoint x: 380, endPoint y: 126, distance: 85.7
click at [295, 131] on label "Joint pain" at bounding box center [296, 133] width 21 height 6
checkbox input "true"
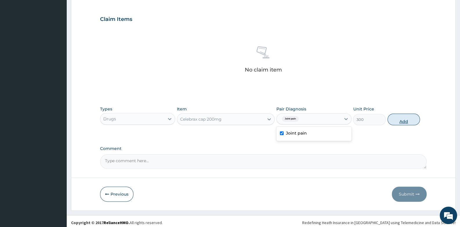
click at [403, 120] on button "Add" at bounding box center [404, 119] width 33 height 12
type input "0"
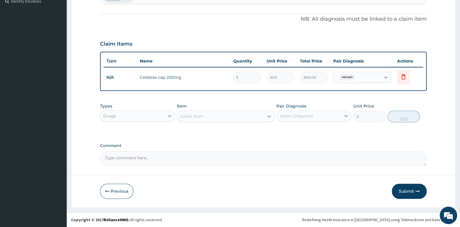
scroll to position [163, 0]
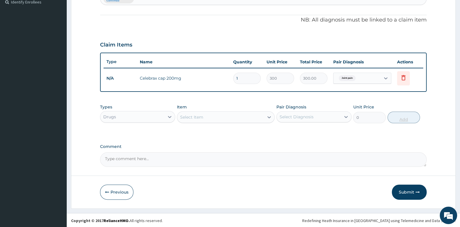
type input "14"
type input "4200.00"
type input "14"
click at [207, 111] on div "Select Item" at bounding box center [226, 117] width 98 height 12
type input "PARA"
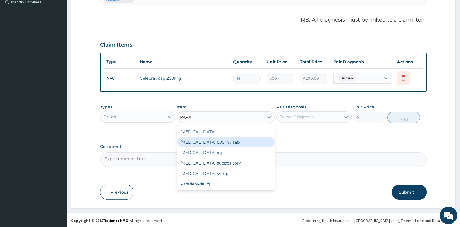
click at [212, 143] on div "Paracetamol 500mg tab" at bounding box center [226, 142] width 98 height 10
type input "10"
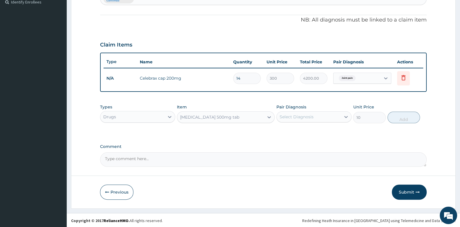
drag, startPoint x: 331, startPoint y: 110, endPoint x: 328, endPoint y: 122, distance: 13.1
click at [331, 115] on div "Pair Diagnosis Select Diagnosis" at bounding box center [313, 113] width 75 height 19
click at [331, 116] on div "Select Diagnosis" at bounding box center [309, 116] width 64 height 9
click at [328, 133] on div "Joint pain" at bounding box center [313, 132] width 75 height 12
checkbox input "true"
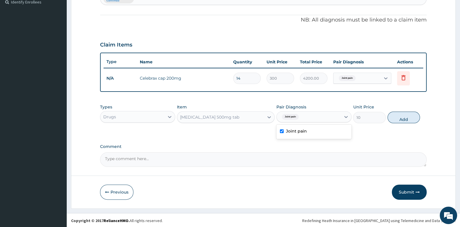
click at [403, 116] on button "Add" at bounding box center [404, 117] width 33 height 12
type input "0"
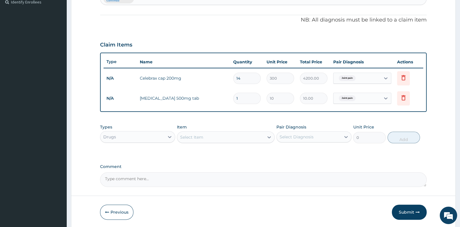
type input "18"
type input "180.00"
type input "18"
click at [204, 133] on div "Select Item" at bounding box center [220, 136] width 87 height 9
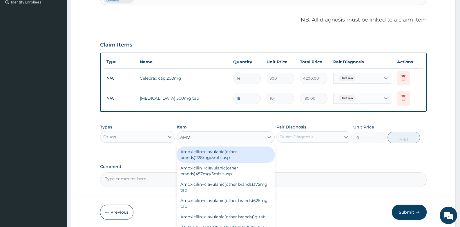
type input "AMOX"
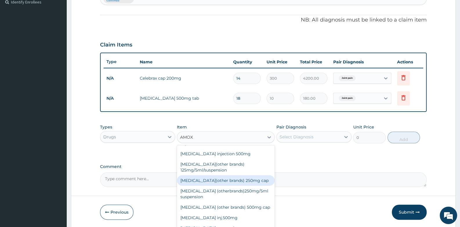
scroll to position [116, 0]
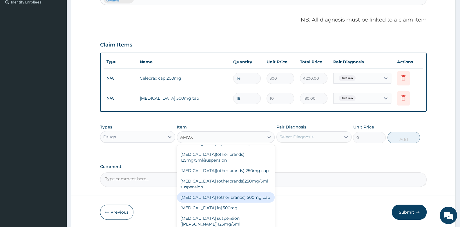
click at [225, 192] on div "Amoxycillin (other brands) 500mg cap" at bounding box center [226, 197] width 98 height 10
type input "40"
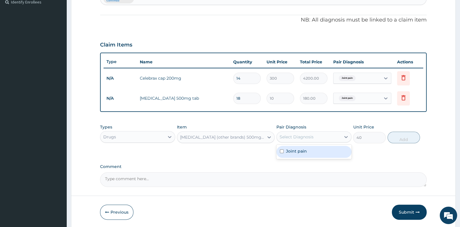
click at [317, 133] on div "Select Diagnosis" at bounding box center [309, 136] width 64 height 9
drag, startPoint x: 313, startPoint y: 150, endPoint x: 328, endPoint y: 146, distance: 15.5
click at [316, 150] on div "Joint pain" at bounding box center [313, 152] width 75 height 12
checkbox input "true"
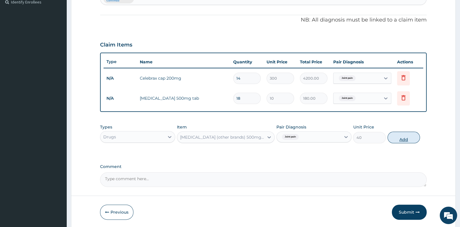
click at [411, 137] on button "Add" at bounding box center [404, 137] width 33 height 12
type input "0"
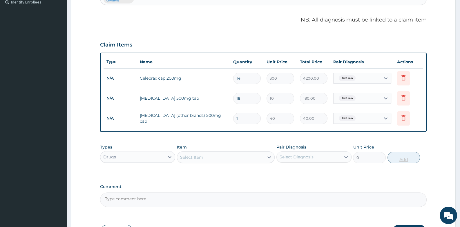
type input "10"
type input "400.00"
type input "10"
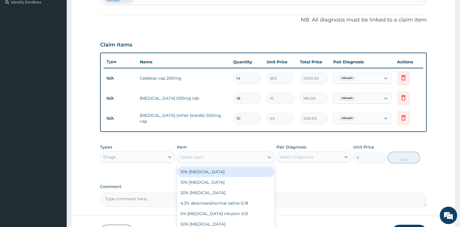
click at [207, 156] on div "Select Item" at bounding box center [220, 156] width 87 height 9
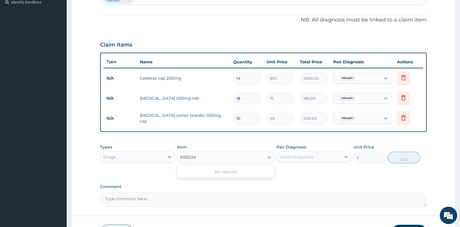
type input "PRED"
click at [237, 170] on div "Prednisolone 5mg tab" at bounding box center [226, 171] width 98 height 10
type input "12"
click at [321, 157] on div "Select Diagnosis" at bounding box center [309, 156] width 64 height 9
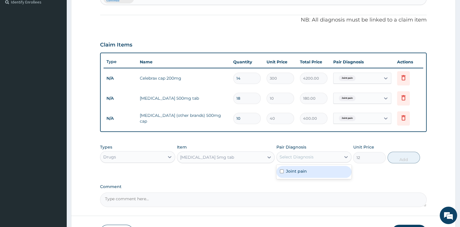
click at [313, 168] on div "Joint pain" at bounding box center [313, 172] width 75 height 12
checkbox input "true"
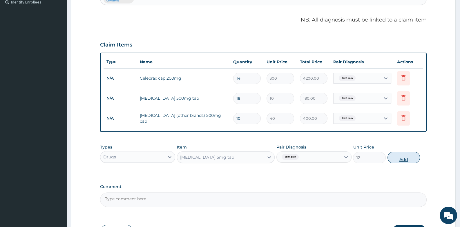
click at [406, 157] on button "Add" at bounding box center [404, 157] width 33 height 12
type input "0"
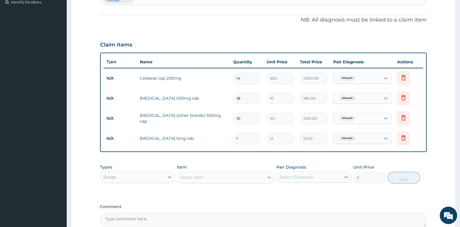
type input "10"
type input "120.00"
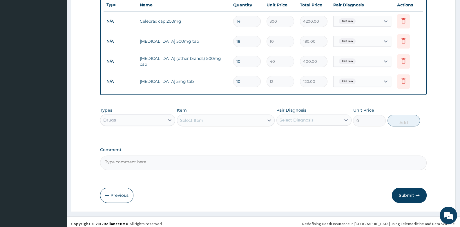
scroll to position [223, 0]
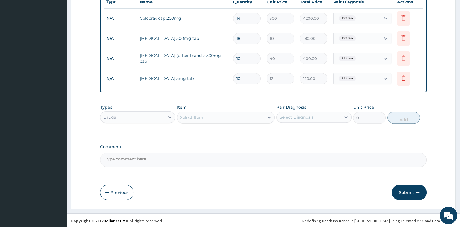
type input "10"
click at [126, 116] on div "Drugs" at bounding box center [132, 116] width 64 height 9
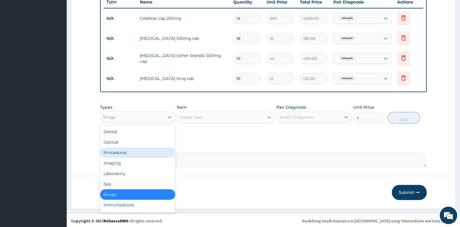
click at [138, 149] on div "Procedures" at bounding box center [137, 152] width 75 height 10
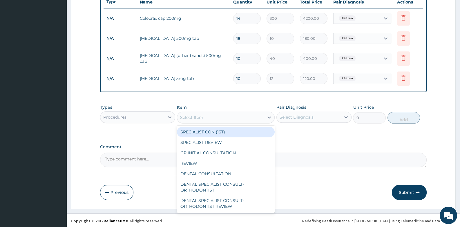
click at [202, 117] on div "Select Item" at bounding box center [191, 117] width 23 height 6
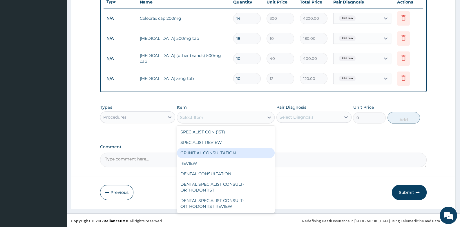
click at [207, 149] on div "GP INITIAL CONSULTATION" at bounding box center [226, 152] width 98 height 10
type input "2000"
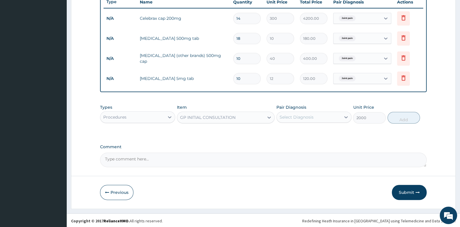
click at [304, 120] on div "Select Diagnosis" at bounding box center [309, 116] width 64 height 9
click at [300, 131] on label "Joint pain" at bounding box center [296, 131] width 21 height 6
checkbox input "true"
click at [399, 118] on button "Add" at bounding box center [404, 118] width 33 height 12
type input "0"
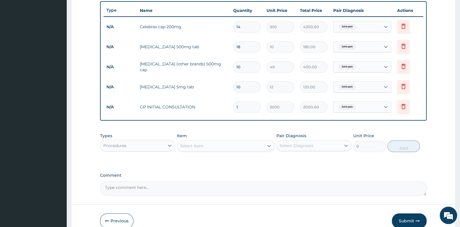
scroll to position [243, 0]
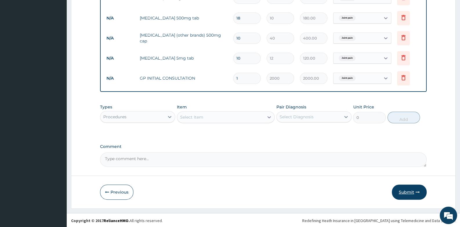
click at [403, 188] on button "Submit" at bounding box center [409, 191] width 35 height 15
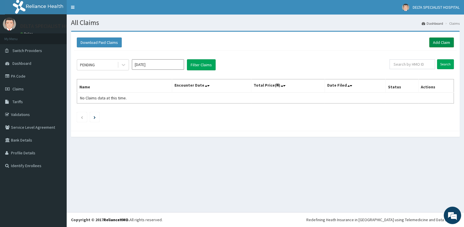
click at [440, 42] on link "Add Claim" at bounding box center [442, 42] width 25 height 10
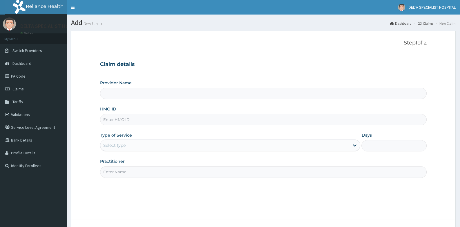
click at [130, 120] on input "HMO ID" at bounding box center [263, 119] width 326 height 11
type input "DELTA SPECIALIST HOSPITAL"
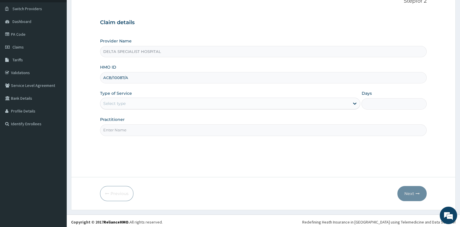
scroll to position [44, 0]
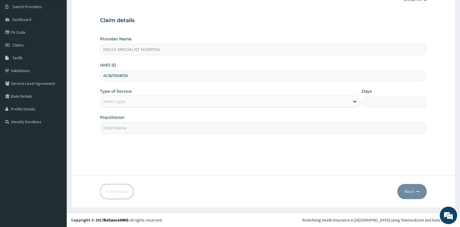
type input "ACB/10087/A"
drag, startPoint x: 134, startPoint y: 96, endPoint x: 133, endPoint y: 100, distance: 4.2
click at [133, 98] on div "Select type" at bounding box center [224, 101] width 249 height 9
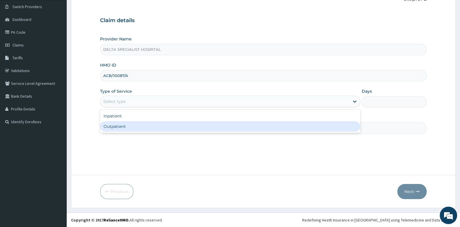
click at [131, 128] on div "Outpatient" at bounding box center [230, 126] width 260 height 10
type input "1"
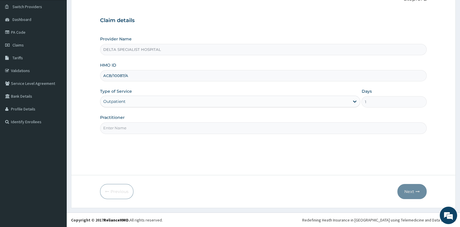
click at [131, 126] on input "Practitioner" at bounding box center [263, 127] width 326 height 11
type input "DR ADAM I"
click at [408, 189] on button "Next" at bounding box center [411, 191] width 29 height 15
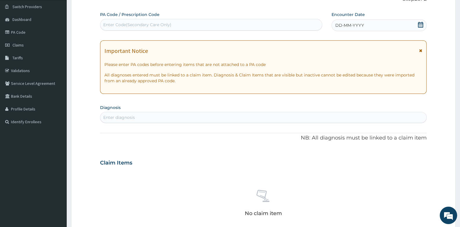
click at [423, 23] on icon at bounding box center [421, 25] width 6 height 6
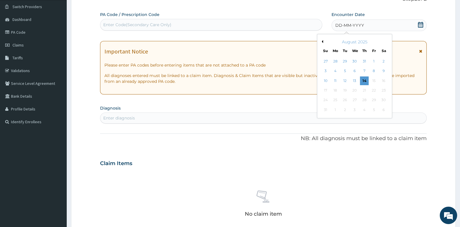
click at [323, 40] on div "August 2025" at bounding box center [355, 42] width 70 height 6
click at [321, 41] on button "Previous Month" at bounding box center [321, 41] width 3 height 3
click at [328, 79] on div "15" at bounding box center [325, 80] width 9 height 9
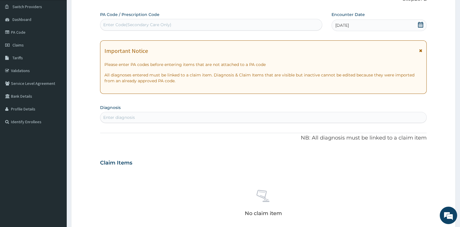
click at [192, 117] on div "Enter diagnosis" at bounding box center [263, 117] width 326 height 9
click at [185, 25] on div "Enter Code(Secondary Care Only)" at bounding box center [210, 24] width 221 height 9
type input "PA/ED715A"
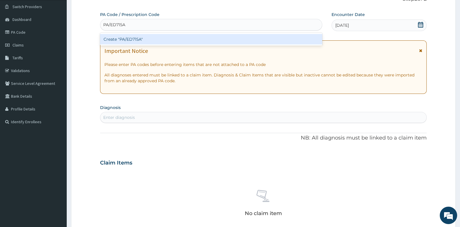
click at [131, 35] on div "Create "PA/ED715A"" at bounding box center [211, 39] width 222 height 10
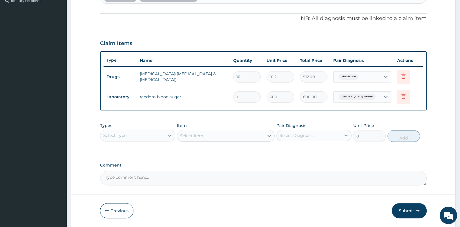
scroll to position [125, 0]
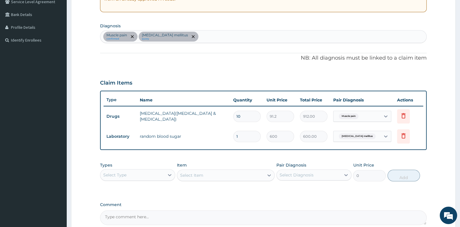
click at [219, 39] on div "Muscle pain confirmed Type 2 diabetes mellitus query" at bounding box center [263, 36] width 326 height 12
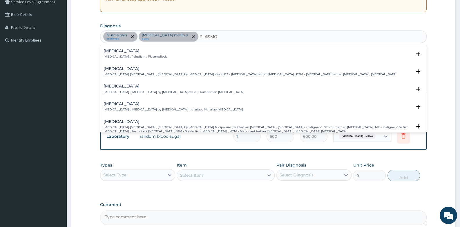
type input "PLASMOD"
click at [108, 49] on h4 "Malaria" at bounding box center [136, 51] width 64 height 4
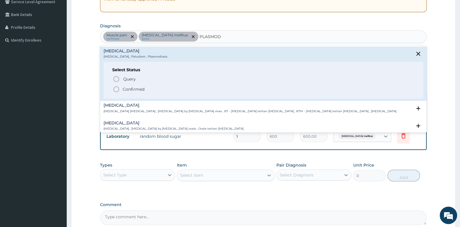
click at [117, 89] on icon "status option filled" at bounding box center [116, 89] width 7 height 7
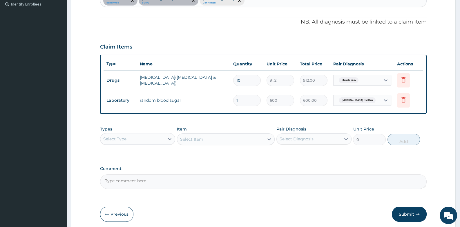
scroll to position [183, 0]
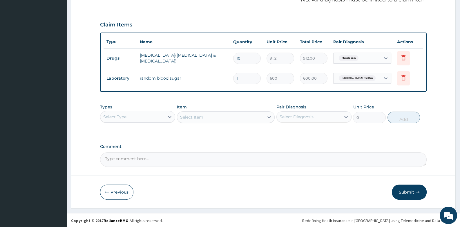
drag, startPoint x: 145, startPoint y: 115, endPoint x: 144, endPoint y: 122, distance: 6.8
click at [145, 116] on div "Select Type" at bounding box center [132, 116] width 64 height 9
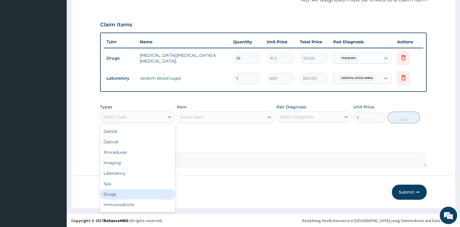
click at [133, 189] on div "Drugs" at bounding box center [137, 194] width 75 height 10
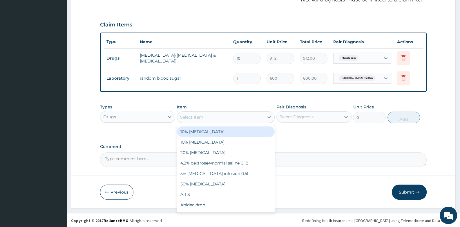
click at [226, 112] on div "Select Item" at bounding box center [220, 116] width 87 height 9
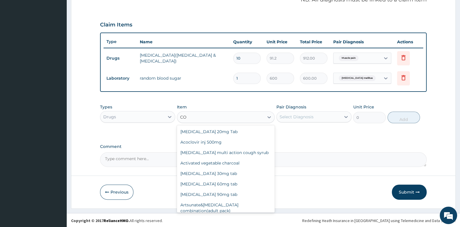
type input "COR"
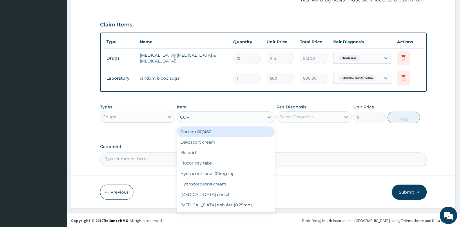
click at [229, 133] on div "Cortem 80/480" at bounding box center [226, 131] width 98 height 10
type input "320"
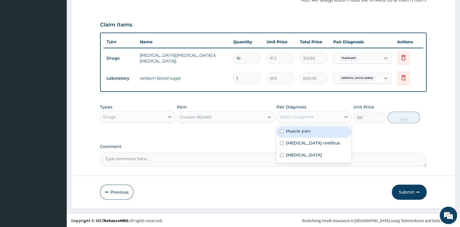
click at [303, 116] on div "Select Diagnosis" at bounding box center [297, 117] width 34 height 6
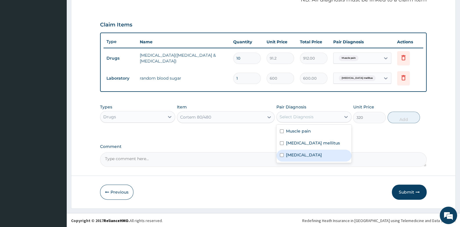
drag, startPoint x: 296, startPoint y: 155, endPoint x: 370, endPoint y: 134, distance: 76.2
click at [306, 155] on div "Malaria" at bounding box center [313, 155] width 75 height 12
checkbox input "true"
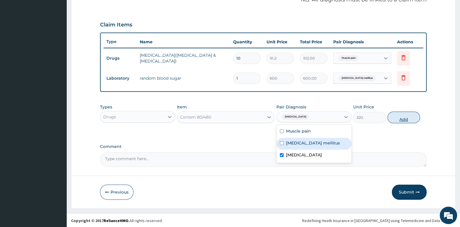
click at [408, 120] on button "Add" at bounding box center [404, 117] width 33 height 12
type input "0"
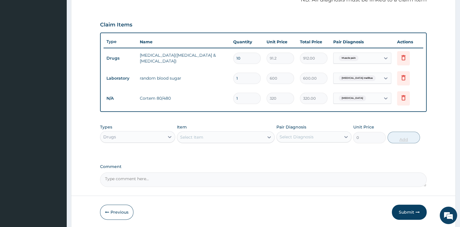
type input "0.00"
type input "6"
type input "1920.00"
type input "6"
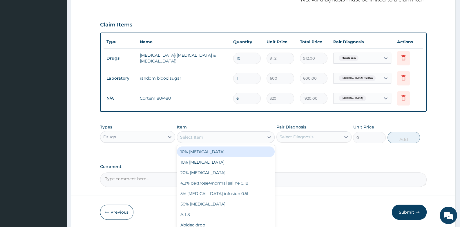
click at [216, 137] on div "Select Item" at bounding box center [220, 136] width 87 height 9
click at [160, 138] on div "Drugs" at bounding box center [132, 136] width 64 height 9
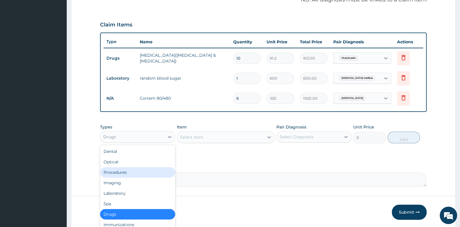
click at [152, 169] on div "Procedures" at bounding box center [137, 172] width 75 height 10
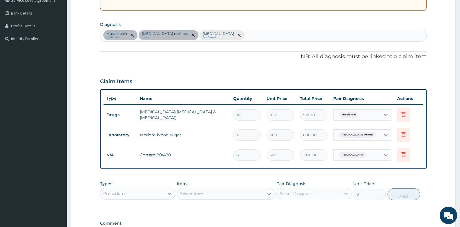
scroll to position [125, 0]
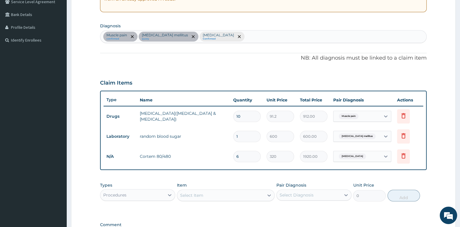
click at [194, 194] on div "Select Item" at bounding box center [191, 195] width 23 height 6
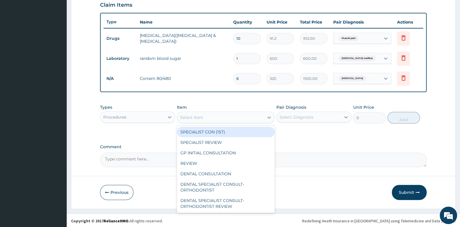
scroll to position [203, 0]
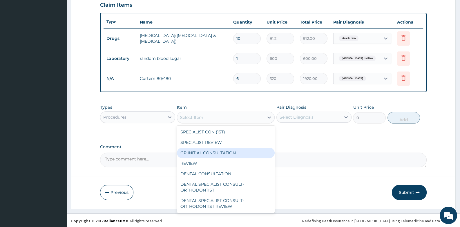
click at [220, 151] on div "GP INITIAL CONSULTATION" at bounding box center [226, 152] width 98 height 10
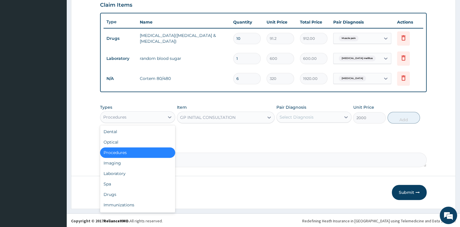
click at [157, 115] on div "Procedures" at bounding box center [132, 116] width 64 height 9
click at [135, 191] on div "Drugs" at bounding box center [137, 194] width 75 height 10
type input "0"
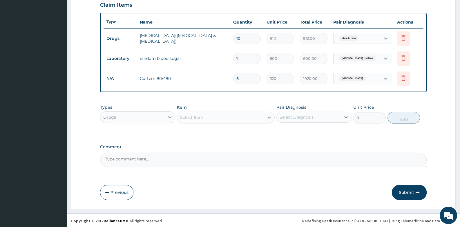
click at [209, 113] on div "Select Item" at bounding box center [220, 117] width 87 height 9
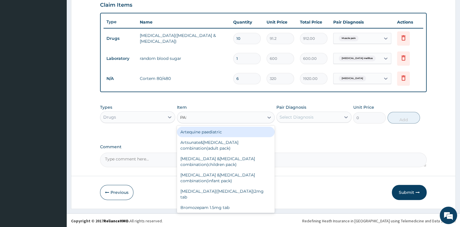
type input "PARAC"
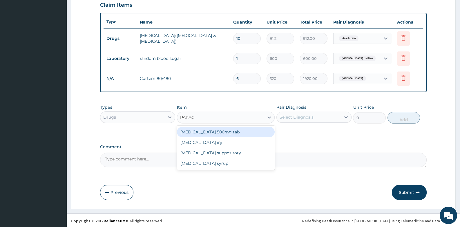
click at [210, 129] on div "Paracetamol 500mg tab" at bounding box center [226, 131] width 98 height 10
type input "10"
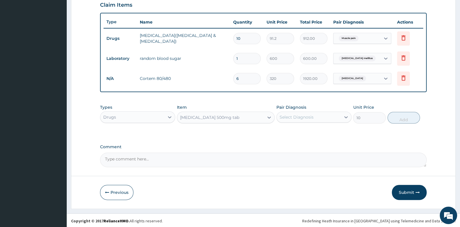
click at [294, 115] on div "Select Diagnosis" at bounding box center [297, 117] width 34 height 6
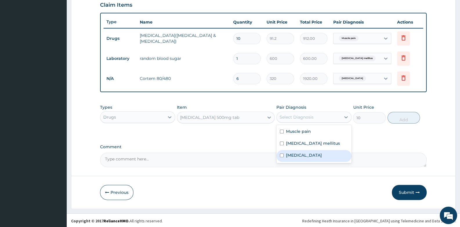
drag, startPoint x: 295, startPoint y: 157, endPoint x: 383, endPoint y: 128, distance: 92.4
click at [296, 157] on div "Malaria" at bounding box center [313, 156] width 75 height 12
checkbox input "true"
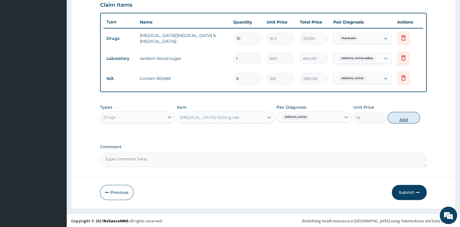
click at [399, 117] on button "Add" at bounding box center [404, 118] width 33 height 12
type input "0"
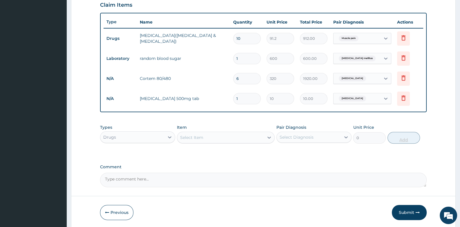
type input "18"
type input "180.00"
type input "18"
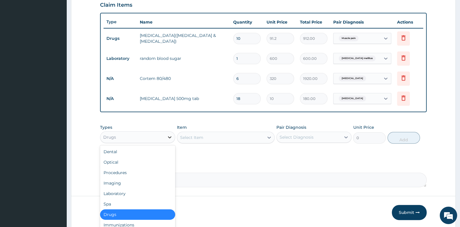
click at [165, 136] on div at bounding box center [169, 137] width 10 height 10
click at [155, 168] on div "Procedures" at bounding box center [137, 172] width 75 height 10
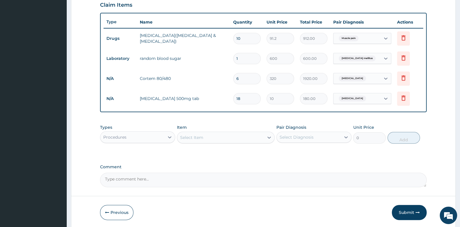
click at [218, 137] on div "Select Item" at bounding box center [220, 137] width 87 height 9
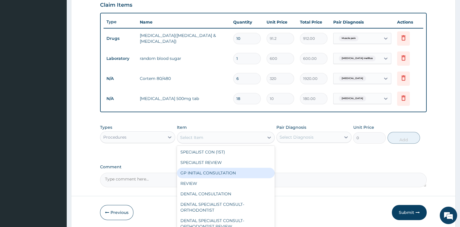
click at [217, 173] on div "GP INITIAL CONSULTATION" at bounding box center [226, 172] width 98 height 10
type input "2000"
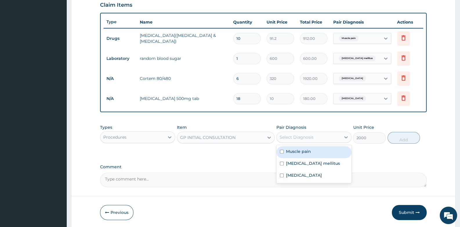
click at [298, 138] on div "Select Diagnosis" at bounding box center [297, 137] width 34 height 6
click at [298, 152] on label "Muscle pain" at bounding box center [298, 151] width 25 height 6
checkbox input "true"
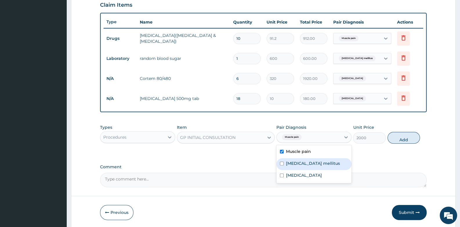
click at [301, 163] on label "Type 2 diabetes mellitus" at bounding box center [313, 163] width 54 height 6
checkbox input "true"
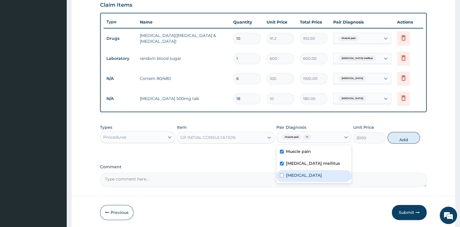
drag, startPoint x: 297, startPoint y: 181, endPoint x: 297, endPoint y: 176, distance: 4.7
click at [297, 178] on div "Muscle pain Type 2 diabetes mellitus Malaria" at bounding box center [313, 164] width 75 height 38
click at [307, 172] on div "Malaria" at bounding box center [313, 176] width 75 height 12
checkbox input "true"
click at [411, 138] on button "Add" at bounding box center [404, 138] width 33 height 12
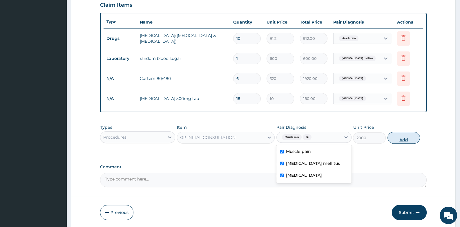
type input "0"
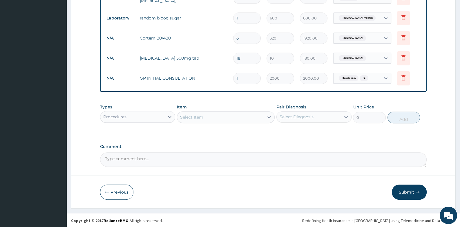
click at [410, 192] on button "Submit" at bounding box center [409, 191] width 35 height 15
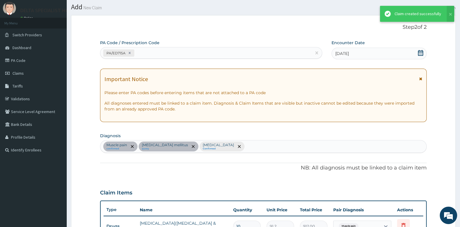
scroll to position [243, 0]
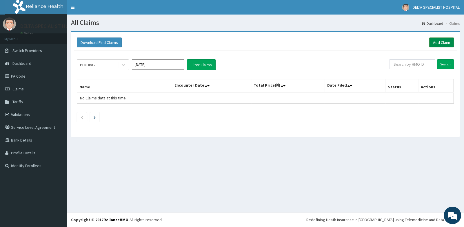
click at [442, 41] on link "Add Claim" at bounding box center [442, 42] width 25 height 10
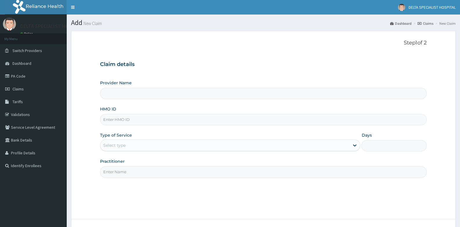
click at [138, 120] on input "HMO ID" at bounding box center [263, 119] width 326 height 11
type input "ACB/"
type input "DELTA SPECIALIST HOSPITAL"
type input "ACB/10005/A"
click at [128, 142] on div "Select type" at bounding box center [224, 144] width 249 height 9
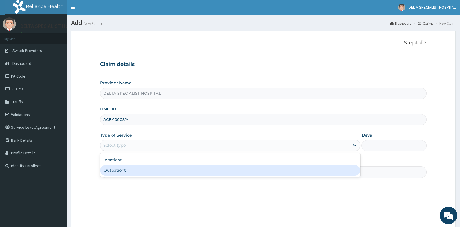
click at [124, 171] on div "Outpatient" at bounding box center [230, 170] width 260 height 10
type input "1"
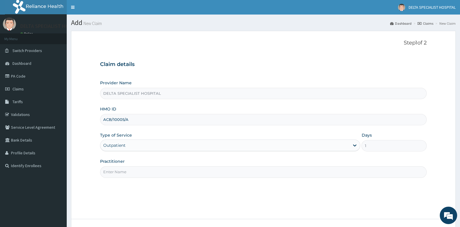
click at [124, 171] on input "Practitioner" at bounding box center [263, 171] width 326 height 11
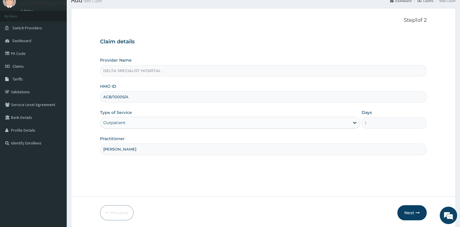
scroll to position [44, 0]
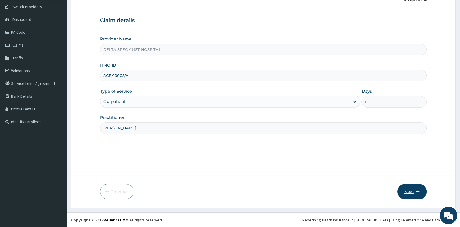
type input "[PERSON_NAME]"
click at [413, 190] on button "Next" at bounding box center [411, 191] width 29 height 15
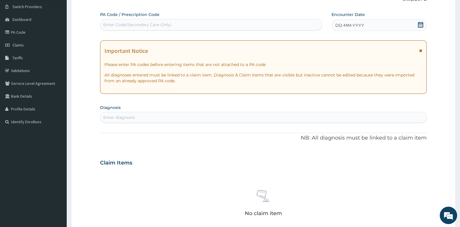
click at [419, 24] on icon at bounding box center [421, 25] width 6 height 6
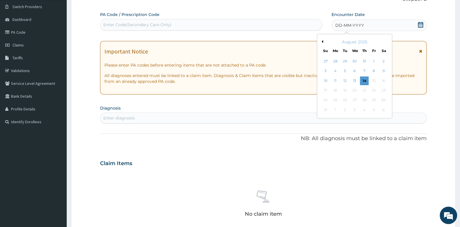
click at [321, 40] on button "Previous Month" at bounding box center [321, 41] width 3 height 3
click at [334, 79] on div "16" at bounding box center [335, 80] width 9 height 9
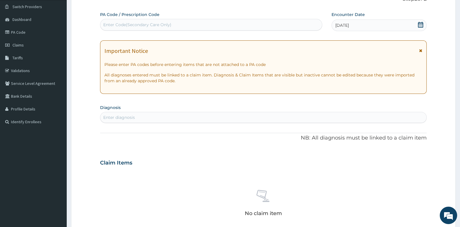
click at [183, 120] on div "Enter diagnosis" at bounding box center [263, 117] width 326 height 9
click at [166, 26] on div "Enter Code(Secondary Care Only)" at bounding box center [137, 25] width 68 height 6
type input "PA/F48AAD"
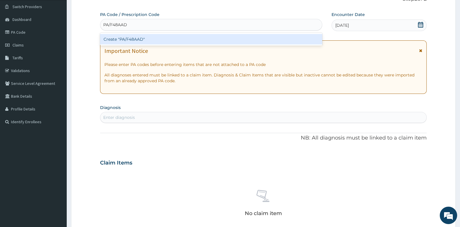
click at [128, 38] on div "Create "PA/F48AAD"" at bounding box center [211, 39] width 222 height 10
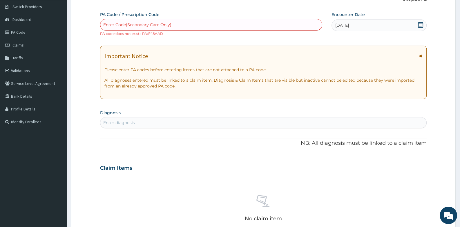
click at [140, 122] on div "Enter diagnosis" at bounding box center [263, 122] width 326 height 9
click at [138, 122] on div "Enter diagnosis" at bounding box center [263, 122] width 326 height 9
click at [178, 20] on div "Enter Code(Secondary Care Only)" at bounding box center [210, 24] width 221 height 9
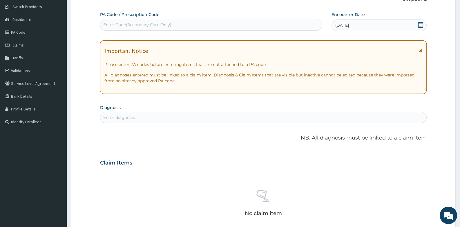
click at [119, 113] on div "Enter diagnosis" at bounding box center [263, 117] width 326 height 9
type input "OSTEOARTH"
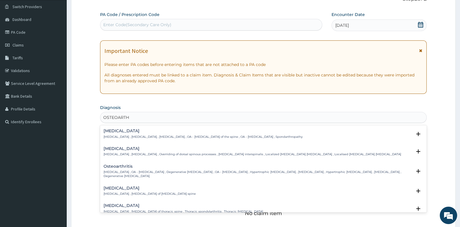
click at [120, 166] on h4 "Osteoarthritis" at bounding box center [258, 166] width 308 height 4
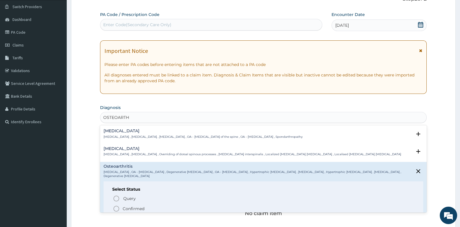
click at [117, 205] on icon "status option filled" at bounding box center [116, 208] width 7 height 7
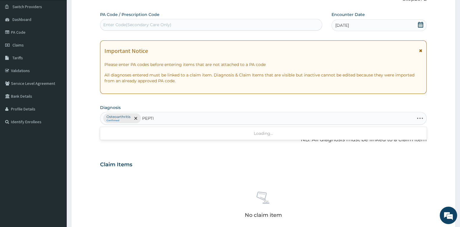
type input "PEPTIC"
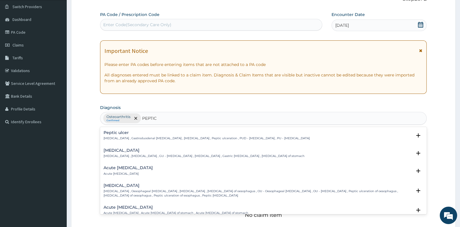
click at [115, 131] on h4 "Peptic ulcer" at bounding box center [207, 132] width 206 height 4
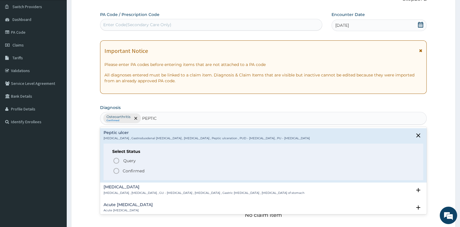
click at [115, 168] on circle "status option filled" at bounding box center [116, 170] width 5 height 5
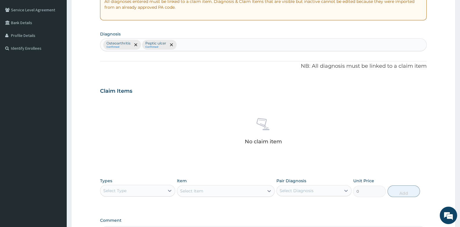
scroll to position [189, 0]
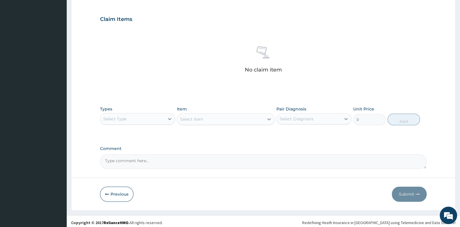
click at [146, 119] on div "Select Type" at bounding box center [132, 118] width 64 height 9
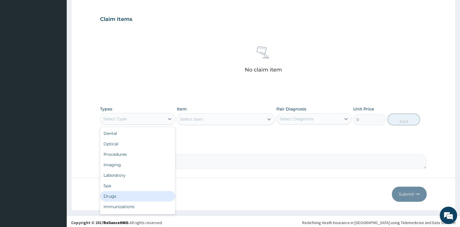
click at [126, 191] on div "Drugs" at bounding box center [137, 196] width 75 height 10
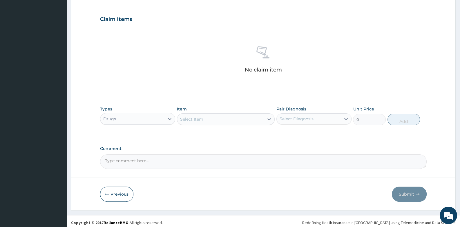
click at [205, 119] on div "Select Item" at bounding box center [220, 118] width 87 height 9
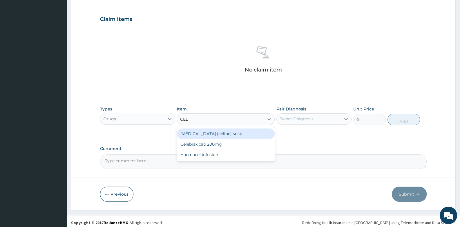
type input "CELE"
drag, startPoint x: 209, startPoint y: 130, endPoint x: 227, endPoint y: 131, distance: 18.0
click at [213, 131] on div "Celebrax cap 200mg" at bounding box center [226, 133] width 98 height 10
type input "300"
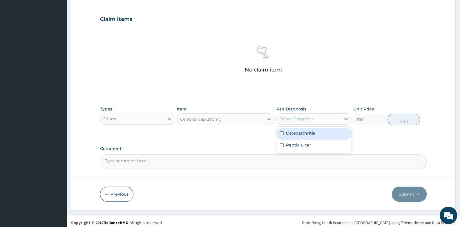
click at [287, 122] on div "Select Diagnosis" at bounding box center [309, 118] width 64 height 9
click at [288, 134] on label "Osteoarthritis" at bounding box center [300, 133] width 29 height 6
checkbox input "true"
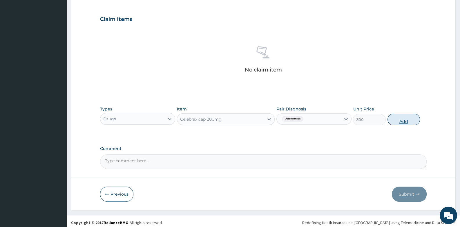
click at [398, 117] on button "Add" at bounding box center [404, 119] width 33 height 12
type input "0"
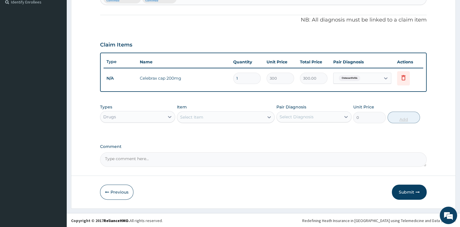
type input "0.00"
type input "2"
type input "600.00"
type input "28"
type input "8400.00"
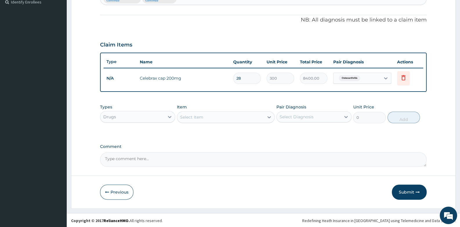
type input "28"
click at [199, 114] on div "Select Item" at bounding box center [191, 117] width 23 height 6
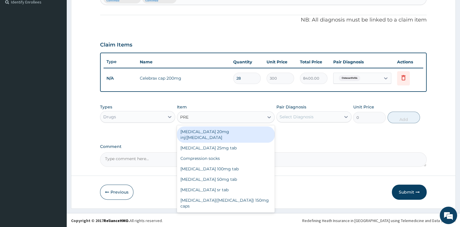
type input "PREG"
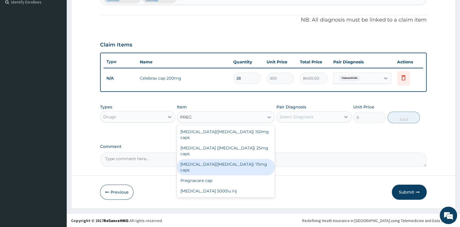
click at [207, 159] on div "Lyrica(pregabalin) 75mg caps" at bounding box center [226, 167] width 98 height 16
type input "440"
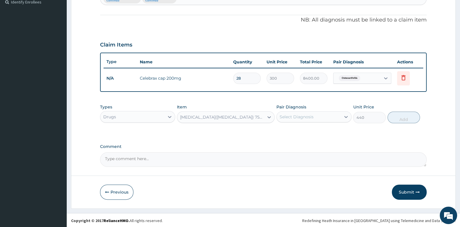
click at [309, 116] on div "Select Diagnosis" at bounding box center [297, 117] width 34 height 6
drag, startPoint x: 310, startPoint y: 130, endPoint x: 422, endPoint y: 111, distance: 113.9
click at [310, 130] on label "Osteoarthritis" at bounding box center [300, 131] width 29 height 6
checkbox input "true"
click at [401, 117] on button "Add" at bounding box center [404, 117] width 33 height 12
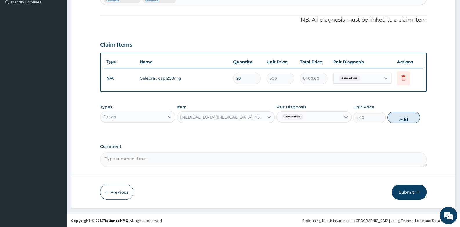
type input "0"
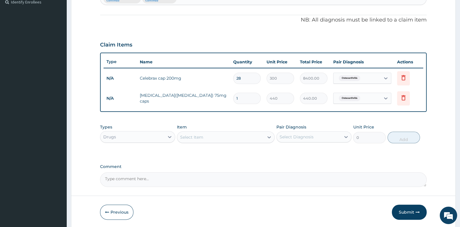
type input "0.00"
type input "5"
type input "2200.00"
type input "5"
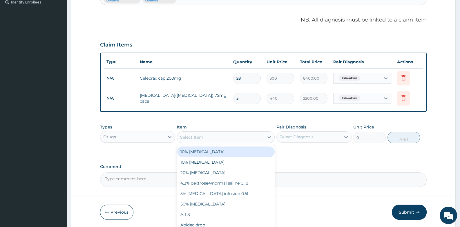
click at [202, 134] on div "Select Item" at bounding box center [191, 137] width 23 height 6
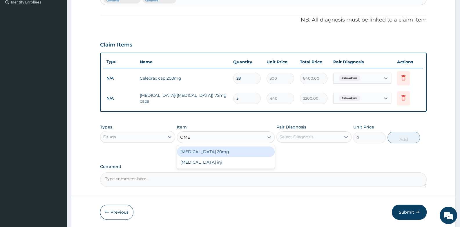
type input "OMEP"
click at [210, 152] on div "Omeprazole 20mg" at bounding box center [226, 151] width 98 height 10
type input "72"
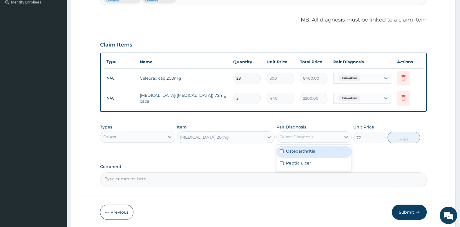
click at [302, 135] on div "Select Diagnosis" at bounding box center [297, 137] width 34 height 6
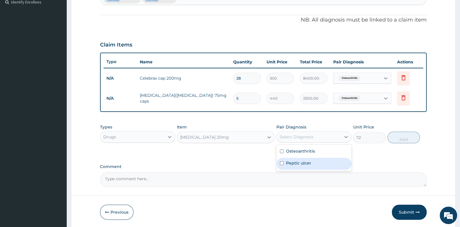
drag, startPoint x: 302, startPoint y: 161, endPoint x: 375, endPoint y: 145, distance: 74.3
click at [307, 160] on label "Peptic ulcer" at bounding box center [298, 163] width 25 height 6
checkbox input "true"
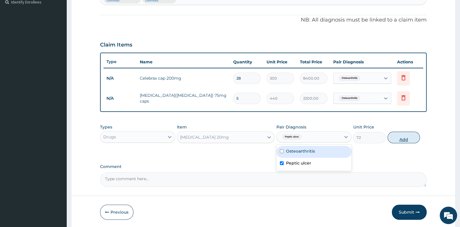
click at [396, 138] on button "Add" at bounding box center [404, 137] width 33 height 12
type input "0"
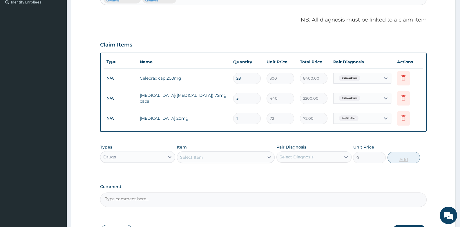
type input "14"
type input "1008.00"
type input "14"
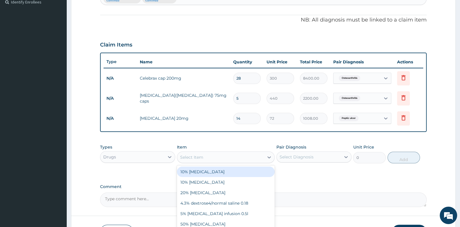
click at [220, 156] on div "Select Item" at bounding box center [220, 156] width 87 height 9
type input "GEST"
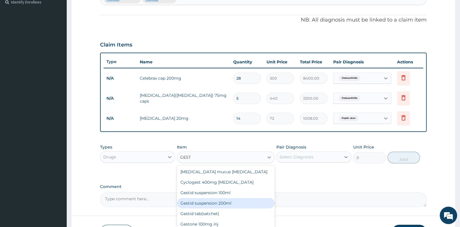
drag, startPoint x: 221, startPoint y: 199, endPoint x: 280, endPoint y: 160, distance: 70.6
click at [222, 199] on div "Gestid suspension 200ml" at bounding box center [226, 203] width 98 height 10
type input "840"
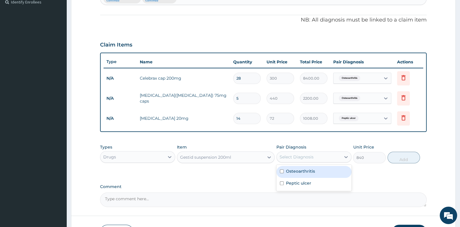
click at [302, 152] on div "Select Diagnosis" at bounding box center [309, 156] width 64 height 9
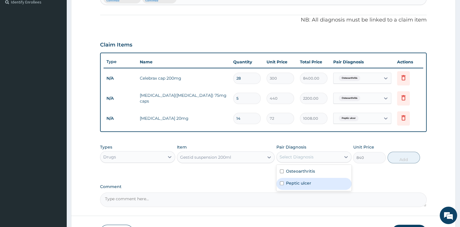
click at [300, 183] on label "Peptic ulcer" at bounding box center [298, 183] width 25 height 6
checkbox input "true"
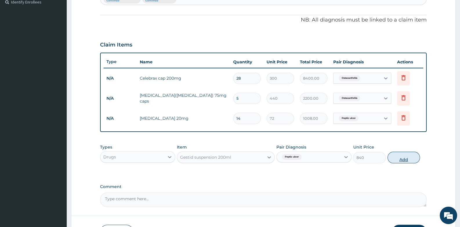
click at [403, 158] on button "Add" at bounding box center [404, 157] width 33 height 12
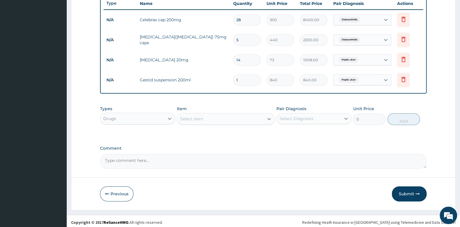
scroll to position [223, 0]
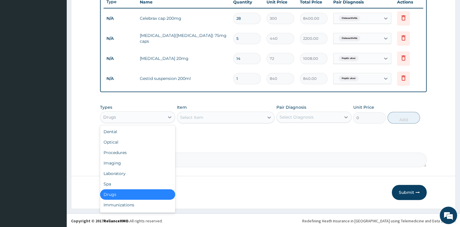
drag, startPoint x: 134, startPoint y: 118, endPoint x: 138, endPoint y: 137, distance: 18.7
click at [134, 119] on div "Drugs" at bounding box center [132, 116] width 64 height 9
click at [142, 154] on div "Procedures" at bounding box center [137, 152] width 75 height 10
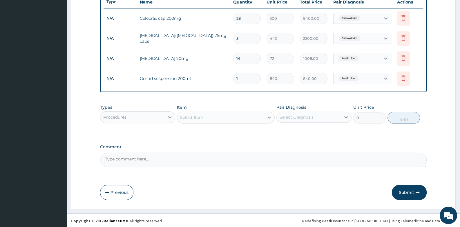
click at [187, 117] on div "Select Item" at bounding box center [191, 117] width 23 height 6
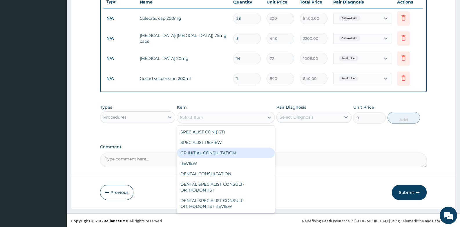
click at [203, 147] on div "GP INITIAL CONSULTATION" at bounding box center [226, 152] width 98 height 10
type input "2000"
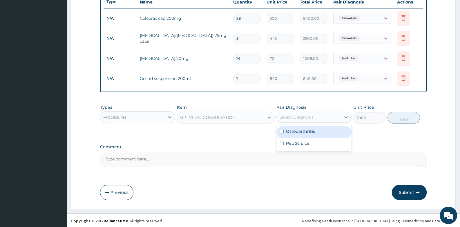
click at [319, 116] on div "Select Diagnosis" at bounding box center [309, 116] width 64 height 9
click at [309, 134] on div "Osteoarthritis" at bounding box center [313, 132] width 75 height 12
checkbox input "true"
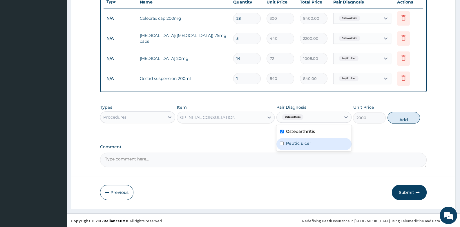
drag, startPoint x: 308, startPoint y: 141, endPoint x: 409, endPoint y: 115, distance: 104.4
click at [309, 141] on label "Peptic ulcer" at bounding box center [298, 143] width 25 height 6
checkbox input "true"
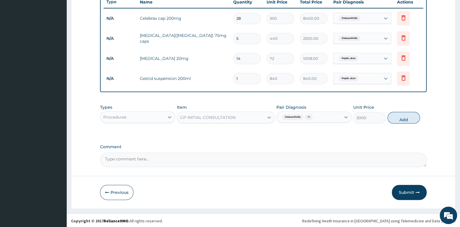
drag, startPoint x: 409, startPoint y: 115, endPoint x: 406, endPoint y: 123, distance: 7.9
click at [410, 115] on button "Add" at bounding box center [404, 118] width 33 height 12
type input "0"
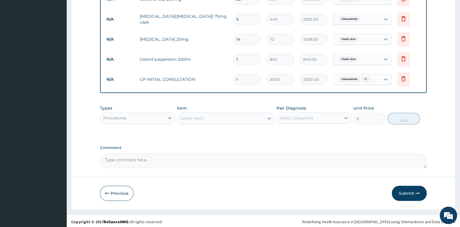
scroll to position [243, 0]
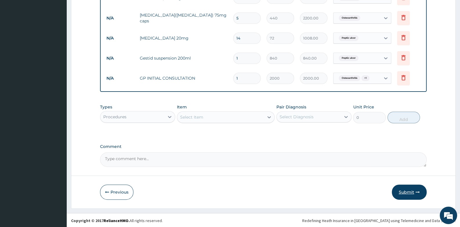
click at [409, 193] on button "Submit" at bounding box center [409, 191] width 35 height 15
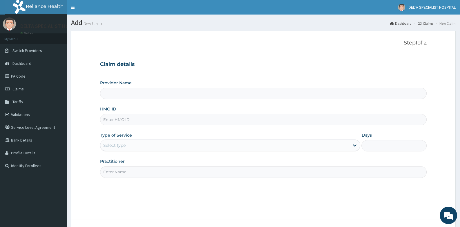
type input "DELTA SPECIALIST HOSPITAL"
click at [191, 124] on input "HMO ID" at bounding box center [263, 119] width 326 height 11
type input "ACB/10188/A"
click at [156, 145] on div "Select type" at bounding box center [224, 144] width 249 height 9
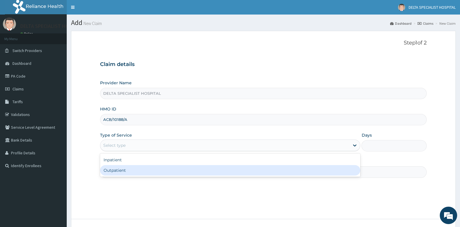
click at [151, 169] on div "Outpatient" at bounding box center [230, 170] width 260 height 10
type input "1"
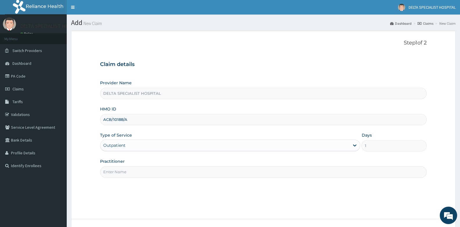
click at [151, 169] on input "Practitioner" at bounding box center [263, 171] width 326 height 11
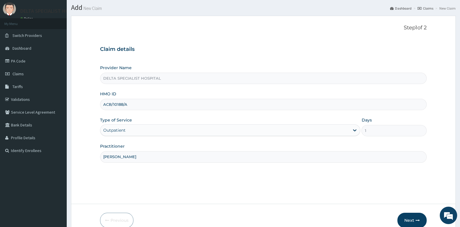
scroll to position [44, 0]
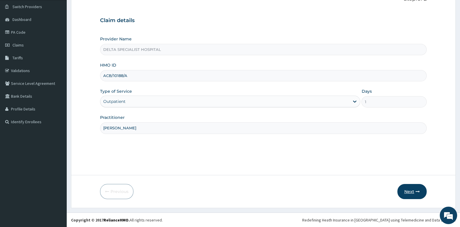
type input "[PERSON_NAME]"
click at [406, 190] on button "Next" at bounding box center [411, 191] width 29 height 15
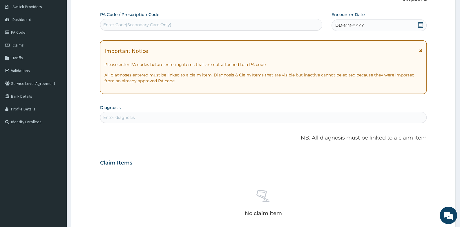
click at [419, 23] on icon at bounding box center [420, 25] width 5 height 6
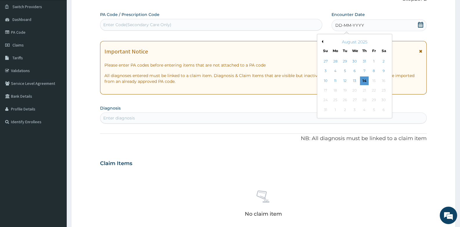
click at [322, 40] on button "Previous Month" at bounding box center [321, 41] width 3 height 3
click at [342, 81] on div "17" at bounding box center [345, 80] width 9 height 9
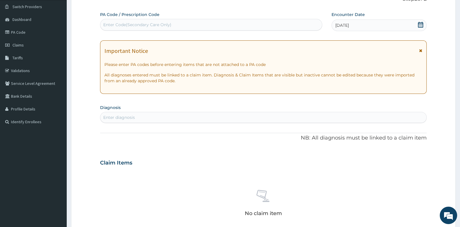
click at [123, 27] on div "Enter Code(Secondary Care Only)" at bounding box center [137, 25] width 68 height 6
type input "PA/5D61E7"
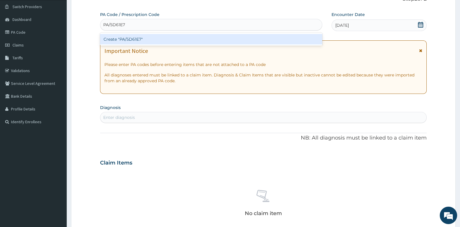
click at [121, 40] on div "Create "PA/5D61E7"" at bounding box center [211, 39] width 222 height 10
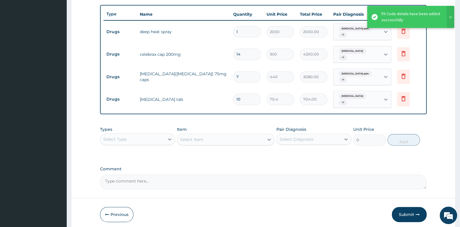
scroll to position [221, 0]
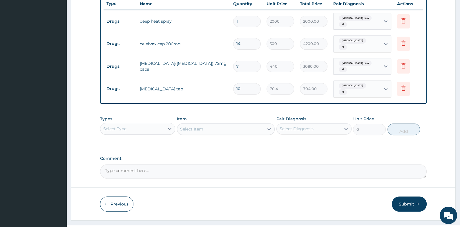
click at [152, 124] on div "Select Type" at bounding box center [132, 128] width 64 height 9
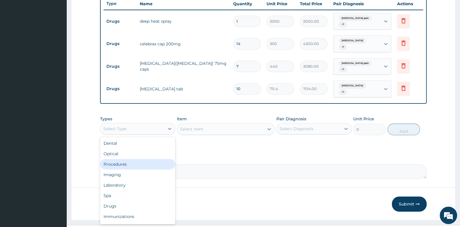
click at [141, 160] on div "Procedures" at bounding box center [137, 164] width 75 height 10
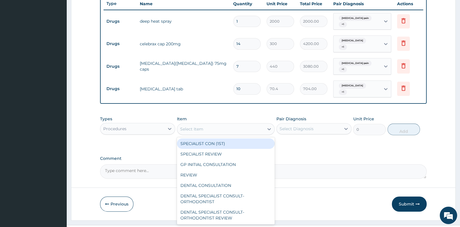
click at [200, 126] on div "Select Item" at bounding box center [191, 129] width 23 height 6
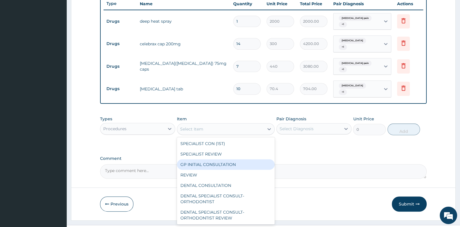
click at [209, 159] on div "GP INITIAL CONSULTATION" at bounding box center [226, 164] width 98 height 10
type input "2000"
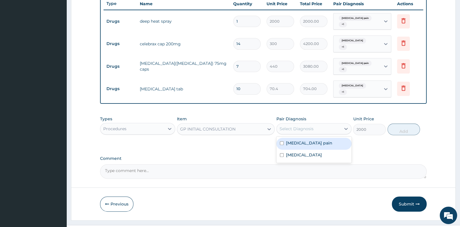
click at [317, 124] on div "Select Diagnosis" at bounding box center [309, 128] width 64 height 9
click at [307, 140] on div "Shoulder joint pain" at bounding box center [313, 143] width 75 height 12
checkbox input "true"
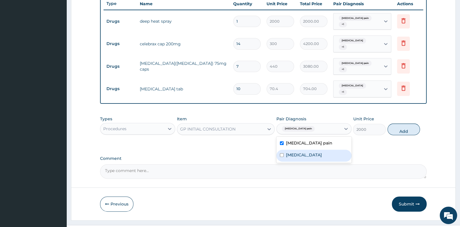
click at [304, 155] on div "Neuralgia" at bounding box center [313, 155] width 75 height 12
checkbox input "true"
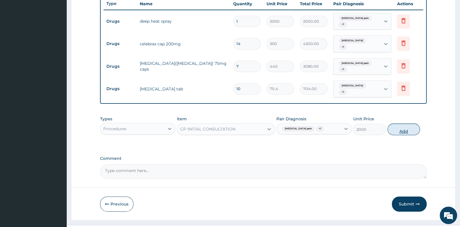
click at [401, 123] on button "Add" at bounding box center [404, 129] width 33 height 12
type input "0"
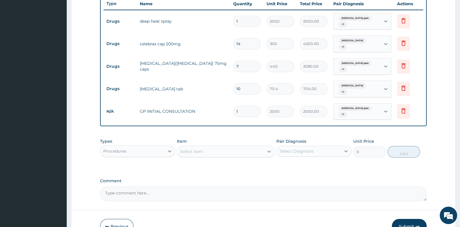
click at [410, 218] on button "Submit" at bounding box center [409, 225] width 35 height 15
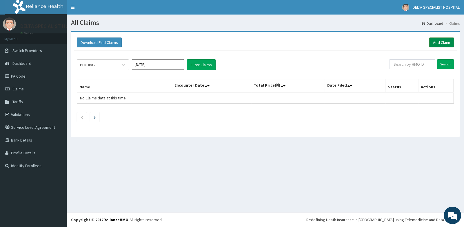
click at [450, 42] on link "Add Claim" at bounding box center [442, 42] width 25 height 10
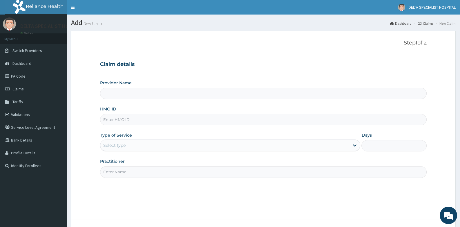
type input "DELTA SPECIALIST HOSPITAL"
click at [136, 117] on input "HMO ID" at bounding box center [263, 119] width 326 height 11
type input "NLM/10064/E"
click at [129, 146] on div "Select type" at bounding box center [224, 144] width 249 height 9
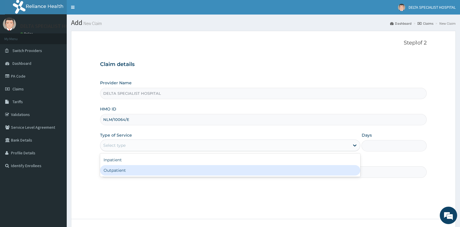
click at [125, 168] on div "Outpatient" at bounding box center [230, 170] width 260 height 10
type input "1"
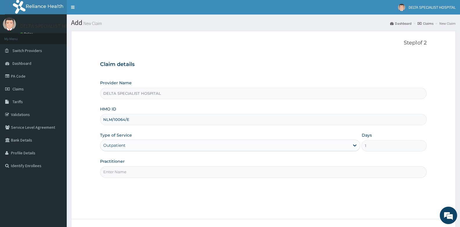
click at [125, 168] on input "Practitioner" at bounding box center [263, 171] width 326 height 11
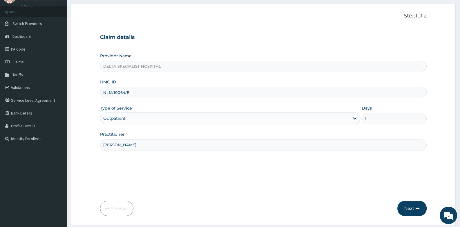
scroll to position [44, 0]
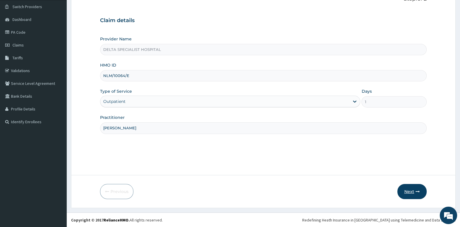
type input "[PERSON_NAME]"
click at [407, 189] on button "Next" at bounding box center [411, 191] width 29 height 15
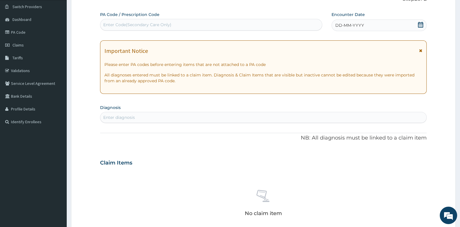
drag, startPoint x: 422, startPoint y: 25, endPoint x: 411, endPoint y: 33, distance: 14.0
click at [422, 26] on icon at bounding box center [421, 25] width 6 height 6
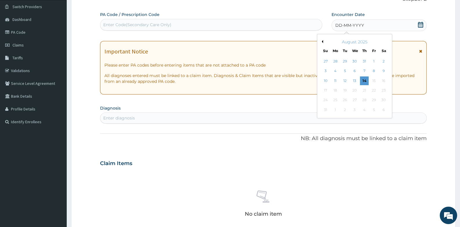
click at [321, 40] on button "Previous Month" at bounding box center [321, 41] width 3 height 3
click at [343, 81] on div "17" at bounding box center [345, 80] width 9 height 9
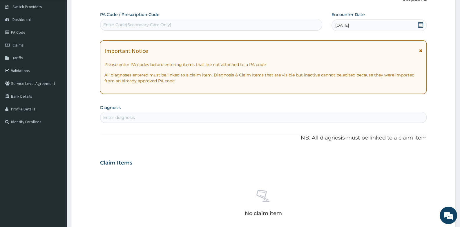
click at [115, 117] on div "Enter diagnosis" at bounding box center [119, 117] width 32 height 6
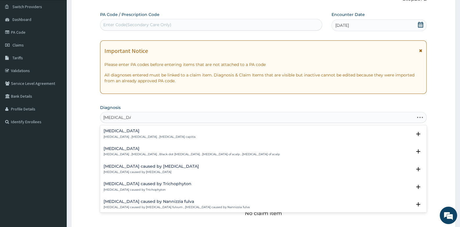
type input "[MEDICAL_DATA]"
click at [119, 149] on h4 "[MEDICAL_DATA]" at bounding box center [192, 148] width 176 height 4
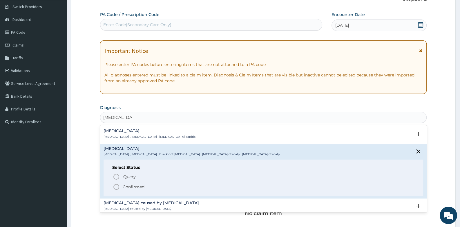
click at [117, 183] on icon "status option filled" at bounding box center [116, 186] width 7 height 7
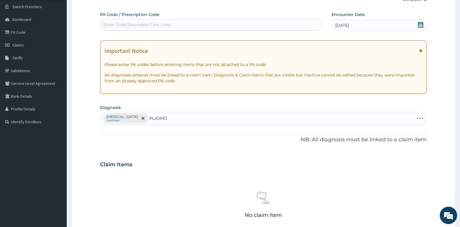
type input "PLASMOD"
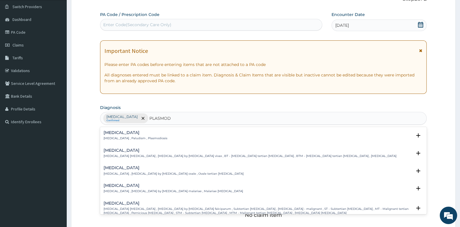
click at [115, 134] on h4 "[MEDICAL_DATA]" at bounding box center [136, 132] width 64 height 4
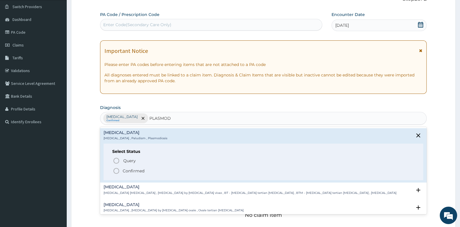
click at [116, 169] on icon "status option filled" at bounding box center [116, 170] width 7 height 7
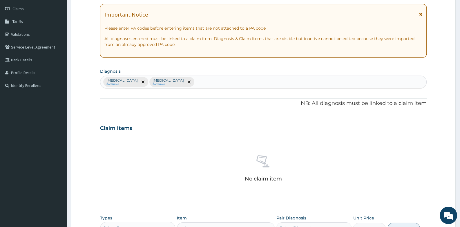
scroll to position [191, 0]
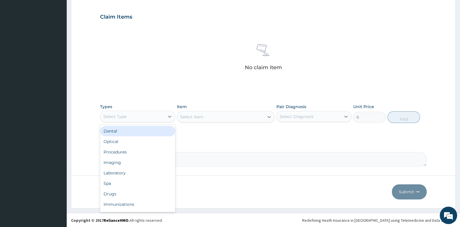
click at [155, 117] on div "Select Type" at bounding box center [132, 116] width 64 height 9
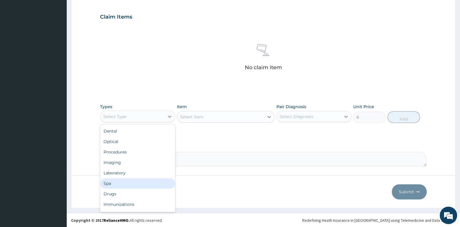
click at [129, 186] on div "Spa" at bounding box center [137, 183] width 75 height 10
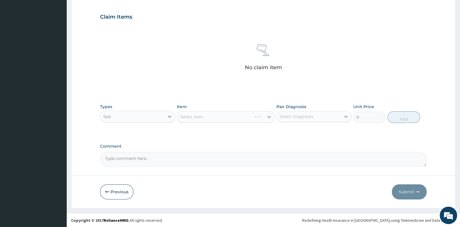
click at [143, 118] on div "Spa" at bounding box center [132, 116] width 64 height 9
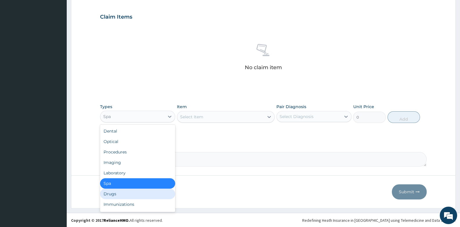
click at [134, 191] on div "Drugs" at bounding box center [137, 193] width 75 height 10
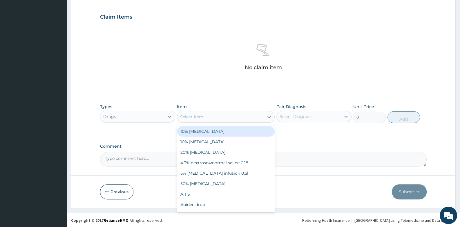
click at [234, 117] on div "Select Item" at bounding box center [220, 116] width 87 height 9
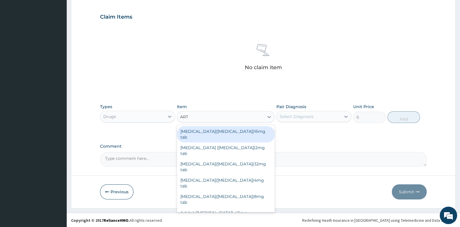
type input "ARTE"
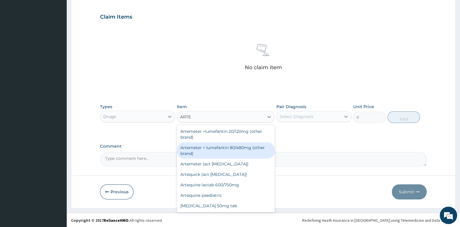
click at [231, 147] on div "Artemeter + lumefantin 80/480mg (other brand)" at bounding box center [226, 150] width 98 height 16
type input "179"
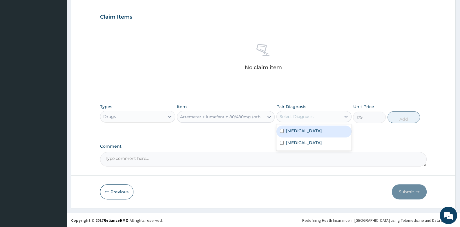
click at [309, 117] on div "Select Diagnosis" at bounding box center [297, 116] width 34 height 6
drag, startPoint x: 307, startPoint y: 142, endPoint x: 311, endPoint y: 142, distance: 4.1
click at [307, 142] on div "Malaria" at bounding box center [313, 143] width 75 height 12
checkbox input "true"
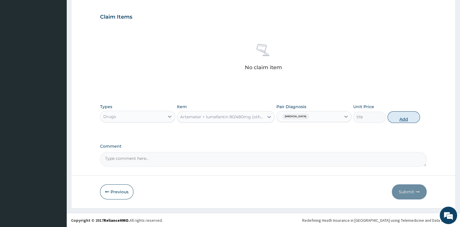
click at [410, 116] on button "Add" at bounding box center [404, 117] width 33 height 12
type input "0"
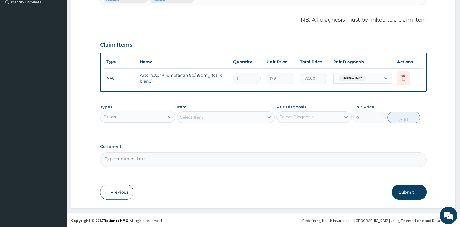
type input "0.00"
type input "6"
type input "1074.00"
type input "6"
click at [191, 114] on div "Select Item" at bounding box center [191, 117] width 23 height 6
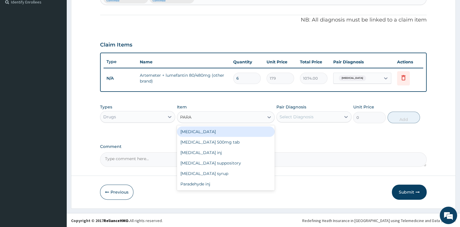
type input "PARAC"
drag, startPoint x: 206, startPoint y: 130, endPoint x: 237, endPoint y: 123, distance: 31.7
click at [207, 130] on div "Paracetamol 500mg tab" at bounding box center [226, 131] width 98 height 10
type input "10"
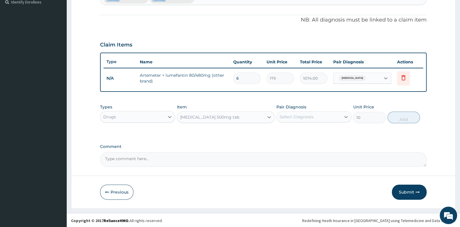
click at [304, 112] on div "Select Diagnosis" at bounding box center [313, 116] width 75 height 11
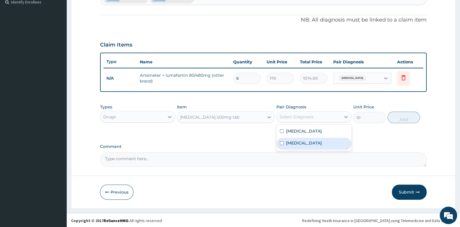
click at [304, 141] on div "Malaria" at bounding box center [313, 143] width 75 height 12
checkbox input "true"
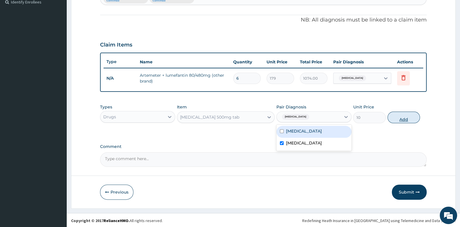
click at [407, 117] on button "Add" at bounding box center [404, 117] width 33 height 12
type input "0"
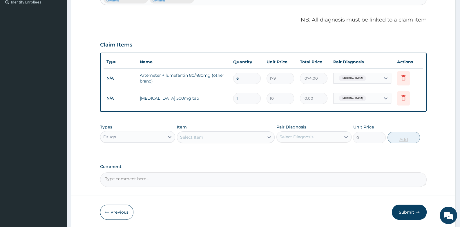
type input "18"
type input "180.00"
type input "17"
type input "170.00"
type input "16"
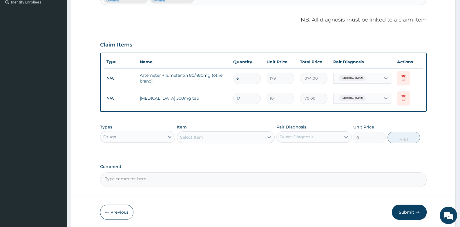
type input "160.00"
type input "15"
type input "150.00"
type input "14"
type input "140.00"
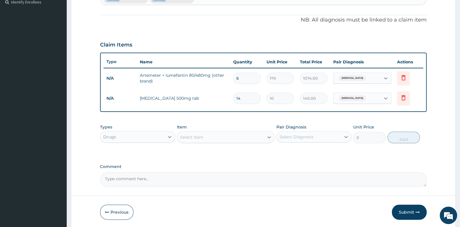
type input "13"
type input "130.00"
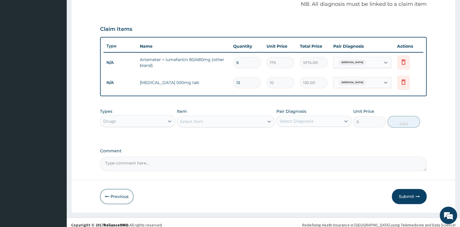
scroll to position [183, 0]
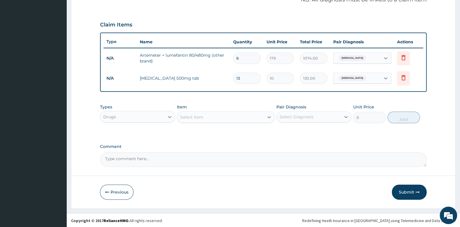
click at [203, 115] on div "Select Item" at bounding box center [191, 117] width 23 height 6
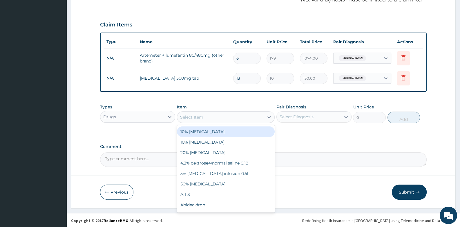
click at [246, 75] on input "13" at bounding box center [247, 78] width 28 height 11
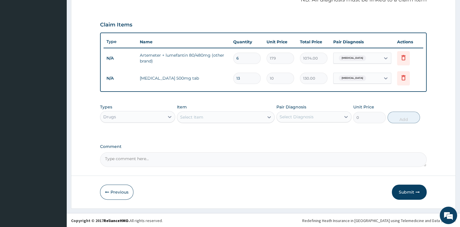
type input "1"
type input "10.00"
type input "18"
type input "180.00"
type input "18"
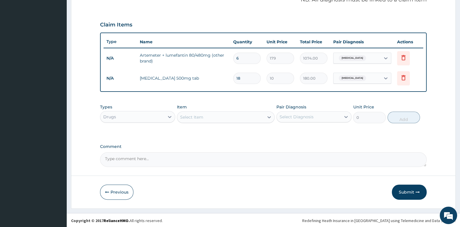
click at [225, 117] on div "Select Item" at bounding box center [220, 116] width 87 height 9
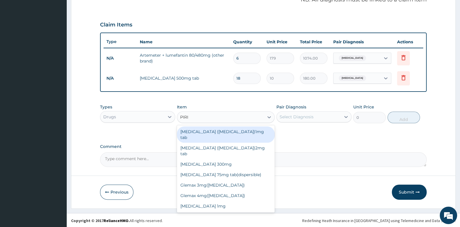
type input "PIRIT"
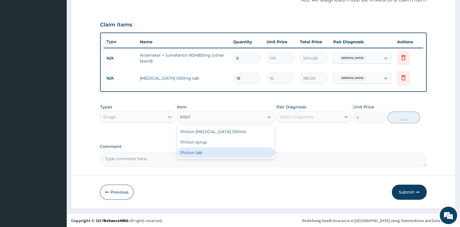
drag, startPoint x: 216, startPoint y: 149, endPoint x: 279, endPoint y: 124, distance: 67.0
click at [217, 149] on div "Piriton tab" at bounding box center [226, 152] width 98 height 10
type input "32"
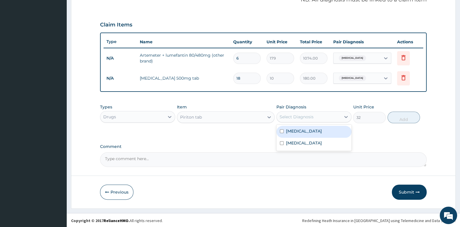
click at [303, 120] on div "Select Diagnosis" at bounding box center [309, 116] width 64 height 9
click at [281, 131] on input "checkbox" at bounding box center [282, 131] width 4 height 4
checkbox input "true"
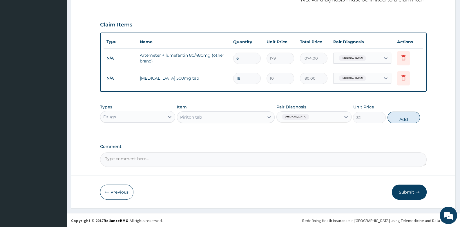
click at [404, 117] on button "Add" at bounding box center [404, 117] width 33 height 12
type input "0"
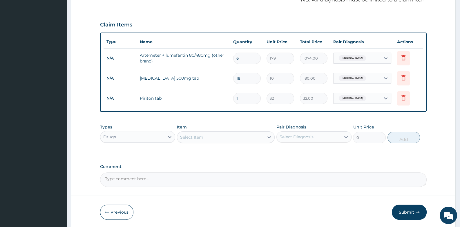
type input "10"
type input "320.00"
type input "10"
click at [206, 137] on div "Select Item" at bounding box center [220, 136] width 87 height 9
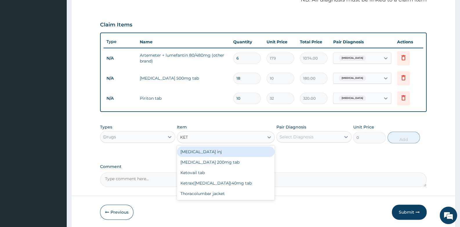
type input "KETO"
drag, startPoint x: 212, startPoint y: 153, endPoint x: 266, endPoint y: 142, distance: 55.1
click at [212, 153] on div "Ketoconazole 200mg tab" at bounding box center [226, 151] width 98 height 10
type input "105"
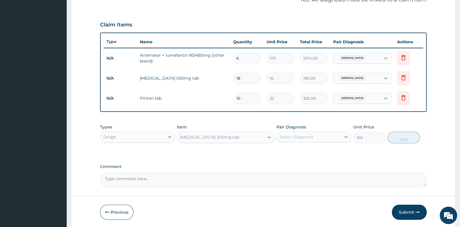
click at [287, 138] on div "Select Diagnosis" at bounding box center [297, 137] width 34 height 6
click at [287, 153] on div "Tinea capitis" at bounding box center [313, 152] width 75 height 12
checkbox input "true"
click at [403, 139] on button "Add" at bounding box center [404, 137] width 33 height 12
type input "0"
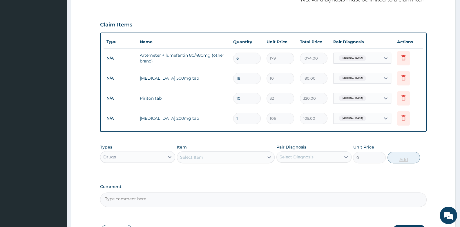
type input "10"
type input "1050.00"
type input "10"
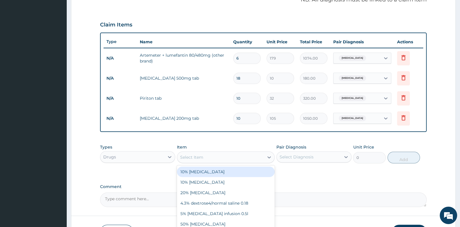
click at [206, 153] on div "Select Item" at bounding box center [220, 156] width 87 height 9
type input "NIZO"
click at [207, 170] on div "Nizoral cream" at bounding box center [226, 171] width 98 height 10
type input "1448"
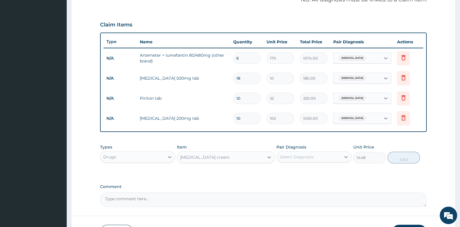
click at [290, 154] on div "Select Diagnosis" at bounding box center [297, 157] width 34 height 6
drag, startPoint x: 293, startPoint y: 173, endPoint x: 303, endPoint y: 171, distance: 10.4
click at [293, 173] on div "Tinea capitis" at bounding box center [313, 172] width 75 height 12
checkbox input "true"
click at [399, 159] on button "Add" at bounding box center [404, 157] width 33 height 12
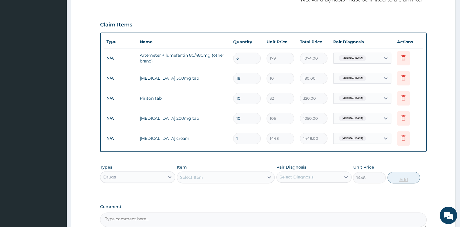
type input "0"
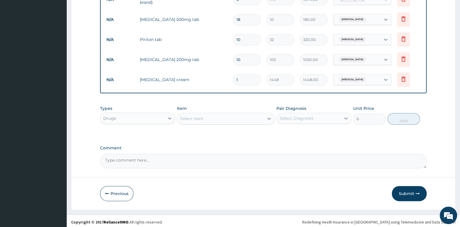
scroll to position [243, 0]
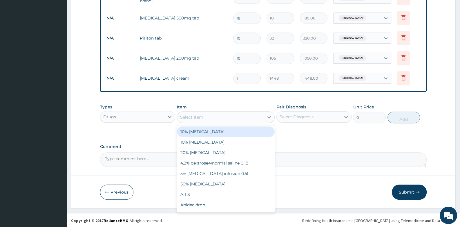
click at [221, 118] on div "Select Item" at bounding box center [220, 116] width 87 height 9
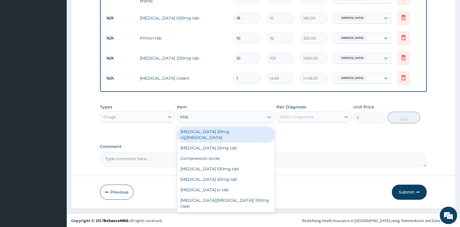
type input "PRED"
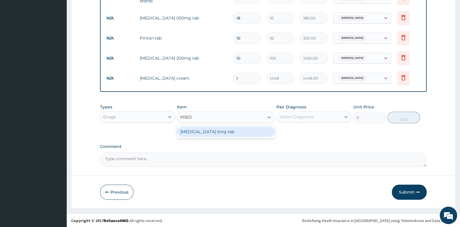
click at [234, 133] on div "Prednisolone 5mg tab" at bounding box center [226, 131] width 98 height 10
type input "12"
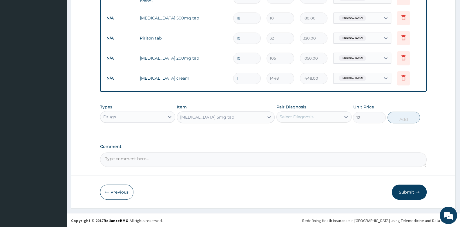
click at [304, 119] on div "Select Diagnosis" at bounding box center [309, 116] width 64 height 9
click at [302, 130] on label "Tinea capitis" at bounding box center [304, 131] width 36 height 6
drag, startPoint x: 305, startPoint y: 128, endPoint x: 300, endPoint y: 138, distance: 10.3
click at [305, 128] on label "Tinea capitis" at bounding box center [304, 131] width 36 height 6
checkbox input "false"
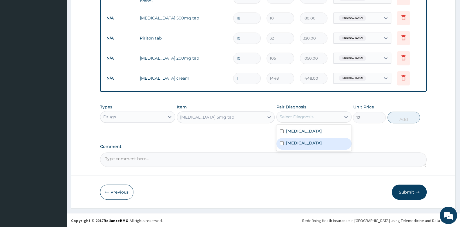
drag, startPoint x: 294, startPoint y: 143, endPoint x: 341, endPoint y: 124, distance: 50.8
click at [297, 142] on label "Malaria" at bounding box center [304, 143] width 36 height 6
checkbox input "true"
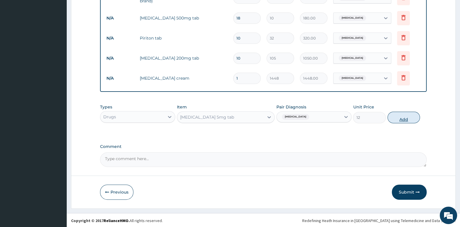
click at [397, 118] on button "Add" at bounding box center [404, 117] width 33 height 12
type input "0"
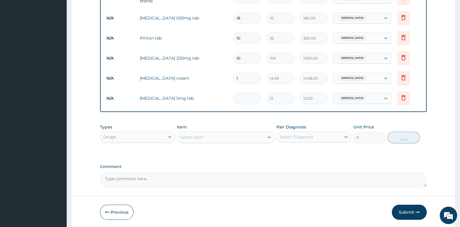
type input "0.00"
type input "3"
type input "36.00"
type input "30"
type input "360.00"
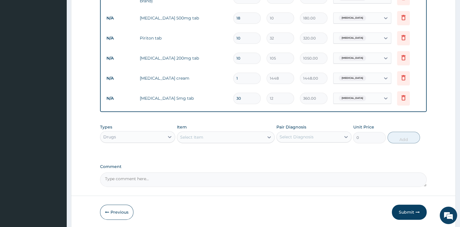
type input "30"
click at [145, 140] on div "Drugs" at bounding box center [132, 136] width 64 height 9
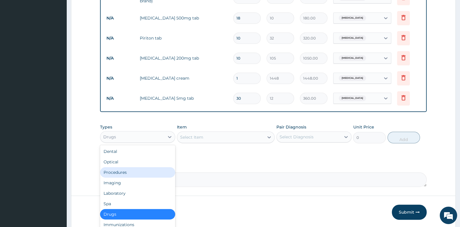
click at [136, 170] on div "Procedures" at bounding box center [137, 172] width 75 height 10
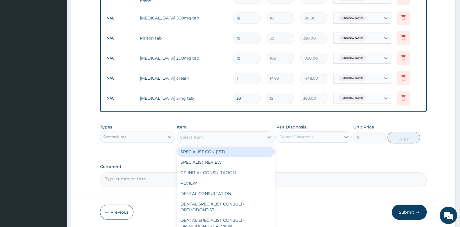
click at [220, 138] on div "Select Item" at bounding box center [220, 136] width 87 height 9
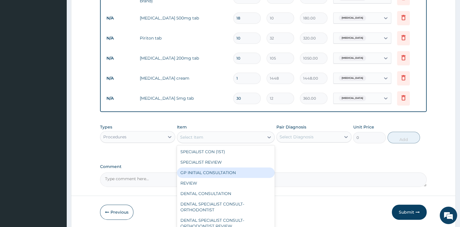
click at [215, 170] on div "GP INITIAL CONSULTATION" at bounding box center [226, 172] width 98 height 10
type input "2000"
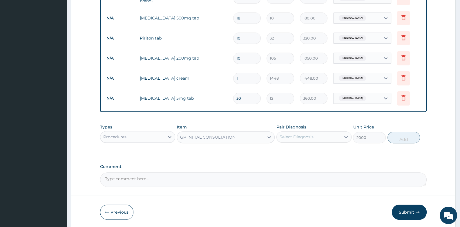
click at [315, 133] on div "Select Diagnosis" at bounding box center [309, 136] width 64 height 9
click at [317, 151] on div "Tinea capitis" at bounding box center [313, 152] width 75 height 12
checkbox input "true"
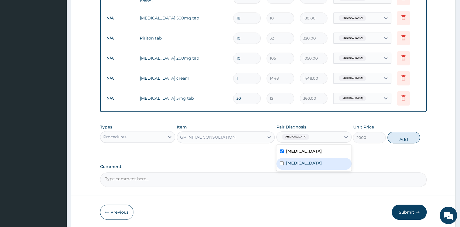
drag, startPoint x: 308, startPoint y: 162, endPoint x: 392, endPoint y: 150, distance: 85.0
click at [312, 162] on div "Malaria" at bounding box center [313, 164] width 75 height 12
checkbox input "true"
click at [410, 137] on button "Add" at bounding box center [404, 137] width 33 height 12
type input "0"
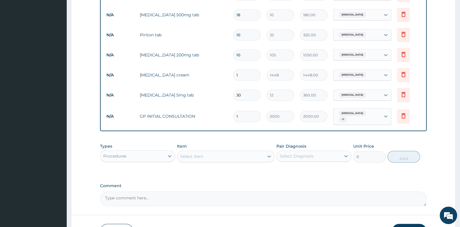
scroll to position [283, 0]
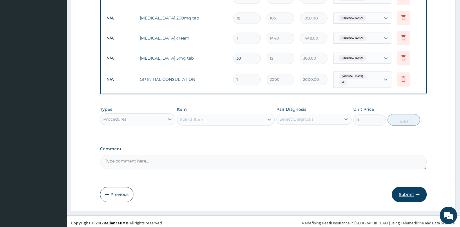
click at [406, 189] on button "Submit" at bounding box center [409, 194] width 35 height 15
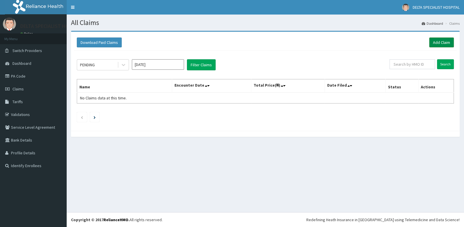
click at [447, 42] on link "Add Claim" at bounding box center [442, 42] width 25 height 10
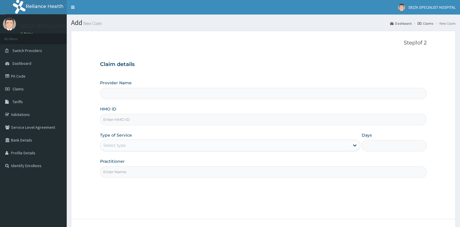
drag, startPoint x: 0, startPoint y: 0, endPoint x: 135, endPoint y: 115, distance: 177.4
click at [135, 115] on input "HMO ID" at bounding box center [263, 119] width 326 height 11
type input "PRL"
type input "DELTA SPECIALIST HOSPITAL"
type input "PRL/10175/A"
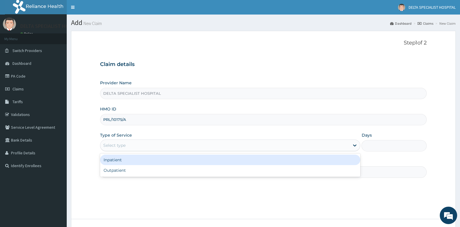
click at [129, 143] on div "Select type" at bounding box center [224, 144] width 249 height 9
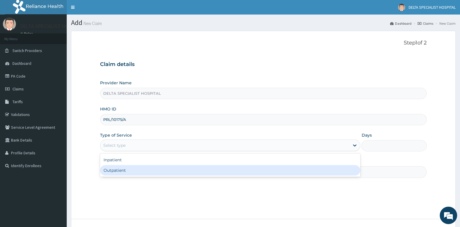
click at [131, 170] on div "Outpatient" at bounding box center [230, 170] width 260 height 10
type input "1"
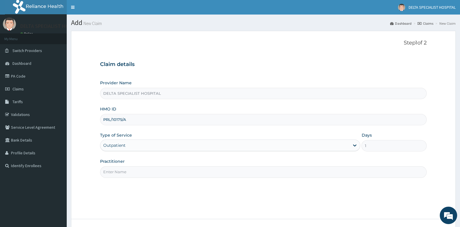
click at [158, 172] on input "Practitioner" at bounding box center [263, 171] width 326 height 11
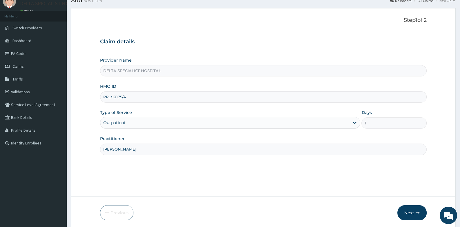
scroll to position [44, 0]
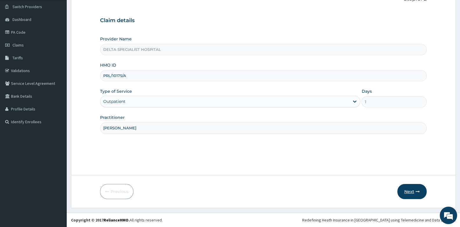
type input "[PERSON_NAME]"
click at [408, 192] on button "Next" at bounding box center [411, 191] width 29 height 15
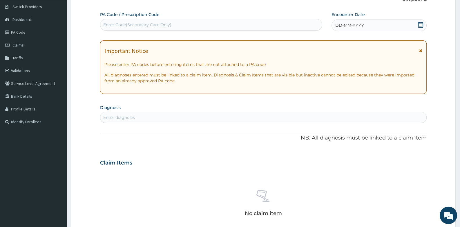
click at [420, 24] on icon at bounding box center [421, 25] width 6 height 6
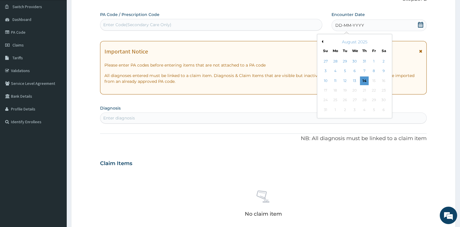
click at [322, 41] on button "Previous Month" at bounding box center [321, 41] width 3 height 3
click at [346, 81] on div "17" at bounding box center [345, 80] width 9 height 9
